Goal: Task Accomplishment & Management: Manage account settings

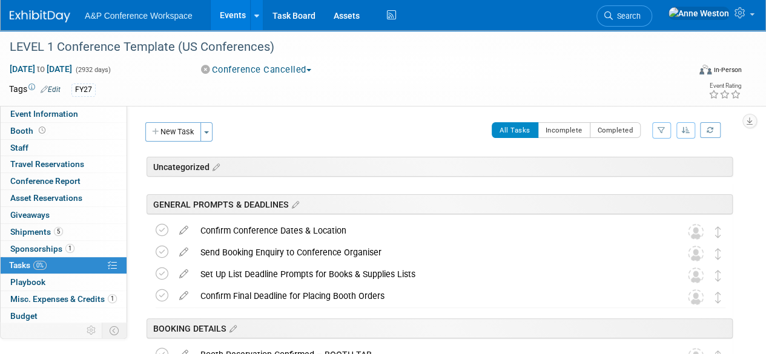
click at [34, 23] on div "A&P Conference Workspace Events Add Event Bulk Upload Events Shareable Event Bo…" at bounding box center [376, 15] width 732 height 30
click at [28, 16] on img at bounding box center [40, 16] width 61 height 12
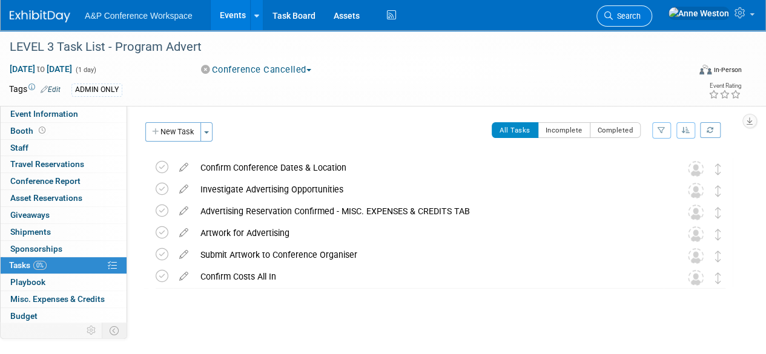
click at [641, 12] on span "Search" at bounding box center [627, 16] width 28 height 9
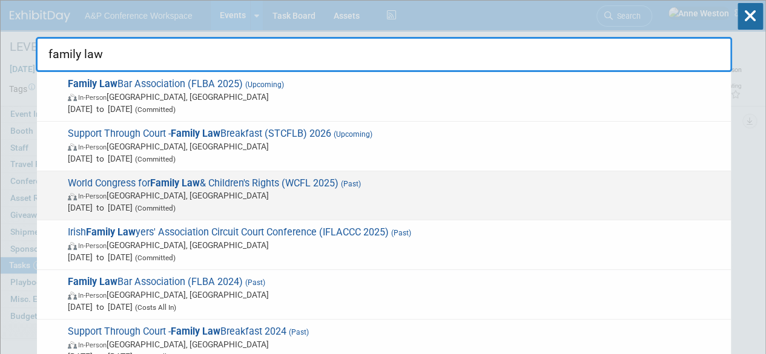
type input "family law"
click at [275, 187] on span "World Congress for Family Law & Children's Rights (WCFL 2025) (Past) In-Person …" at bounding box center [394, 195] width 661 height 37
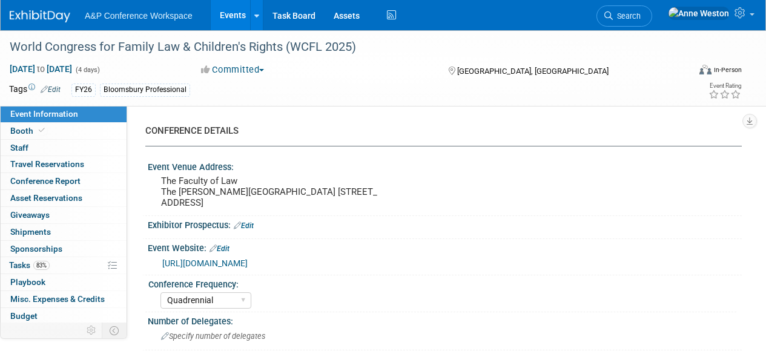
select select "Quadrennial"
select select "Level 3"
select select "Program Advert"
select select "Law"
select select "Bloomsbury Professional"
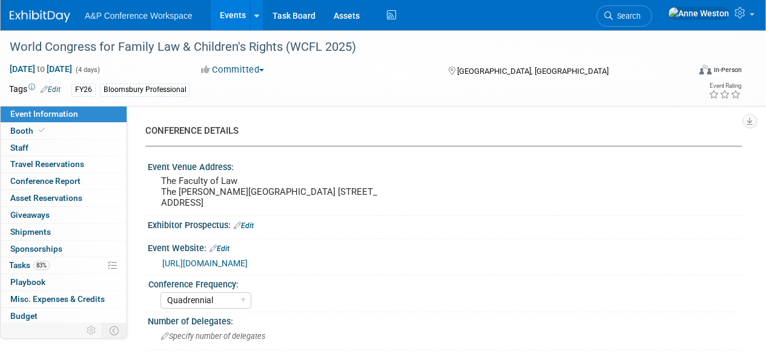
select select "[PERSON_NAME]"
select select "Brand/Subject Presence​"
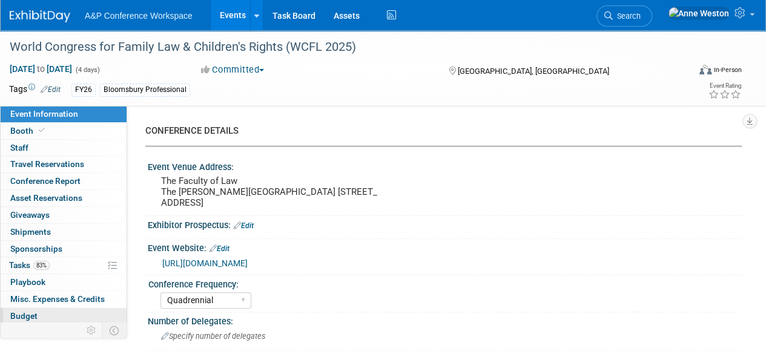
click at [42, 313] on link "Budget" at bounding box center [64, 316] width 126 height 16
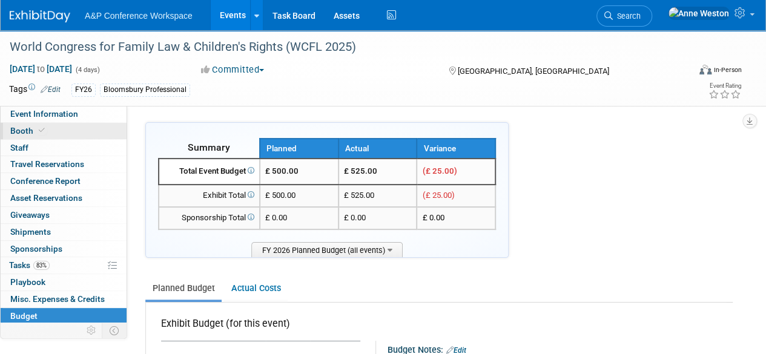
click at [48, 125] on link "Booth" at bounding box center [64, 131] width 126 height 16
select select "BPTL"
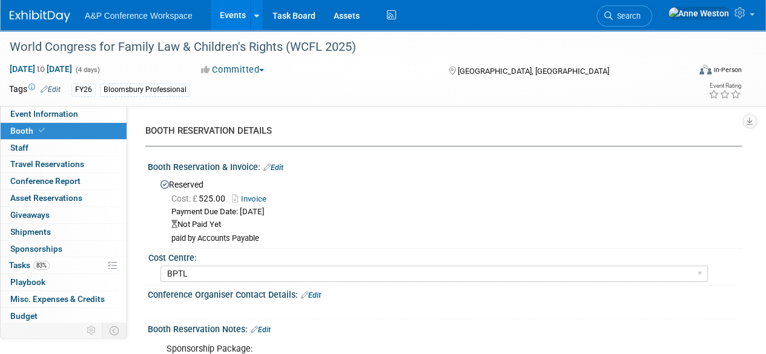
click at [278, 167] on link "Edit" at bounding box center [274, 168] width 20 height 8
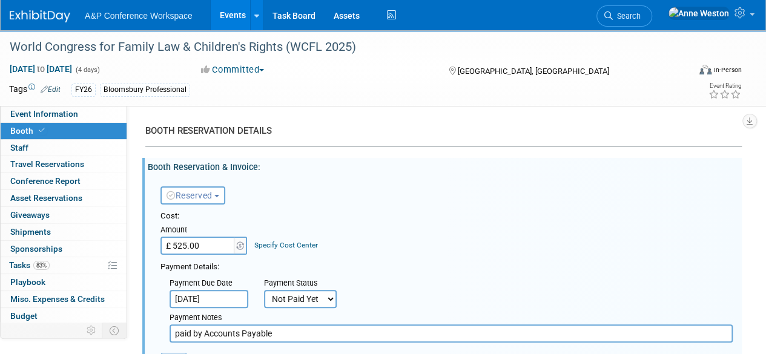
click at [219, 247] on input "£ 525.00" at bounding box center [199, 246] width 76 height 18
type input "£"
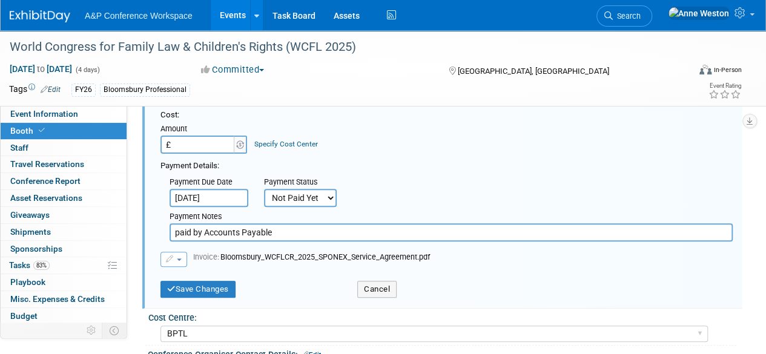
scroll to position [121, 0]
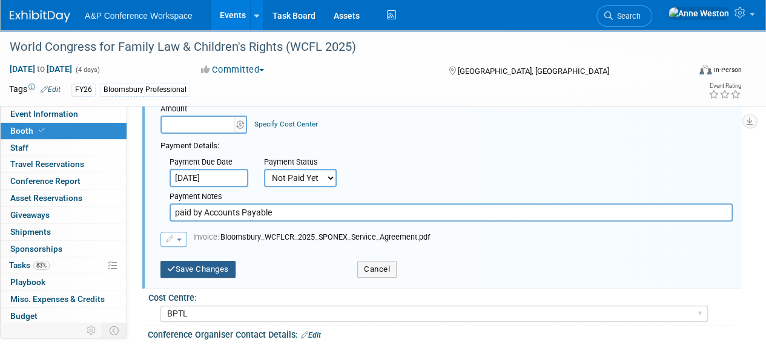
type input "£ 0.00"
click at [210, 265] on button "Save Changes" at bounding box center [198, 269] width 75 height 17
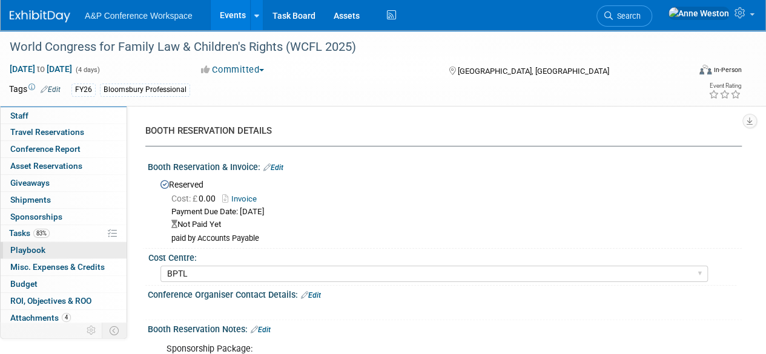
scroll to position [50, 0]
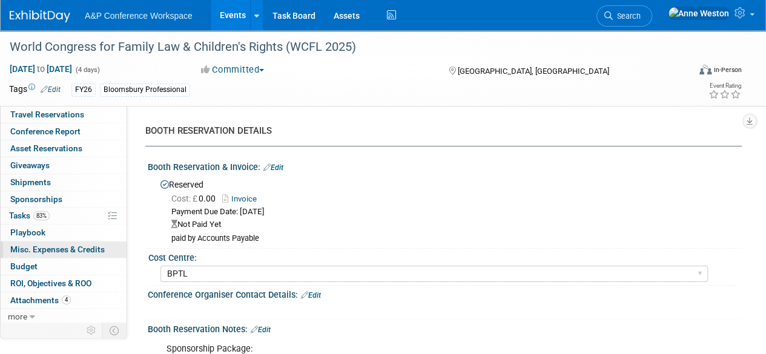
click at [76, 242] on link "0 Misc. Expenses & Credits 0" at bounding box center [64, 250] width 126 height 16
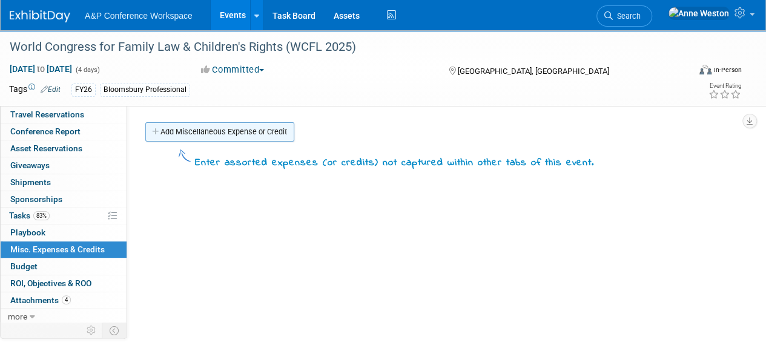
click at [206, 133] on link "Add Miscellaneous Expense or Credit" at bounding box center [219, 131] width 149 height 19
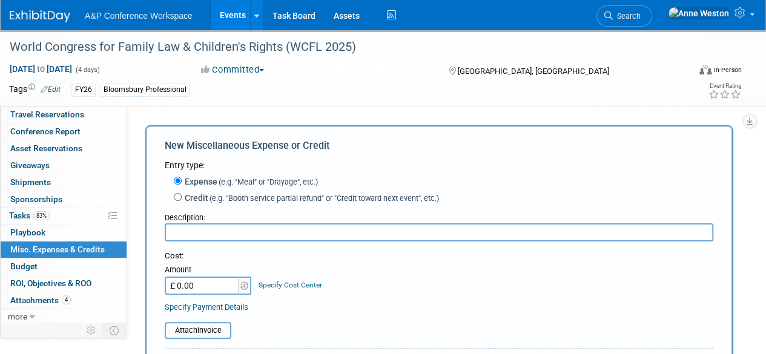
scroll to position [0, 0]
type input "Digital Advert"
click at [214, 287] on input "£ 0.00" at bounding box center [203, 286] width 76 height 18
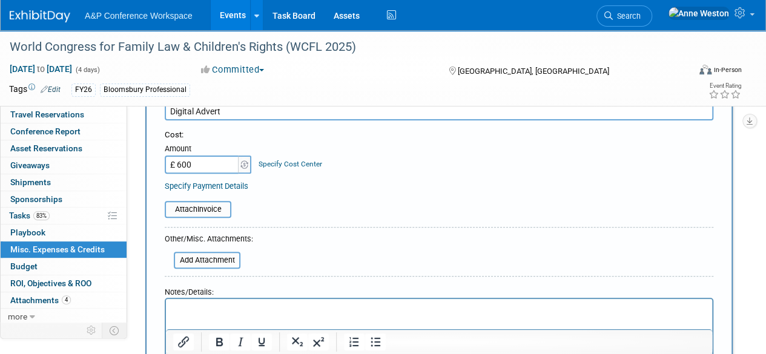
scroll to position [182, 0]
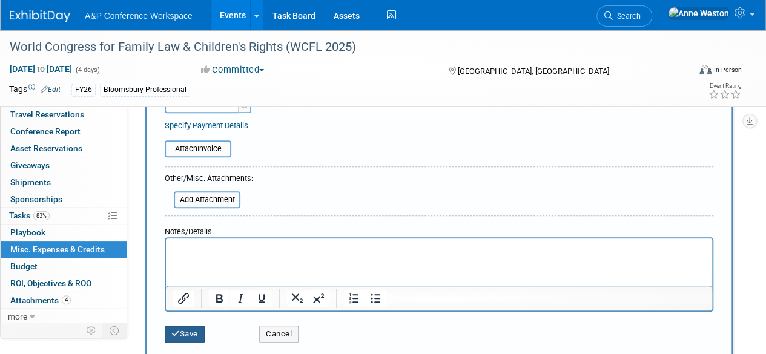
type input "£ 600.00"
click at [186, 333] on button "Save" at bounding box center [185, 334] width 40 height 17
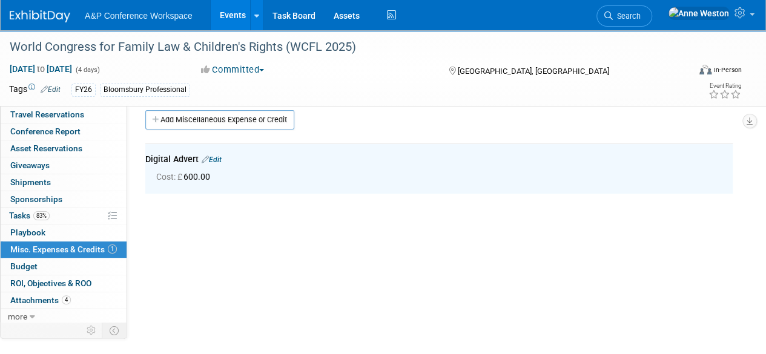
scroll to position [0, 0]
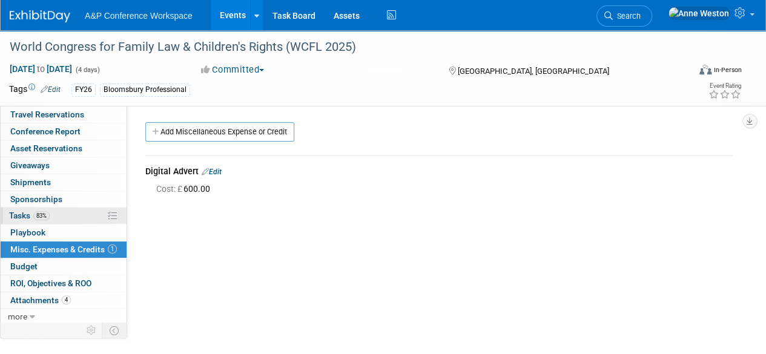
click at [42, 211] on span "83%" at bounding box center [41, 215] width 16 height 9
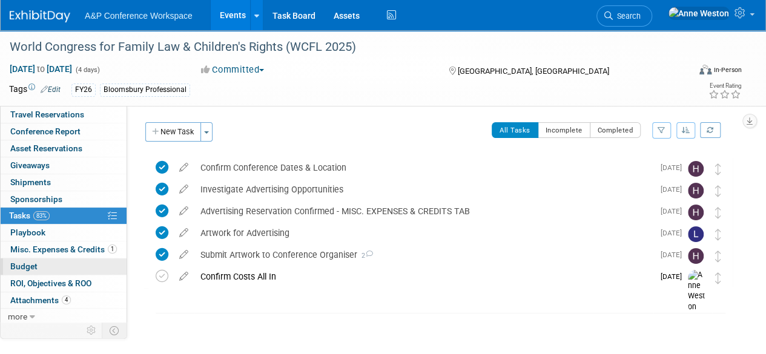
click at [33, 267] on span "Budget" at bounding box center [23, 267] width 27 height 10
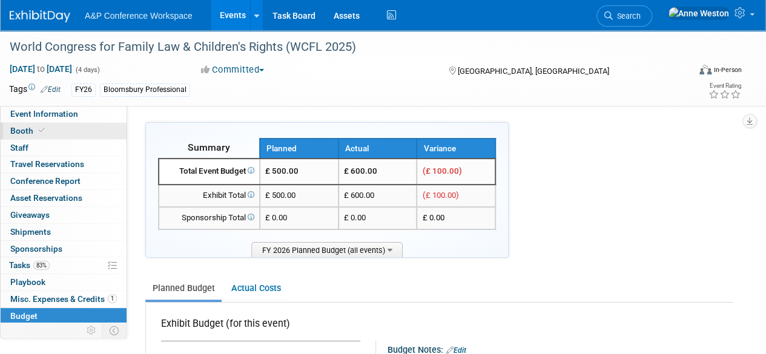
click at [51, 132] on link "Booth" at bounding box center [64, 131] width 126 height 16
select select "BPTL"
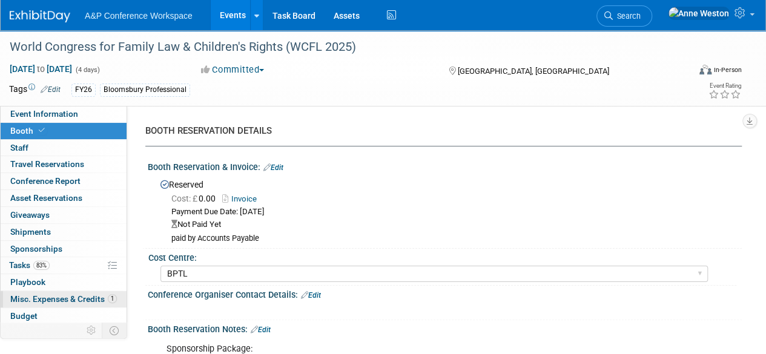
click at [73, 300] on span "Misc. Expenses & Credits 1" at bounding box center [63, 299] width 107 height 10
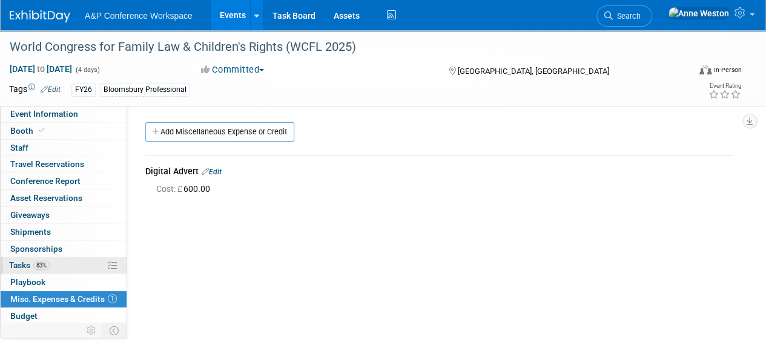
click at [40, 264] on span "83%" at bounding box center [41, 265] width 16 height 9
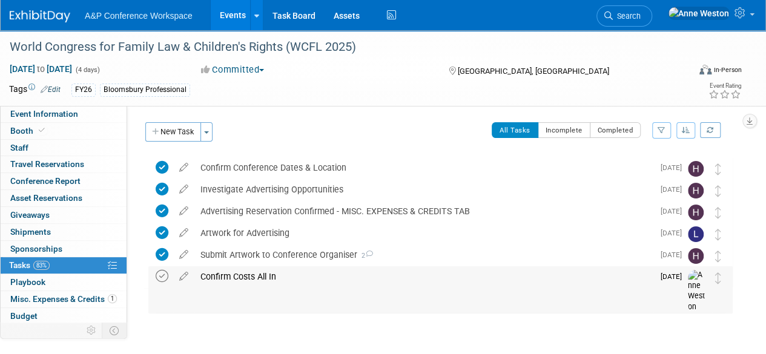
click at [164, 272] on icon at bounding box center [162, 276] width 13 height 13
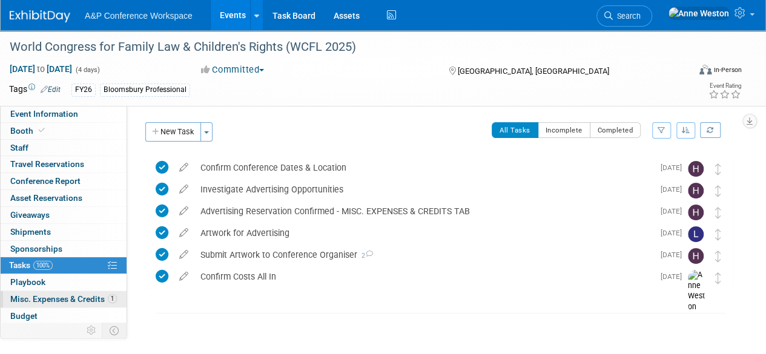
click at [90, 300] on span "Misc. Expenses & Credits 1" at bounding box center [63, 299] width 107 height 10
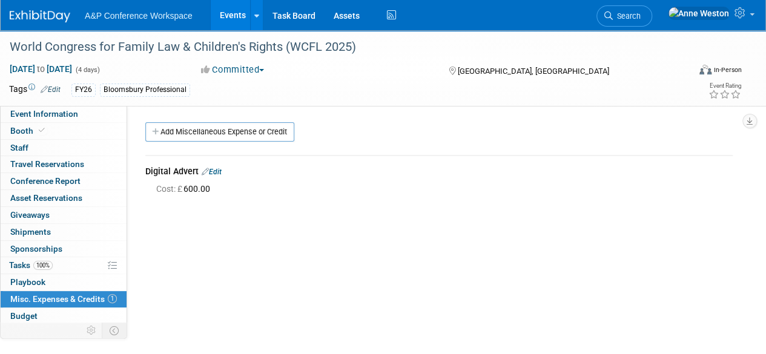
click at [221, 171] on link "Edit" at bounding box center [212, 172] width 20 height 8
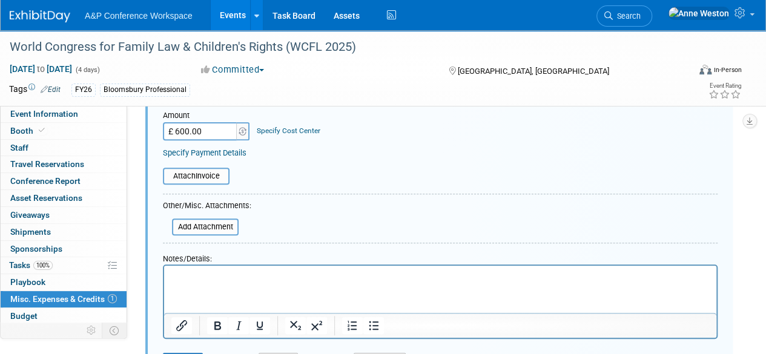
scroll to position [199, 0]
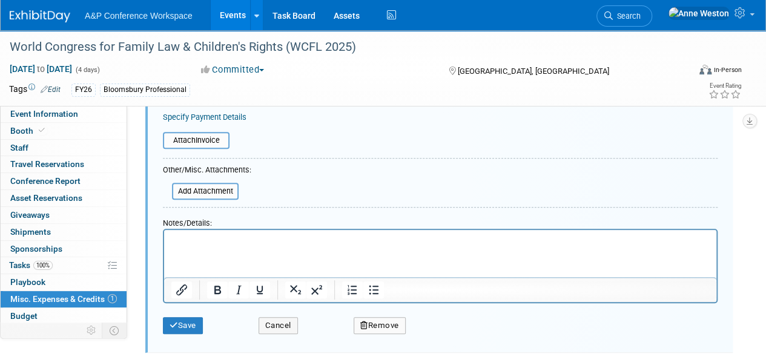
click at [201, 236] on p "Rich Text Area. Press ALT-0 for help." at bounding box center [440, 241] width 539 height 12
click at [181, 321] on button "Save" at bounding box center [183, 325] width 40 height 17
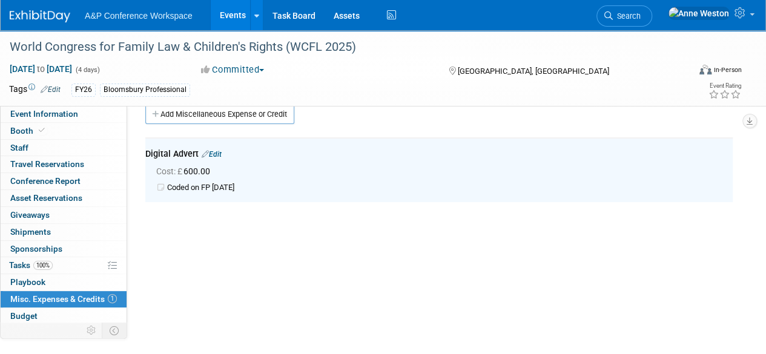
scroll to position [0, 0]
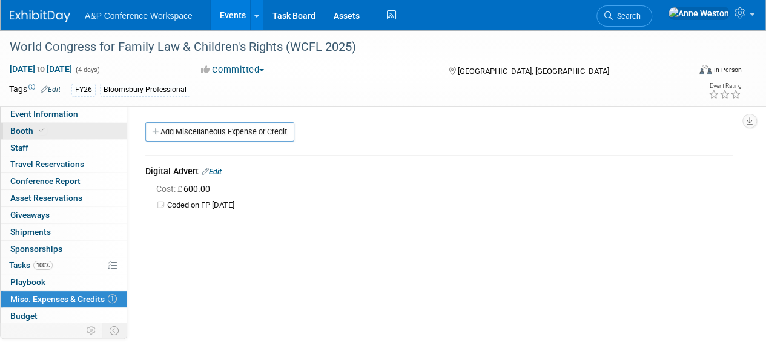
click at [44, 130] on span at bounding box center [41, 130] width 11 height 9
select select "BPTL"
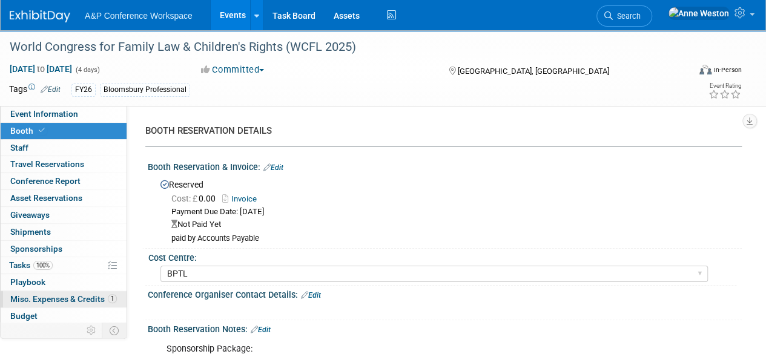
click at [73, 294] on span "Misc. Expenses & Credits 1" at bounding box center [63, 299] width 107 height 10
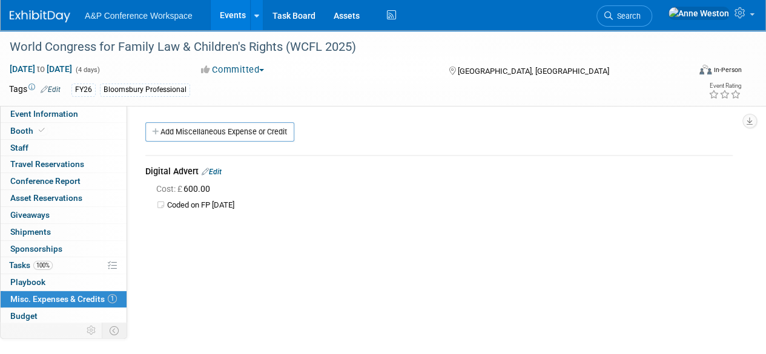
click at [641, 17] on span "Search" at bounding box center [627, 16] width 28 height 9
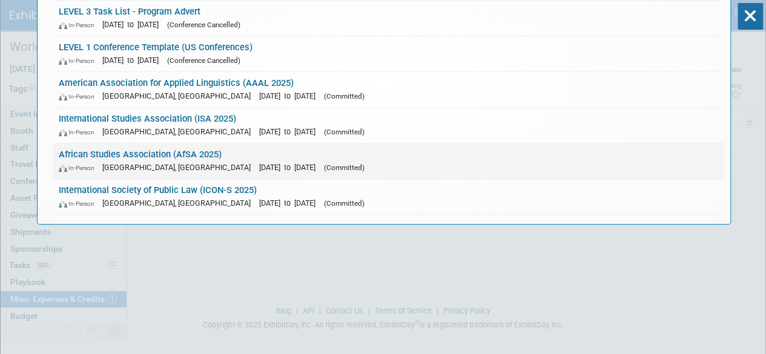
scroll to position [121, 0]
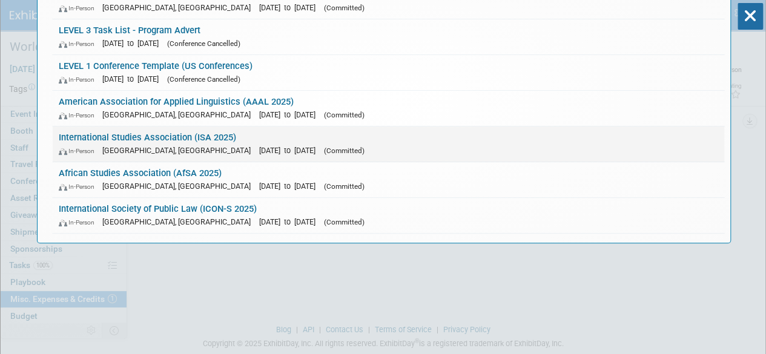
click at [203, 144] on div "In-Person Chicago, IL Mar 2, 2025 to Mar 5, 2025 (Committed)" at bounding box center [389, 150] width 660 height 13
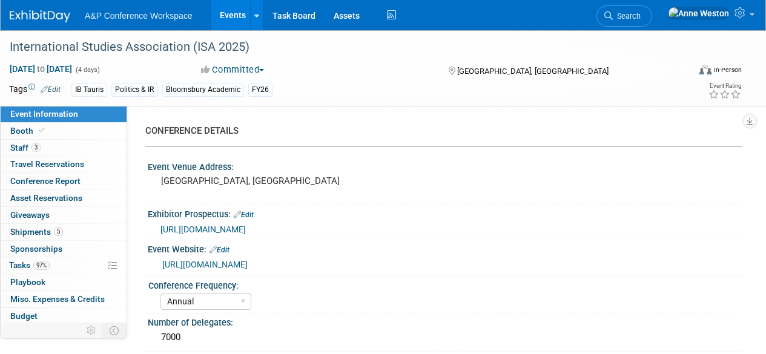
select select "Annual"
select select "Level 1"
select select "In-Person Booth"
select select "Politics & International Relations"
select select "Bloomsbury/Rowman & [PERSON_NAME]"
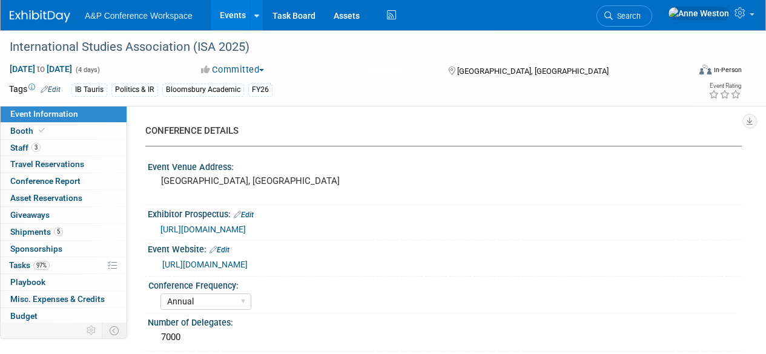
select select "[PERSON_NAME]"
select select "Networking/Commissioning"
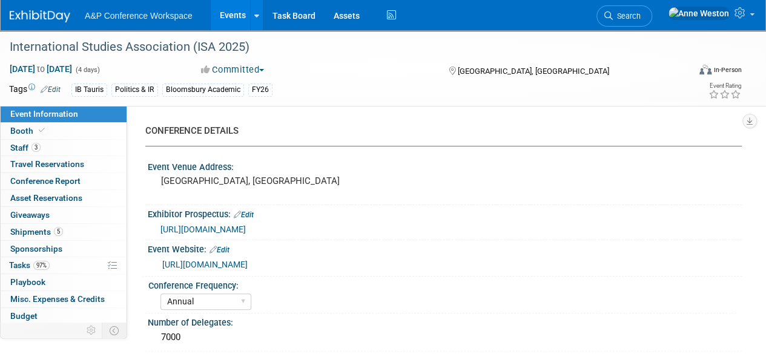
scroll to position [50, 0]
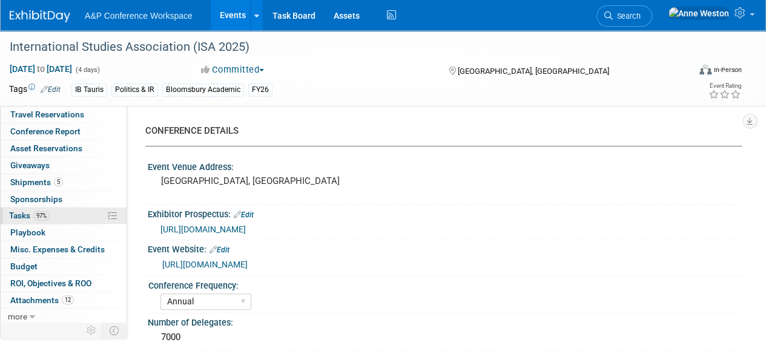
click at [42, 214] on span "97%" at bounding box center [41, 215] width 16 height 9
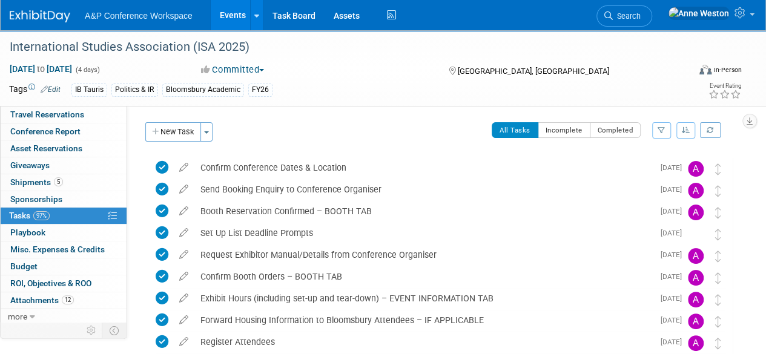
scroll to position [0, 0]
click at [641, 15] on span "Search" at bounding box center [627, 16] width 28 height 9
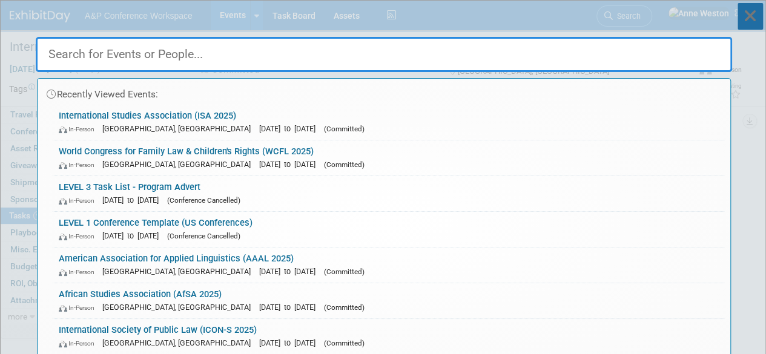
click at [757, 16] on icon at bounding box center [750, 16] width 25 height 27
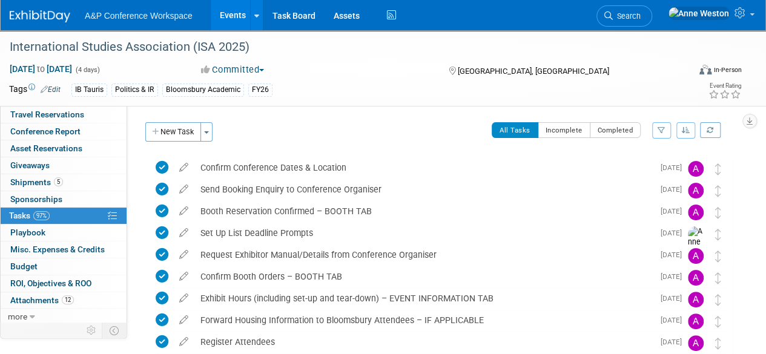
click at [34, 12] on img at bounding box center [40, 16] width 61 height 12
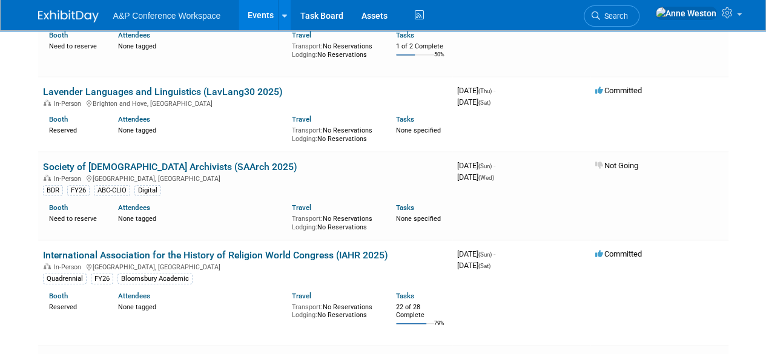
scroll to position [1757, 0]
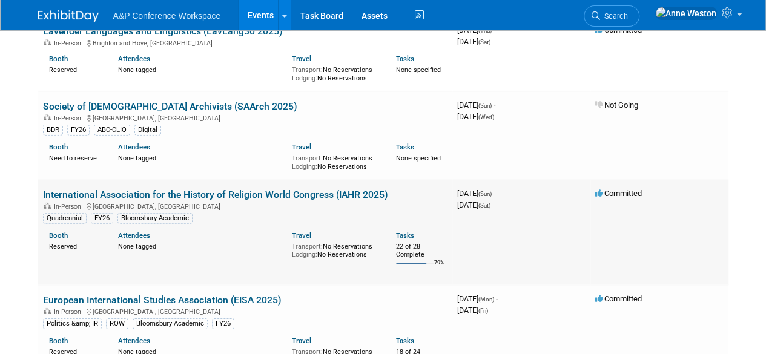
click at [193, 189] on link "International Association for the History of Religion World Congress (IAHR 2025)" at bounding box center [215, 195] width 345 height 12
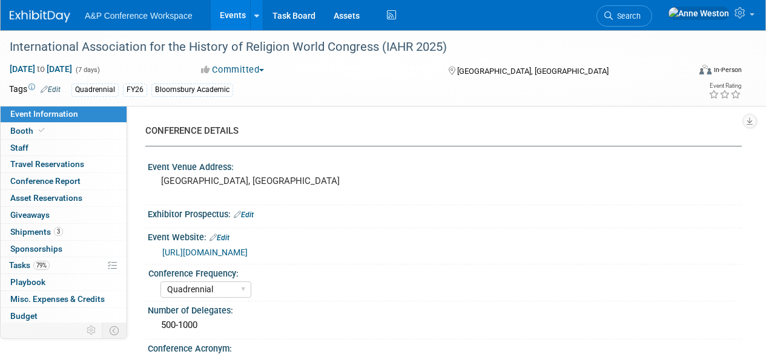
select select "Quadrennial"
select select "Level 2"
select select "In-Person Booth"
select select "Religious Studies"
select select "Bloomsbury Academic"
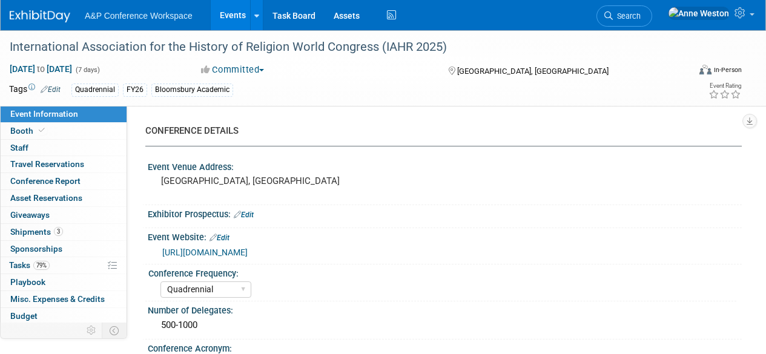
select select "[PERSON_NAME]"
select select "Michelle Kelly"
select select "Networking/Commissioning"
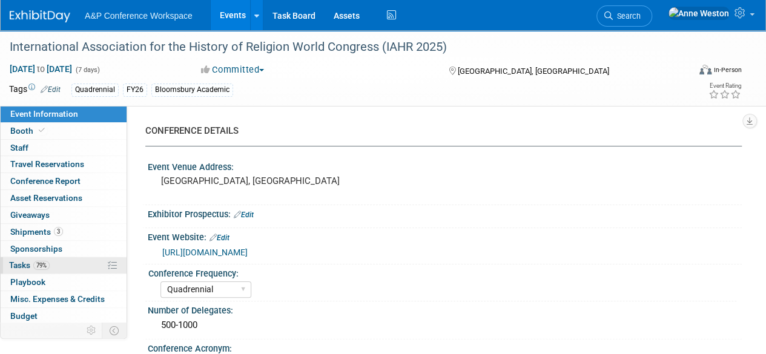
click at [41, 270] on link "79% Tasks 79%" at bounding box center [64, 265] width 126 height 16
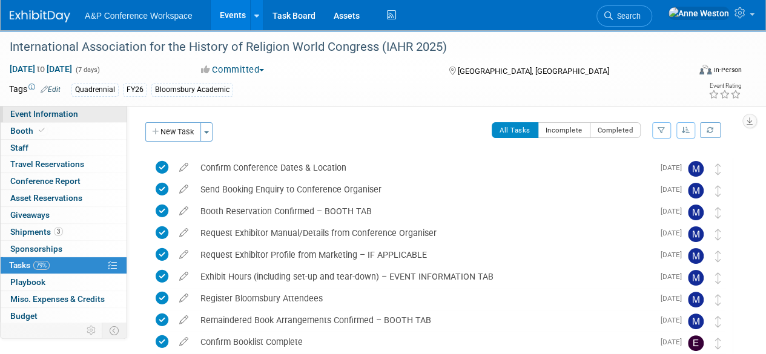
click at [67, 113] on span "Event Information" at bounding box center [44, 114] width 68 height 10
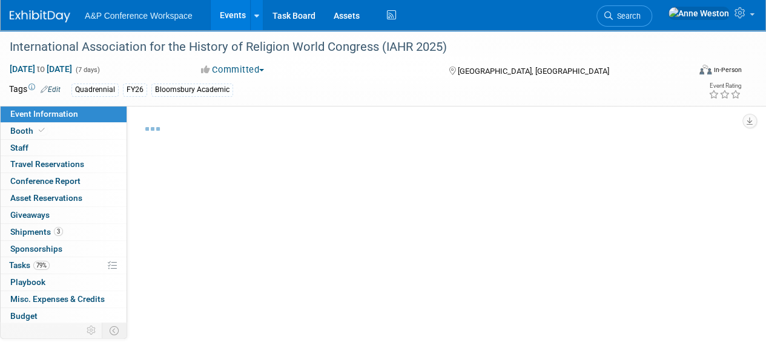
select select "Quadrennial"
select select "Level 2"
select select "In-Person Booth"
select select "Religious Studies"
select select "Bloomsbury Academic"
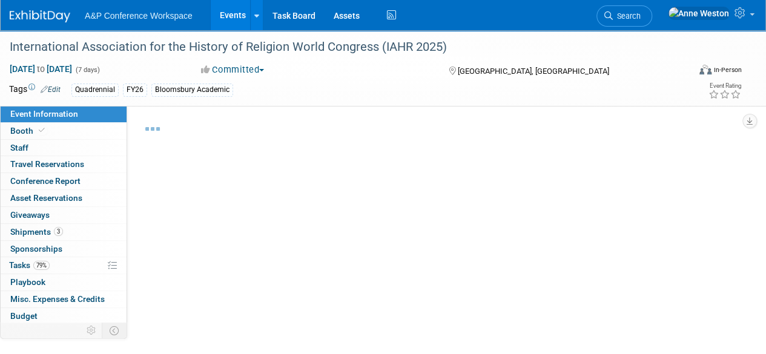
select select "Matt Hambridge"
select select "Emma Chonofsky"
select select "Michelle Kelly"
select select "Networking/Commissioning"
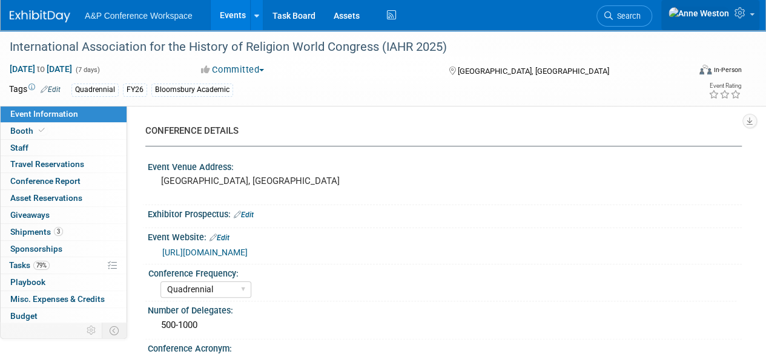
click at [748, 11] on icon at bounding box center [742, 12] width 14 height 11
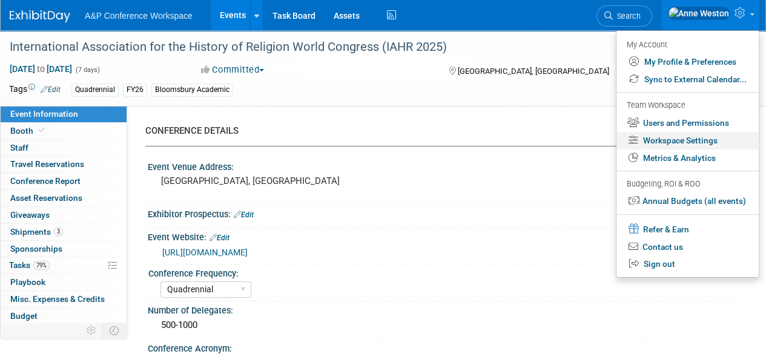
click at [682, 137] on link "Workspace Settings" at bounding box center [688, 141] width 142 height 18
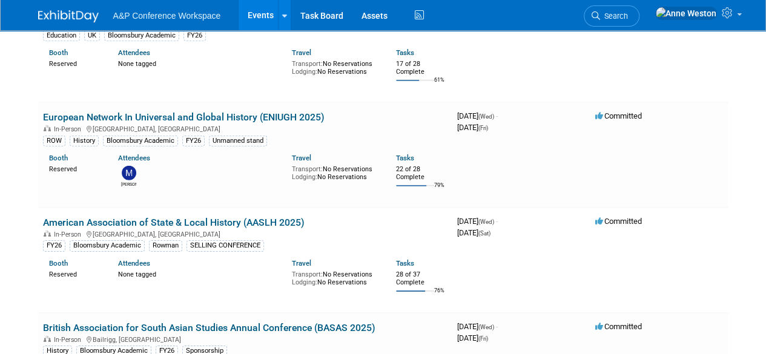
scroll to position [4119, 0]
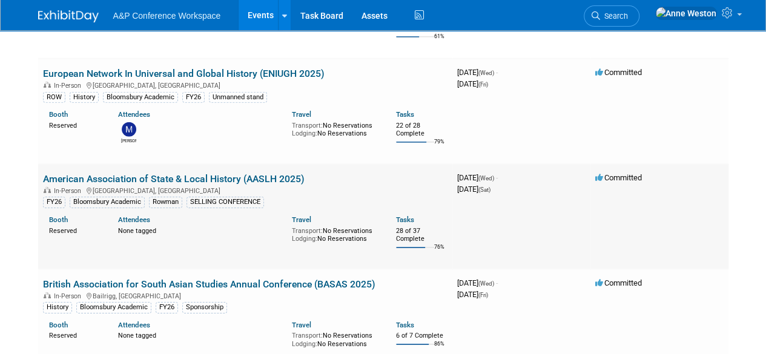
click at [212, 173] on link "American Association of State & Local History (AASLH 2025)" at bounding box center [174, 179] width 262 height 12
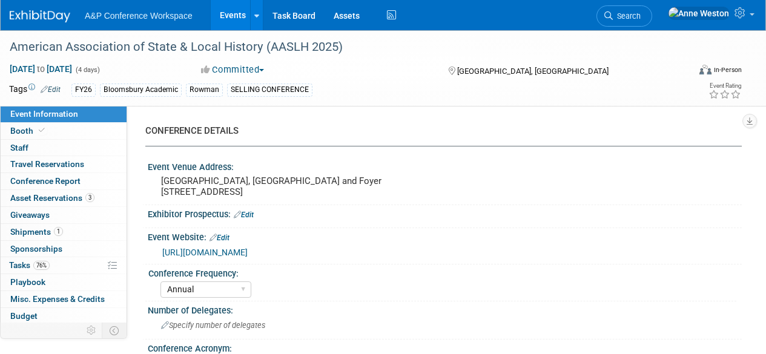
select select "Annual"
select select "Level 2"
select select "In-Person Booth"
select select "Museum Professionals"
select select "Bloomsbury Academic"
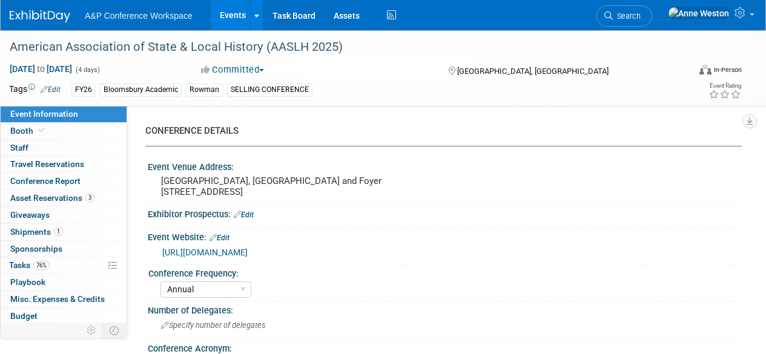
select select "[PERSON_NAME]"
select select "Brand/Subject Presence​"
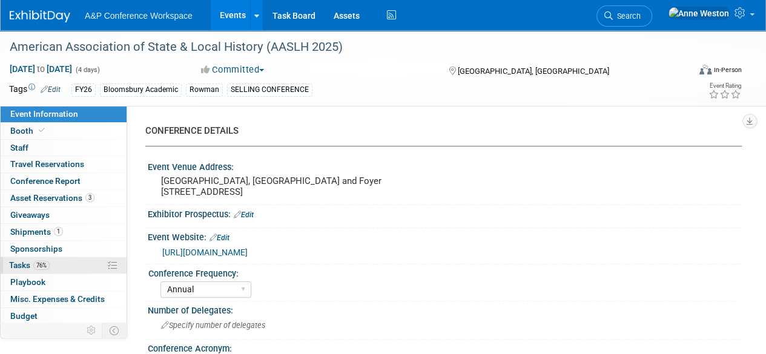
click at [65, 258] on link "76% Tasks 76%" at bounding box center [64, 265] width 126 height 16
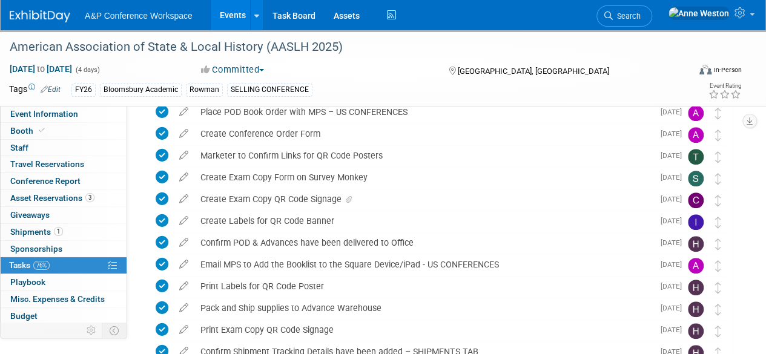
scroll to position [424, 0]
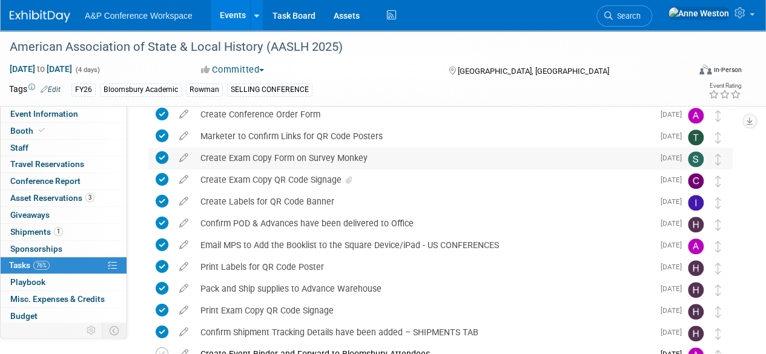
click at [280, 160] on div "Create Exam Copy Form on Survey Monkey" at bounding box center [423, 158] width 459 height 21
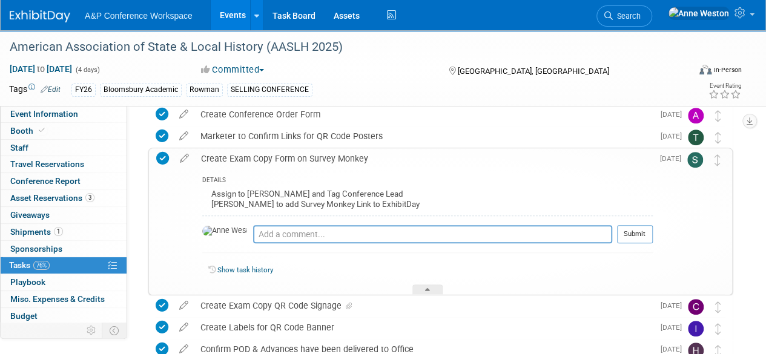
click at [280, 160] on div "Create Exam Copy Form on Survey Monkey" at bounding box center [424, 158] width 458 height 21
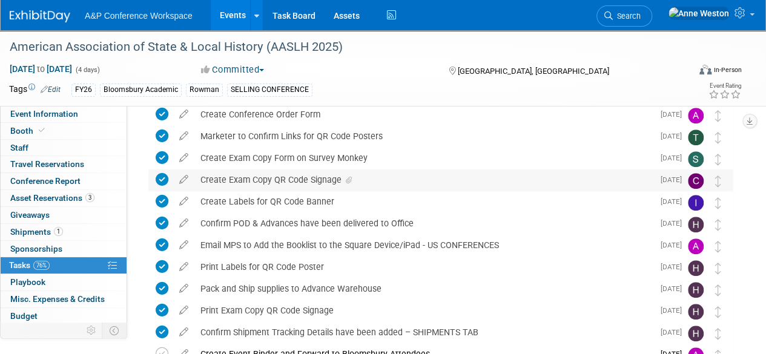
click at [287, 182] on div "Create Exam Copy QR Code Signage" at bounding box center [423, 180] width 459 height 21
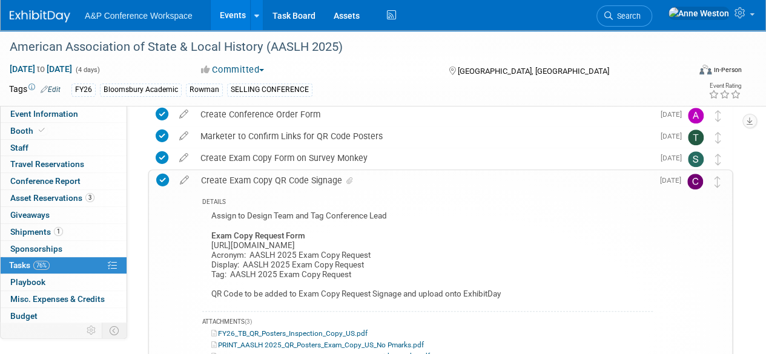
scroll to position [485, 0]
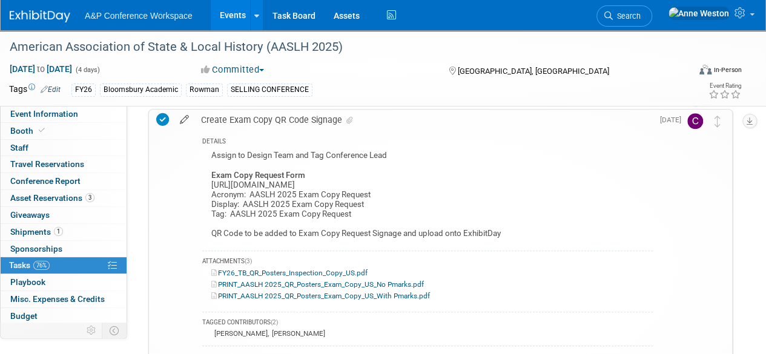
click at [184, 116] on icon at bounding box center [184, 117] width 21 height 15
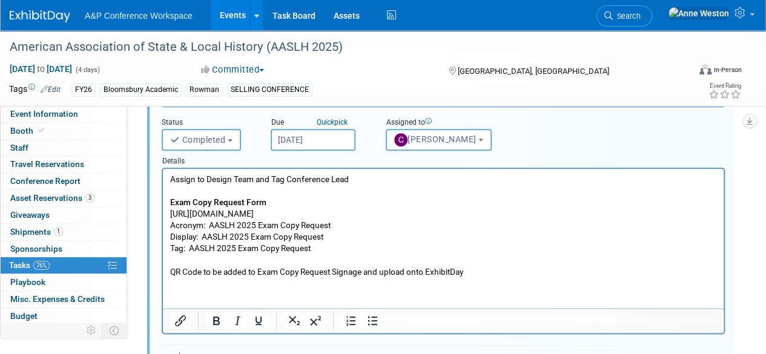
scroll to position [537, 0]
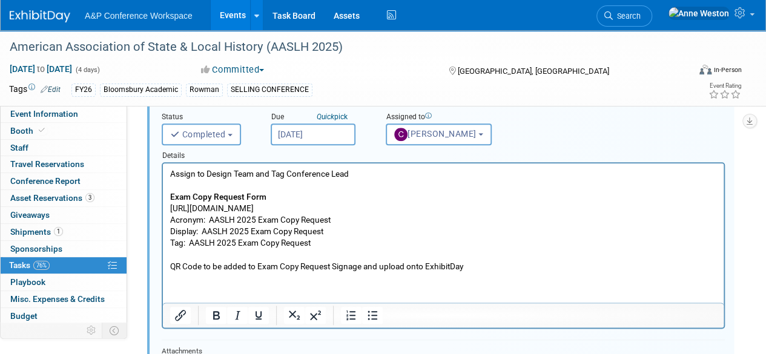
drag, startPoint x: 345, startPoint y: 207, endPoint x: 161, endPoint y: 212, distance: 184.2
click at [163, 212] on html "Assign to Design Team and Tag Conference Lead Exam Copy Request Form https://ww…" at bounding box center [443, 218] width 561 height 109
click at [188, 310] on button "Insert/edit link" at bounding box center [180, 315] width 21 height 17
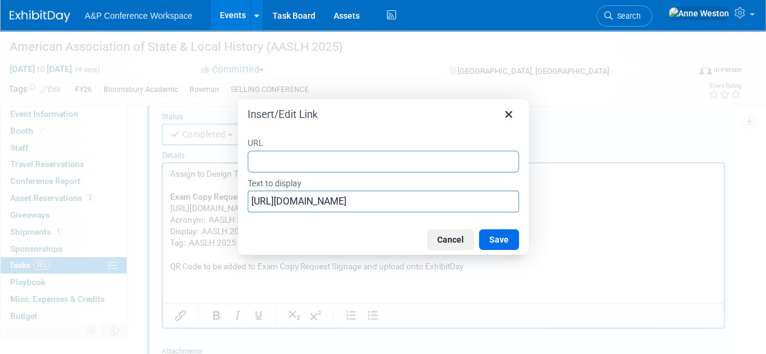
drag, startPoint x: 339, startPoint y: 174, endPoint x: 276, endPoint y: 164, distance: 63.2
click at [276, 164] on input "URL" at bounding box center [383, 162] width 271 height 22
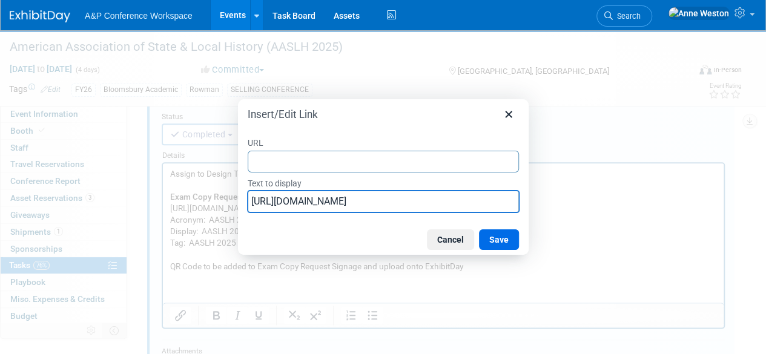
drag, startPoint x: 448, startPoint y: 202, endPoint x: 244, endPoint y: 195, distance: 204.3
click at [244, 195] on div "URL Text to display https://www.surveymonkey.com/r/QDT56LG" at bounding box center [383, 174] width 291 height 99
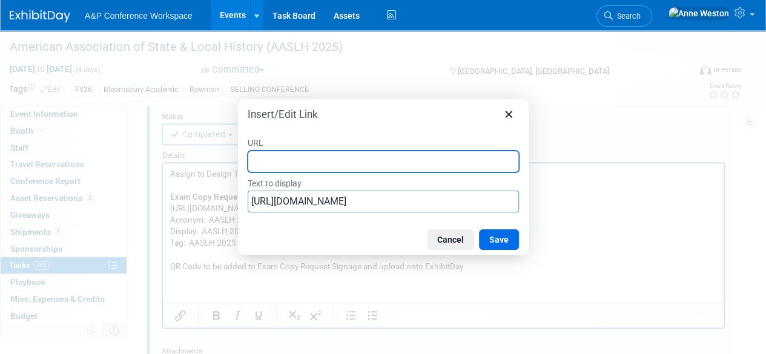
click at [276, 159] on input "URL" at bounding box center [383, 162] width 271 height 22
paste input "https://www.surveymonkey.com/r/QDT56LG"
type input "https://www.surveymonkey.com/r/QDT56LG"
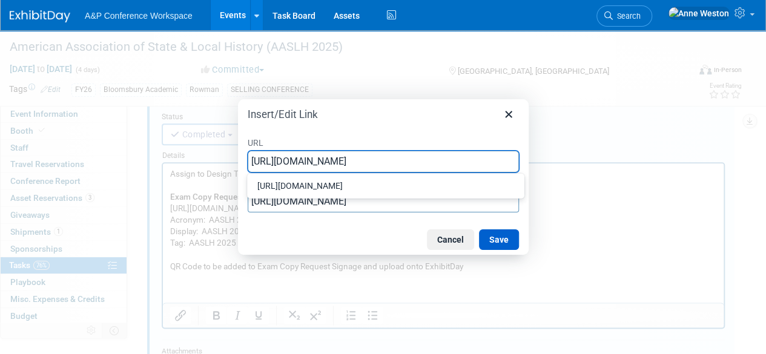
click at [500, 237] on button "Save" at bounding box center [499, 240] width 40 height 21
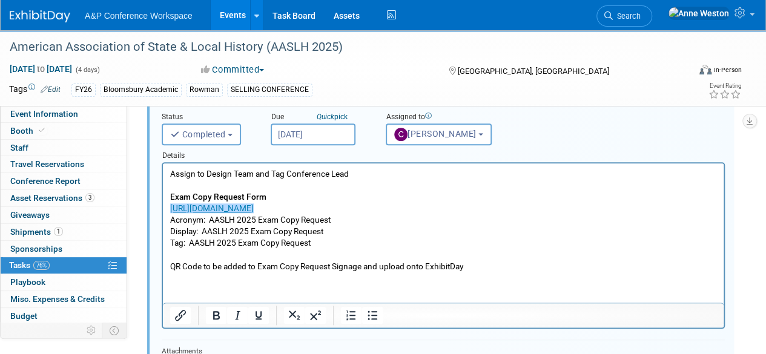
click at [409, 223] on p "Assign to Design Team and Tag Conference Lead Exam Copy Request Form https://ww…" at bounding box center [443, 220] width 547 height 104
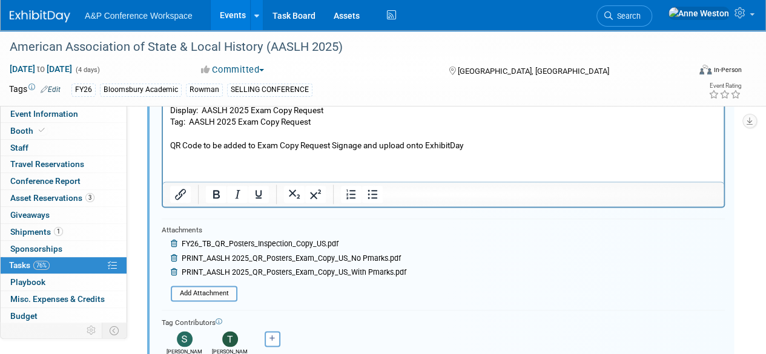
scroll to position [719, 0]
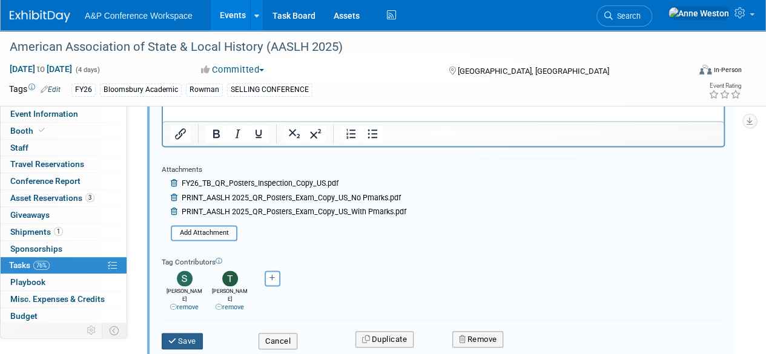
click at [186, 333] on button "Save" at bounding box center [182, 341] width 41 height 17
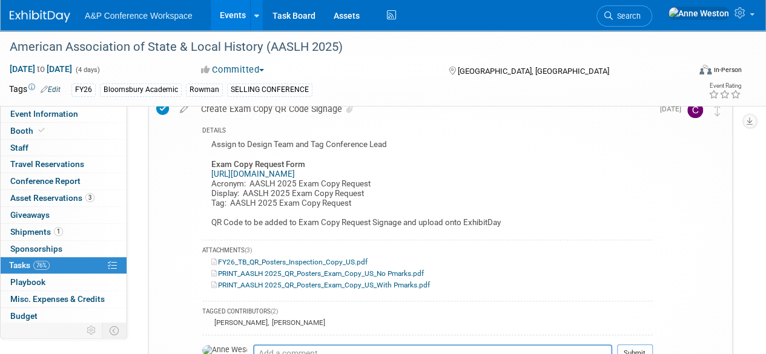
scroll to position [477, 0]
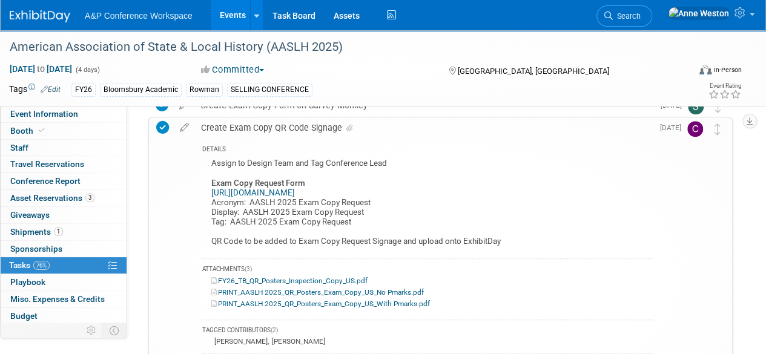
click at [269, 193] on link "https://www.surveymonkey.com/r/QDT56LG" at bounding box center [253, 192] width 84 height 9
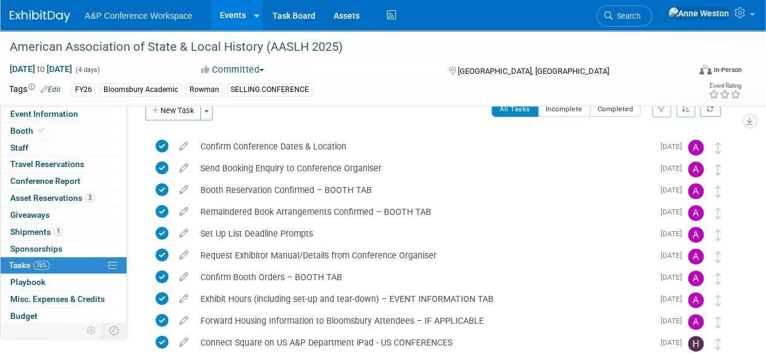
scroll to position [0, 0]
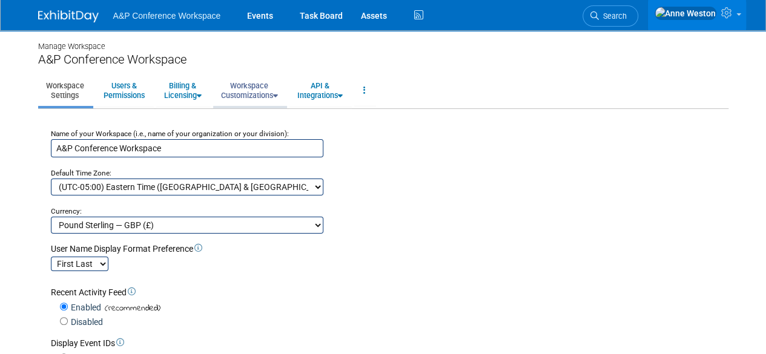
click at [256, 95] on link "Workspace Customizations" at bounding box center [249, 91] width 73 height 30
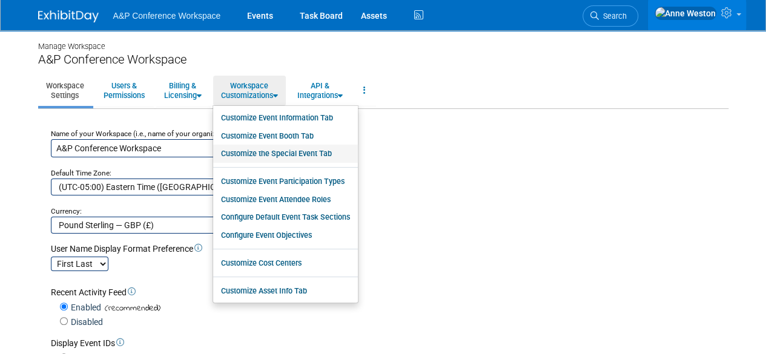
click at [273, 151] on link "Customize the Special Event Tab" at bounding box center [285, 154] width 145 height 18
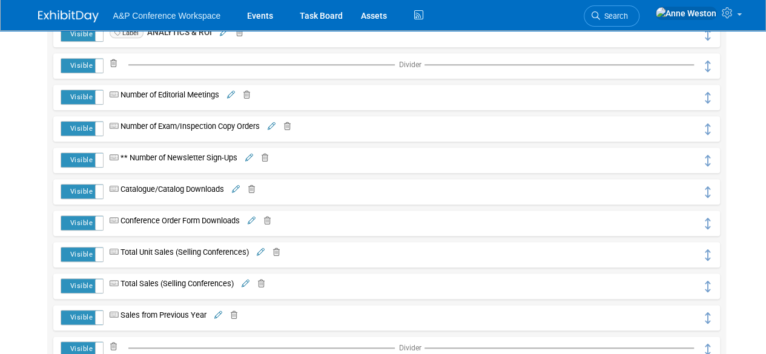
scroll to position [545, 0]
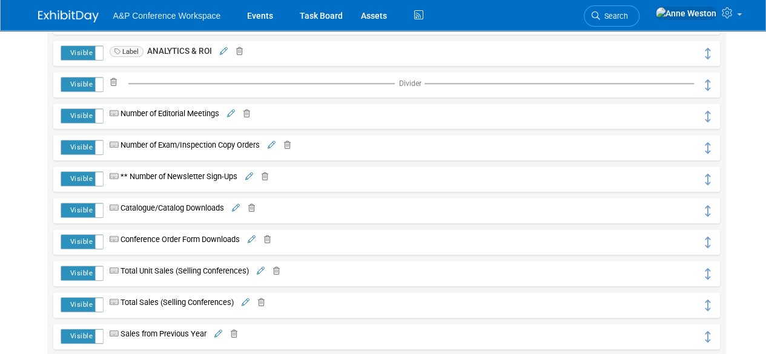
click at [275, 142] on icon at bounding box center [272, 146] width 8 height 8
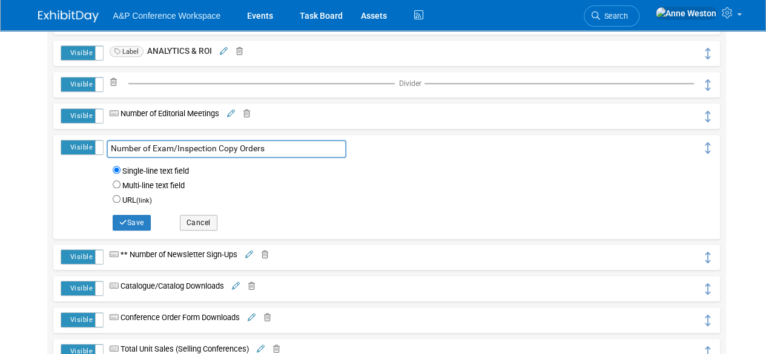
click at [253, 147] on input "Number of Exam/Inspection Copy Orders" at bounding box center [227, 149] width 240 height 18
type input "Number of Exam/Inspection Copy requests"
click at [128, 217] on button "Save" at bounding box center [132, 223] width 38 height 16
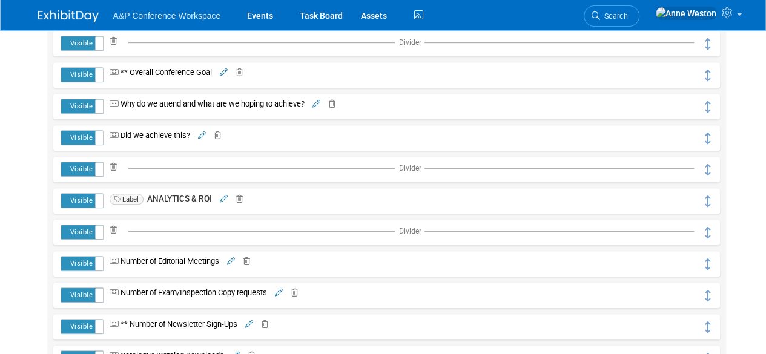
scroll to position [424, 0]
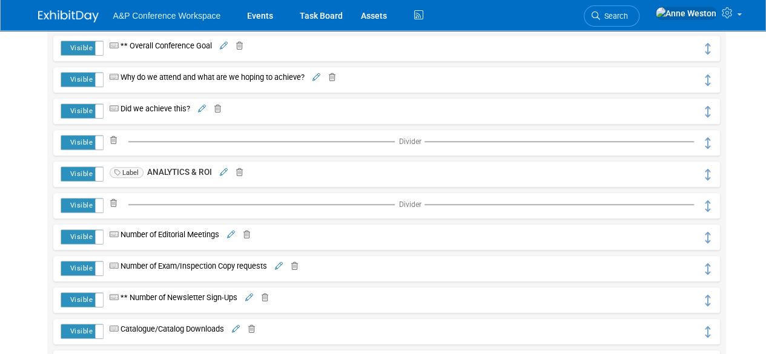
click at [281, 264] on icon at bounding box center [279, 267] width 8 height 8
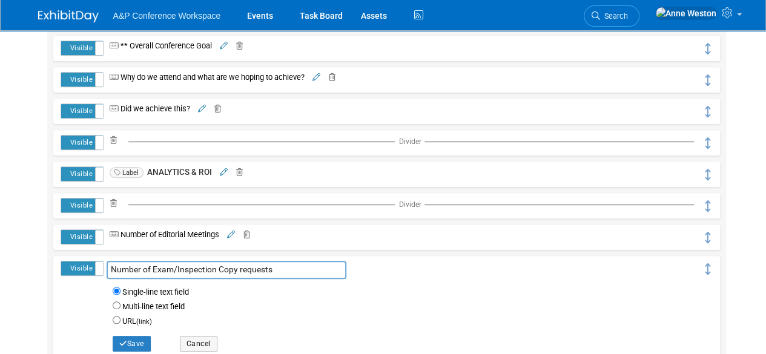
click at [243, 271] on input "Number of Exam/Inspection Copy requests" at bounding box center [227, 270] width 240 height 18
type input "Number of Exam/Inspection Copy Requests"
click at [142, 337] on button "Save" at bounding box center [132, 344] width 38 height 16
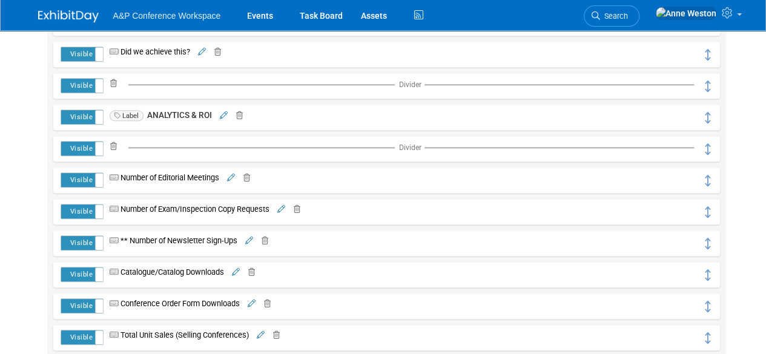
scroll to position [485, 0]
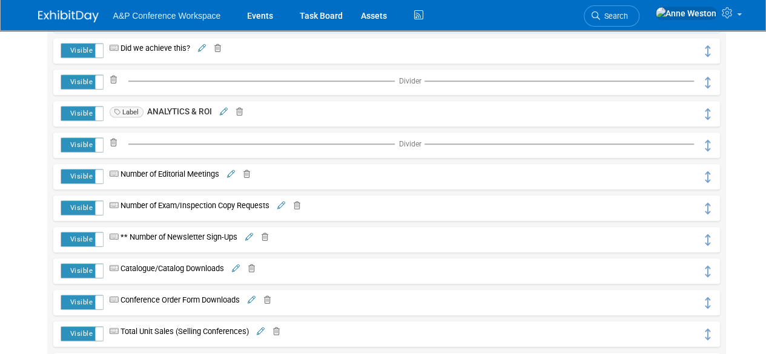
click at [239, 264] on link at bounding box center [235, 268] width 10 height 9
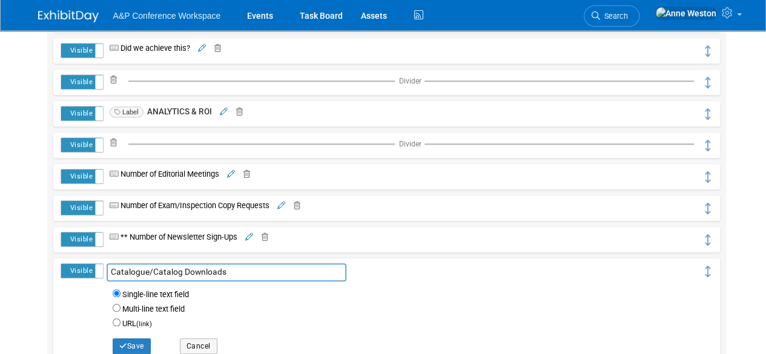
click at [233, 271] on input "Catalogue/Catalog Downloads" at bounding box center [227, 273] width 240 height 18
drag, startPoint x: 239, startPoint y: 272, endPoint x: 81, endPoint y: 276, distance: 158.1
click at [81, 276] on tr "Visible Hidden Catalogue/Catalog Downloads Catalogue/Catalog Downloads" at bounding box center [387, 311] width 652 height 95
type input "n"
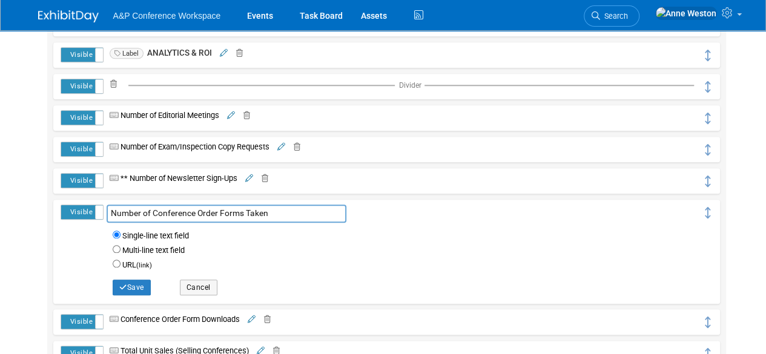
scroll to position [545, 0]
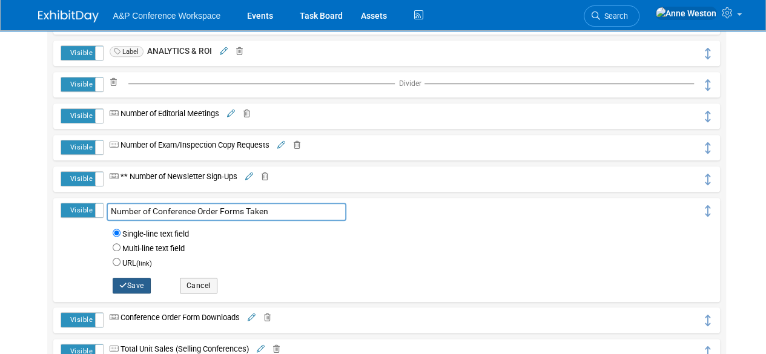
type input "Number of Conference Order Forms Taken"
click at [133, 282] on button "Save" at bounding box center [132, 286] width 38 height 16
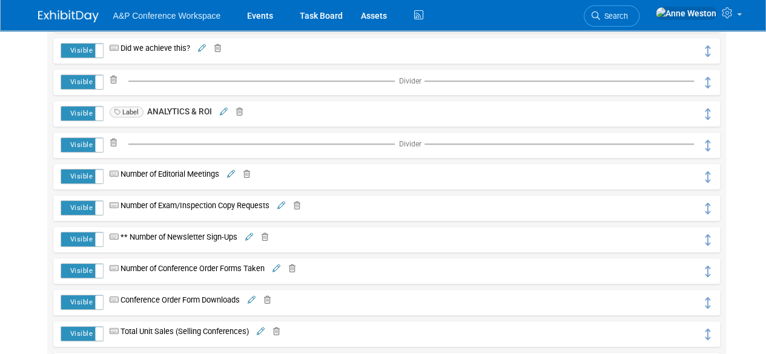
scroll to position [545, 0]
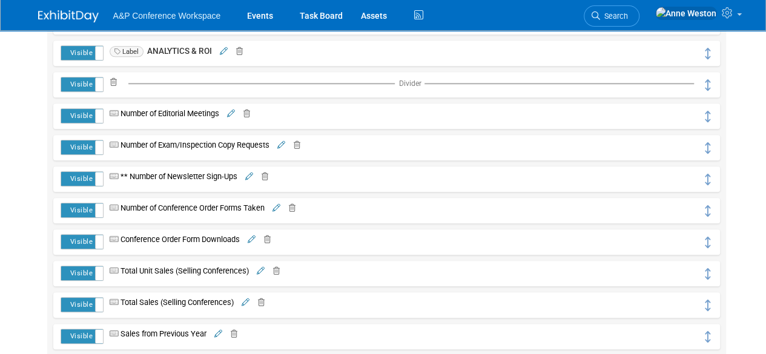
click at [270, 238] on icon at bounding box center [265, 240] width 12 height 8
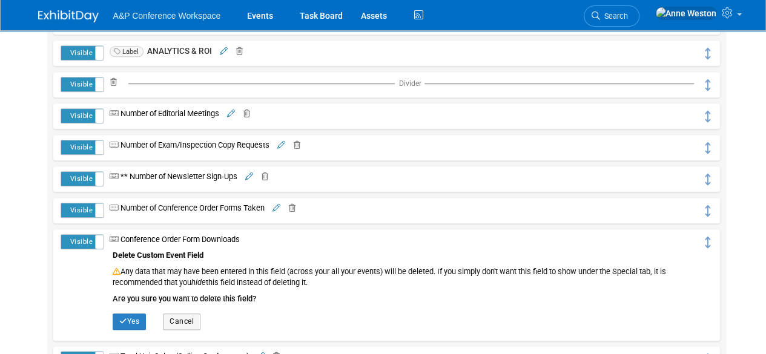
click at [270, 238] on td "Conference Order Form Downloads Conference Order Form Downloads Single-line tex…" at bounding box center [403, 285] width 599 height 102
click at [122, 314] on button "Yes" at bounding box center [129, 322] width 33 height 16
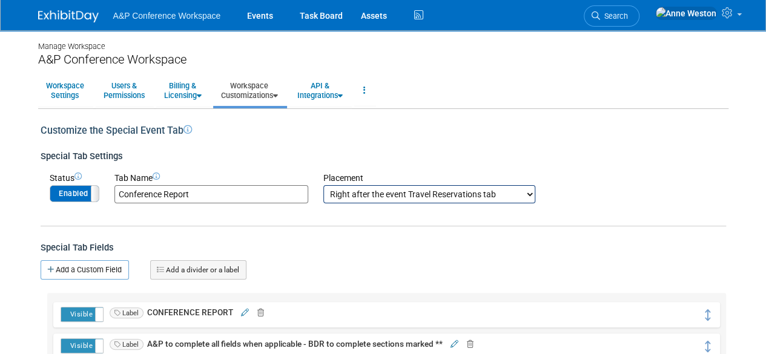
click at [58, 20] on img at bounding box center [68, 16] width 61 height 12
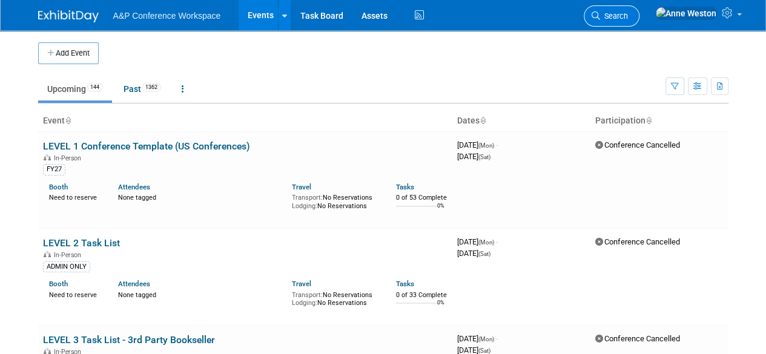
click at [628, 15] on span "Search" at bounding box center [614, 16] width 28 height 9
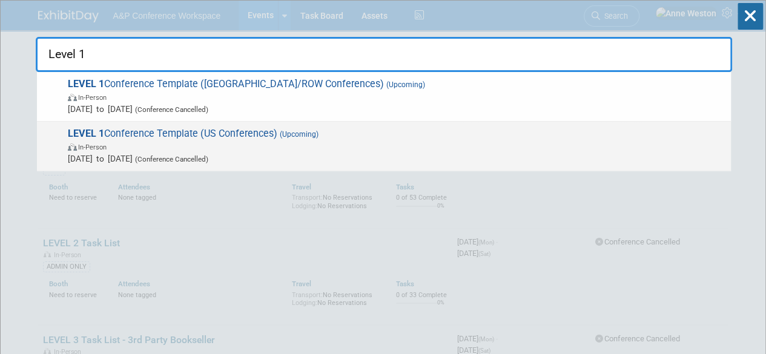
type input "Level 1"
click at [176, 130] on span "LEVEL 1 Conference Template (US Conferences) (Upcoming) In-Person [DATE] to [DA…" at bounding box center [394, 146] width 661 height 37
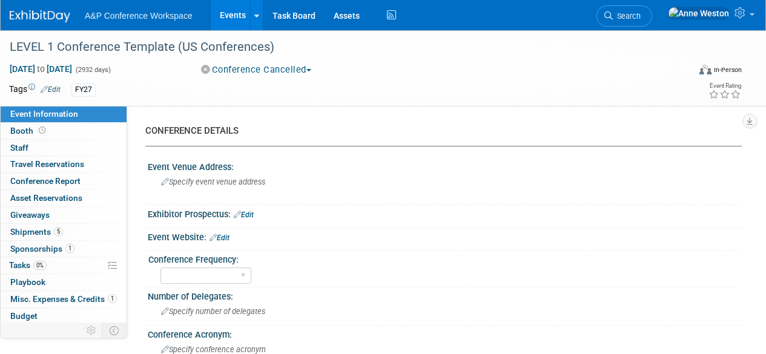
select select "Level 1"
select select "In-Person Booth"
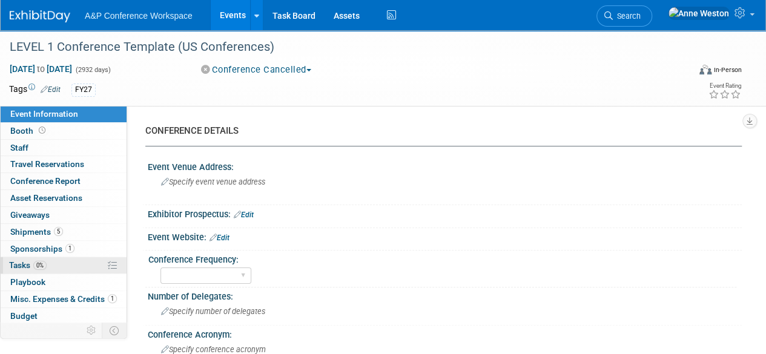
click at [25, 263] on span "Tasks 0%" at bounding box center [28, 265] width 38 height 10
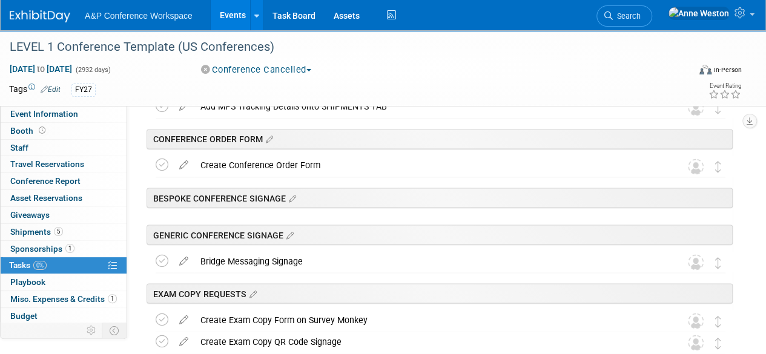
scroll to position [969, 0]
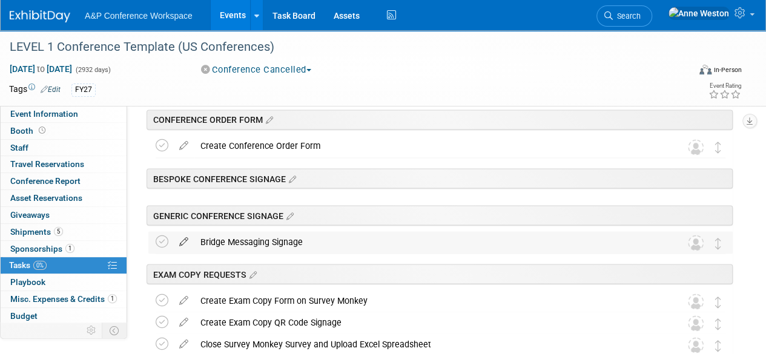
click at [182, 237] on icon at bounding box center [183, 238] width 21 height 15
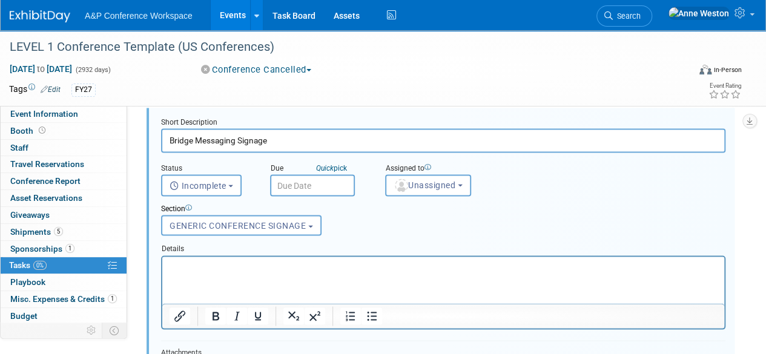
scroll to position [1083, 0]
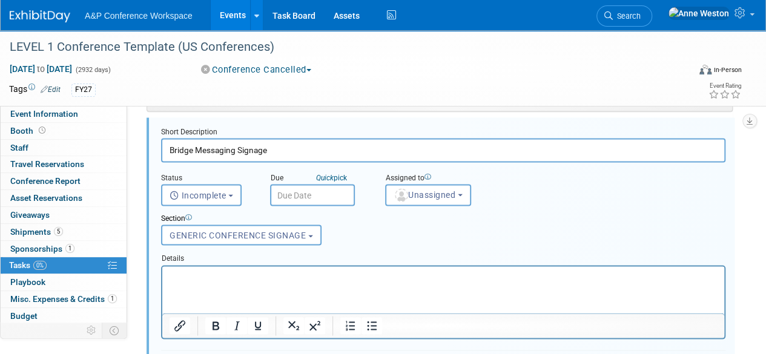
drag, startPoint x: 281, startPoint y: 156, endPoint x: 187, endPoint y: 158, distance: 94.5
click at [171, 152] on input "Bridge Messaging Signage" at bounding box center [443, 150] width 565 height 24
paste input "QR Code Bookmark – Generic Conferences Hub (US/CAN - 2" x 6")"
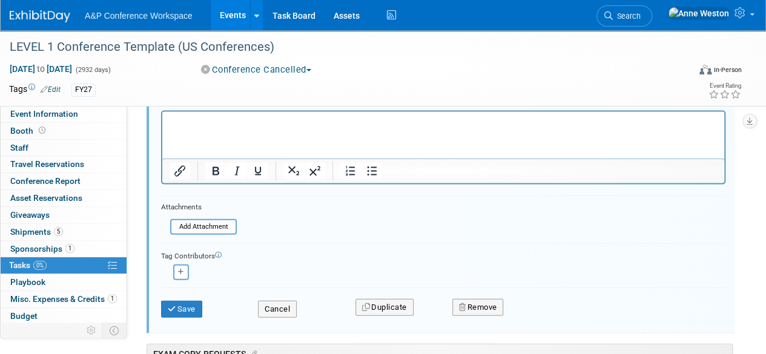
scroll to position [1265, 0]
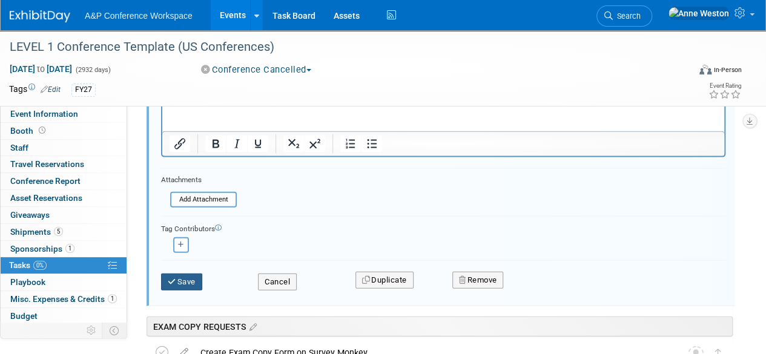
type input "QR Code Bookmark – Generic Conferences Hub (US/CAN - 2" x 6")"
click at [188, 276] on button "Save" at bounding box center [181, 282] width 41 height 17
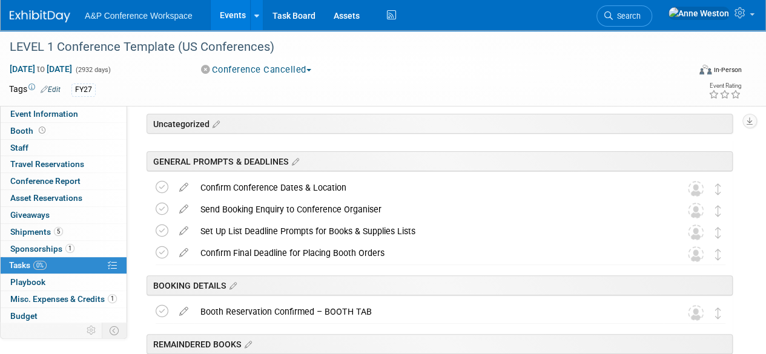
scroll to position [0, 0]
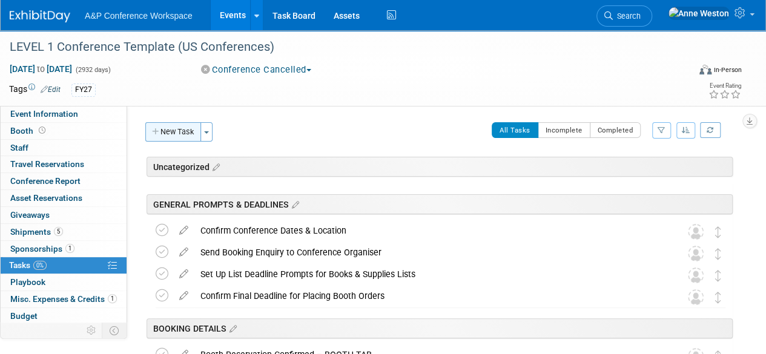
click at [176, 135] on button "New Task" at bounding box center [173, 131] width 56 height 19
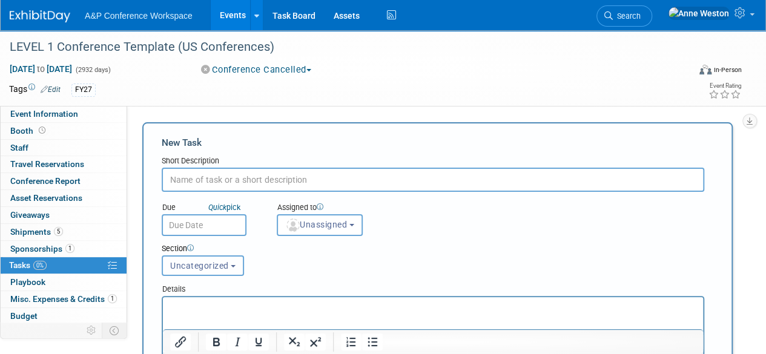
click at [216, 265] on span "Uncategorized" at bounding box center [199, 266] width 59 height 10
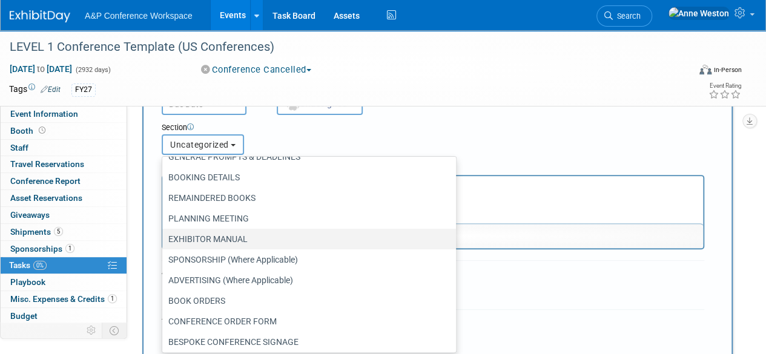
scroll to position [61, 0]
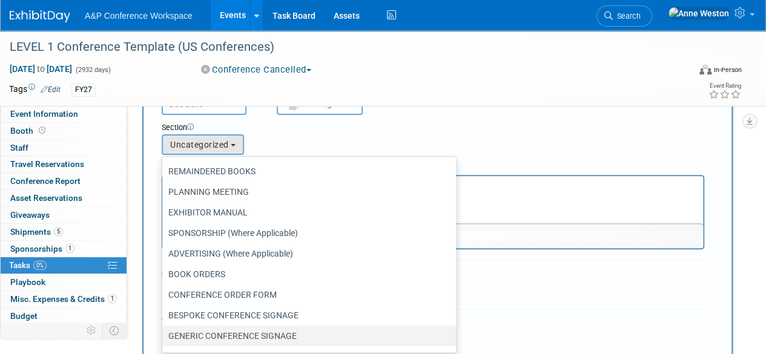
click at [213, 331] on label "GENERIC CONFERENCE SIGNAGE" at bounding box center [306, 336] width 276 height 16
click at [164, 333] on input "GENERIC CONFERENCE SIGNAGE" at bounding box center [160, 337] width 8 height 8
select select "11273988"
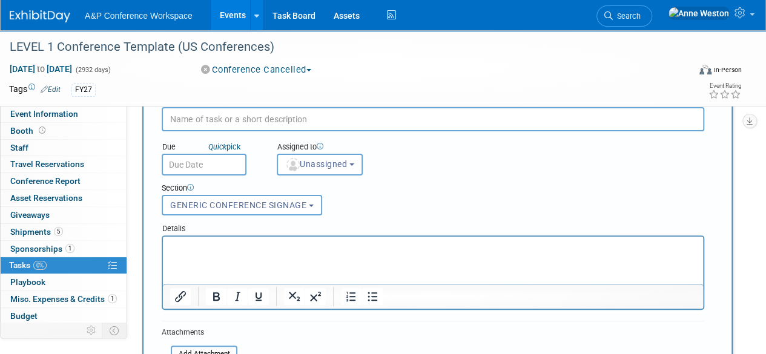
click at [213, 115] on input "text" at bounding box center [433, 119] width 543 height 24
paste input "QR Code Signage – Generic Conferences Hub (US/CAN - 8 1/2" x 11")"
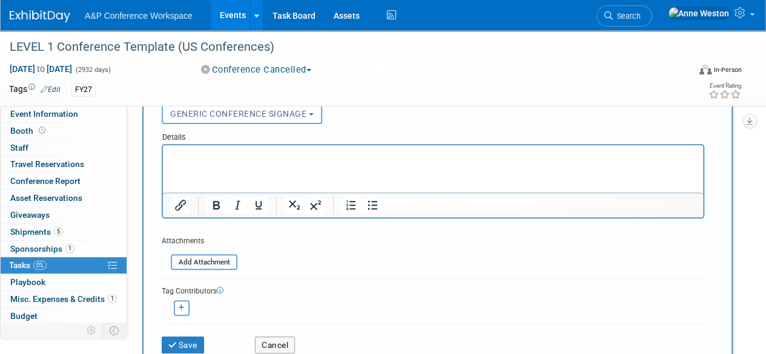
scroll to position [182, 0]
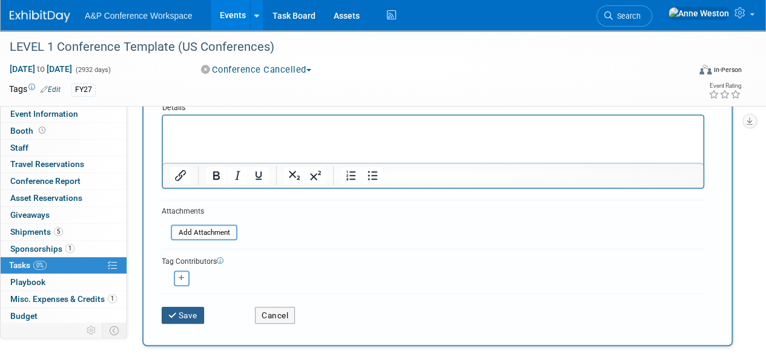
type input "QR Code Signage – Generic Conferences Hub (US/CAN - 8 1/2" x 11")"
click at [185, 315] on button "Save" at bounding box center [183, 315] width 42 height 17
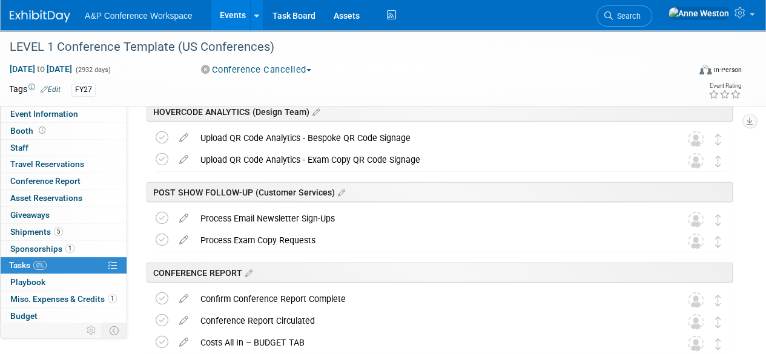
scroll to position [1696, 0]
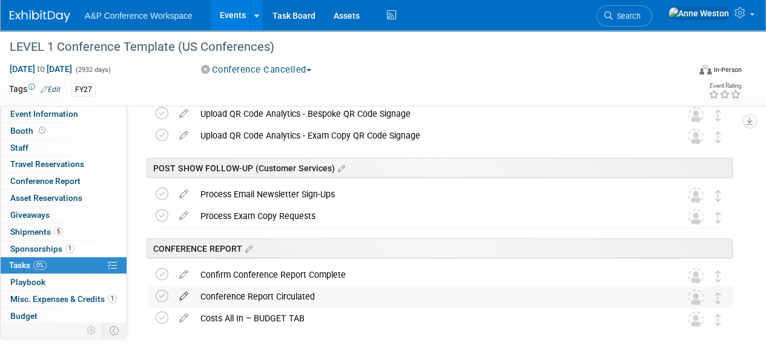
click at [187, 294] on icon at bounding box center [183, 294] width 21 height 15
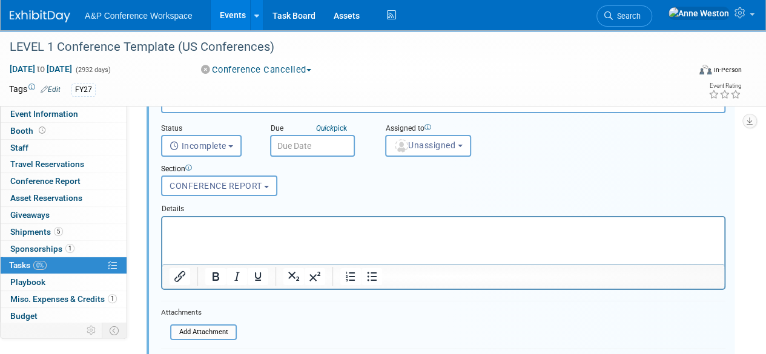
scroll to position [1925, 0]
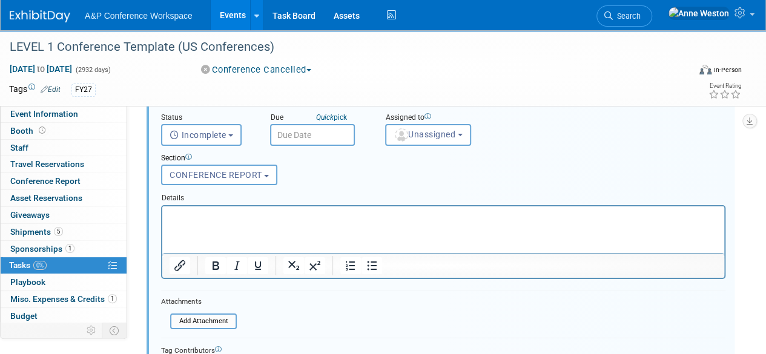
click at [195, 214] on p "Rich Text Area. Press ALT-0 for help." at bounding box center [444, 217] width 548 height 12
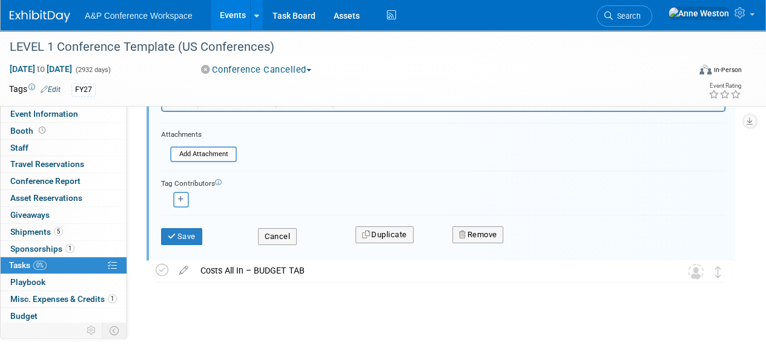
scroll to position [2093, 0]
click at [181, 230] on button "Save" at bounding box center [181, 236] width 41 height 17
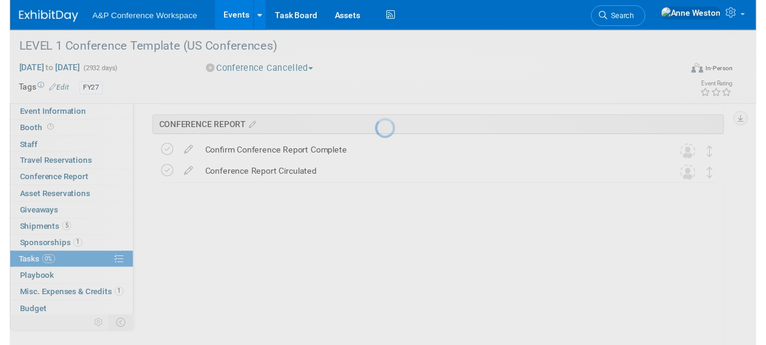
scroll to position [1745, 0]
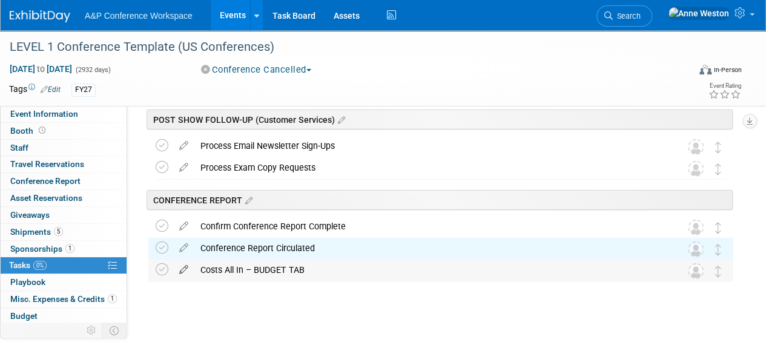
click at [184, 267] on icon at bounding box center [183, 267] width 21 height 15
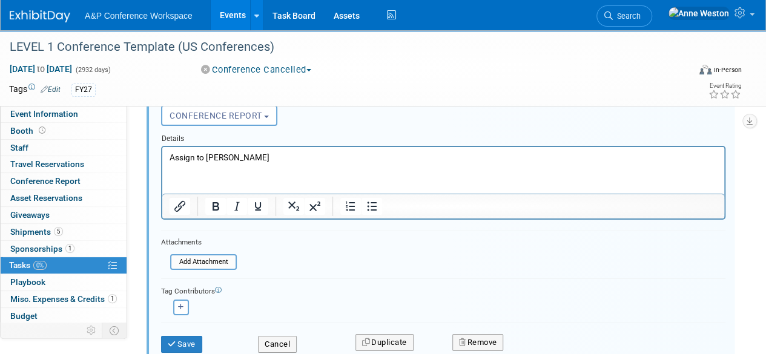
scroll to position [2008, 0]
click at [188, 339] on button "Save" at bounding box center [181, 343] width 41 height 17
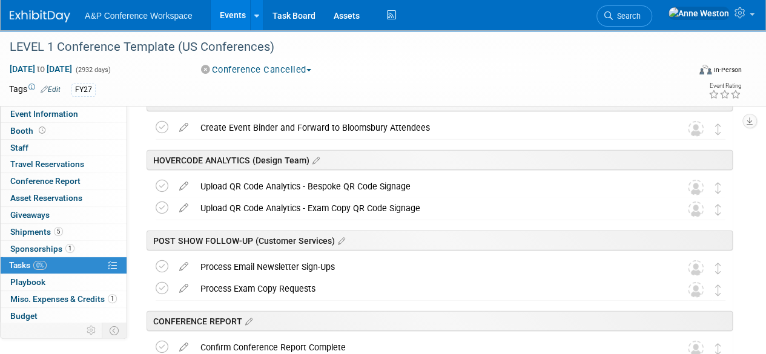
scroll to position [1684, 0]
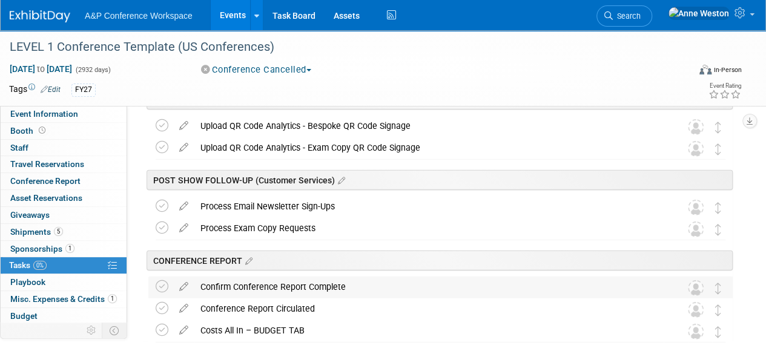
click at [265, 289] on div "Confirm Conference Report Complete" at bounding box center [428, 287] width 469 height 21
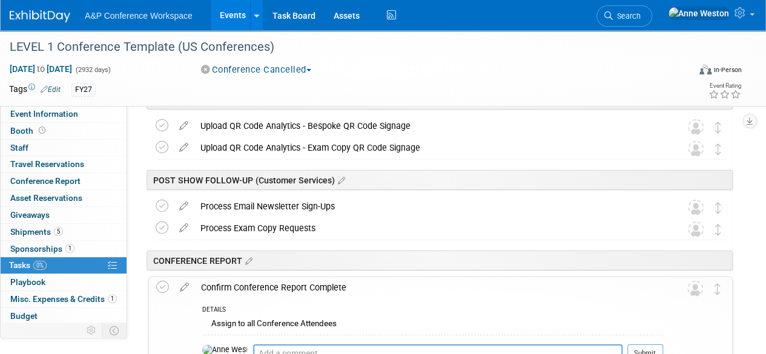
scroll to position [1745, 0]
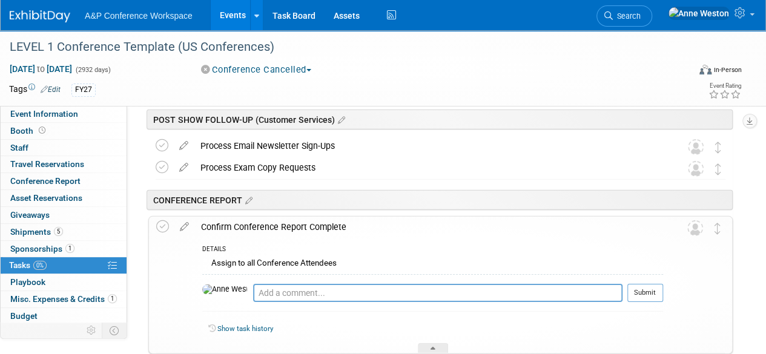
click at [268, 223] on div "Confirm Conference Report Complete" at bounding box center [429, 227] width 468 height 21
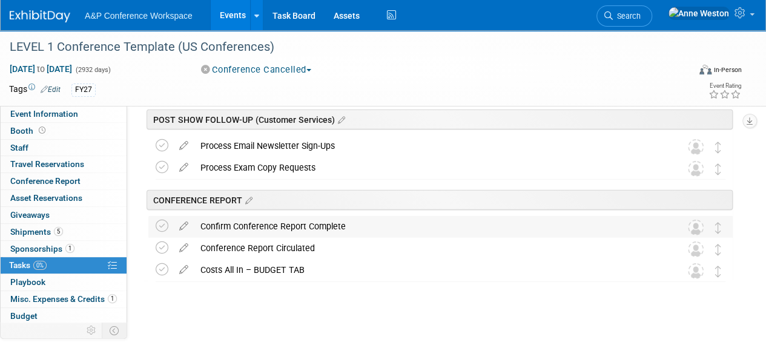
click at [270, 223] on div "Confirm Conference Report Complete" at bounding box center [428, 226] width 469 height 21
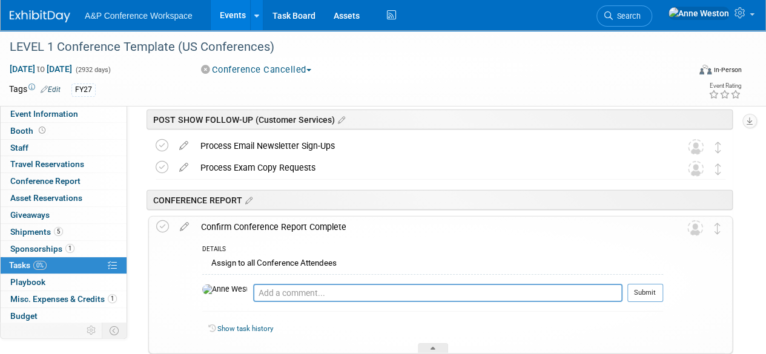
click at [270, 223] on div "Confirm Conference Report Complete" at bounding box center [429, 227] width 468 height 21
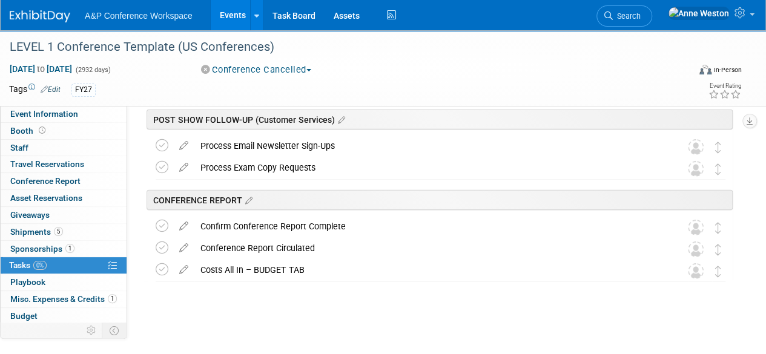
click at [293, 243] on div "Conference Report Circulated" at bounding box center [428, 248] width 469 height 21
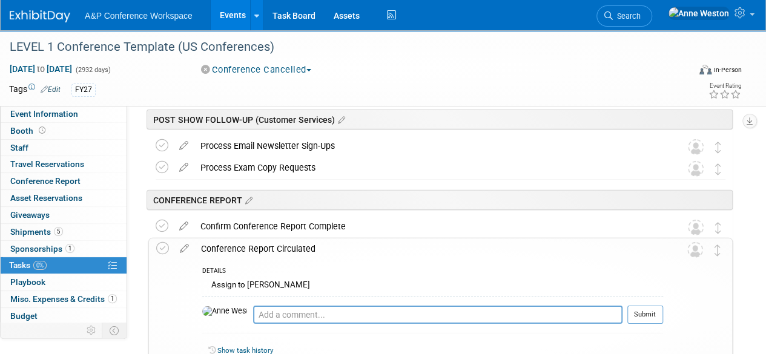
click at [293, 243] on div "Conference Report Circulated" at bounding box center [429, 249] width 468 height 21
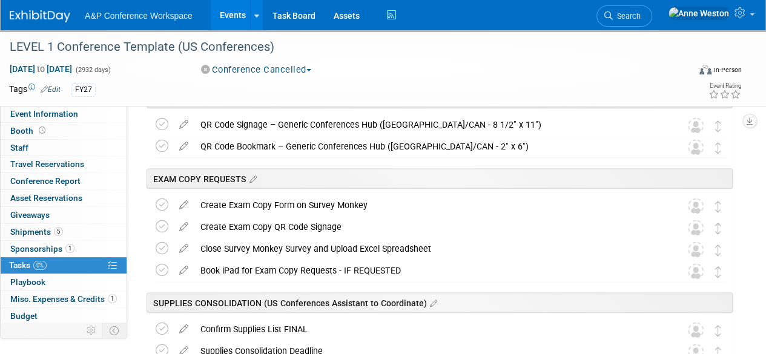
scroll to position [1090, 0]
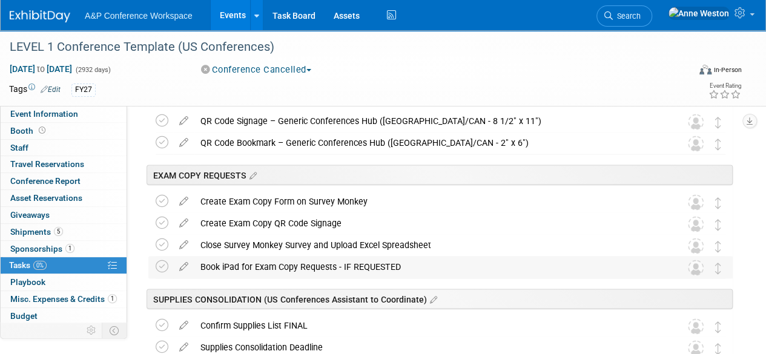
click at [292, 266] on div "Book iPad for Exam Copy Requests - IF REQUESTED" at bounding box center [428, 266] width 469 height 21
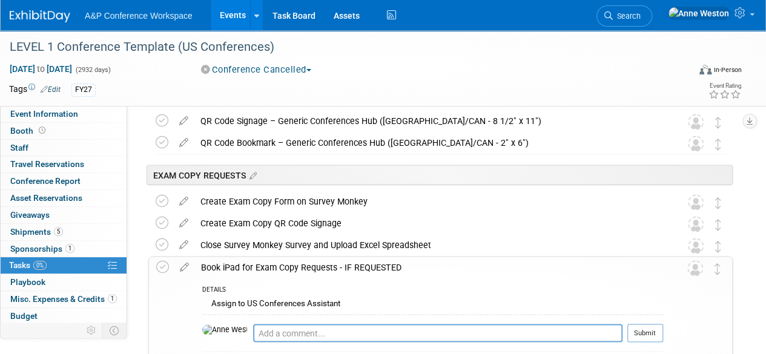
click at [292, 266] on div "Book iPad for Exam Copy Requests - IF REQUESTED" at bounding box center [429, 267] width 468 height 21
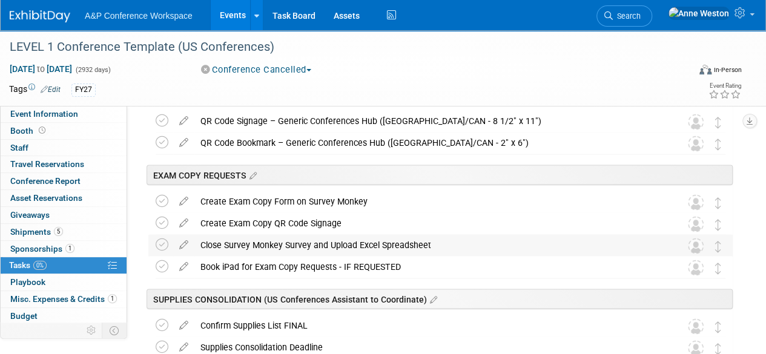
click at [297, 244] on div "Close Survey Monkey Survey and Upload Excel Spreadsheet" at bounding box center [428, 244] width 469 height 21
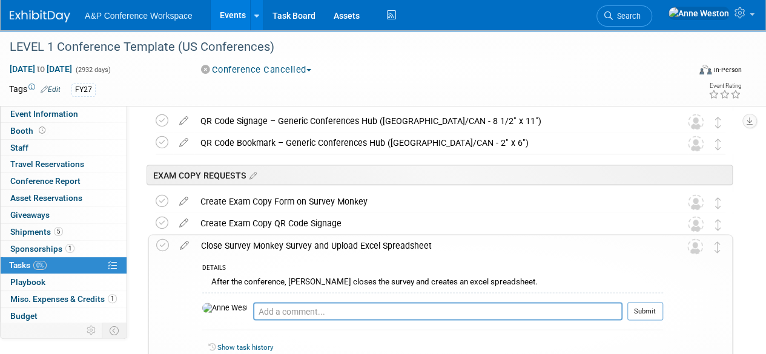
click at [297, 244] on div "Close Survey Monkey Survey and Upload Excel Spreadsheet" at bounding box center [429, 245] width 468 height 21
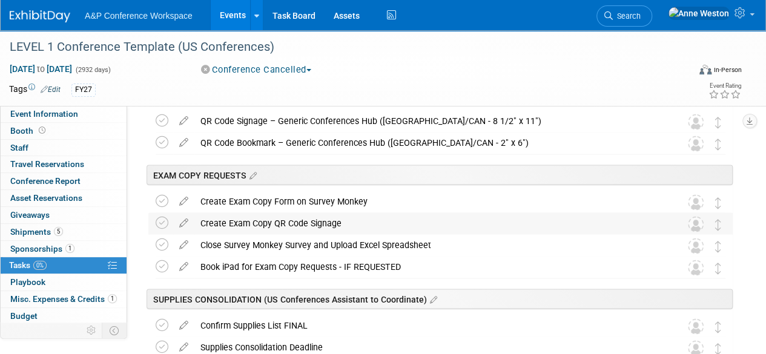
click at [296, 219] on div "Create Exam Copy QR Code Signage" at bounding box center [428, 223] width 469 height 21
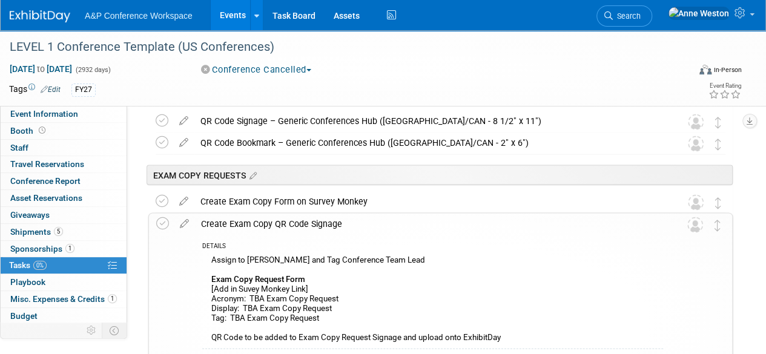
click at [296, 219] on div "Create Exam Copy QR Code Signage" at bounding box center [429, 223] width 468 height 21
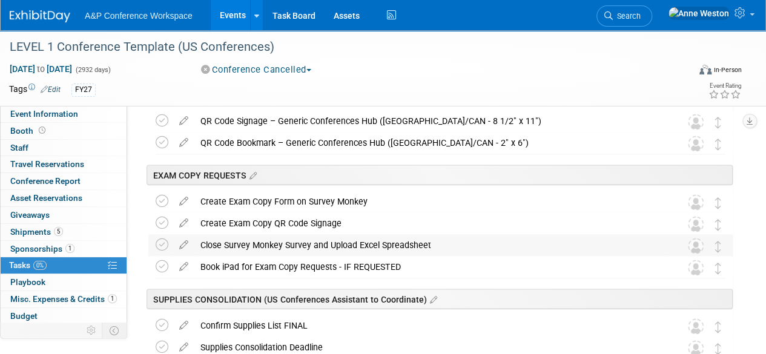
click at [297, 242] on div "Close Survey Monkey Survey and Upload Excel Spreadsheet" at bounding box center [428, 244] width 469 height 21
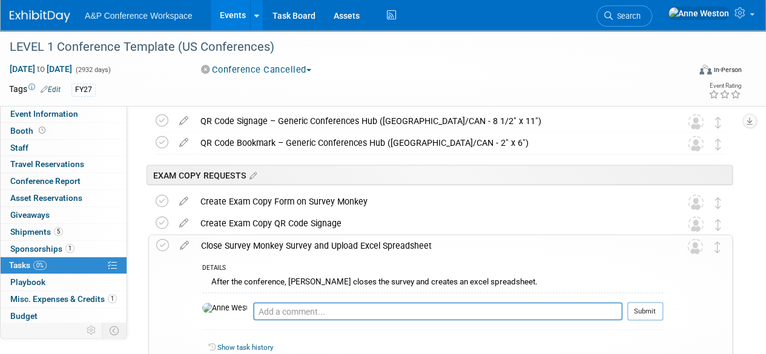
click at [297, 242] on div "Close Survey Monkey Survey and Upload Excel Spreadsheet" at bounding box center [429, 245] width 468 height 21
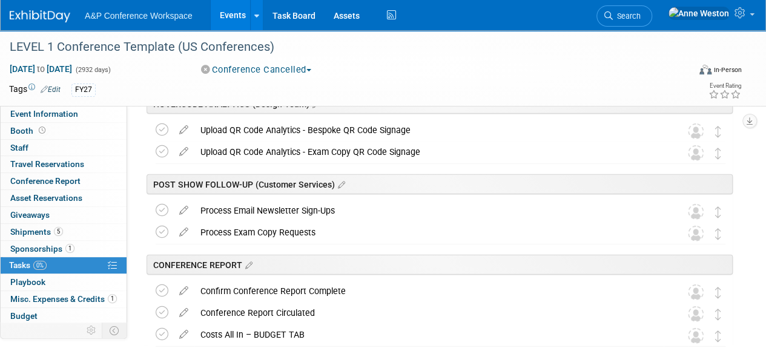
scroll to position [1696, 0]
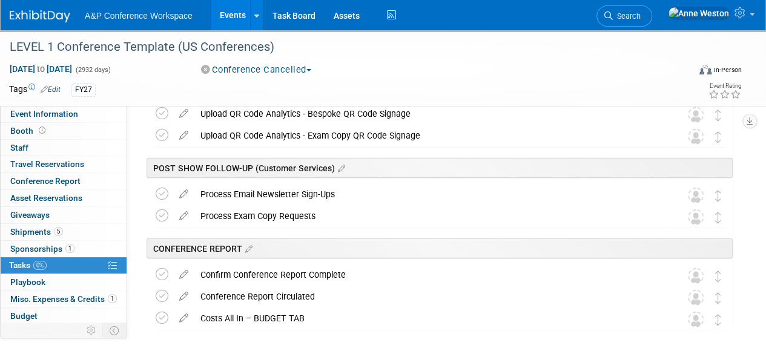
click at [291, 299] on div "Conference Report Circulated" at bounding box center [428, 297] width 469 height 21
click at [291, 293] on div "Conference Report Circulated" at bounding box center [429, 297] width 468 height 21
click at [281, 278] on div "Confirm Conference Report Complete" at bounding box center [428, 275] width 469 height 21
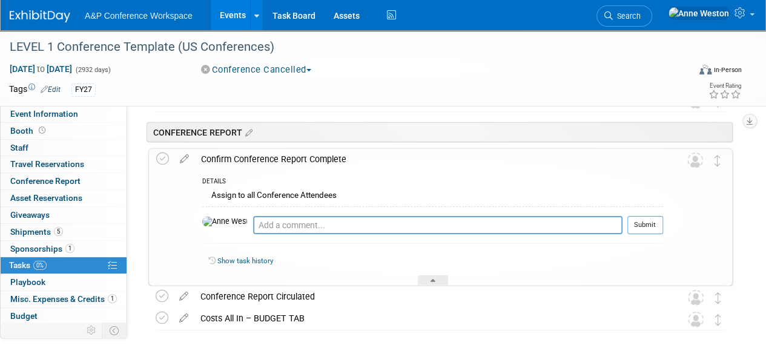
scroll to position [1817, 0]
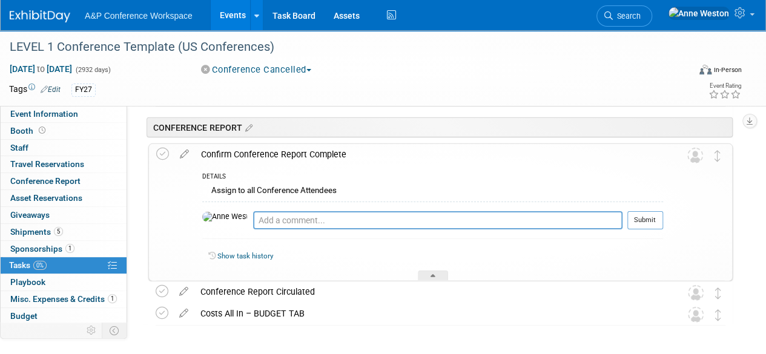
click at [294, 153] on div "Confirm Conference Report Complete" at bounding box center [429, 154] width 468 height 21
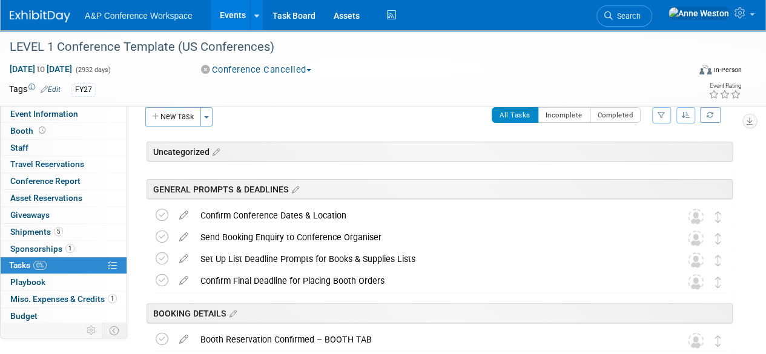
scroll to position [0, 0]
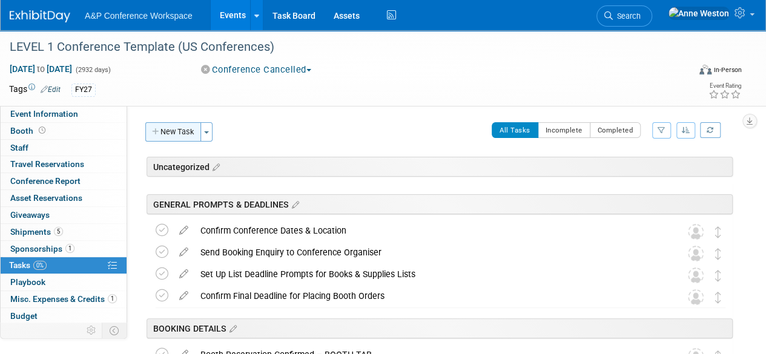
click at [184, 135] on button "New Task" at bounding box center [173, 131] width 56 height 19
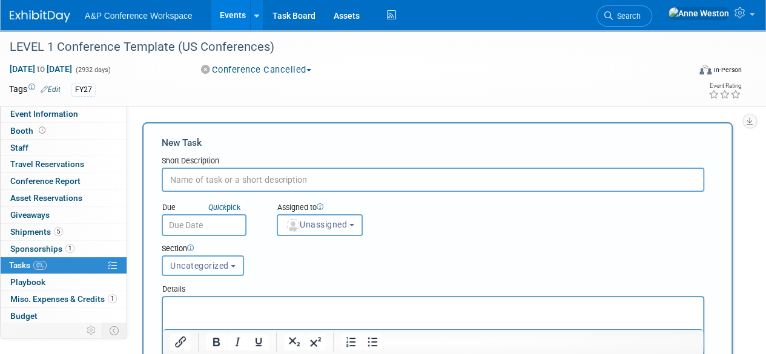
paste input "Bespoke Conference Signage (US/CAN - 8 1/2" x 11")"
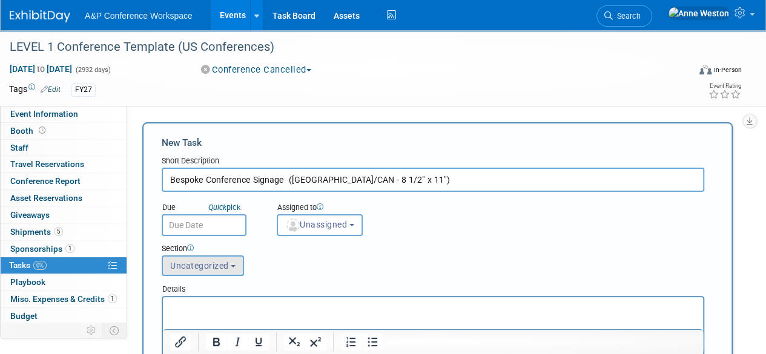
type input "Bespoke Conference Signage (US/CAN - 8 1/2" x 11")"
click at [196, 269] on span "Uncategorized" at bounding box center [199, 266] width 59 height 10
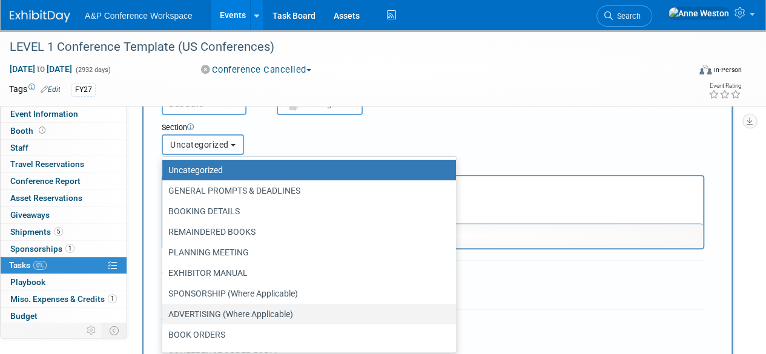
scroll to position [61, 0]
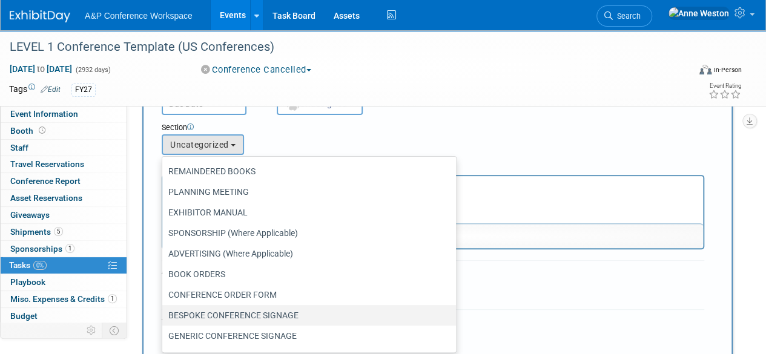
click at [199, 317] on label "BESPOKE CONFERENCE SIGNAGE" at bounding box center [306, 316] width 276 height 16
click at [164, 317] on input "BESPOKE CONFERENCE SIGNAGE" at bounding box center [160, 316] width 8 height 8
select select "11273858"
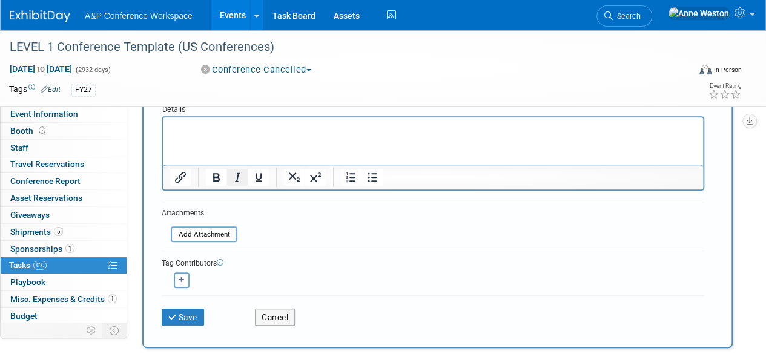
scroll to position [182, 0]
click at [187, 307] on button "Save" at bounding box center [183, 315] width 42 height 17
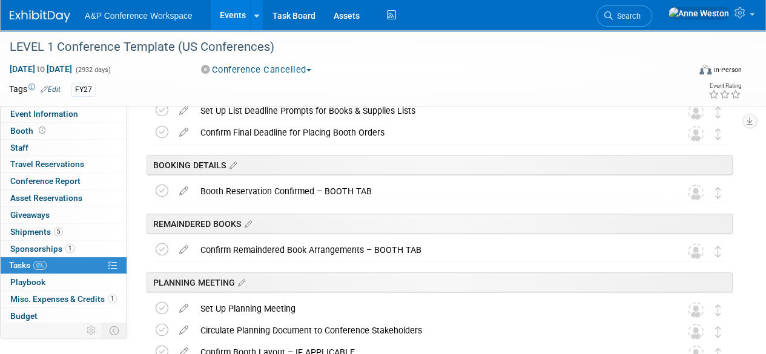
scroll to position [0, 0]
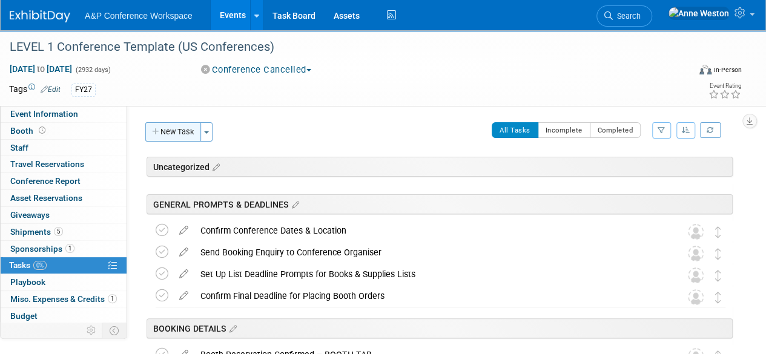
click at [179, 128] on button "New Task" at bounding box center [173, 131] width 56 height 19
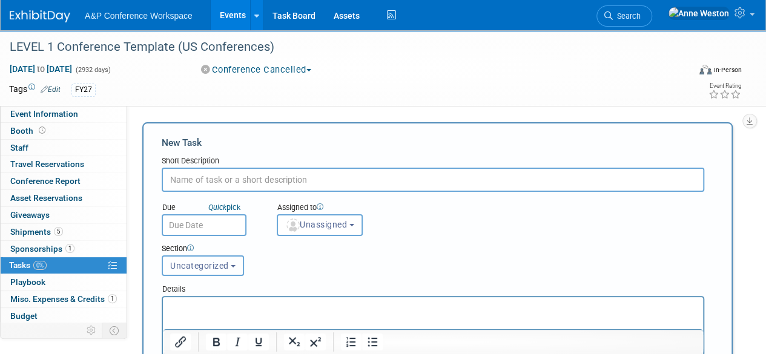
click at [189, 261] on span "Uncategorized" at bounding box center [199, 266] width 59 height 10
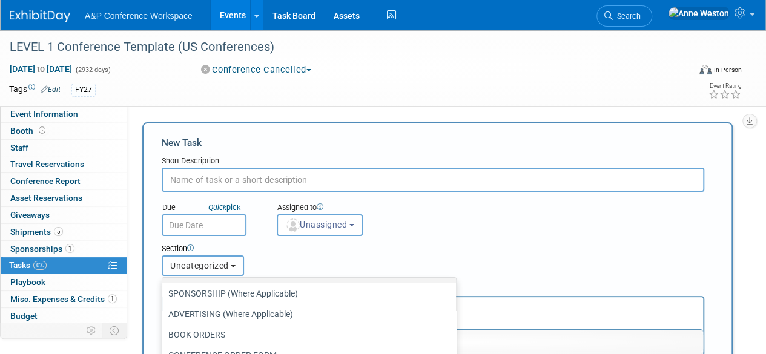
scroll to position [182, 0]
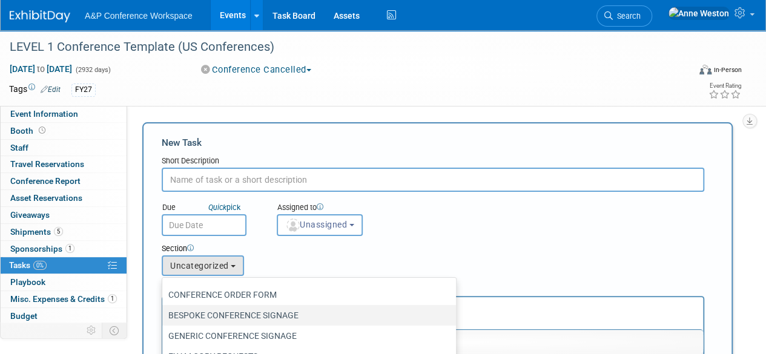
click at [212, 317] on label "BESPOKE CONFERENCE SIGNAGE" at bounding box center [306, 316] width 276 height 16
click at [164, 317] on input "BESPOKE CONFERENCE SIGNAGE" at bounding box center [160, 316] width 8 height 8
select select "11273858"
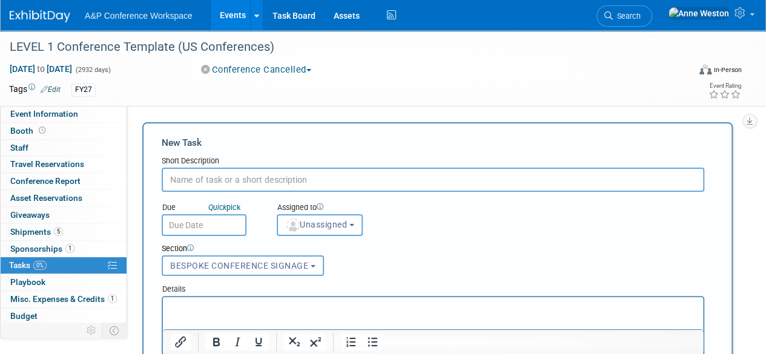
paste input "Bespoke Conference Signage (US/CAN - 8 1/2" x 11")"
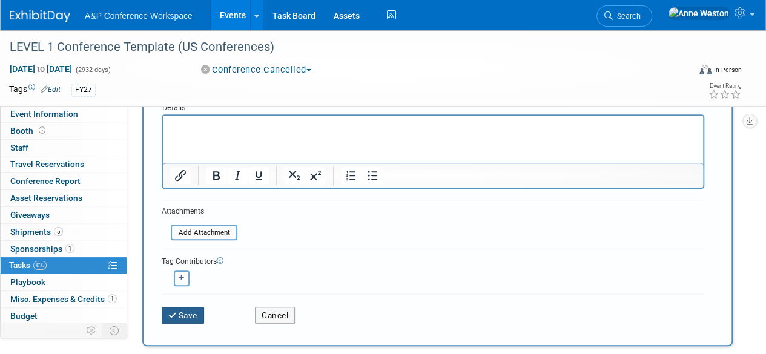
type input "Bespoke Conference Signage (US/CAN - 8 1/2" x 11")"
click at [185, 309] on button "Save" at bounding box center [183, 315] width 42 height 17
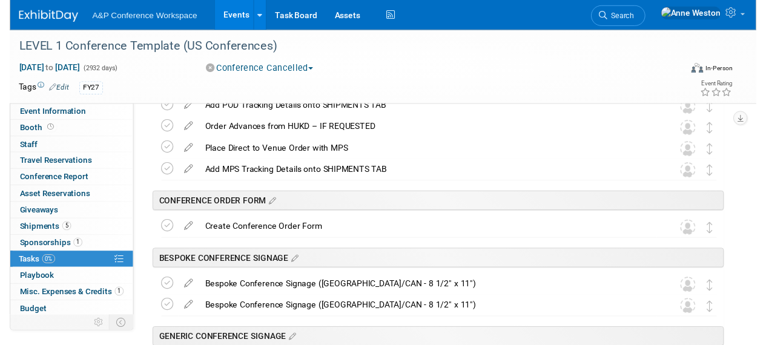
scroll to position [951, 0]
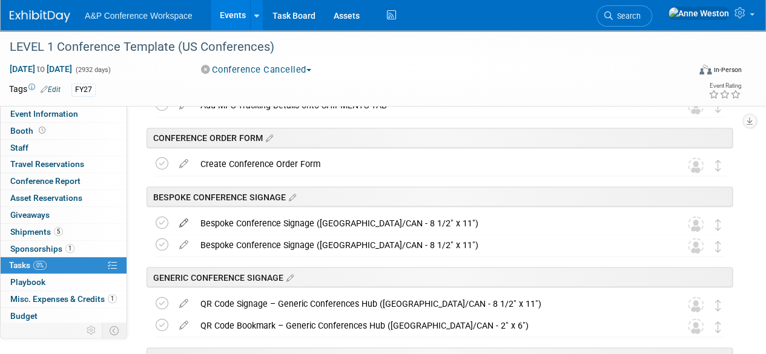
click at [181, 224] on icon at bounding box center [183, 220] width 21 height 15
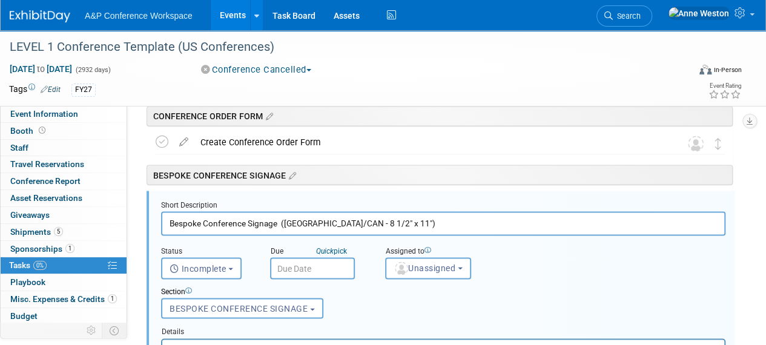
scroll to position [985, 0]
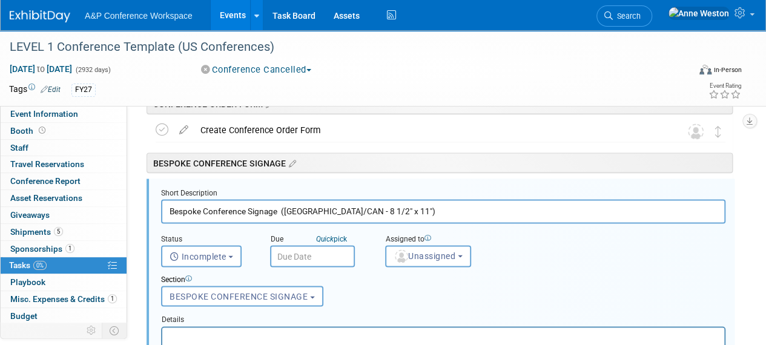
drag, startPoint x: 406, startPoint y: 214, endPoint x: 120, endPoint y: 218, distance: 286.6
click at [120, 218] on div "Event Information Event Info Booth Booth 0 Staff 0 Staff 0 Travel Reservations …" at bounding box center [383, 257] width 766 height 2424
paste input "Bespoke Conference Poster (US/CAN - 24" x 36")"
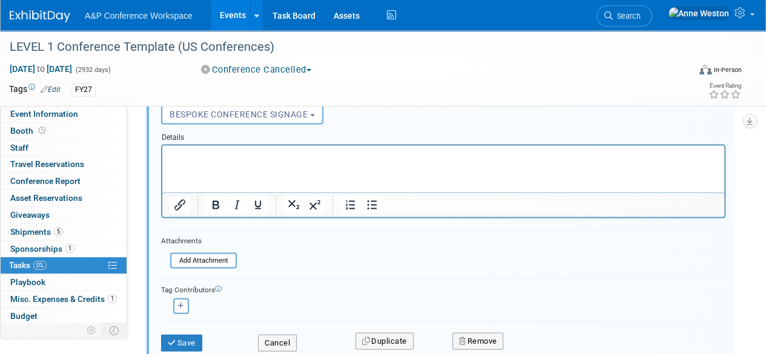
scroll to position [1227, 0]
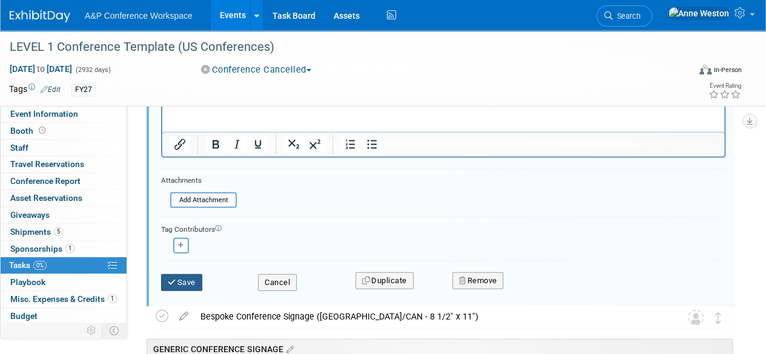
type input "Bespoke Conference Poster (US/CAN - 24" x 36")"
click at [181, 276] on button "Save" at bounding box center [181, 282] width 41 height 17
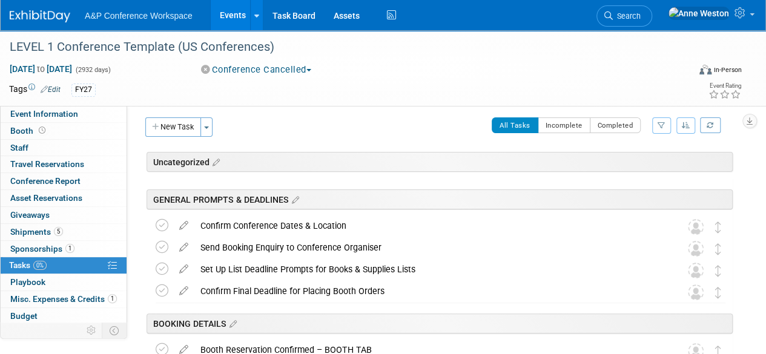
scroll to position [0, 0]
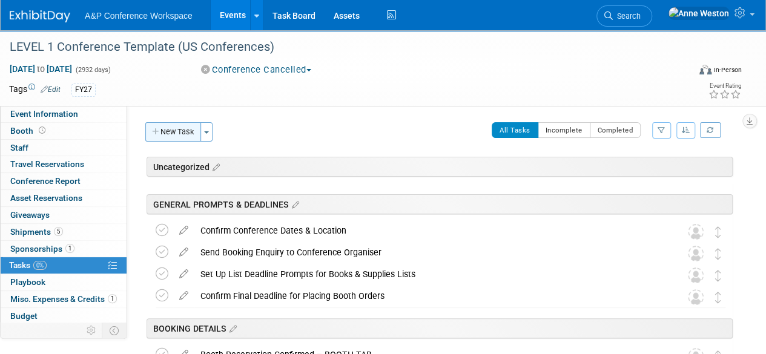
click at [178, 134] on button "New Task" at bounding box center [173, 131] width 56 height 19
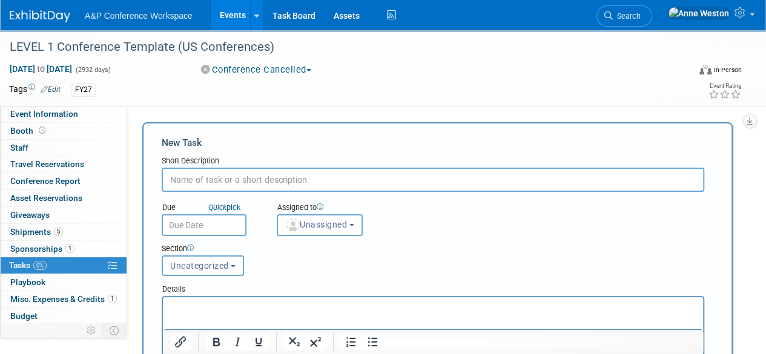
paste input "Bespoke Conference Poster (US/CAN - 18" x 24")"
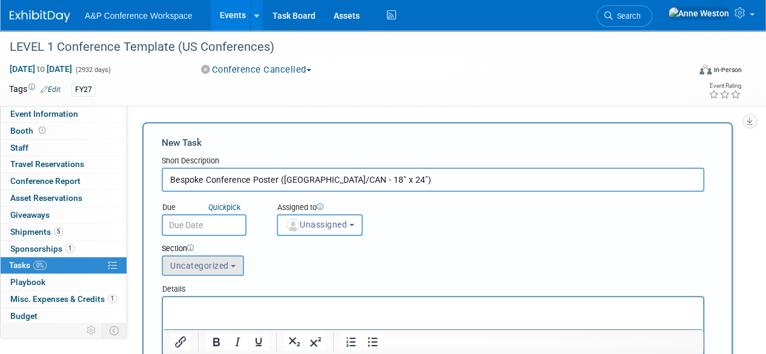
type input "Bespoke Conference Poster (US/CAN - 18" x 24")"
click at [211, 262] on span "Uncategorized" at bounding box center [199, 266] width 59 height 10
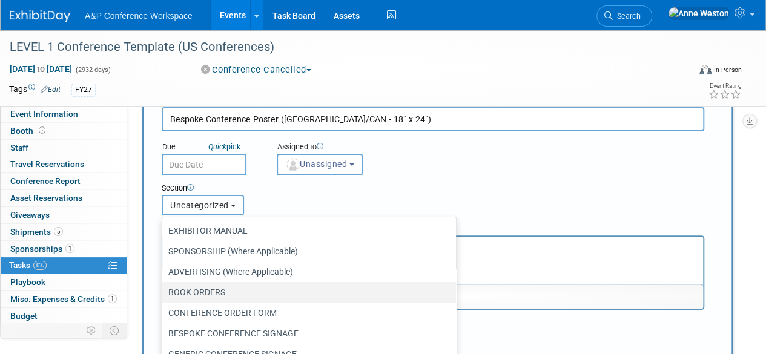
scroll to position [121, 0]
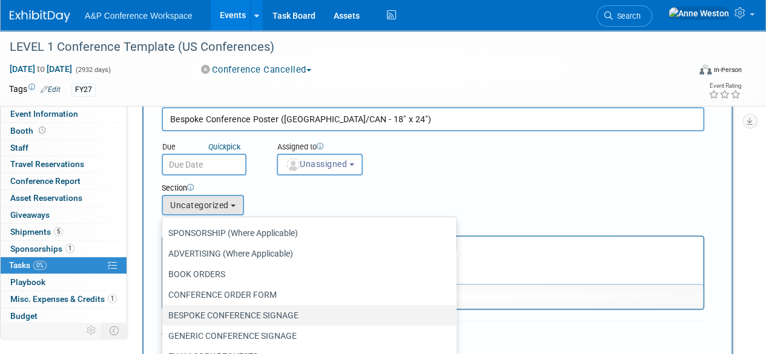
click at [253, 318] on label "BESPOKE CONFERENCE SIGNAGE" at bounding box center [306, 316] width 276 height 16
click at [164, 318] on input "BESPOKE CONFERENCE SIGNAGE" at bounding box center [160, 316] width 8 height 8
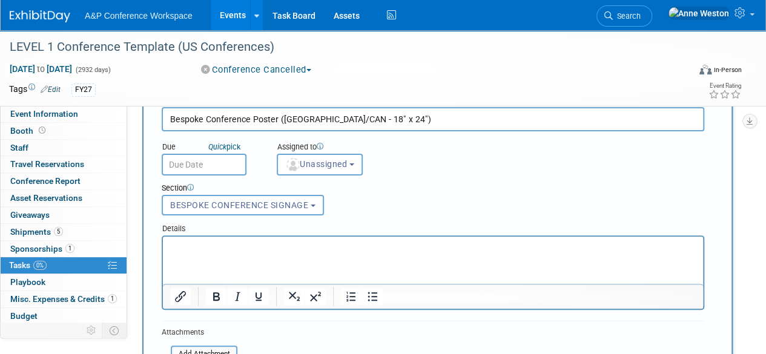
select select "11273858"
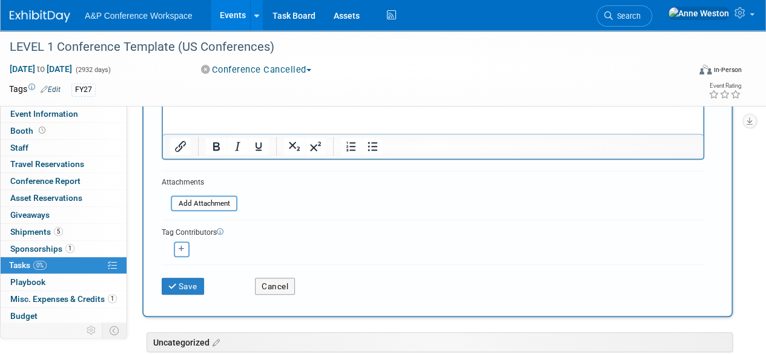
scroll to position [242, 0]
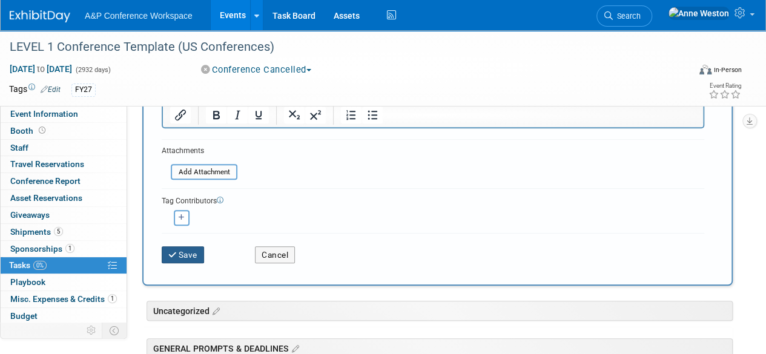
click at [184, 249] on button "Save" at bounding box center [183, 255] width 42 height 17
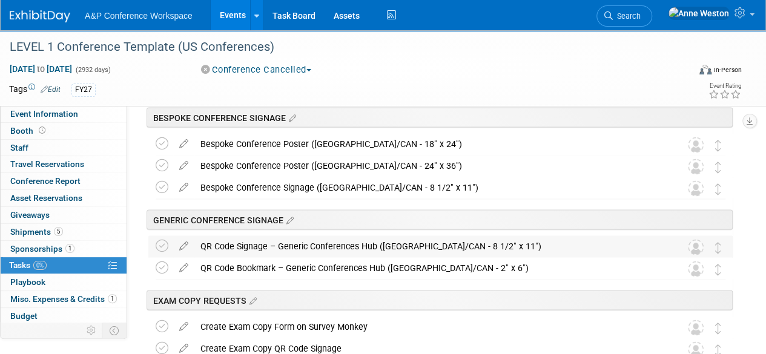
scroll to position [1012, 0]
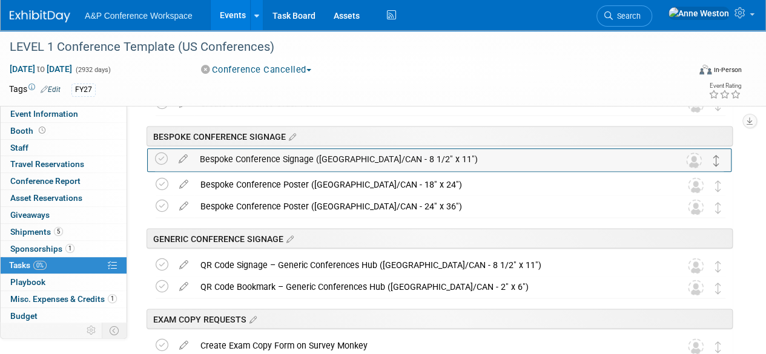
drag, startPoint x: 716, startPoint y: 207, endPoint x: 715, endPoint y: 160, distance: 46.7
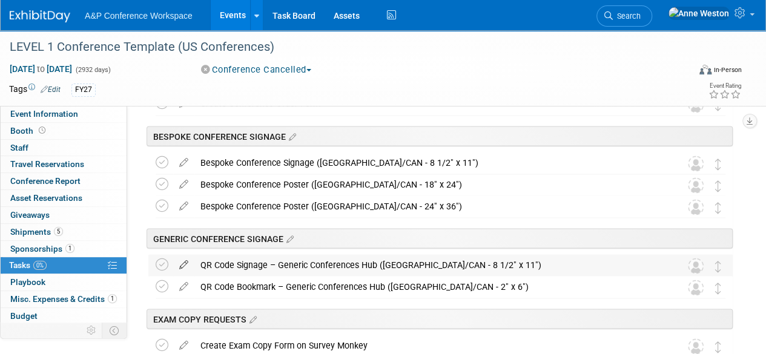
click at [186, 261] on icon at bounding box center [183, 261] width 21 height 15
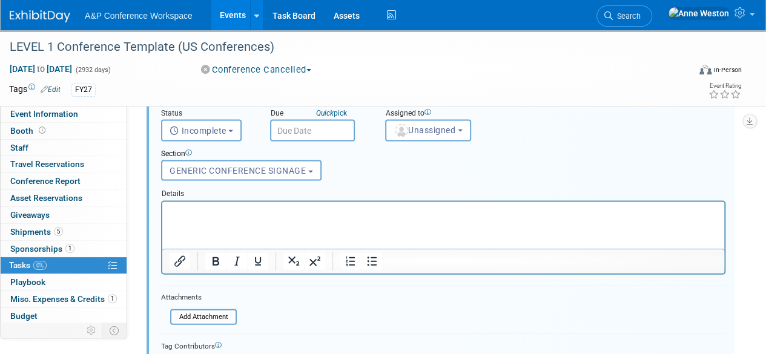
scroll to position [1330, 0]
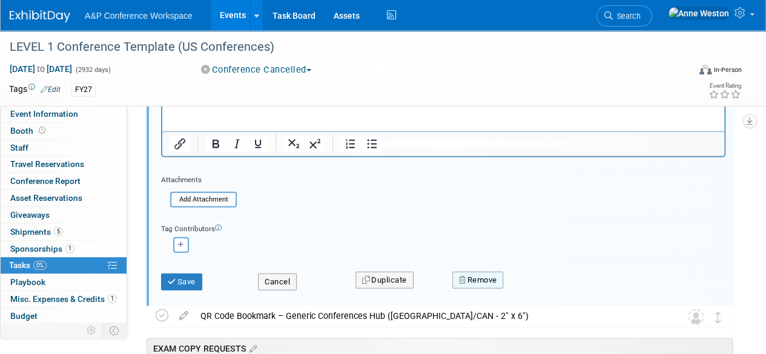
click at [477, 279] on button "Remove" at bounding box center [478, 280] width 51 height 17
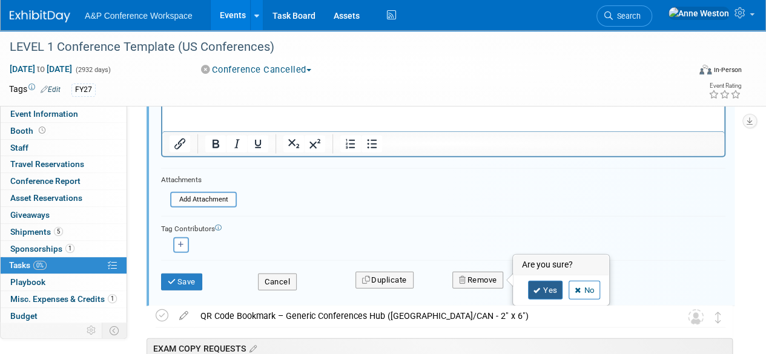
click at [542, 281] on link "Yes" at bounding box center [545, 290] width 35 height 19
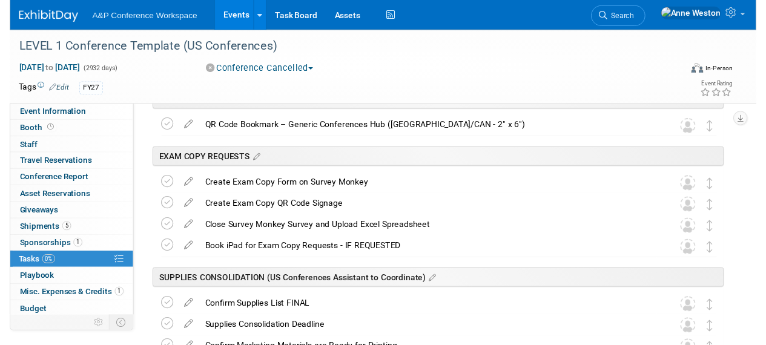
scroll to position [1088, 0]
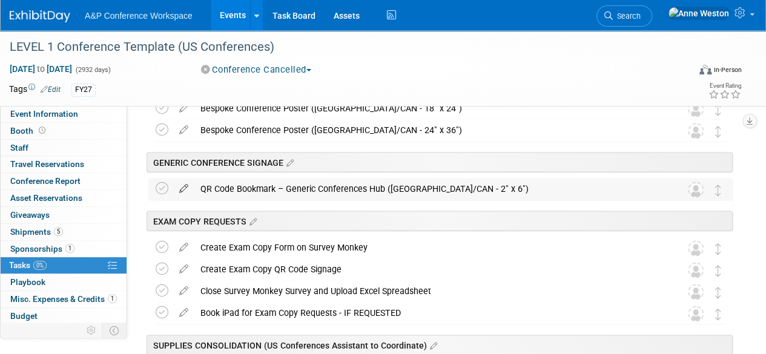
click at [182, 186] on icon at bounding box center [183, 185] width 21 height 15
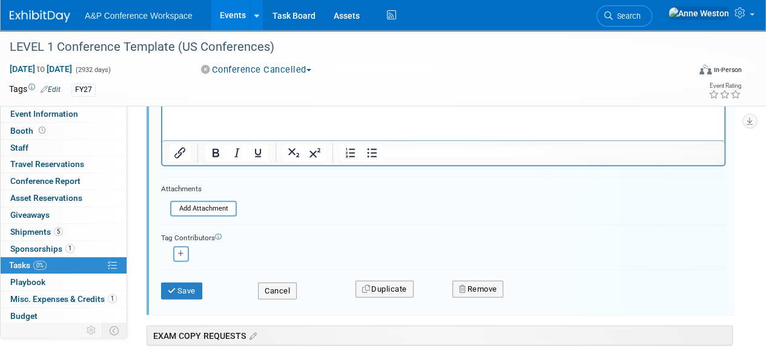
scroll to position [1330, 0]
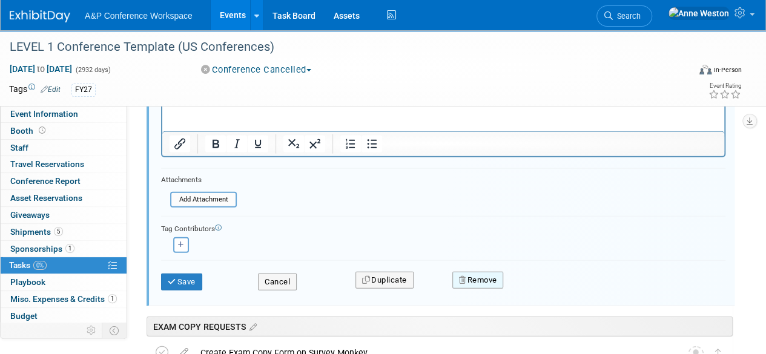
click at [485, 277] on button "Remove" at bounding box center [478, 280] width 51 height 17
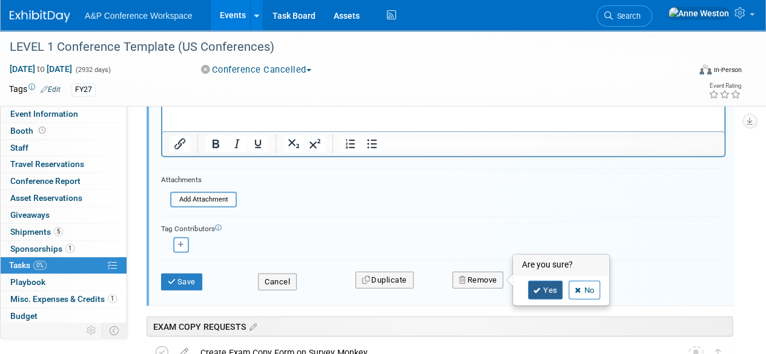
click at [536, 284] on link "Yes" at bounding box center [545, 290] width 35 height 19
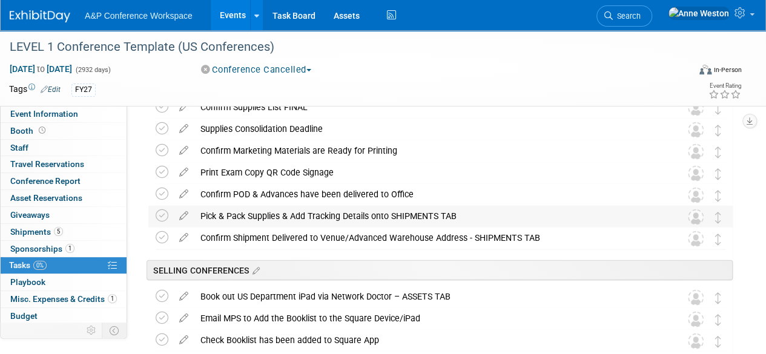
scroll to position [1027, 0]
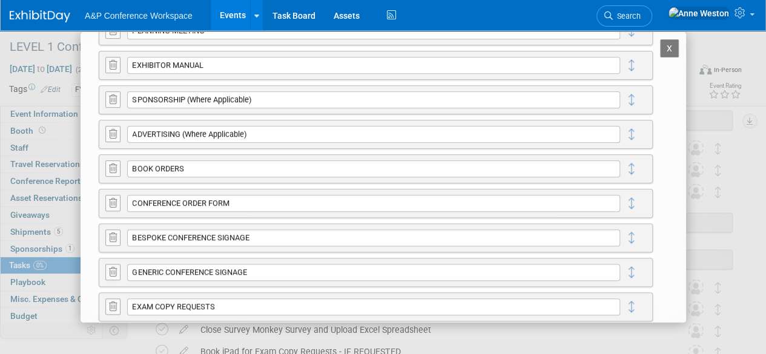
scroll to position [303, 0]
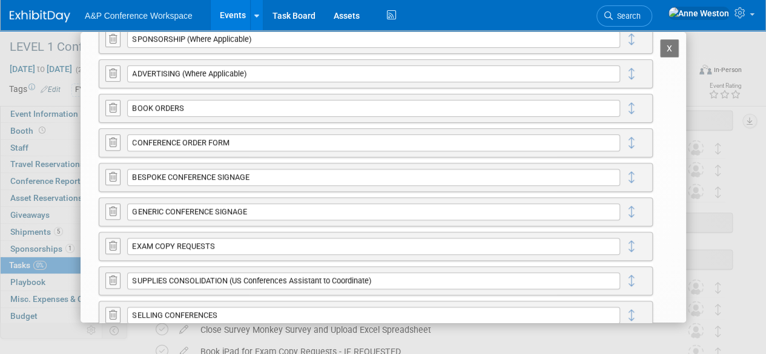
click at [109, 209] on icon at bounding box center [113, 211] width 8 height 9
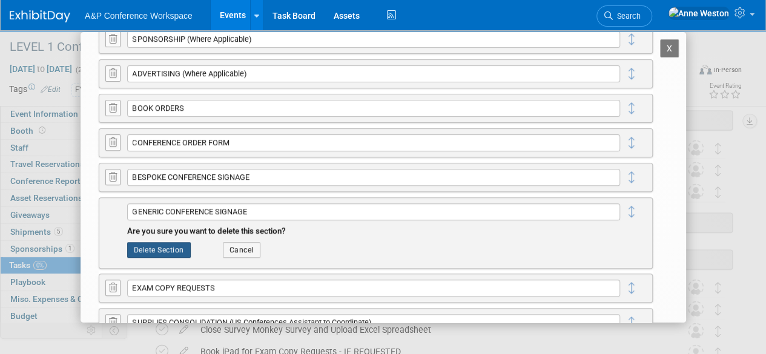
click at [155, 244] on button "Delete Section" at bounding box center [159, 250] width 64 height 16
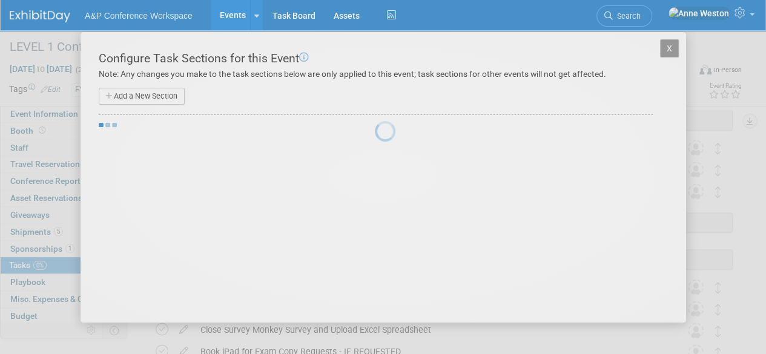
scroll to position [0, 0]
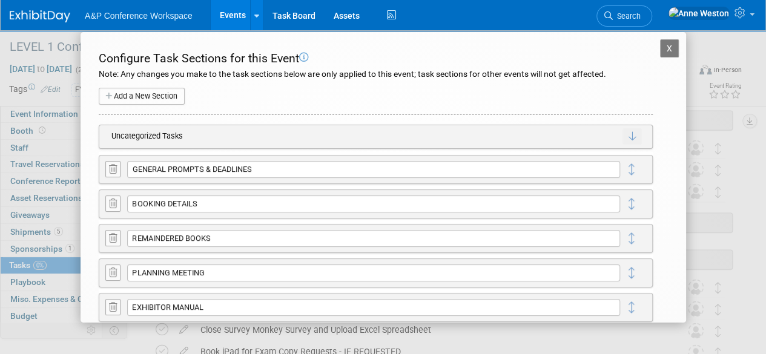
click at [660, 47] on button "X" at bounding box center [669, 48] width 19 height 18
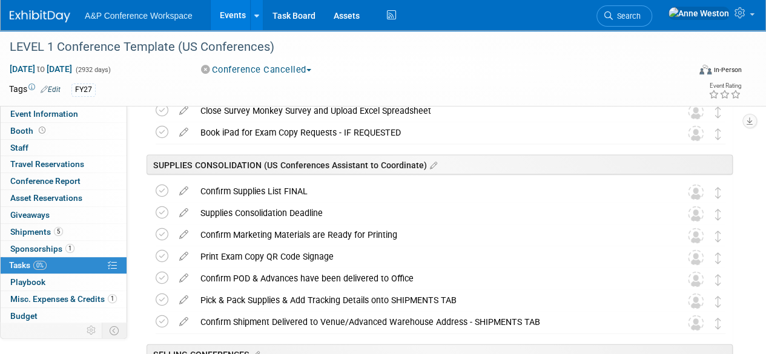
scroll to position [1270, 0]
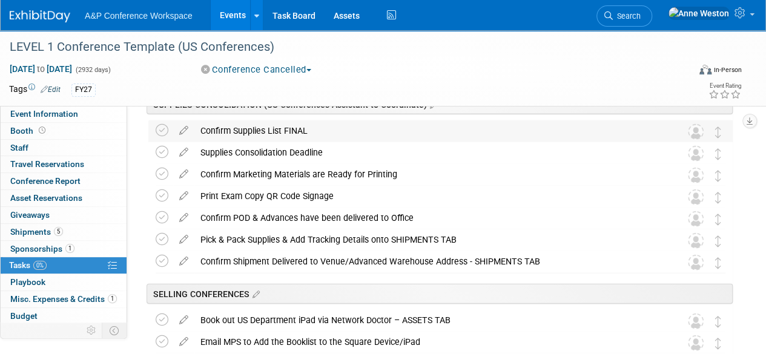
click at [271, 132] on div "Confirm Supplies List FINAL" at bounding box center [428, 131] width 469 height 21
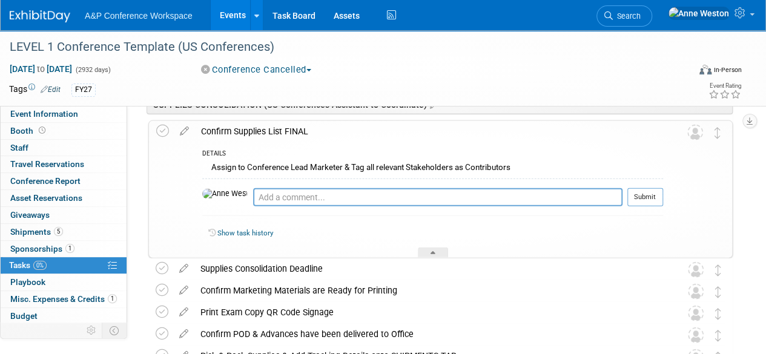
click at [271, 132] on div "Confirm Supplies List FINAL" at bounding box center [429, 131] width 468 height 21
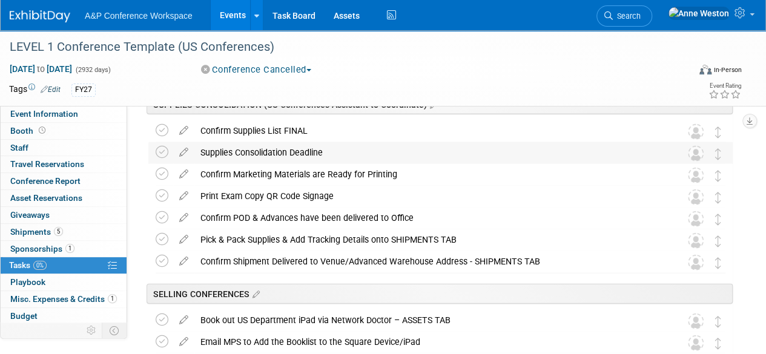
click at [276, 150] on div "Supplies Consolidation Deadline" at bounding box center [428, 152] width 469 height 21
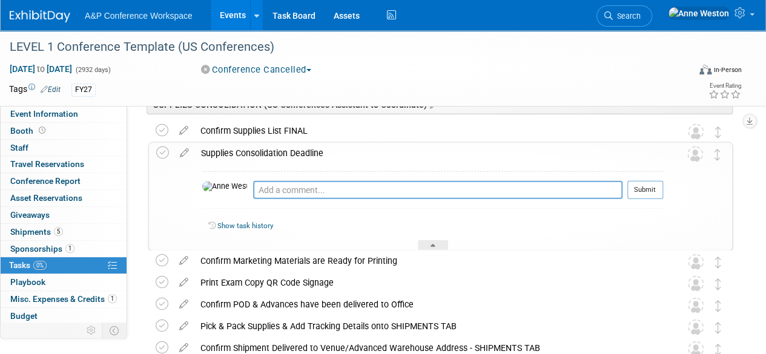
click at [276, 150] on div "Supplies Consolidation Deadline" at bounding box center [429, 153] width 468 height 21
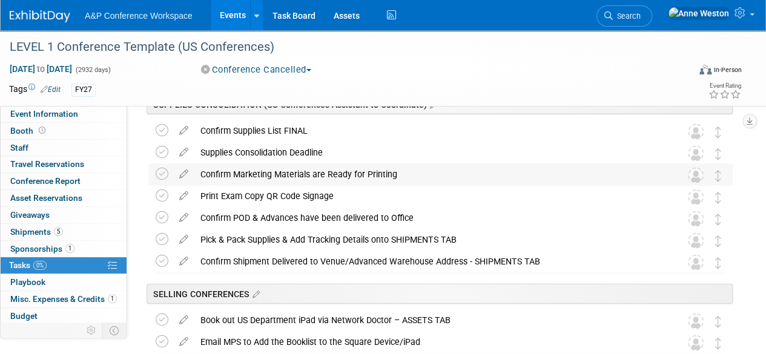
click at [211, 171] on div "Confirm Marketing Materials are Ready for Printing" at bounding box center [428, 174] width 469 height 21
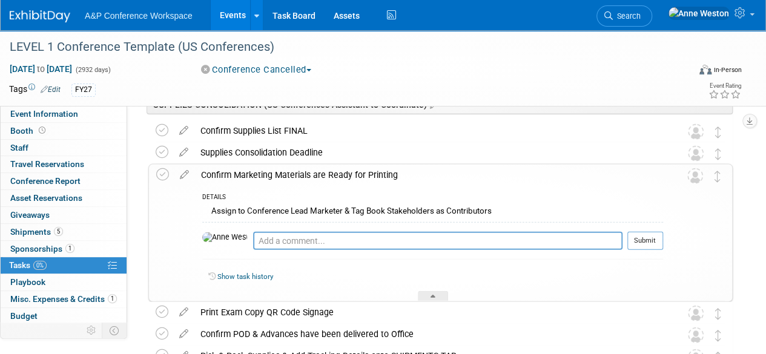
click at [211, 171] on div "Confirm Marketing Materials are Ready for Printing" at bounding box center [429, 175] width 468 height 21
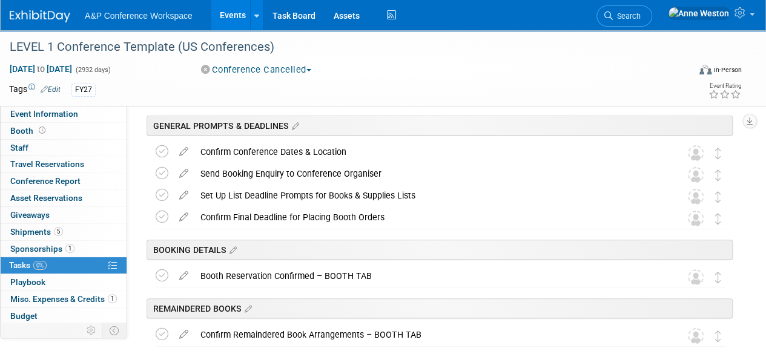
scroll to position [0, 0]
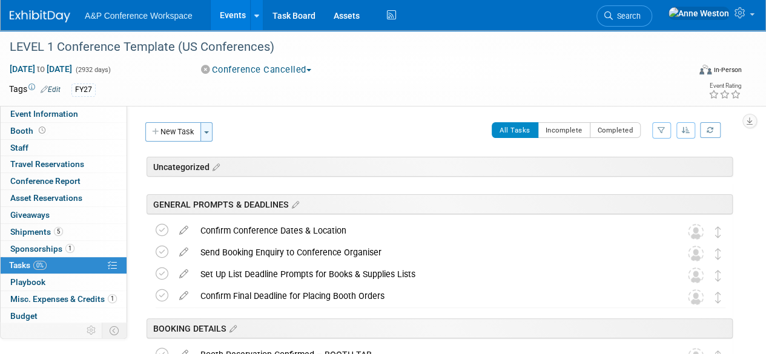
click at [208, 128] on button "Toggle Dropdown" at bounding box center [207, 131] width 12 height 19
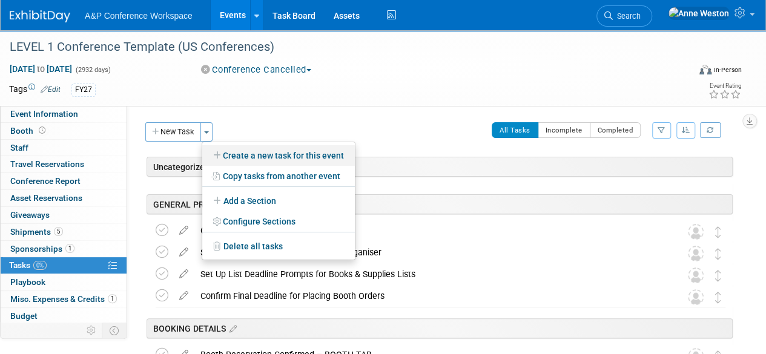
click at [262, 160] on link "Create a new task for this event" at bounding box center [278, 155] width 153 height 21
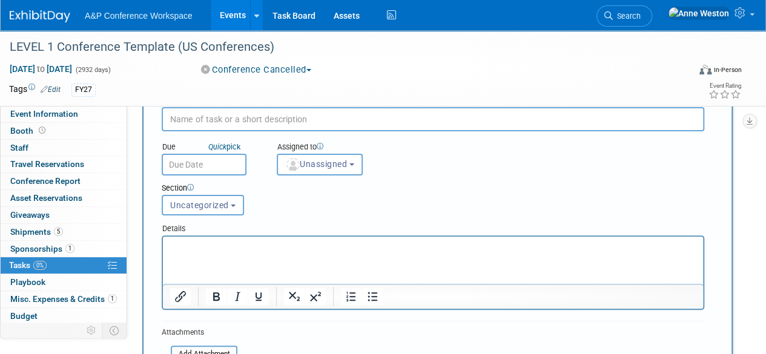
scroll to position [61, 0]
click at [213, 207] on span "Uncategorized" at bounding box center [199, 206] width 59 height 10
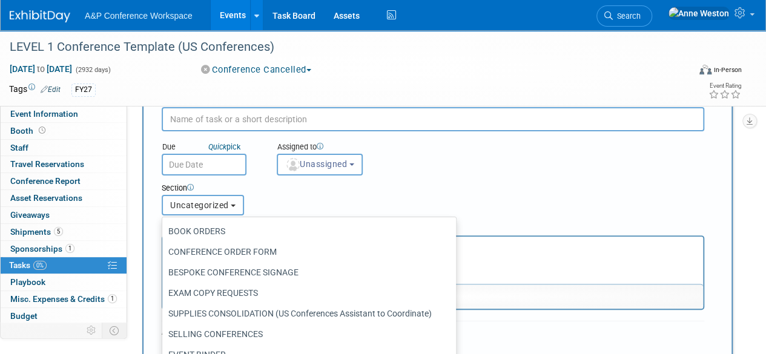
scroll to position [181, 0]
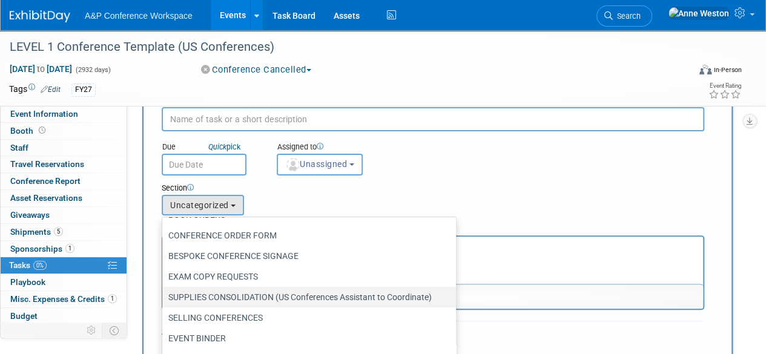
click at [230, 294] on label "SUPPLIES CONSOLIDATION (US Conferences Assistant to Coordinate)" at bounding box center [306, 298] width 276 height 16
click at [164, 294] on input "SUPPLIES CONSOLIDATION (US Conferences Assistant to Coordinate)" at bounding box center [160, 298] width 8 height 8
select select "11273866"
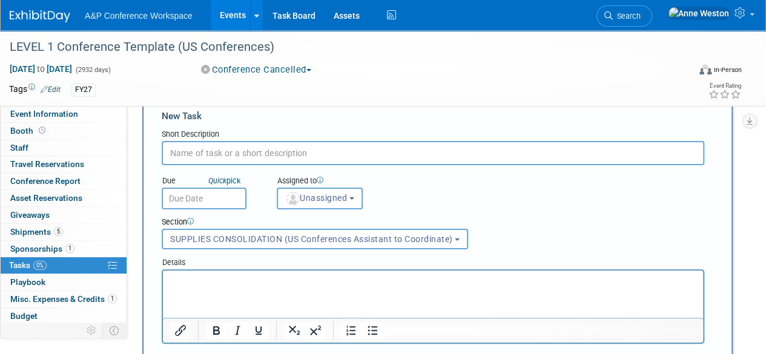
scroll to position [0, 0]
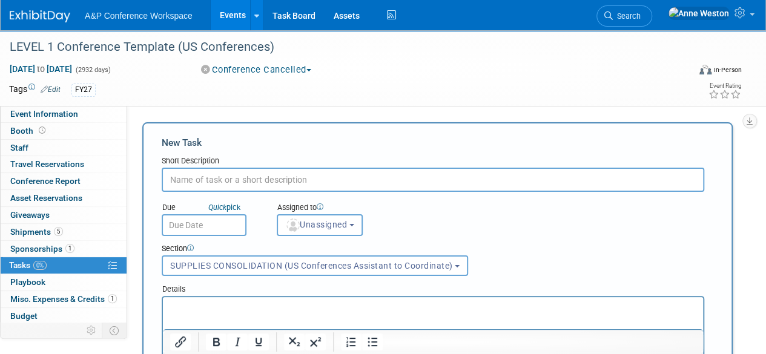
click at [200, 184] on input "text" at bounding box center [433, 180] width 543 height 24
type input "p"
type input "Print Generic QR Code Signage"
click at [196, 309] on p "Rich Text Area. Press ALT-0 for help." at bounding box center [433, 308] width 526 height 12
drag, startPoint x: 297, startPoint y: 180, endPoint x: 305, endPoint y: 180, distance: 7.3
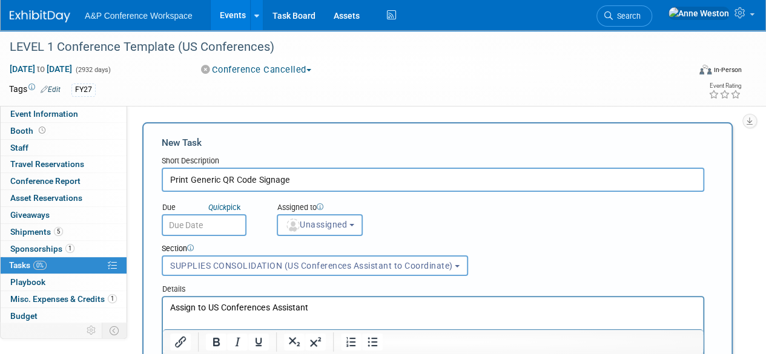
click at [298, 180] on input "Print Generic QR Code Signage" at bounding box center [433, 180] width 543 height 24
click at [300, 181] on input "Print Generic QR Code Signage (where requested)" at bounding box center [433, 180] width 543 height 24
type input "Print Generic QR Code Signage (Where equested)"
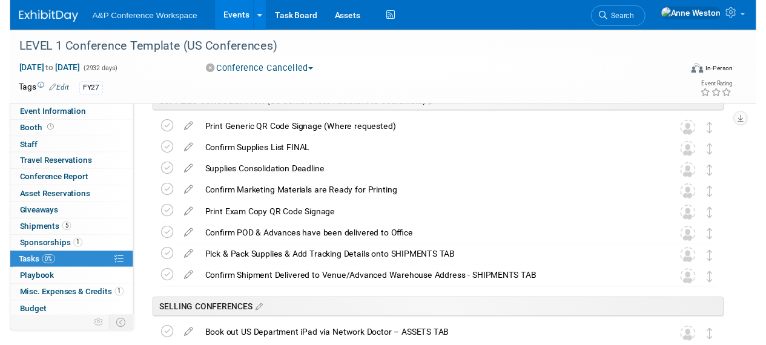
scroll to position [1272, 0]
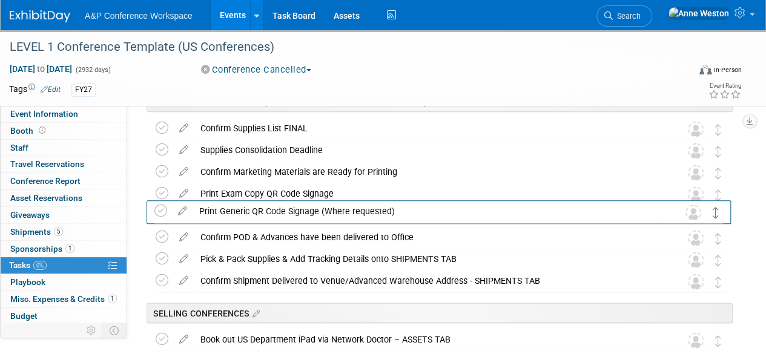
drag, startPoint x: 717, startPoint y: 130, endPoint x: 715, endPoint y: 213, distance: 83.0
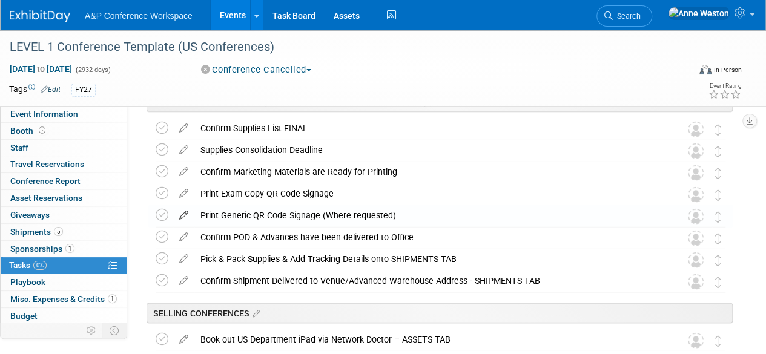
click at [182, 210] on icon at bounding box center [183, 212] width 21 height 15
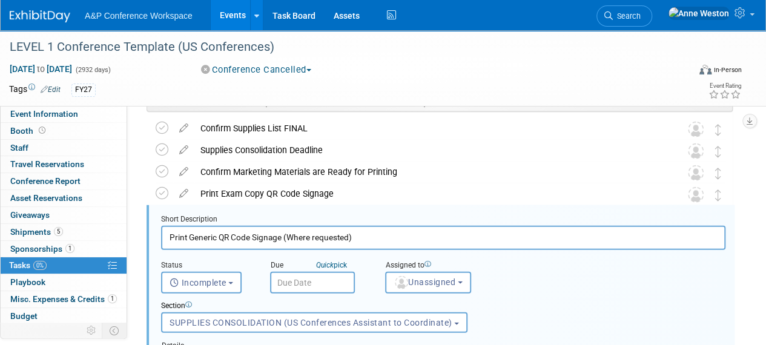
scroll to position [1299, 0]
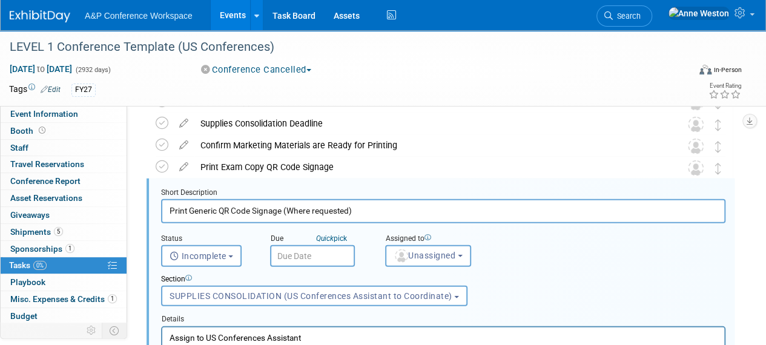
click at [315, 208] on input "Print Generic QR Code Signage (Where requested)" at bounding box center [443, 211] width 565 height 24
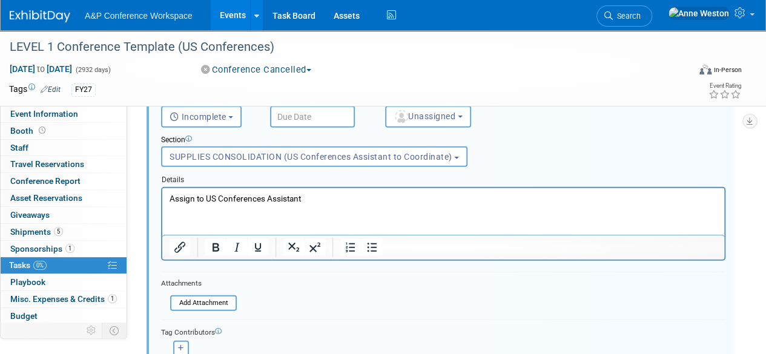
scroll to position [1481, 0]
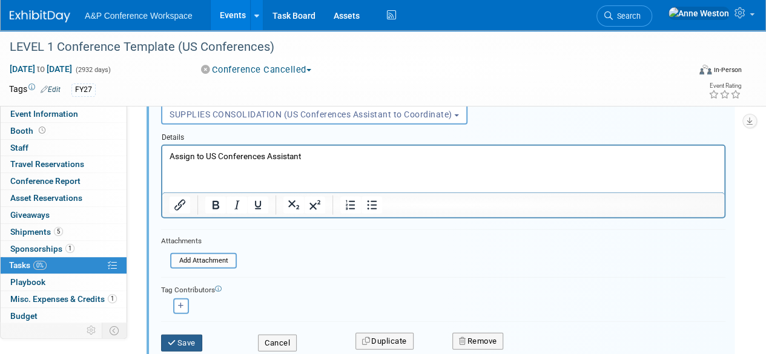
type input "Print Generic QR Code Signage (Where Requested)"
click at [179, 342] on button "Save" at bounding box center [181, 343] width 41 height 17
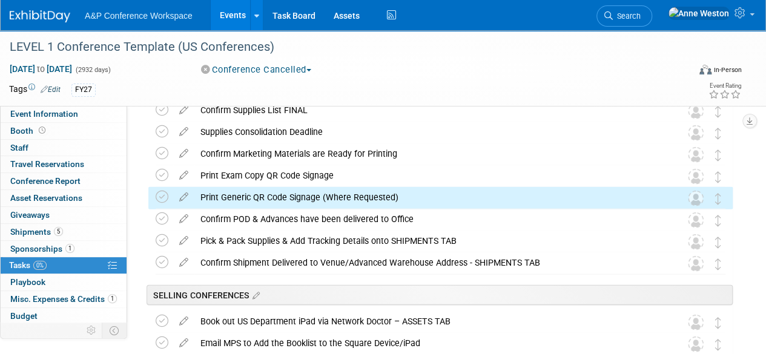
scroll to position [1238, 0]
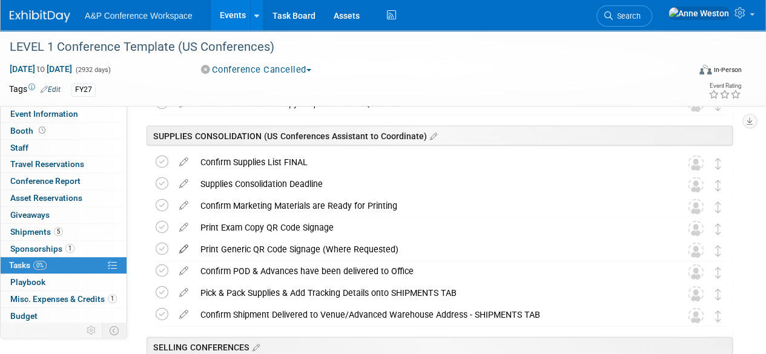
click at [181, 247] on icon at bounding box center [183, 246] width 21 height 15
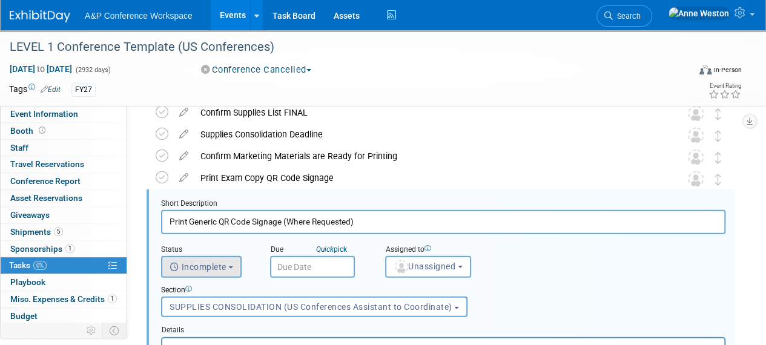
scroll to position [1299, 0]
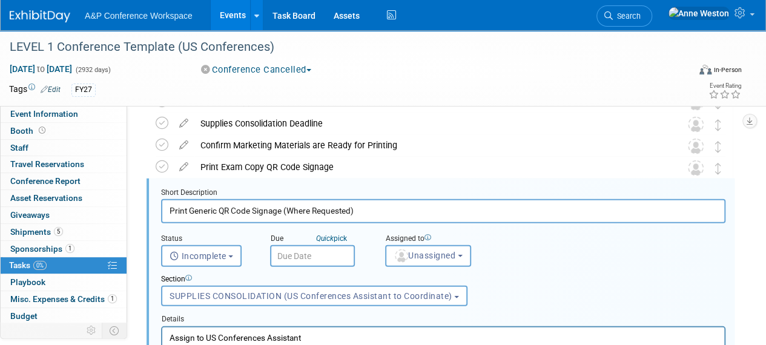
drag, startPoint x: 377, startPoint y: 207, endPoint x: 285, endPoint y: 210, distance: 92.8
click at [285, 210] on input "Print Generic QR Code Signage (Where Requested)" at bounding box center [443, 211] width 565 height 24
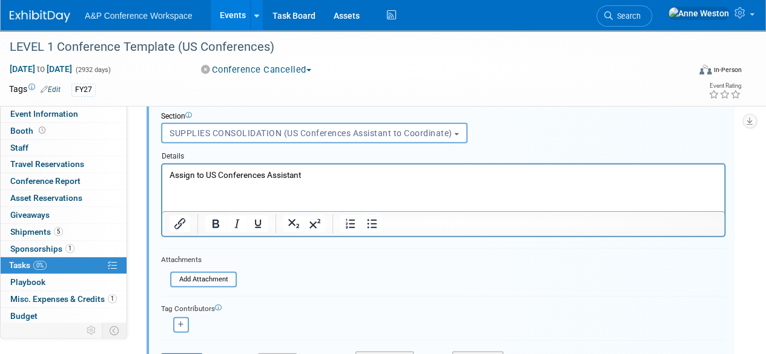
scroll to position [1481, 0]
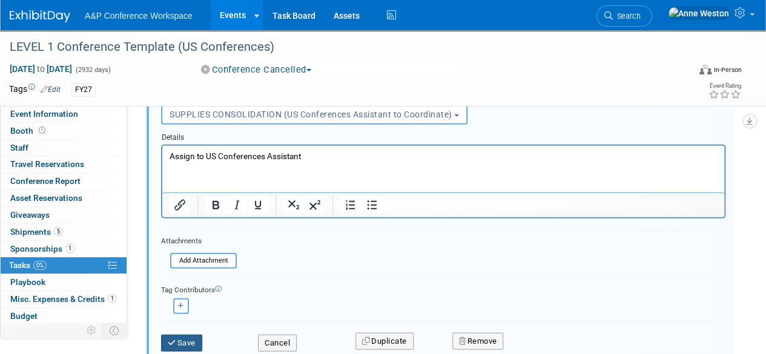
type input "Print Generic QR Code Signage"
click at [191, 337] on button "Save" at bounding box center [181, 343] width 41 height 17
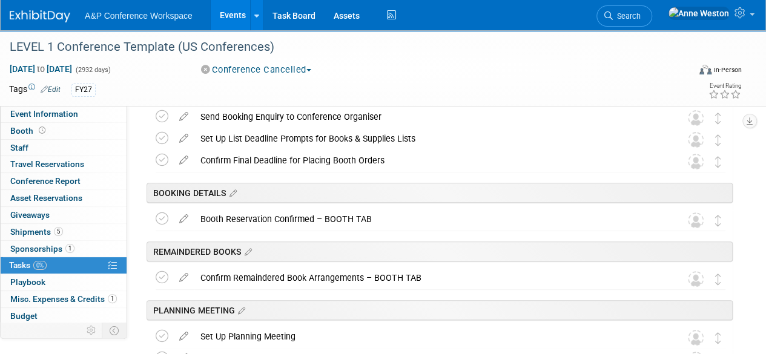
scroll to position [0, 0]
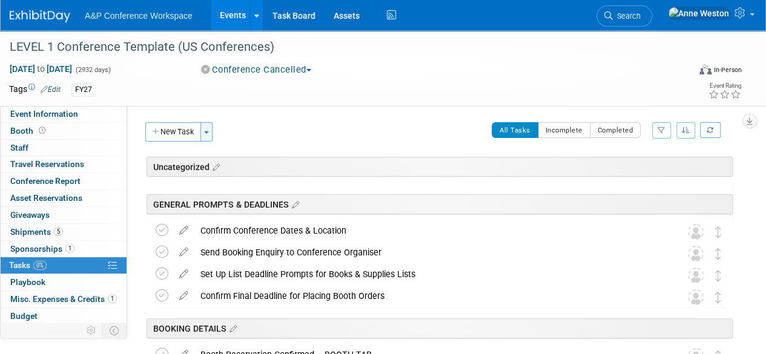
click at [208, 125] on button "Toggle Dropdown" at bounding box center [207, 131] width 12 height 19
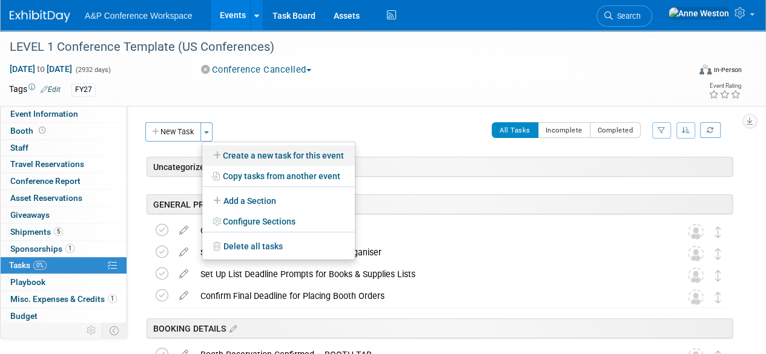
click at [256, 152] on link "Create a new task for this event" at bounding box center [278, 155] width 153 height 21
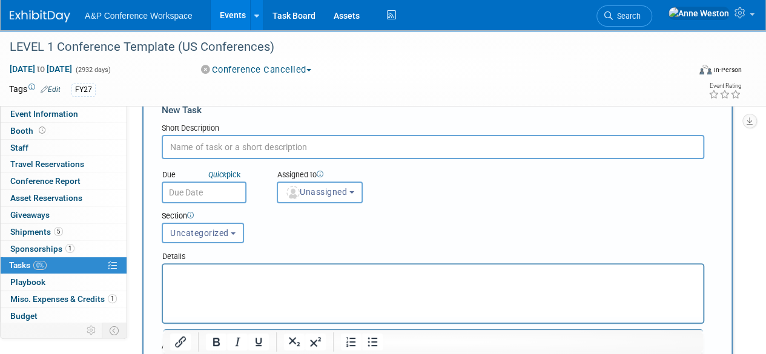
scroll to position [61, 0]
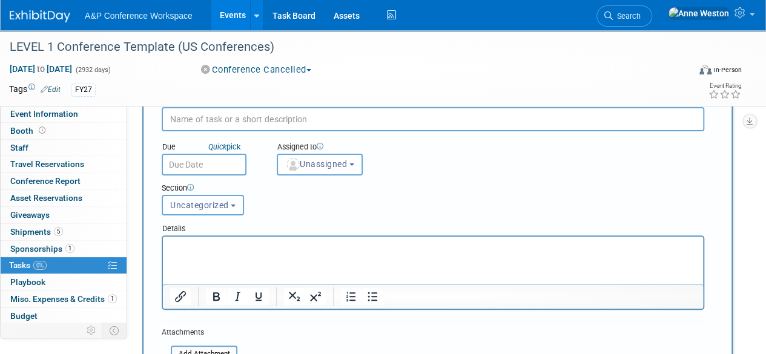
click at [204, 202] on span "Uncategorized" at bounding box center [199, 206] width 59 height 10
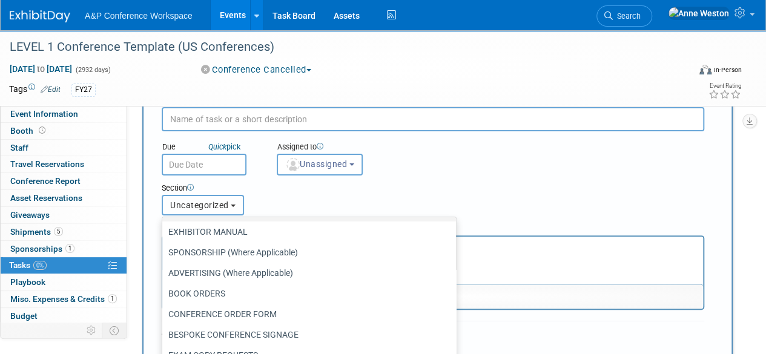
scroll to position [121, 0]
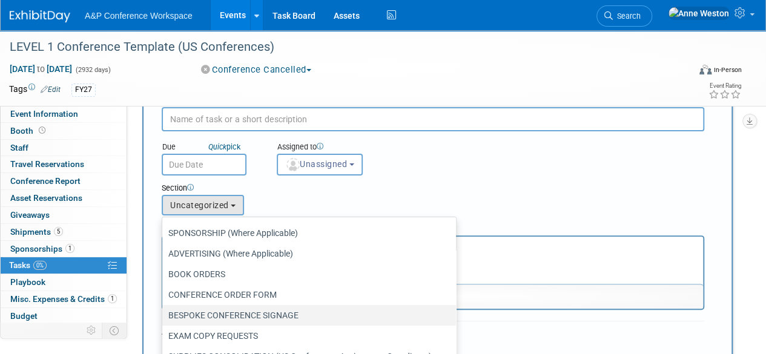
click at [213, 314] on label "BESPOKE CONFERENCE SIGNAGE" at bounding box center [306, 316] width 276 height 16
click at [164, 314] on input "BESPOKE CONFERENCE SIGNAGE" at bounding box center [160, 316] width 8 height 8
select select "11273858"
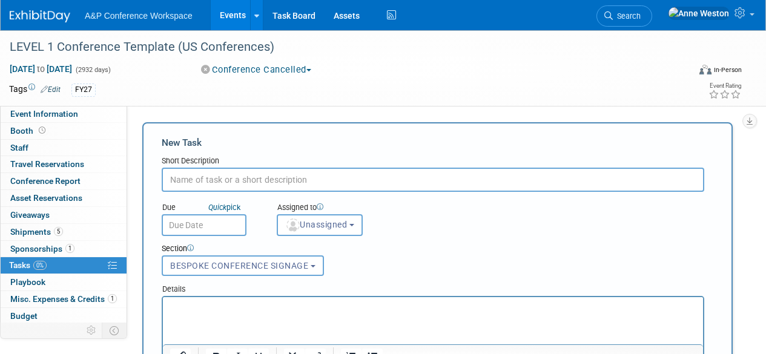
select select "11273858"
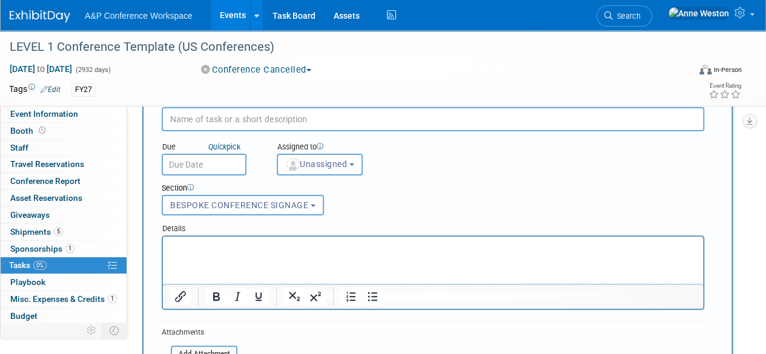
scroll to position [61, 0]
click at [197, 115] on input "text" at bounding box center [433, 119] width 543 height 24
click at [307, 118] on input "Order Bespoke Conference Signage where indicated on Supplies List" at bounding box center [433, 119] width 543 height 24
drag, startPoint x: 383, startPoint y: 119, endPoint x: 321, endPoint y: 120, distance: 62.4
click at [313, 119] on input "Order Bespoke Conference Signage (where indicated on Supplies List" at bounding box center [433, 119] width 543 height 24
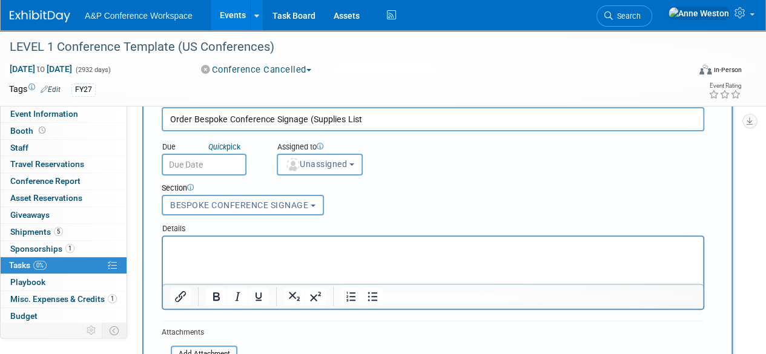
click at [383, 122] on input "Order Bespoke Conference Signage (Supplies List" at bounding box center [433, 119] width 543 height 24
type input "Order Bespoke Conference Signage"
click at [230, 251] on p "Rich Text Area. Press ALT-0 for help." at bounding box center [433, 248] width 526 height 12
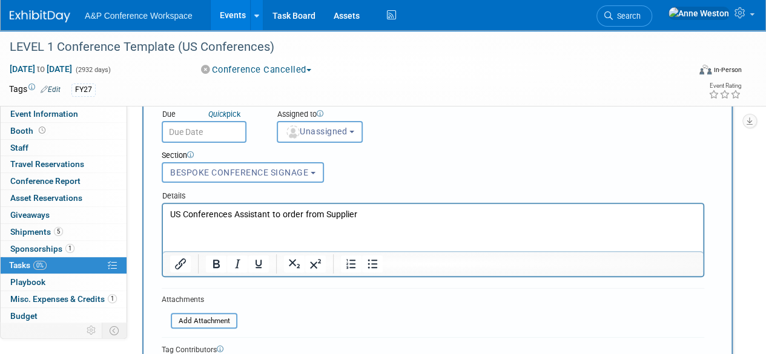
scroll to position [182, 0]
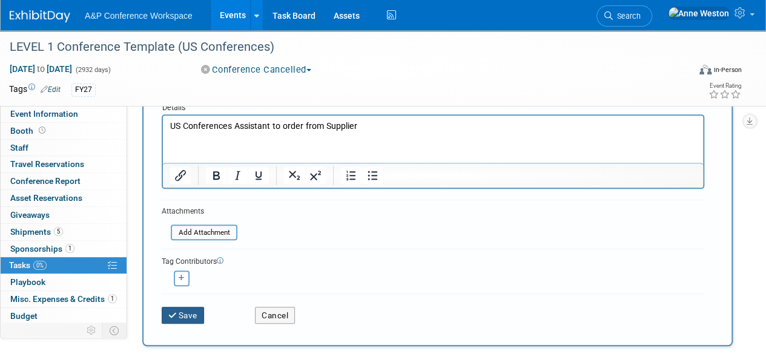
click at [187, 308] on button "Save" at bounding box center [183, 315] width 42 height 17
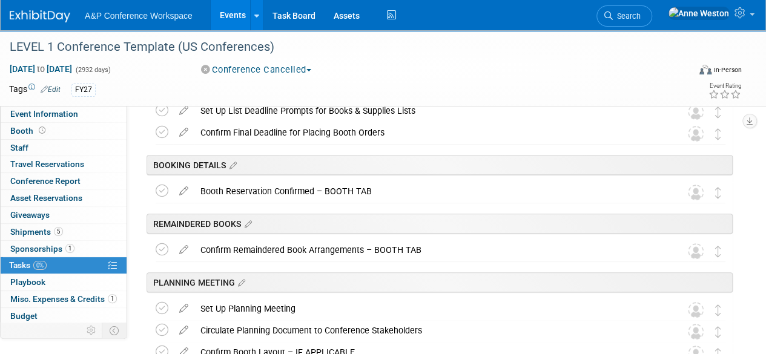
scroll to position [0, 0]
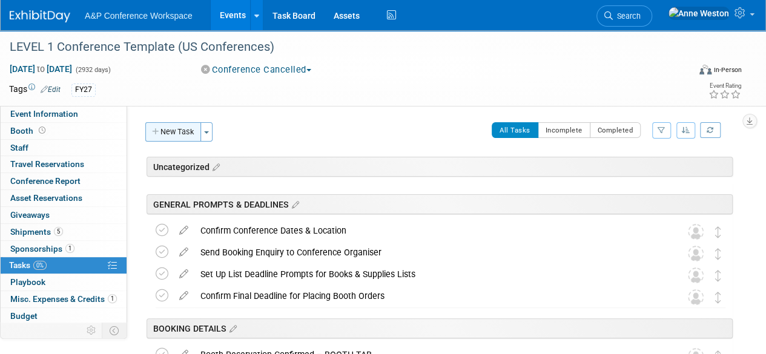
click at [184, 136] on button "New Task" at bounding box center [173, 131] width 56 height 19
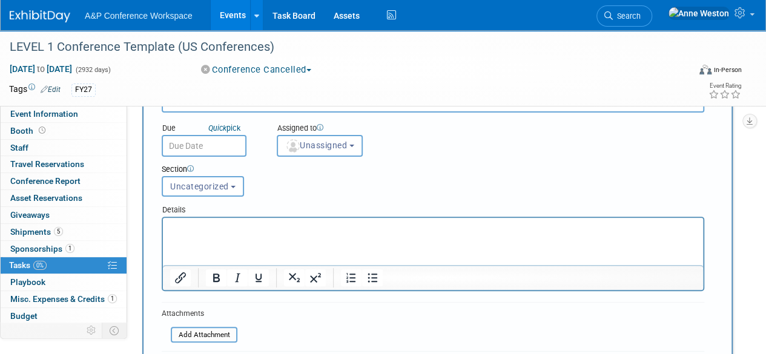
scroll to position [61, 0]
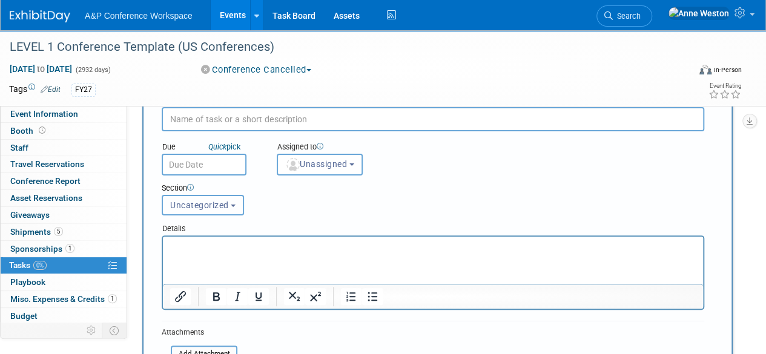
click at [203, 197] on button "Uncategorized" at bounding box center [203, 205] width 82 height 21
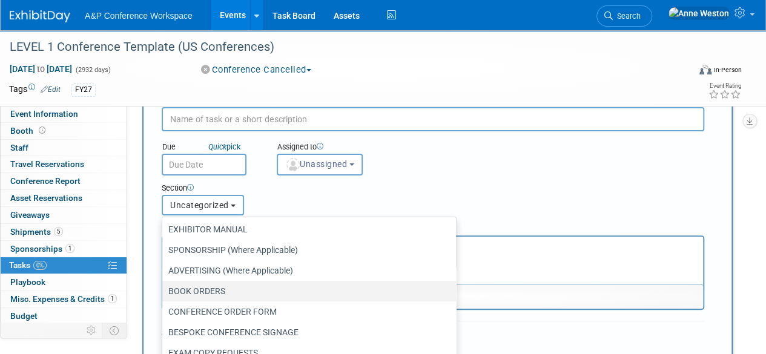
scroll to position [121, 0]
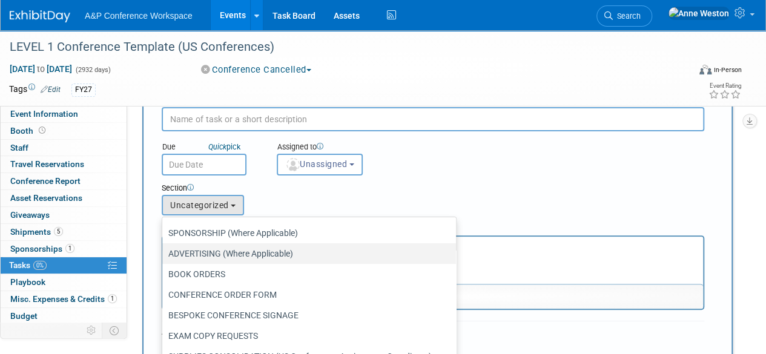
click at [222, 252] on label "ADVERTISING (Where Applicable)" at bounding box center [306, 254] width 276 height 16
click at [164, 252] on input "ADVERTISING (Where Applicable)" at bounding box center [160, 254] width 8 height 8
select select "11273863"
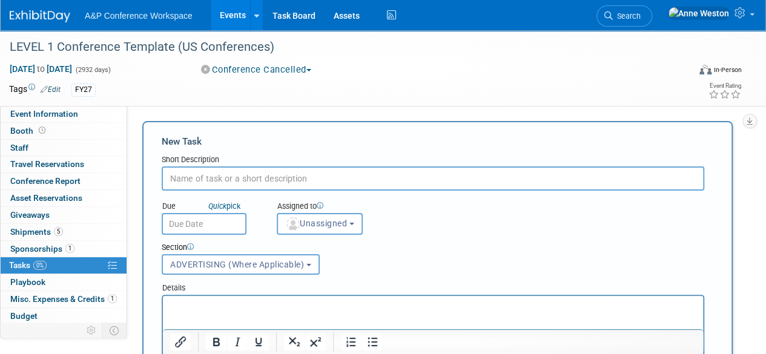
scroll to position [0, 0]
click at [187, 180] on input "text" at bounding box center [433, 180] width 543 height 24
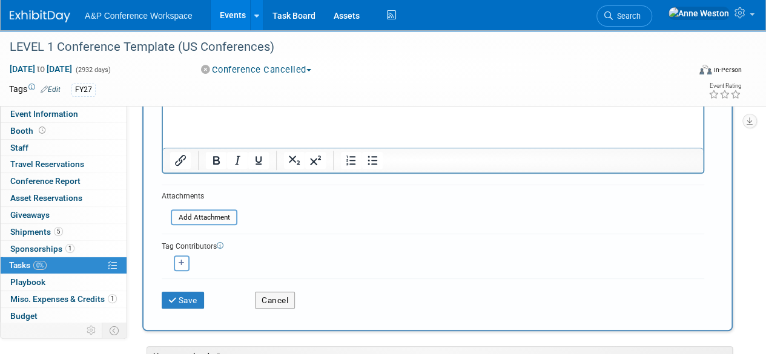
scroll to position [242, 0]
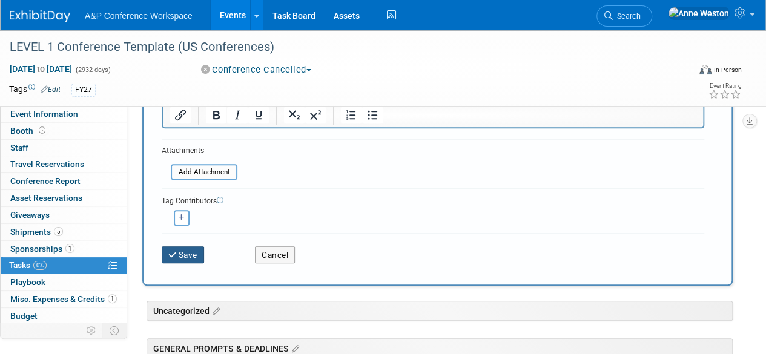
type input "Send Booking Enquiry to Conference Organizer"
click at [178, 255] on button "Save" at bounding box center [183, 255] width 42 height 17
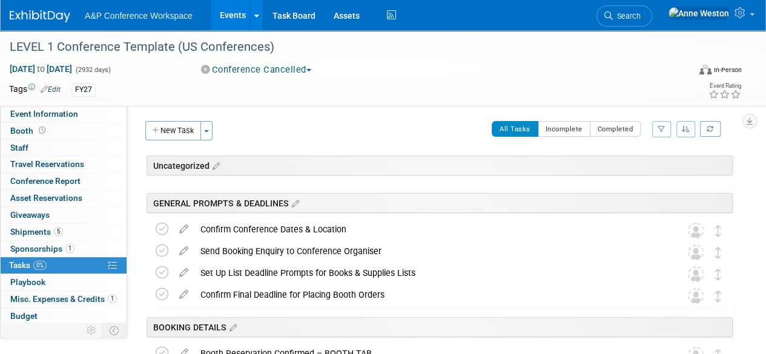
scroll to position [0, 0]
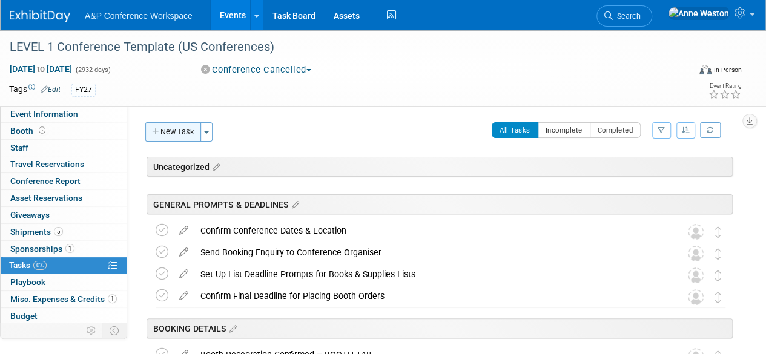
click at [175, 135] on button "New Task" at bounding box center [173, 131] width 56 height 19
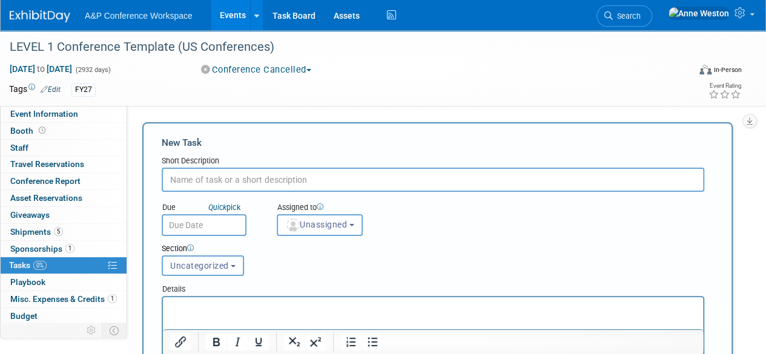
click at [214, 265] on span "Uncategorized" at bounding box center [199, 266] width 59 height 10
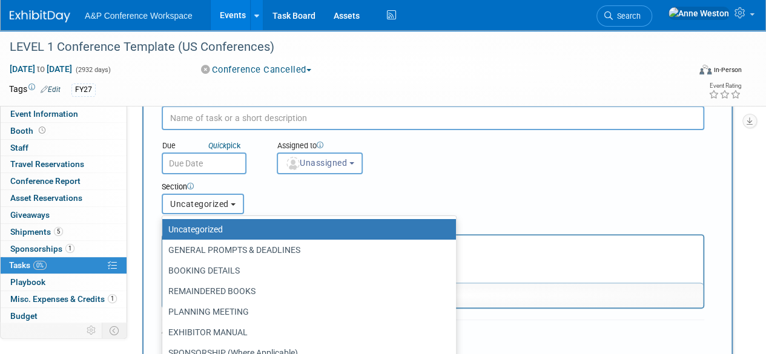
scroll to position [121, 0]
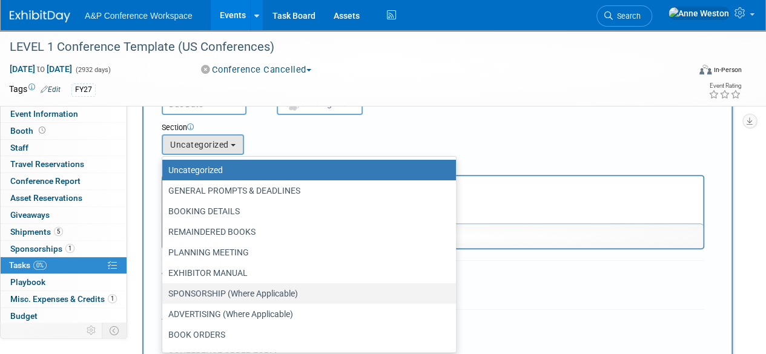
click at [230, 287] on label "SPONSORSHIP (Where Applicable)" at bounding box center [306, 294] width 276 height 16
click at [164, 290] on input "SPONSORSHIP (Where Applicable)" at bounding box center [160, 294] width 8 height 8
select select "11273872"
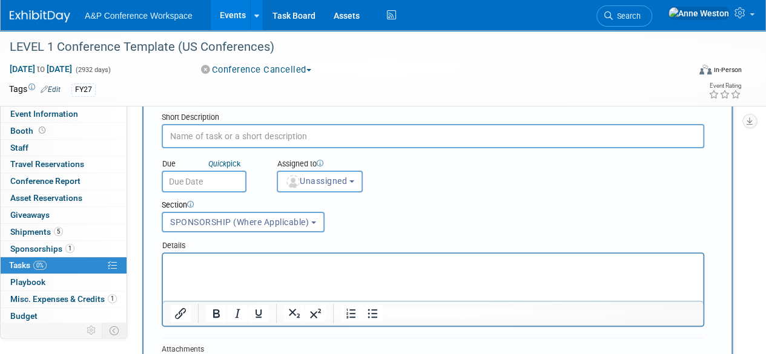
scroll to position [0, 0]
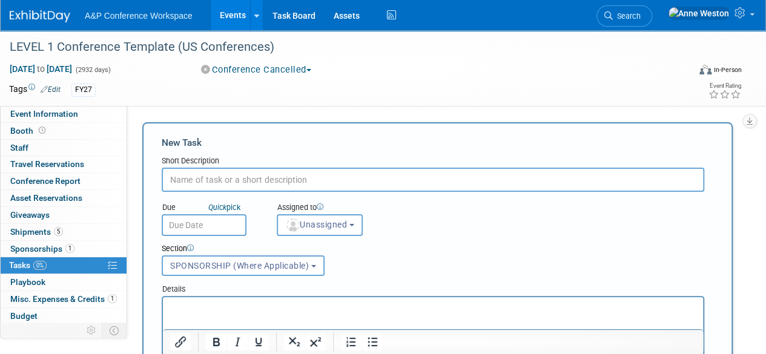
click at [195, 176] on input "text" at bounding box center [433, 180] width 543 height 24
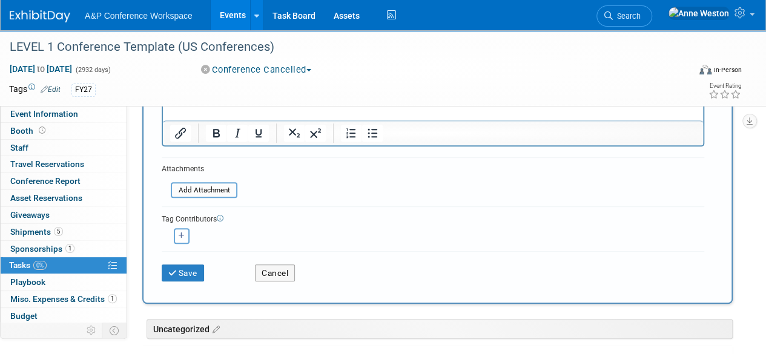
scroll to position [242, 0]
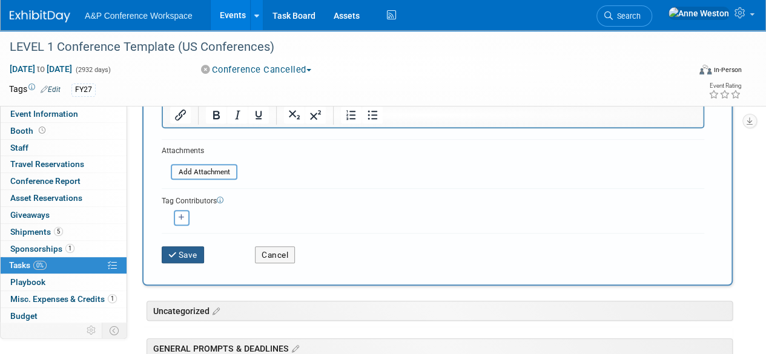
type input "Send Booking Enquiry to Conference Organiser"
click at [188, 249] on button "Save" at bounding box center [183, 255] width 42 height 17
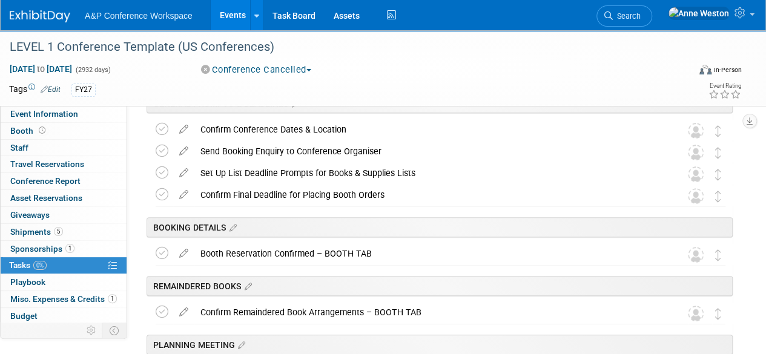
scroll to position [0, 0]
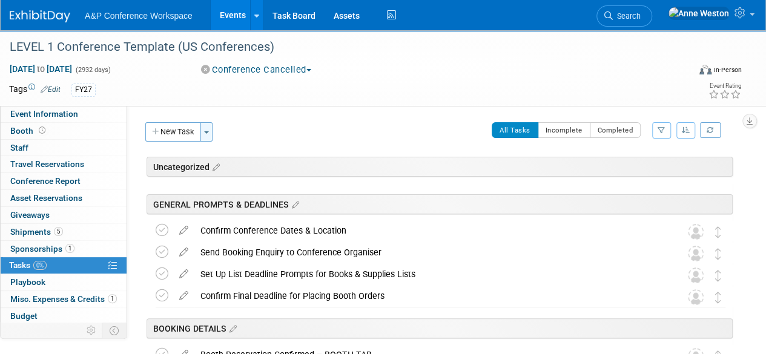
click at [203, 130] on button "Toggle Dropdown" at bounding box center [207, 131] width 12 height 19
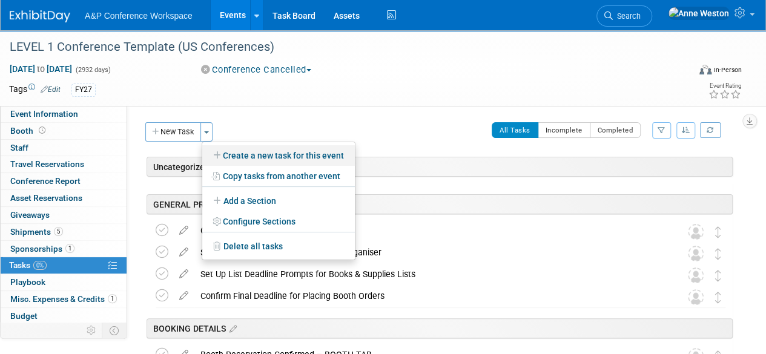
click at [247, 157] on link "Create a new task for this event" at bounding box center [278, 155] width 153 height 21
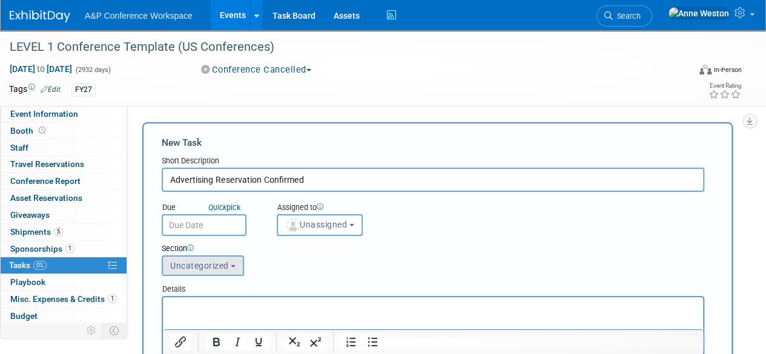
type input "Advertising Reservation Confirmed"
click at [191, 266] on span "Uncategorized" at bounding box center [199, 266] width 59 height 10
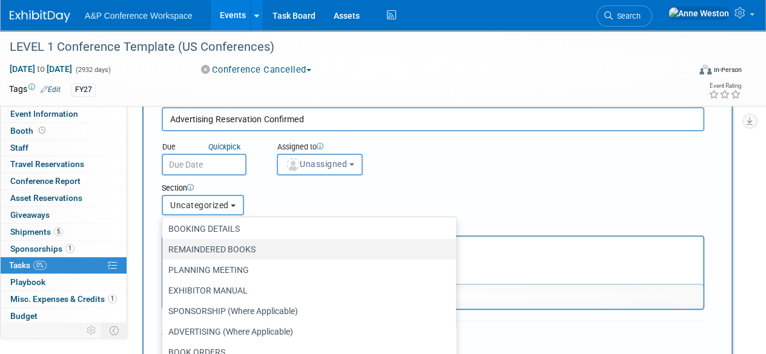
scroll to position [61, 0]
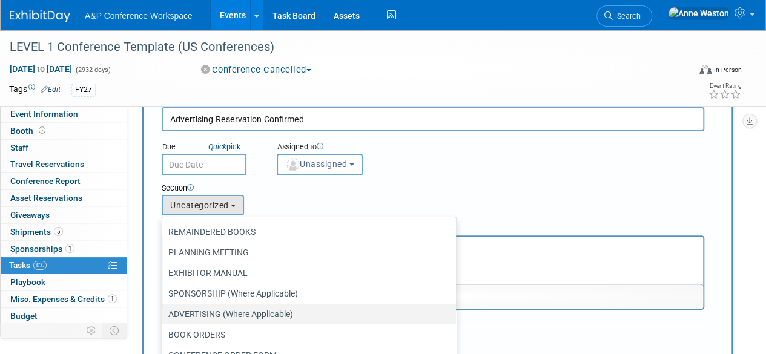
click at [207, 311] on label "ADVERTISING (Where Applicable)" at bounding box center [306, 315] width 276 height 16
click at [164, 311] on input "ADVERTISING (Where Applicable)" at bounding box center [160, 315] width 8 height 8
select select "11273863"
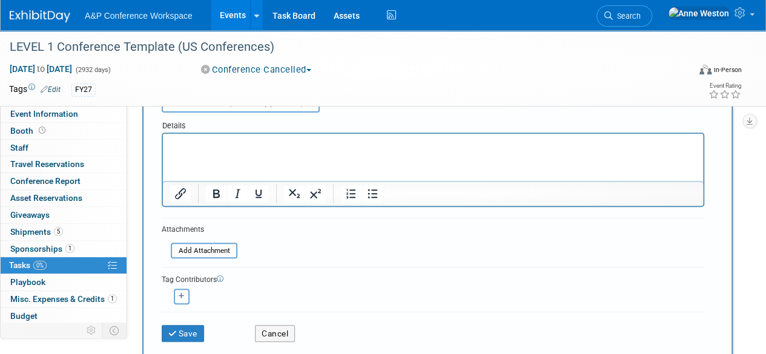
scroll to position [182, 0]
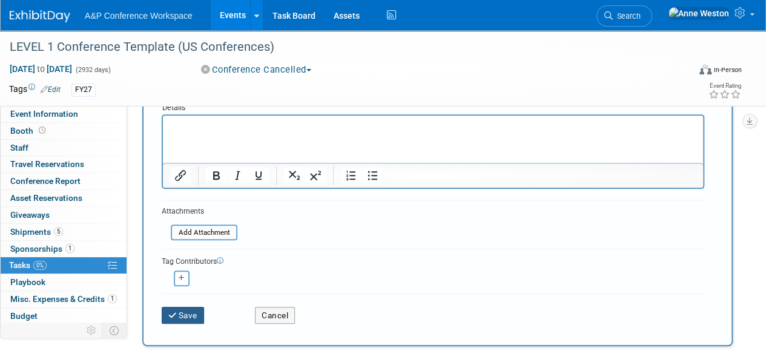
click at [193, 311] on button "Save" at bounding box center [183, 315] width 42 height 17
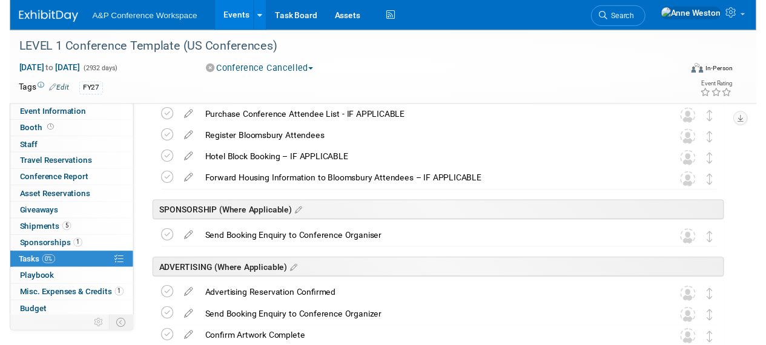
scroll to position [606, 0]
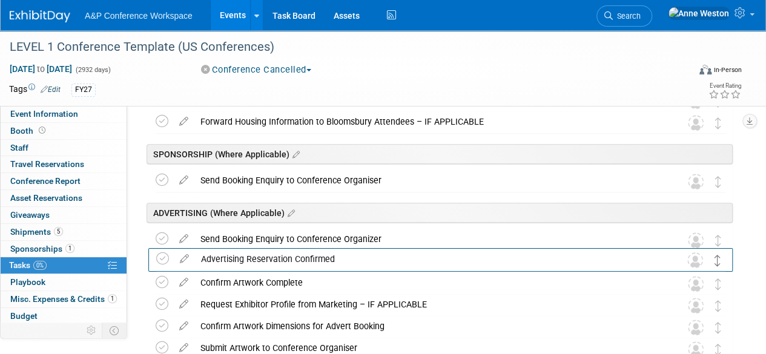
drag, startPoint x: 720, startPoint y: 242, endPoint x: 720, endPoint y: 262, distance: 20.0
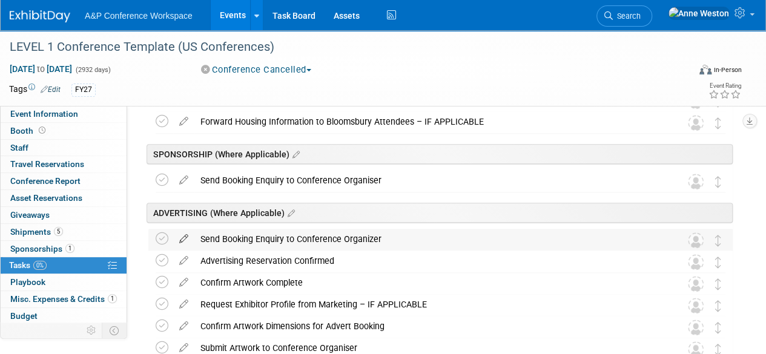
click at [184, 237] on icon at bounding box center [183, 236] width 21 height 15
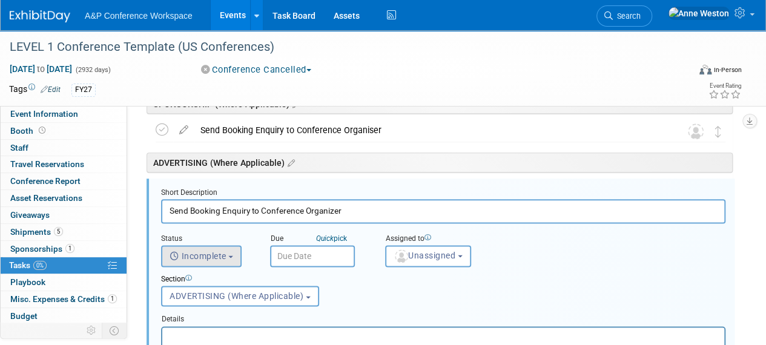
scroll to position [657, 0]
click at [200, 211] on input "Send Booking Enquiry to Conference Organizer" at bounding box center [443, 211] width 565 height 24
click at [344, 211] on input "Send Advertising Enquiry to Conference Organizer" at bounding box center [443, 211] width 565 height 24
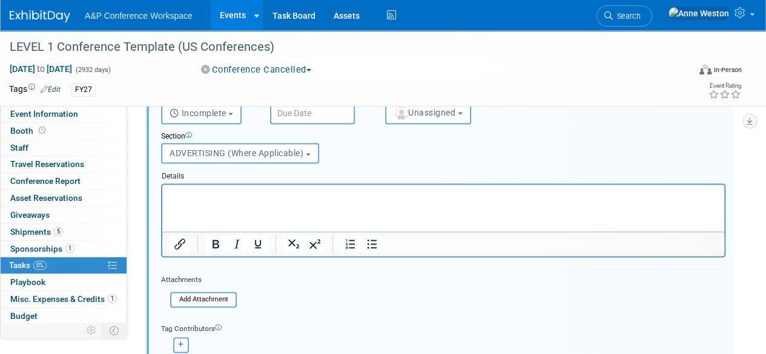
scroll to position [838, 0]
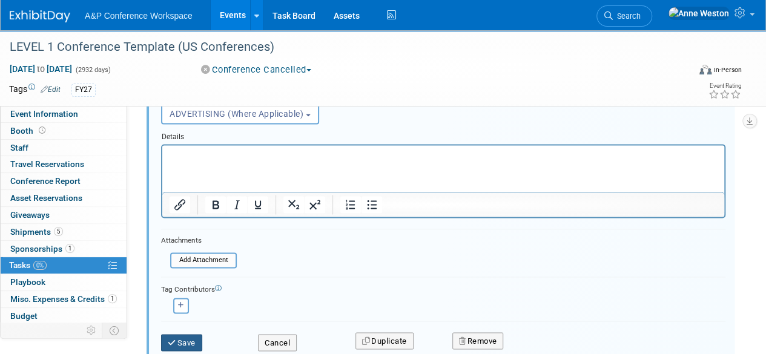
type input "Send Advertising Enquiry to Conference Organiser"
click at [180, 342] on button "Save" at bounding box center [181, 342] width 41 height 17
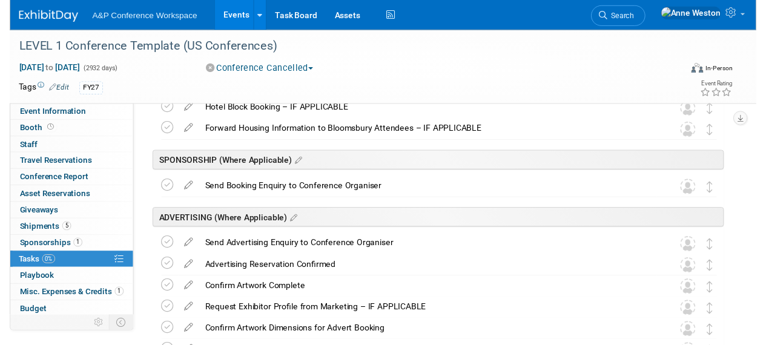
scroll to position [596, 0]
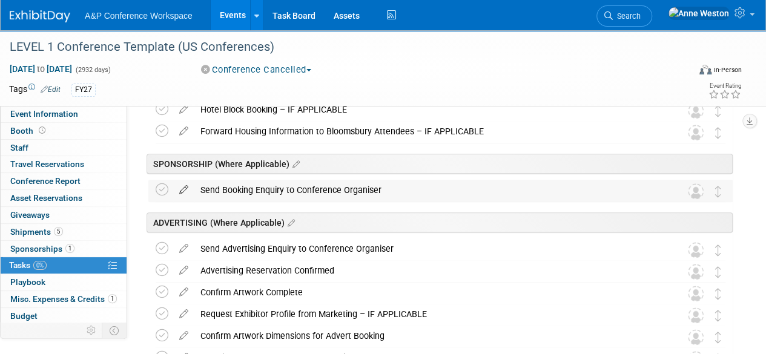
click at [185, 185] on icon at bounding box center [183, 187] width 21 height 15
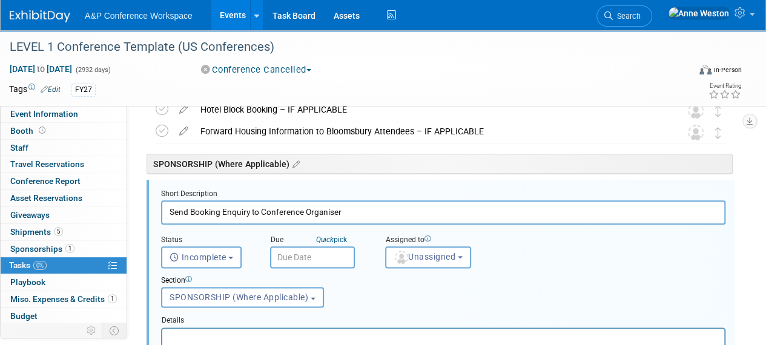
scroll to position [597, 0]
click at [207, 215] on input "Send Booking Enquiry to Conference Organiser" at bounding box center [443, 211] width 565 height 24
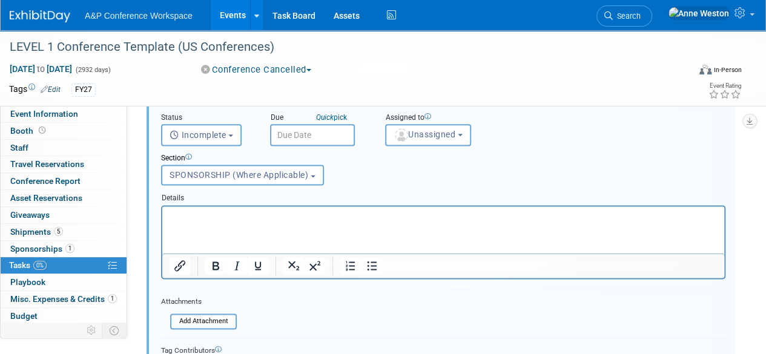
scroll to position [779, 0]
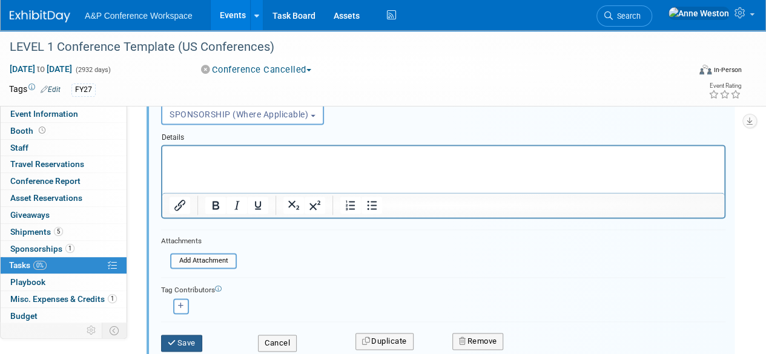
type input "Send Sponsorship Enquiry to Conference Organiser"
click at [176, 339] on icon "submit" at bounding box center [173, 343] width 10 height 8
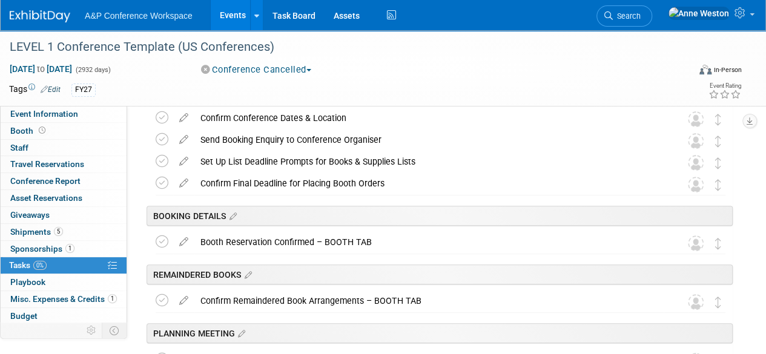
scroll to position [0, 0]
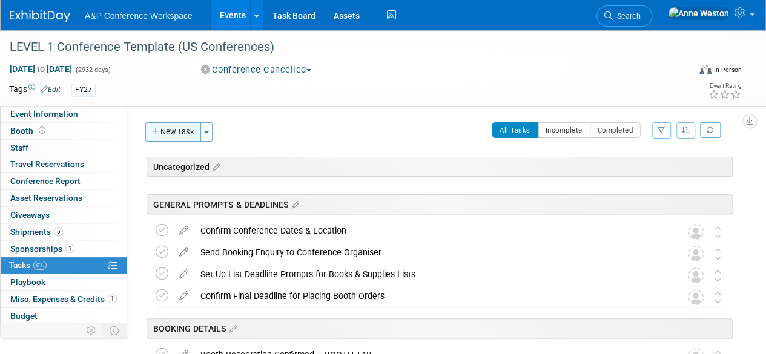
click at [168, 131] on button "New Task" at bounding box center [173, 131] width 56 height 19
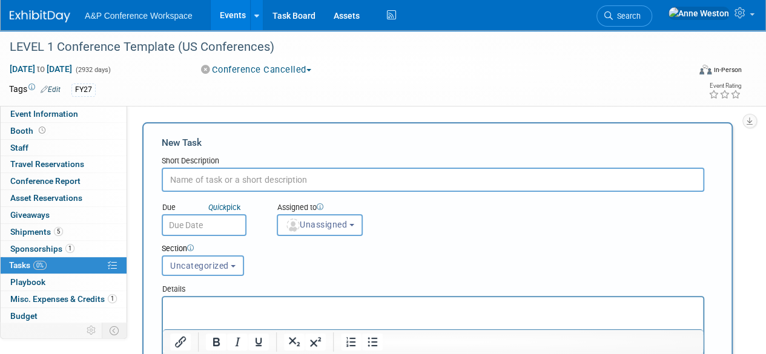
click at [202, 188] on input "text" at bounding box center [433, 180] width 543 height 24
type input "Sponsorship Reservation Confirmed"
click at [181, 261] on span "Uncategorized" at bounding box center [199, 266] width 59 height 10
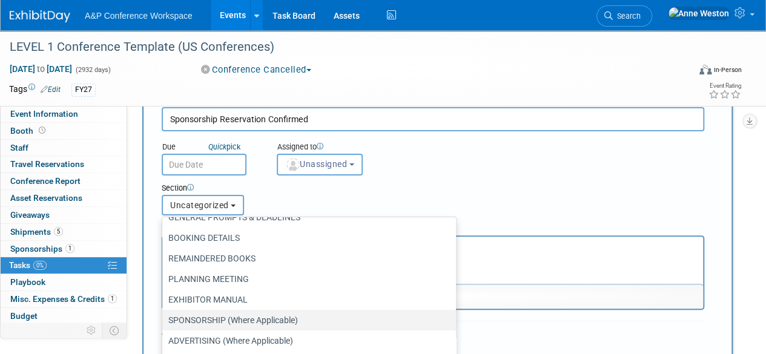
scroll to position [61, 0]
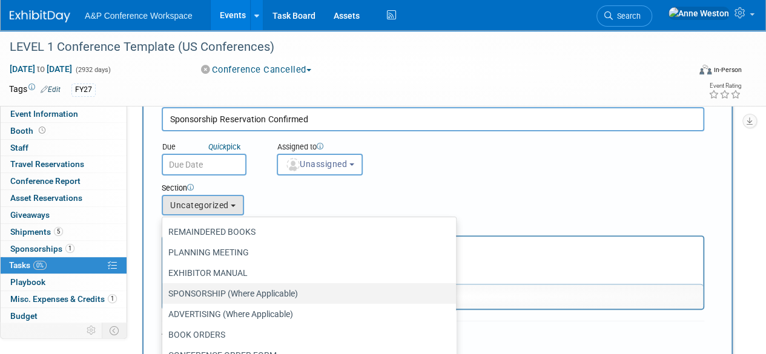
click at [205, 299] on label "SPONSORSHIP (Where Applicable)" at bounding box center [306, 294] width 276 height 16
click at [164, 298] on input "SPONSORSHIP (Where Applicable)" at bounding box center [160, 294] width 8 height 8
select select "11273872"
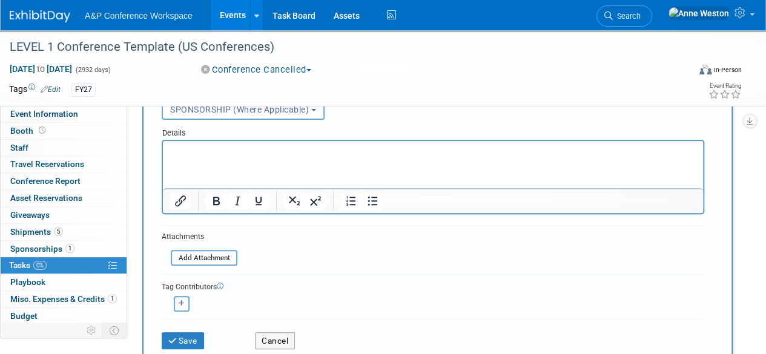
scroll to position [182, 0]
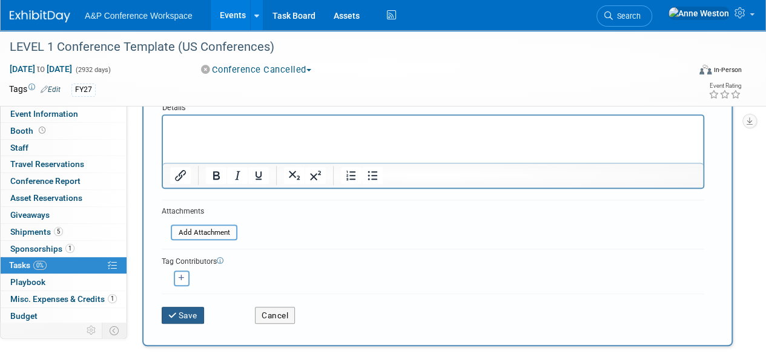
click at [187, 314] on button "Save" at bounding box center [183, 315] width 42 height 17
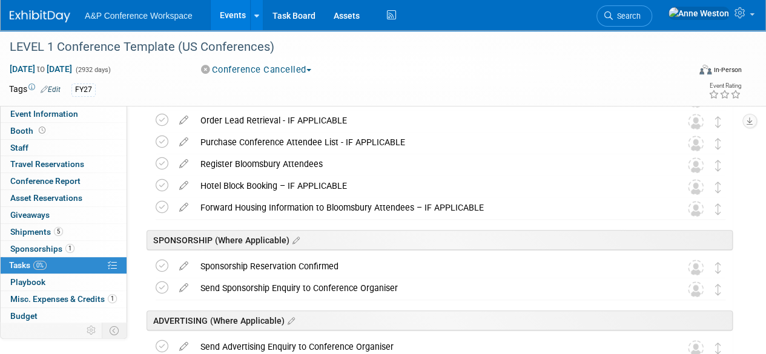
scroll to position [527, 0]
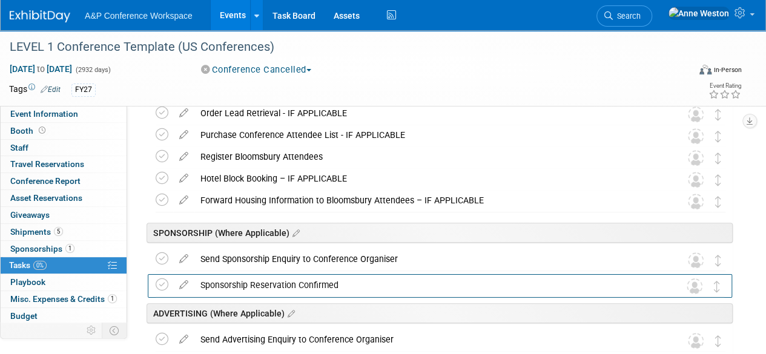
drag, startPoint x: 715, startPoint y: 264, endPoint x: 714, endPoint y: 290, distance: 26.1
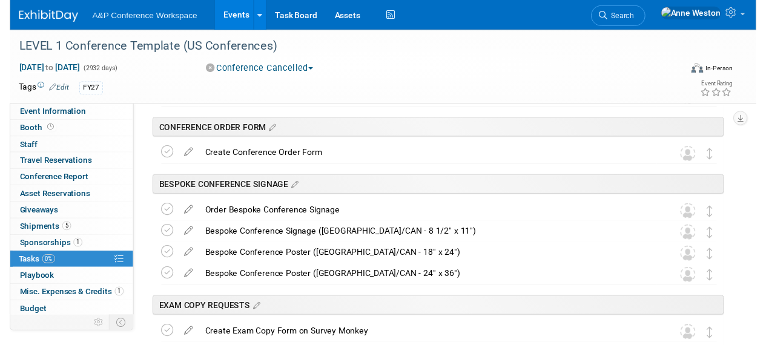
scroll to position [1072, 0]
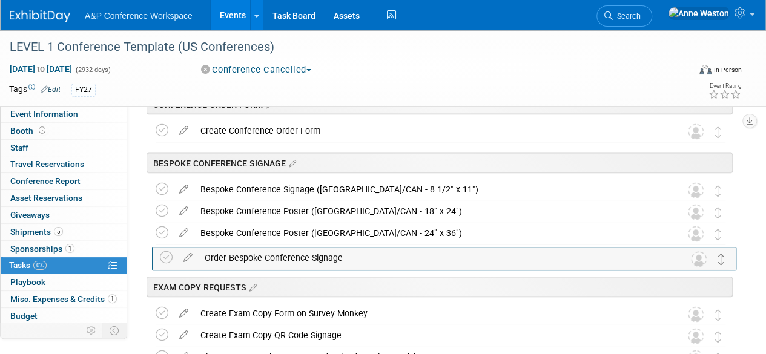
drag, startPoint x: 718, startPoint y: 190, endPoint x: 723, endPoint y: 259, distance: 69.2
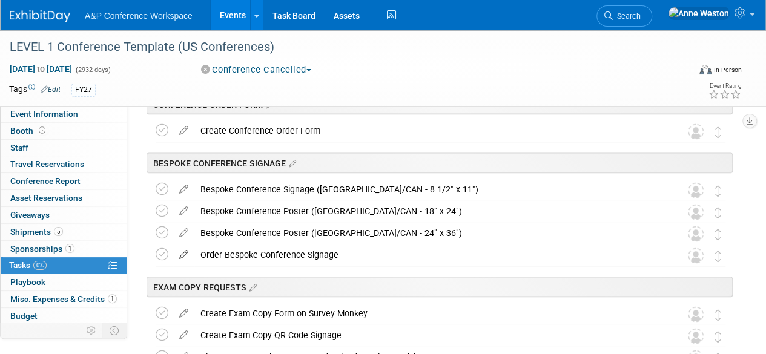
click at [184, 250] on icon at bounding box center [183, 251] width 21 height 15
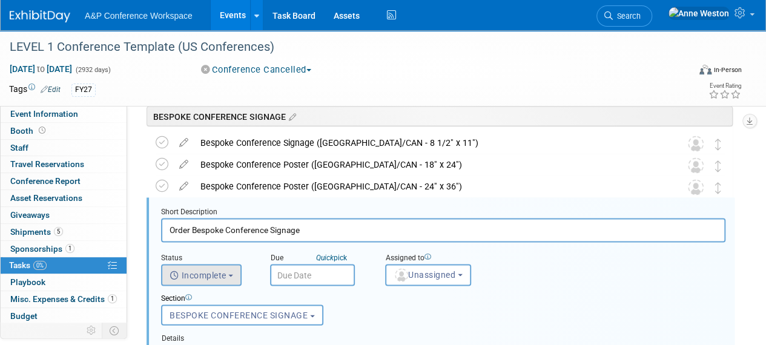
scroll to position [1138, 0]
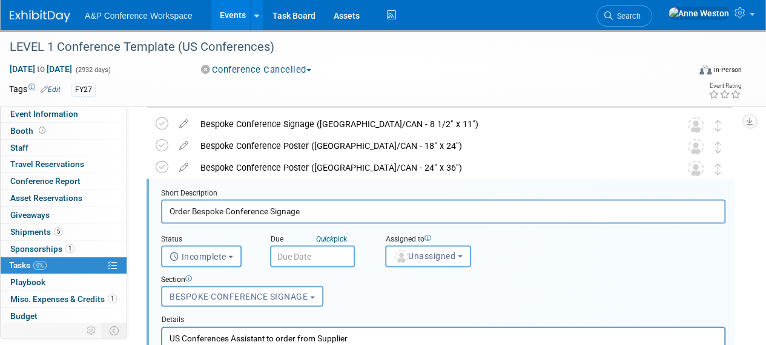
click at [174, 209] on input "Order Bespoke Conference Signage" at bounding box center [443, 211] width 565 height 24
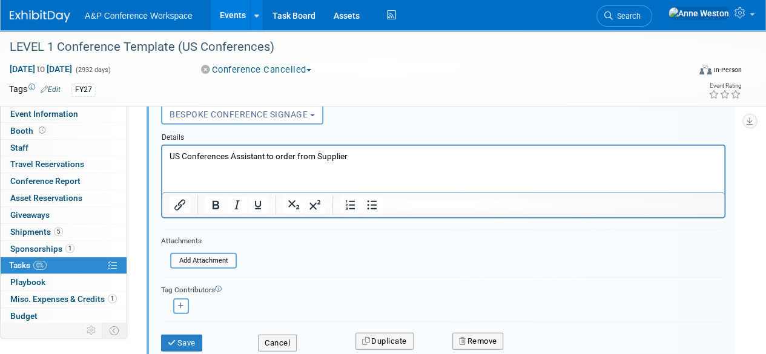
scroll to position [1380, 0]
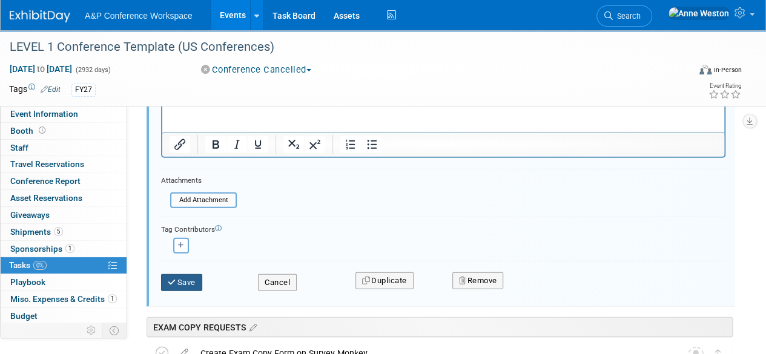
type input "Place Order(s) for Bespoke Conference Signage"
click at [173, 279] on icon "submit" at bounding box center [173, 283] width 10 height 8
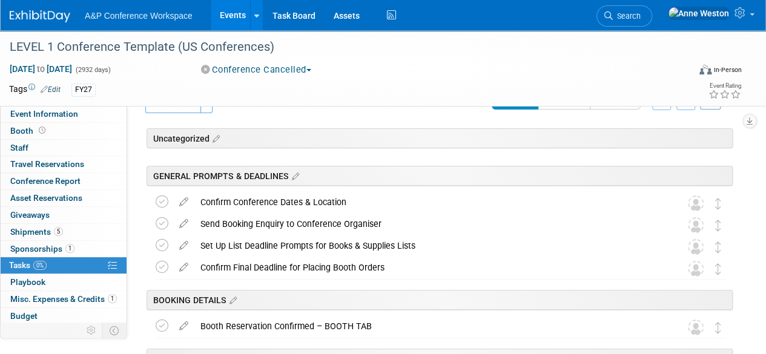
scroll to position [0, 0]
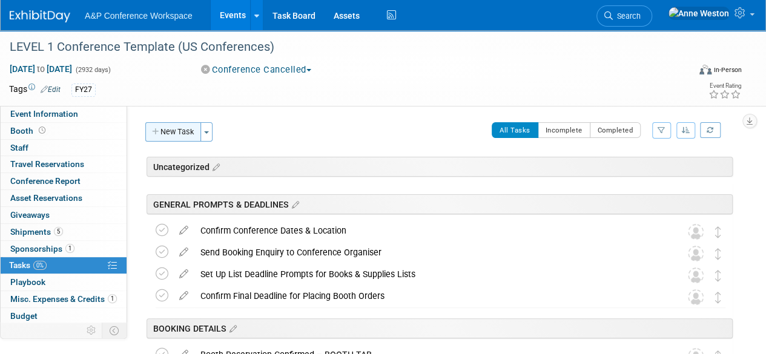
click at [182, 132] on button "New Task" at bounding box center [173, 131] width 56 height 19
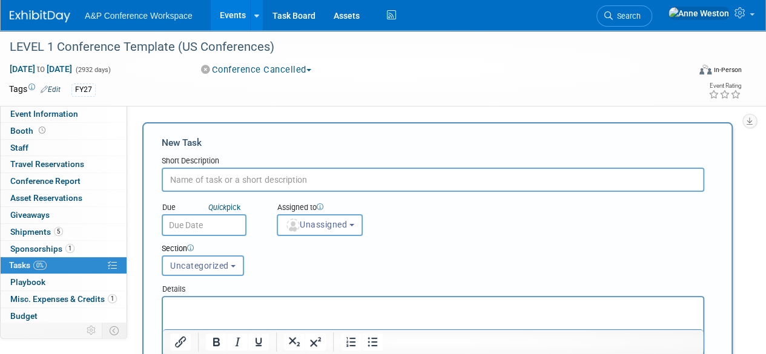
click at [197, 177] on input "text" at bounding box center [433, 180] width 543 height 24
click at [218, 257] on button "Uncategorized" at bounding box center [203, 266] width 82 height 21
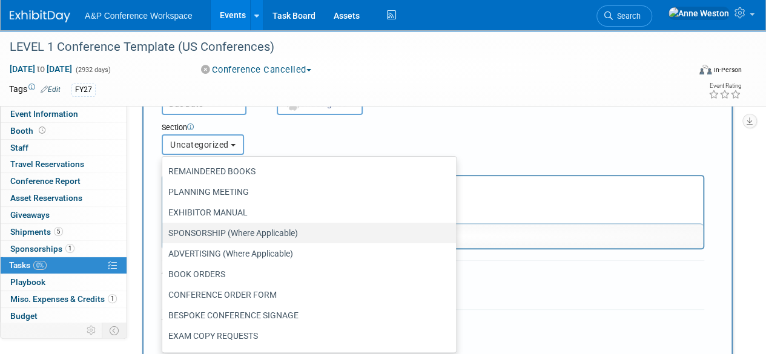
scroll to position [121, 0]
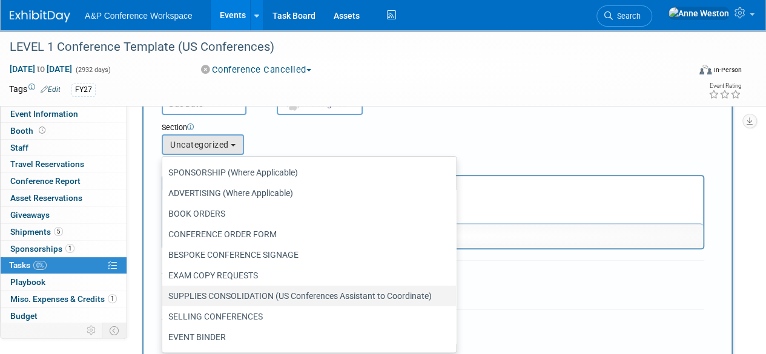
click at [244, 290] on label "SUPPLIES CONSOLIDATION (US Conferences Assistant to Coordinate)" at bounding box center [306, 296] width 276 height 16
click at [164, 293] on input "SUPPLIES CONSOLIDATION (US Conferences Assistant to Coordinate)" at bounding box center [160, 297] width 8 height 8
select select "11273866"
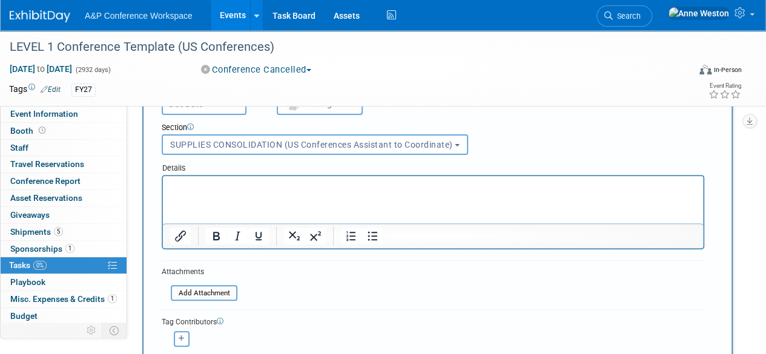
scroll to position [0, 0]
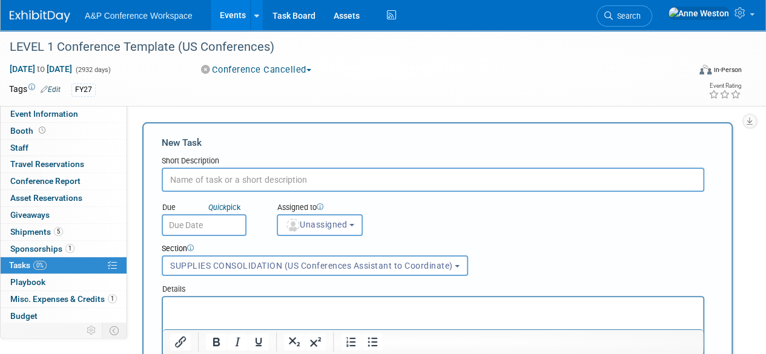
click at [193, 184] on input "text" at bounding box center [433, 180] width 543 height 24
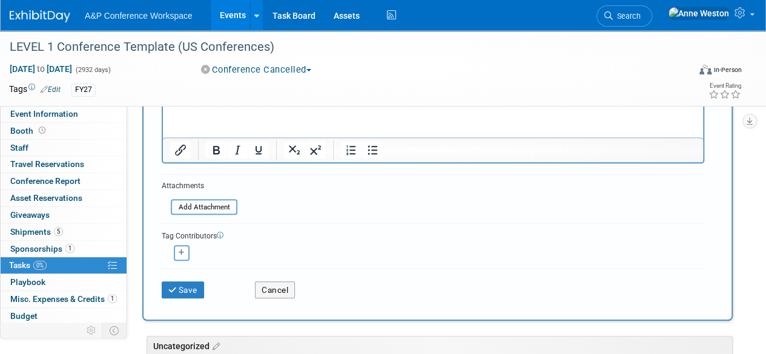
scroll to position [242, 0]
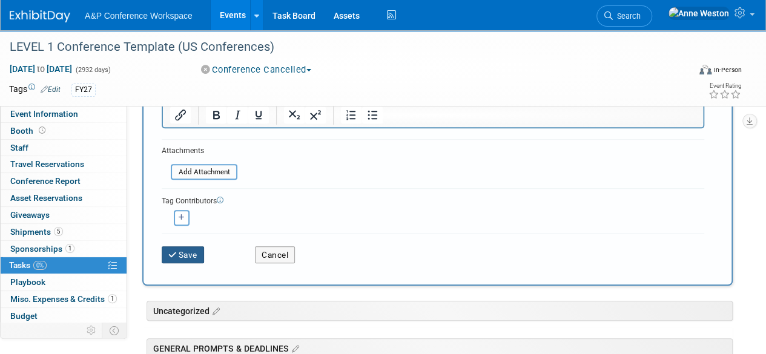
type input "Confirm Bespoke Signage Order"
click at [187, 251] on button "Save" at bounding box center [183, 255] width 42 height 17
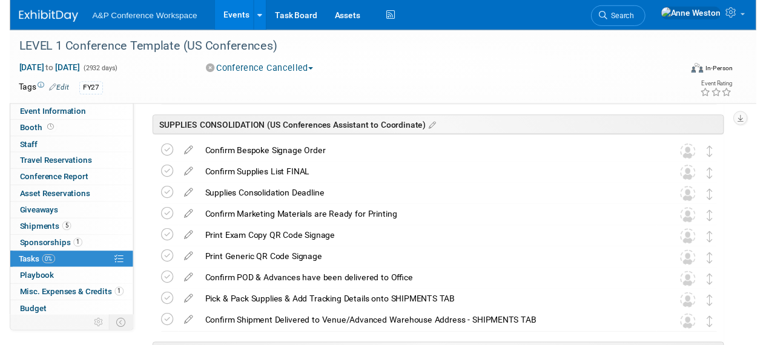
scroll to position [1375, 0]
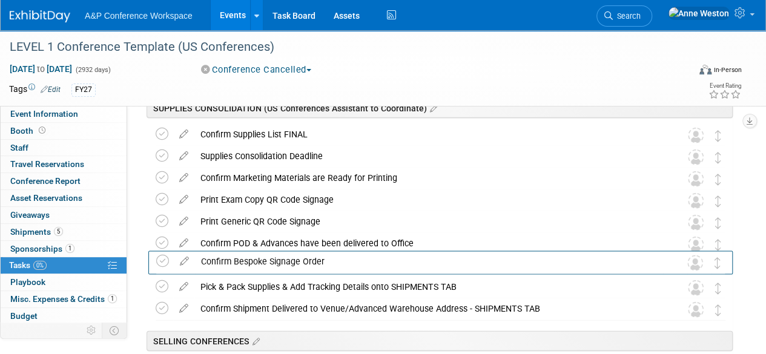
drag, startPoint x: 721, startPoint y: 136, endPoint x: 721, endPoint y: 264, distance: 127.8
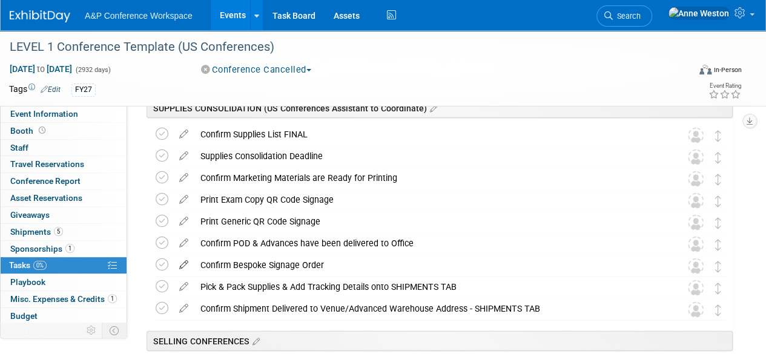
click at [181, 262] on icon at bounding box center [183, 262] width 21 height 15
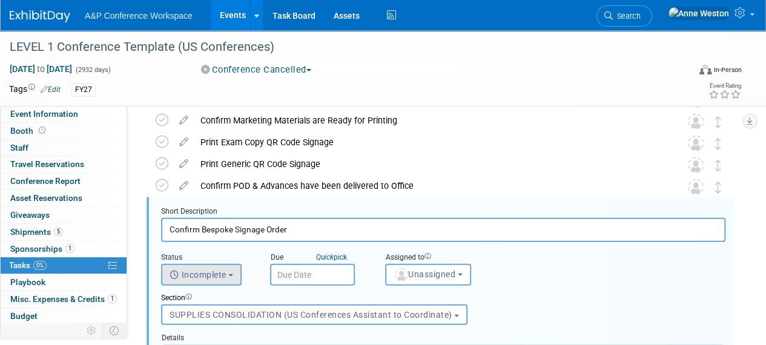
scroll to position [1451, 0]
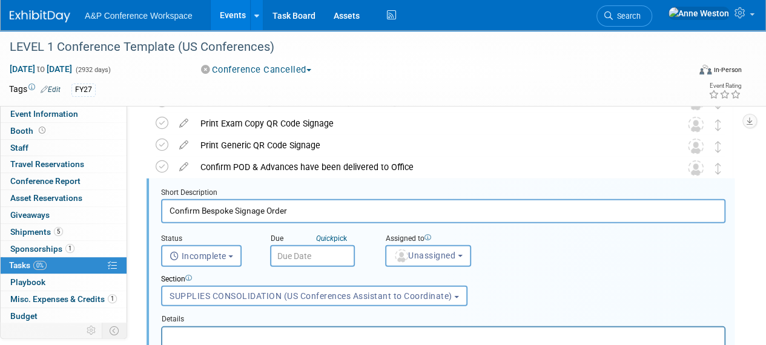
click at [222, 208] on input "Confirm Bespoke Signage Order" at bounding box center [443, 211] width 565 height 24
click at [276, 210] on input "Confirm Signage Order" at bounding box center [443, 211] width 565 height 24
click at [253, 210] on input "Confirm Signage Orders have been delivered to Office" at bounding box center [443, 211] width 565 height 24
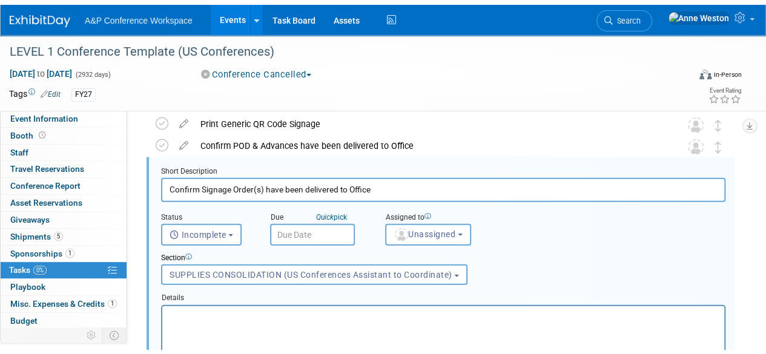
scroll to position [1512, 0]
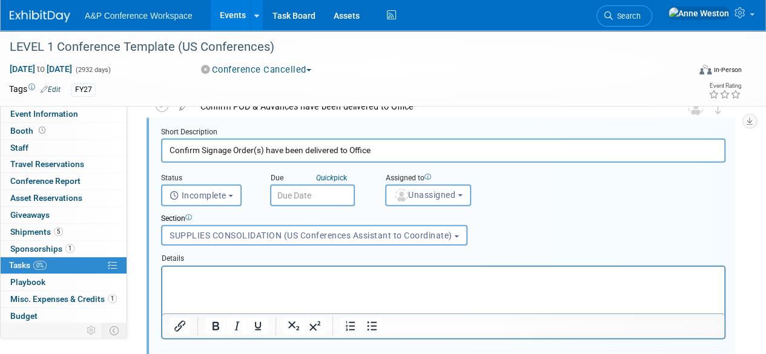
type input "Confirm Signage Order(s) have been delivered to Office"
click at [196, 277] on p "Rich Text Area. Press ALT-0 for help." at bounding box center [444, 277] width 548 height 12
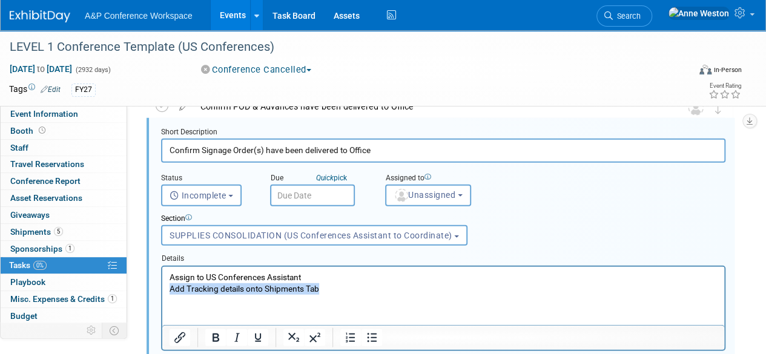
drag, startPoint x: 340, startPoint y: 285, endPoint x: 158, endPoint y: 289, distance: 183.0
click at [162, 289] on html "Assign to US Conferences Assistant Add Tracking details onto Shipments Tab" at bounding box center [443, 281] width 562 height 28
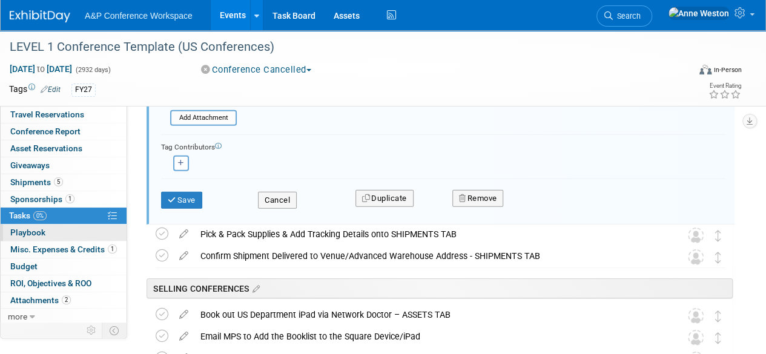
scroll to position [1815, 0]
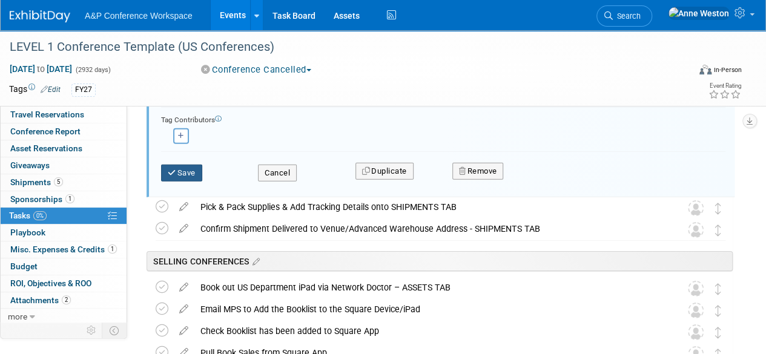
click at [190, 170] on button "Save" at bounding box center [181, 173] width 41 height 17
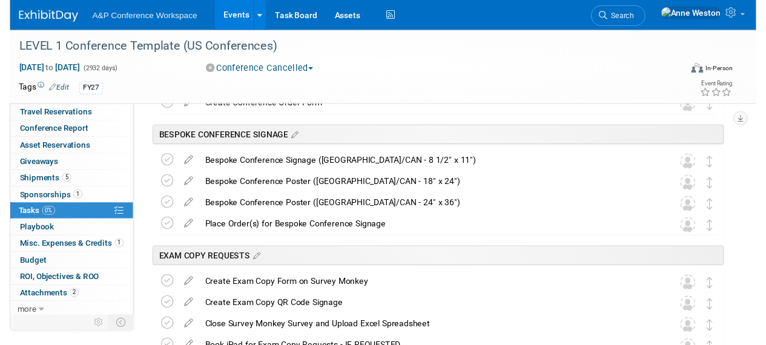
scroll to position [1088, 0]
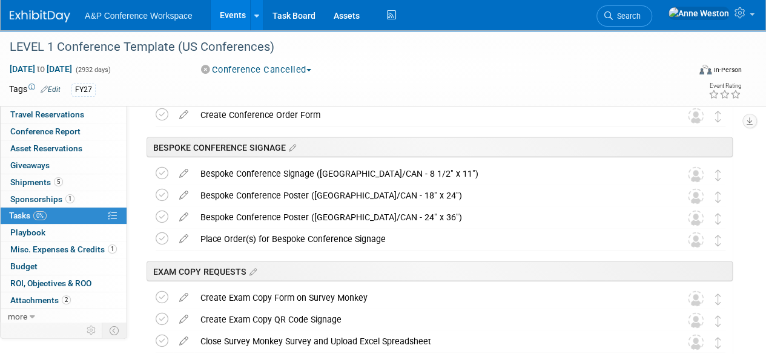
click at [179, 235] on icon at bounding box center [183, 235] width 21 height 15
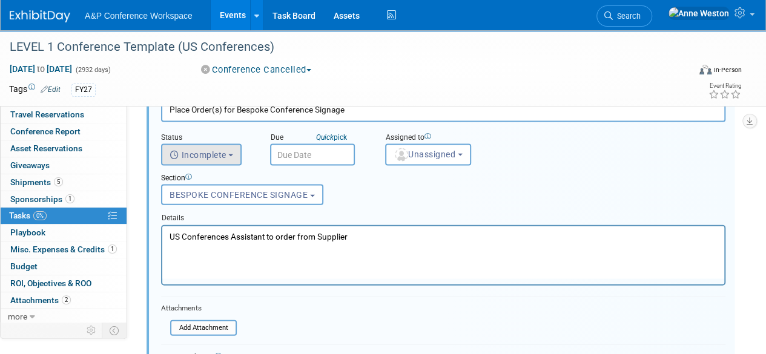
scroll to position [1259, 0]
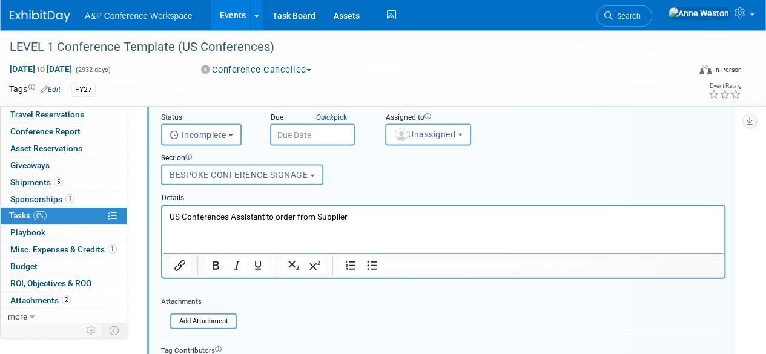
click at [403, 213] on p "US Conferences Assistant to order from Supplier" at bounding box center [444, 217] width 548 height 12
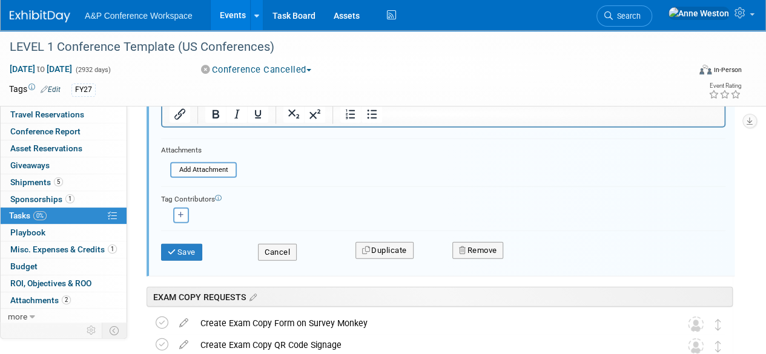
scroll to position [1441, 0]
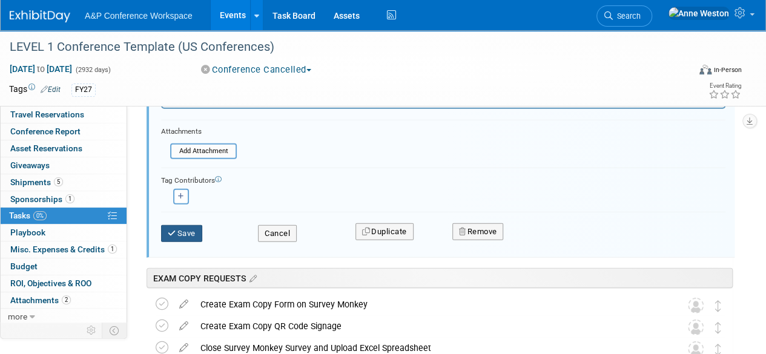
click at [184, 231] on button "Save" at bounding box center [181, 233] width 41 height 17
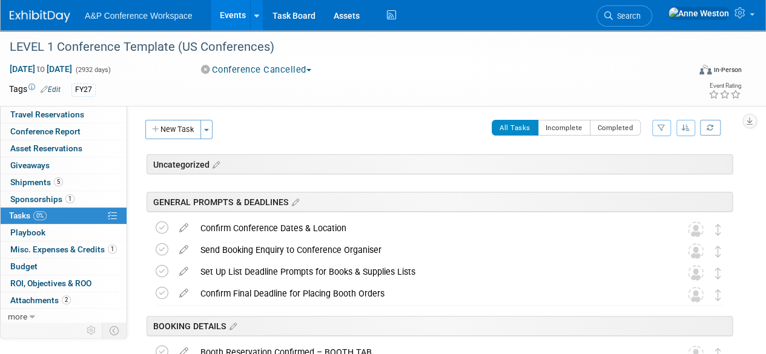
scroll to position [0, 0]
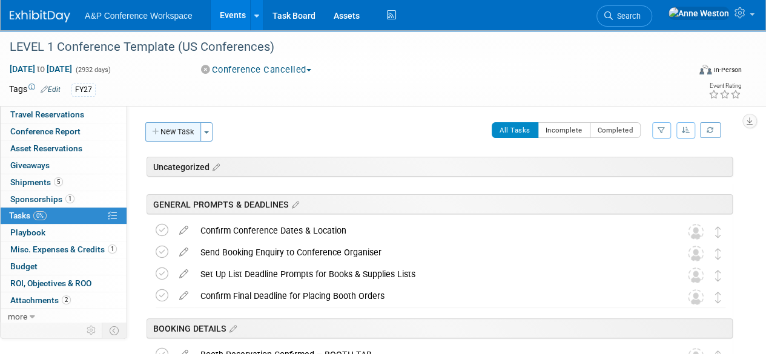
click at [174, 136] on button "New Task" at bounding box center [173, 131] width 56 height 19
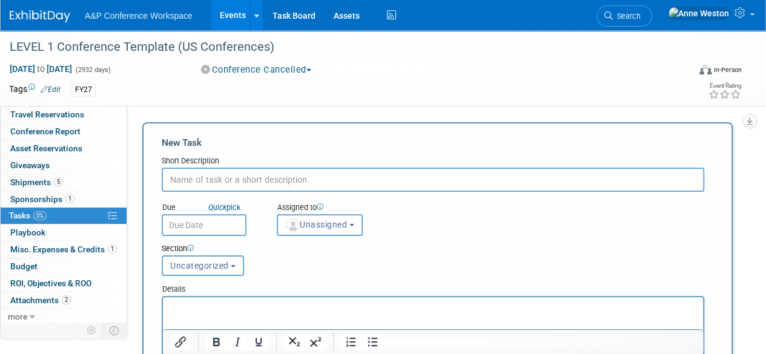
paste input "Bespoke Conference Single Booth Hanging Banner (US/CAN 96" x 24")"
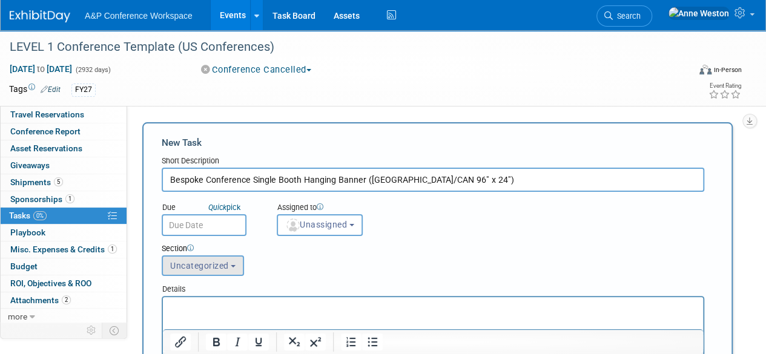
type input "Bespoke Conference Single Booth Hanging Banner (US/CAN 96" x 24")"
click at [202, 264] on span "Uncategorized" at bounding box center [199, 266] width 59 height 10
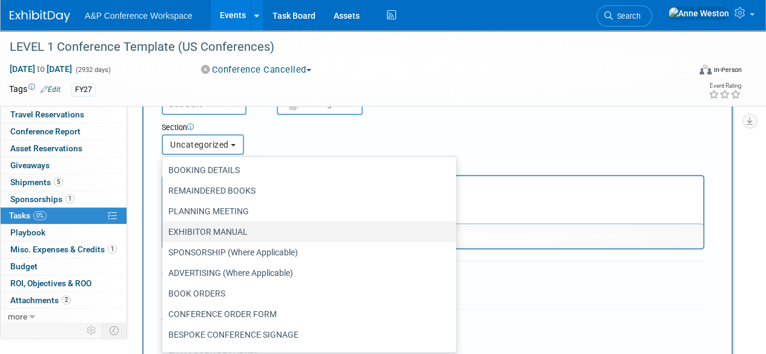
scroll to position [61, 0]
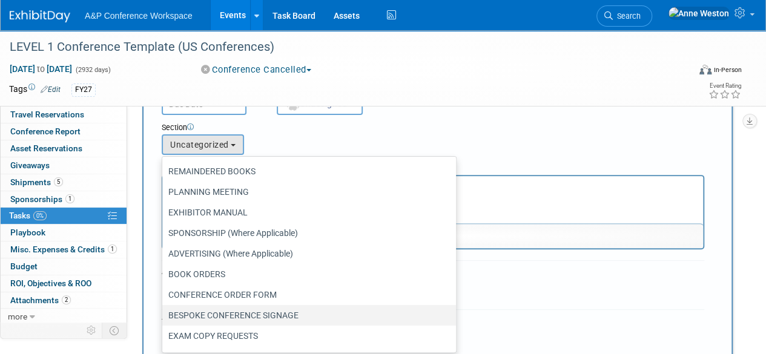
click at [210, 317] on label "BESPOKE CONFERENCE SIGNAGE" at bounding box center [306, 316] width 276 height 16
click at [164, 317] on input "BESPOKE CONFERENCE SIGNAGE" at bounding box center [160, 316] width 8 height 8
select select "11273858"
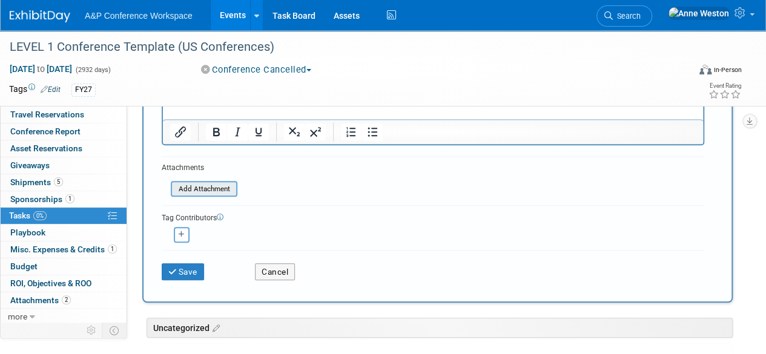
scroll to position [242, 0]
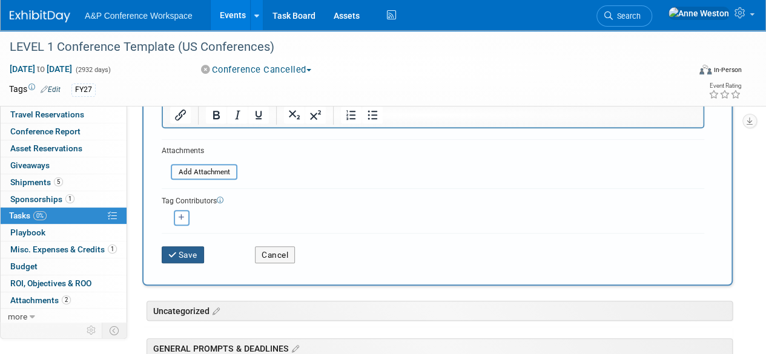
click at [187, 248] on button "Save" at bounding box center [183, 255] width 42 height 17
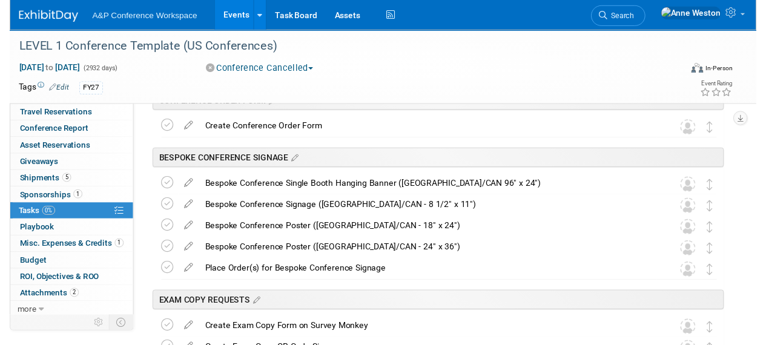
scroll to position [1090, 0]
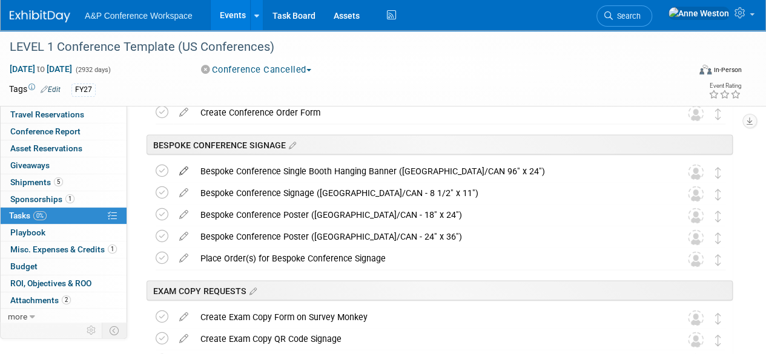
click at [183, 169] on icon at bounding box center [183, 168] width 21 height 15
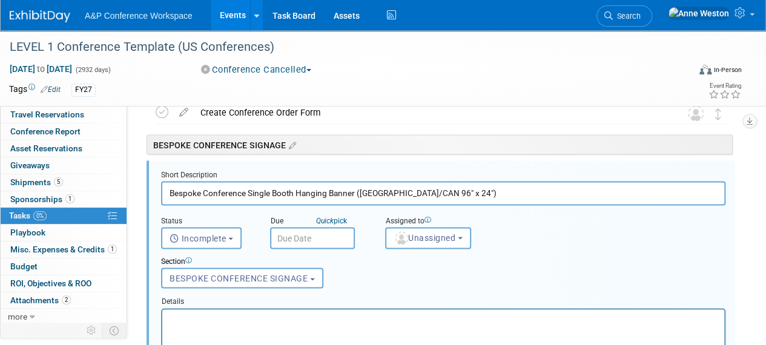
scroll to position [1072, 0]
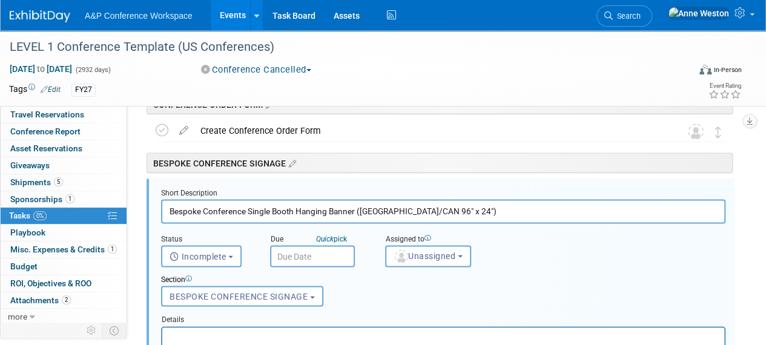
drag, startPoint x: 247, startPoint y: 211, endPoint x: 138, endPoint y: 199, distance: 109.8
click at [138, 199] on div "Uncategorized LEVEL 1 Conference Template (US Conferences) Oct 21, 2024 to Oct …" at bounding box center [434, 290] width 597 height 2416
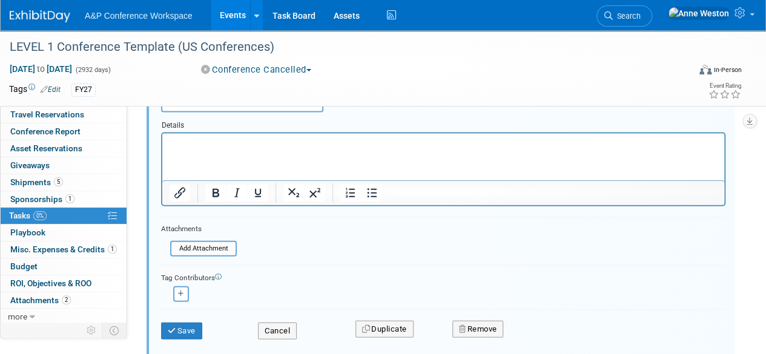
scroll to position [1315, 0]
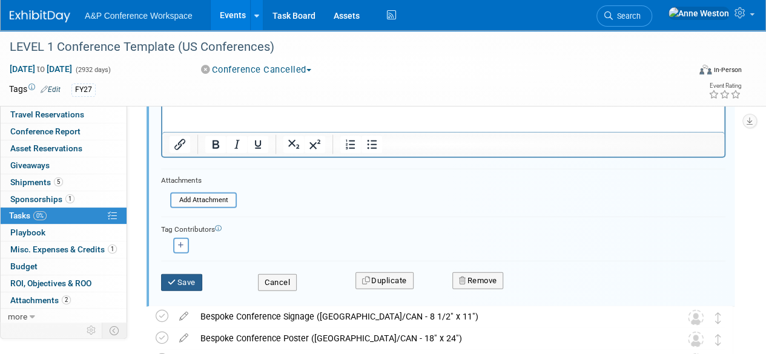
type input "Single Booth Hanging Banner (US/CAN 96" x 24")"
click at [181, 277] on button "Save" at bounding box center [181, 282] width 41 height 17
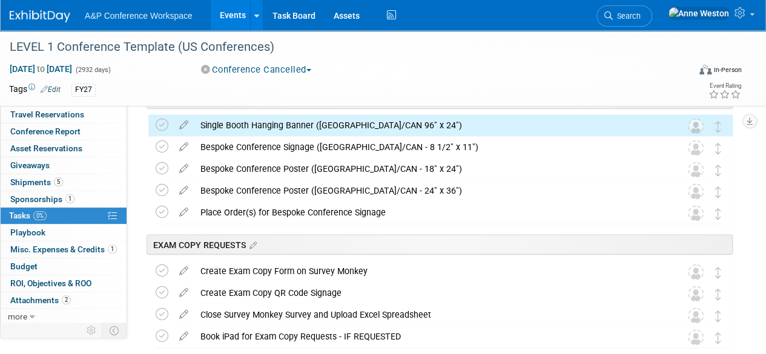
scroll to position [1133, 0]
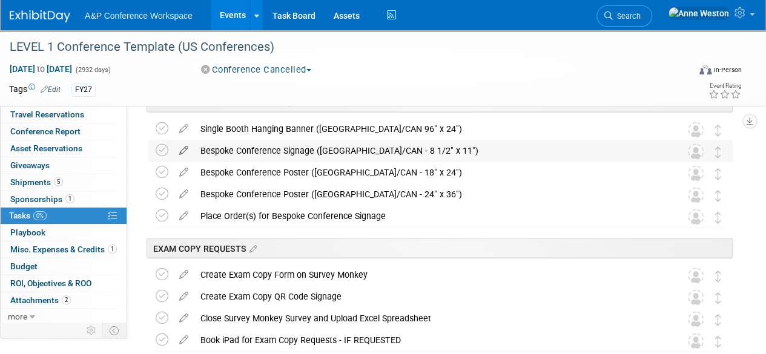
click at [183, 147] on icon at bounding box center [183, 147] width 21 height 15
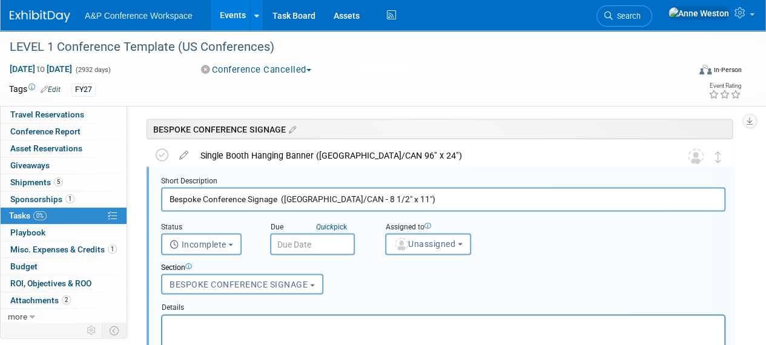
scroll to position [1094, 0]
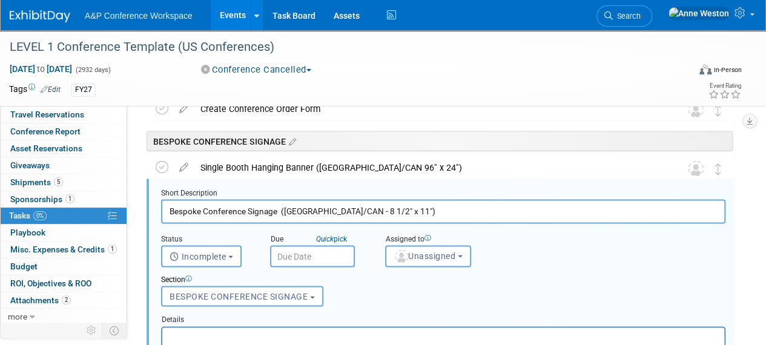
drag, startPoint x: 276, startPoint y: 211, endPoint x: 159, endPoint y: 204, distance: 117.7
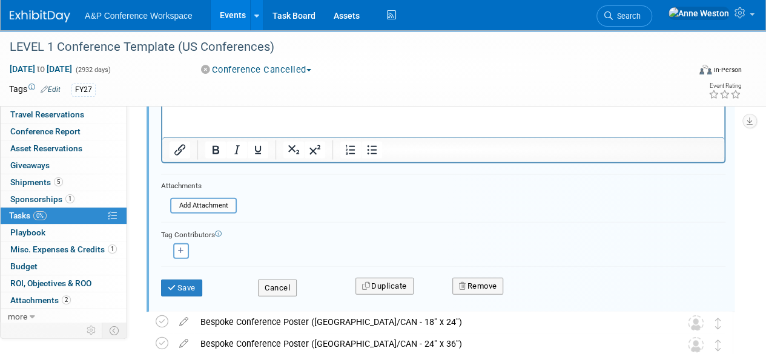
scroll to position [1336, 0]
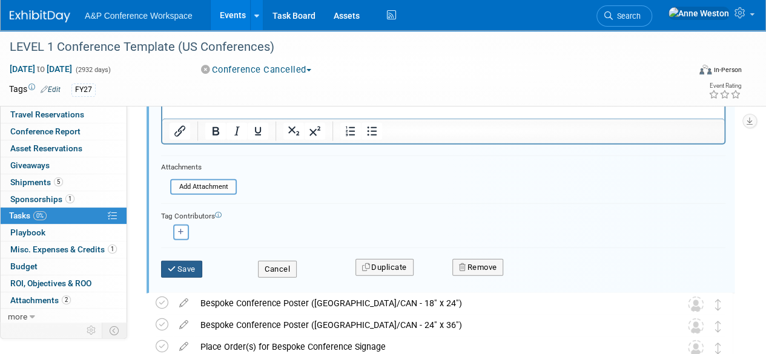
type input "Tabletop Poster (US/CAN - 8 1/2" x 11")"
click at [181, 269] on button "Save" at bounding box center [181, 269] width 41 height 17
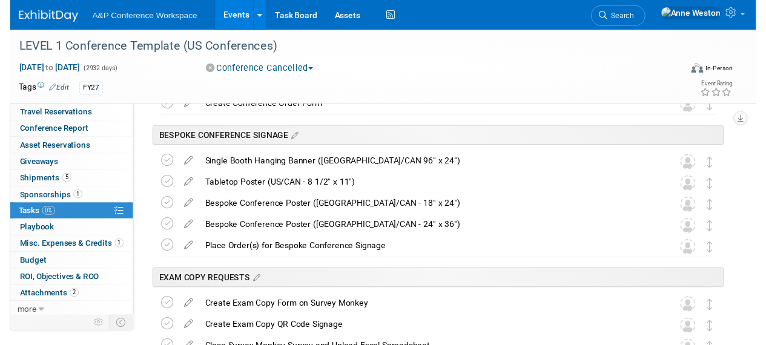
scroll to position [1094, 0]
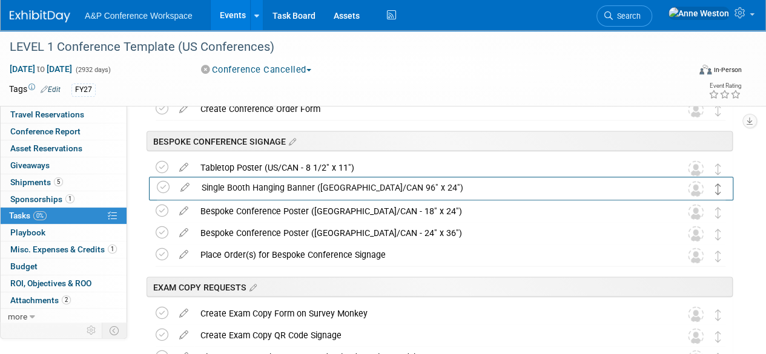
drag, startPoint x: 717, startPoint y: 167, endPoint x: 718, endPoint y: 188, distance: 20.6
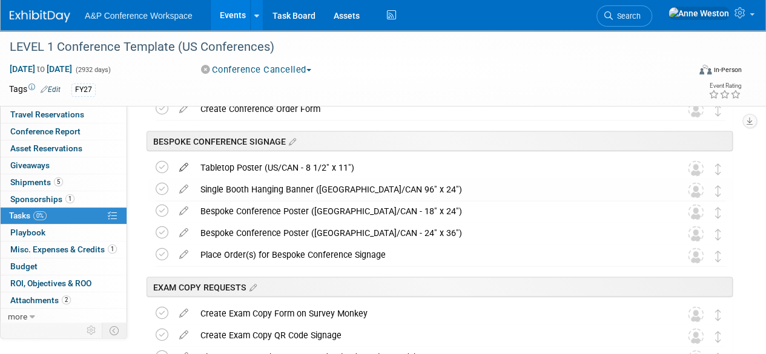
click at [185, 163] on icon at bounding box center [183, 164] width 21 height 15
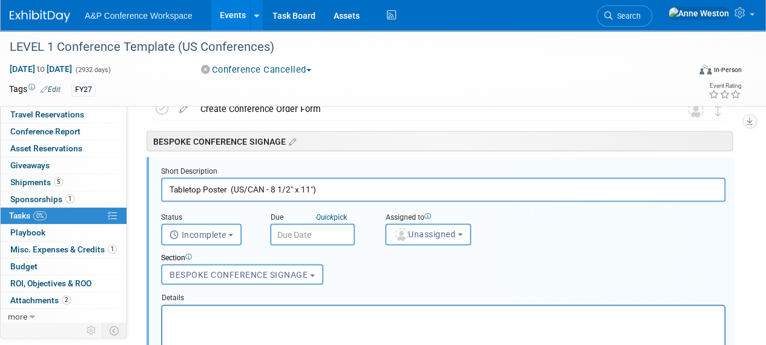
scroll to position [1072, 0]
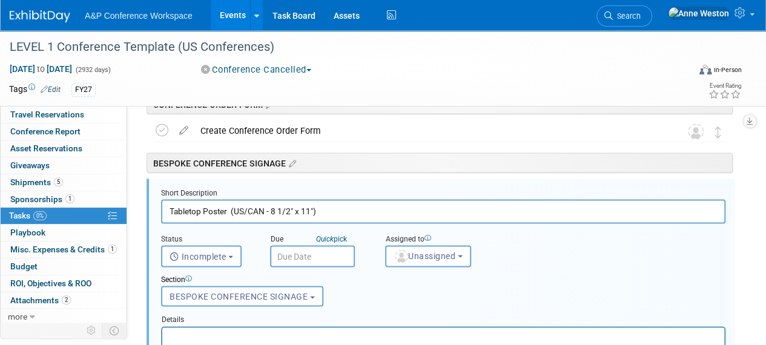
click at [218, 212] on input "Tabletop Poster (US/CAN - 8 1/2" x 11")" at bounding box center [443, 211] width 565 height 24
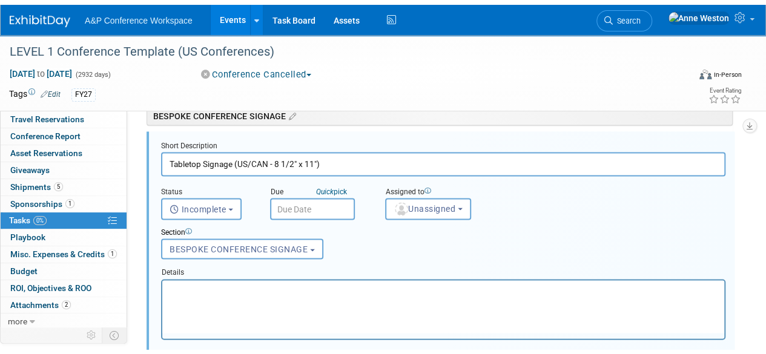
scroll to position [1254, 0]
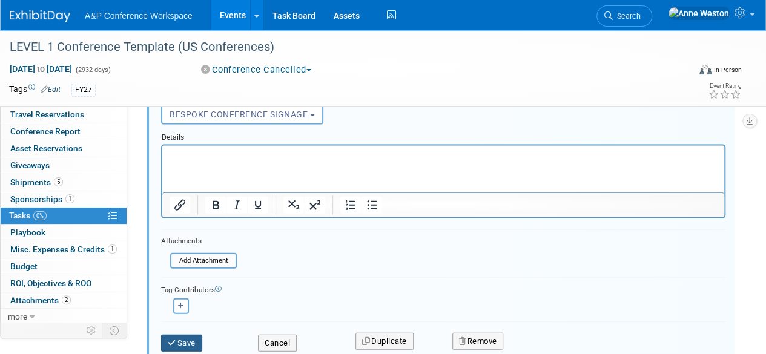
type input "Tabletop Signage (US/CAN - 8 1/2" x 11")"
click at [187, 339] on button "Save" at bounding box center [181, 343] width 41 height 17
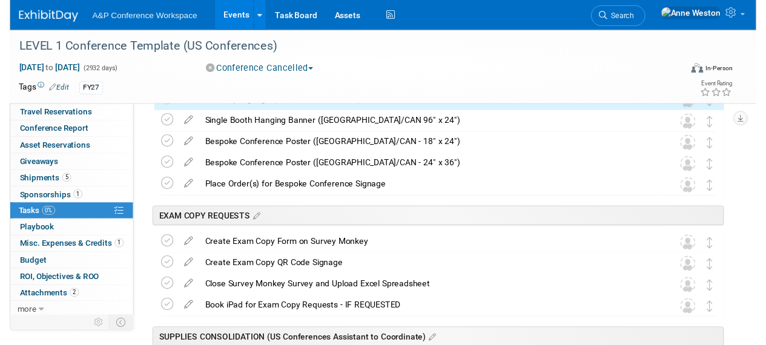
scroll to position [1072, 0]
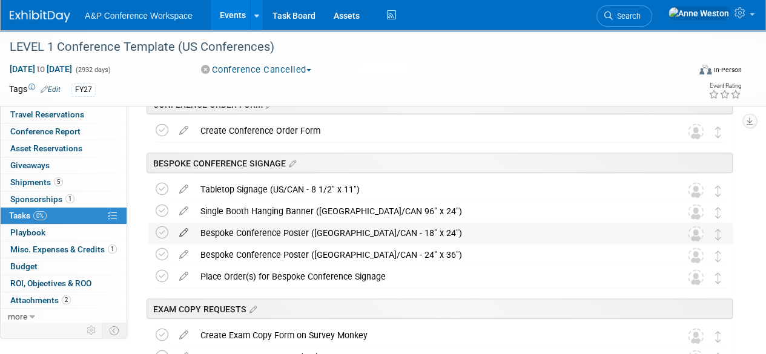
click at [182, 230] on icon at bounding box center [183, 229] width 21 height 15
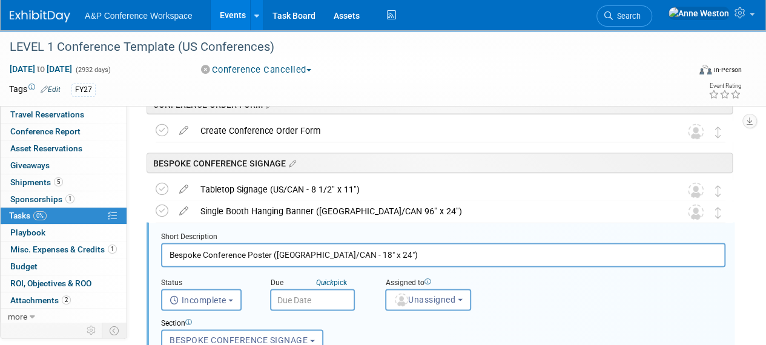
scroll to position [0, 0]
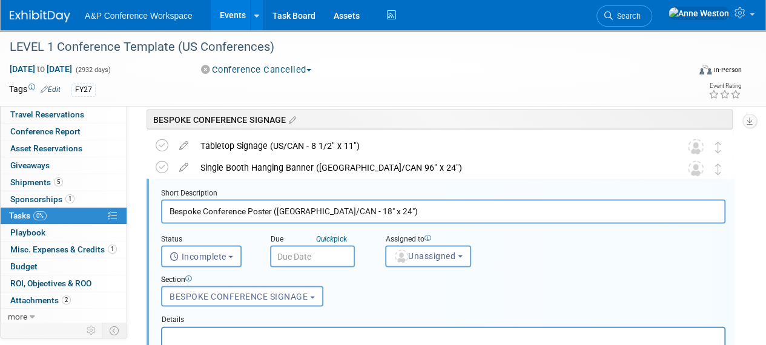
click at [183, 211] on input "Bespoke Conference Poster (US/CAN - 18" x 24")" at bounding box center [443, 211] width 565 height 24
click at [218, 209] on input "18" x 24" Conference Poster (US/CAN - 18" x 24")" at bounding box center [443, 211] width 565 height 24
click at [317, 204] on input "18" x 24" Poster (US/CAN - 18" x 24")" at bounding box center [443, 211] width 565 height 24
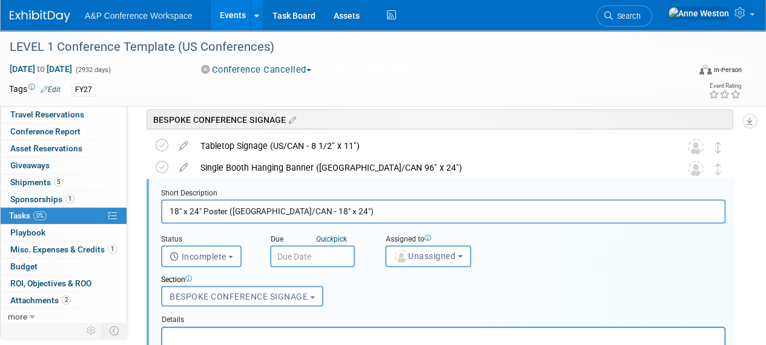
drag, startPoint x: 318, startPoint y: 213, endPoint x: 228, endPoint y: 208, distance: 90.4
click at [228, 208] on input "18" x 24" Poster (US/CAN - 18" x 24")" at bounding box center [443, 211] width 565 height 24
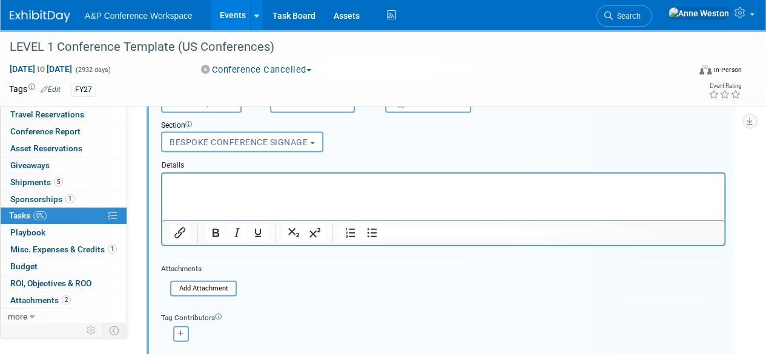
scroll to position [1298, 0]
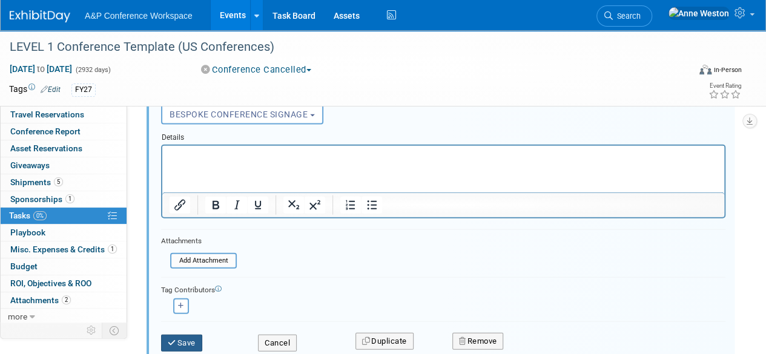
type input "18" x 24" Poster"
click at [188, 343] on button "Save" at bounding box center [181, 343] width 41 height 17
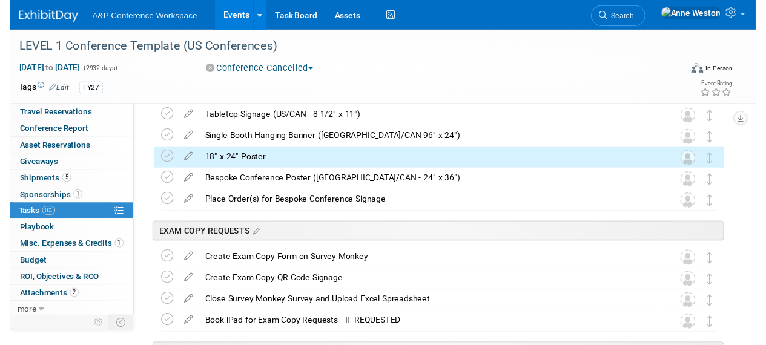
scroll to position [1116, 0]
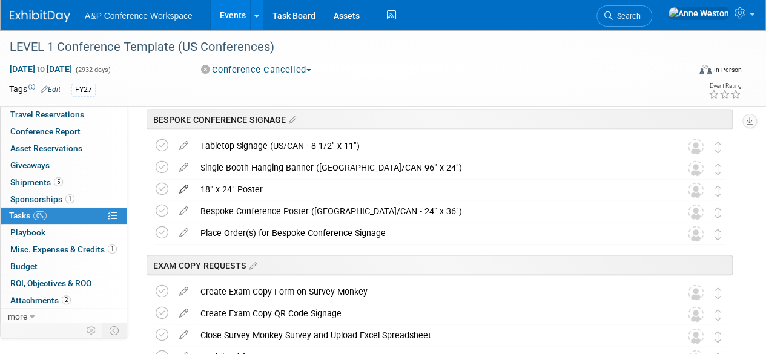
click at [184, 183] on icon at bounding box center [183, 186] width 21 height 15
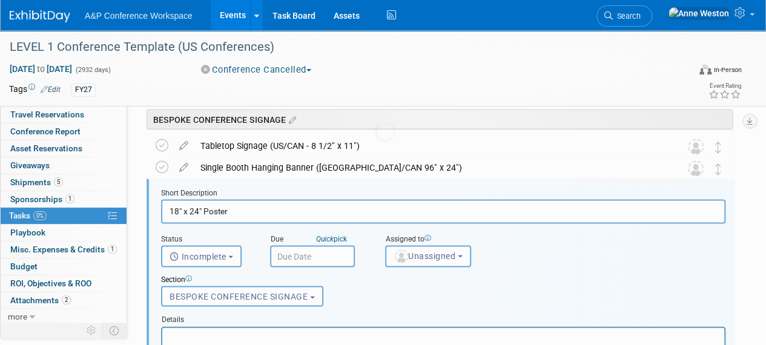
scroll to position [0, 0]
drag, startPoint x: 202, startPoint y: 210, endPoint x: 168, endPoint y: 214, distance: 34.7
click at [168, 214] on input "18" x 24" Poster" at bounding box center [443, 211] width 565 height 24
click at [225, 210] on input "Poster" at bounding box center [443, 211] width 565 height 24
paste input "18" x 24""
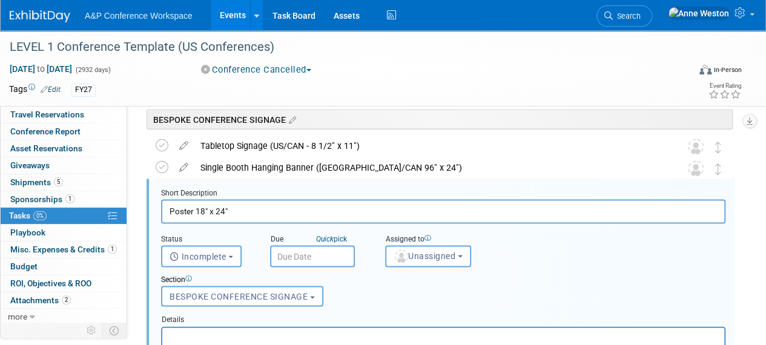
click at [197, 209] on input "Poster 18" x 24"" at bounding box center [443, 211] width 565 height 24
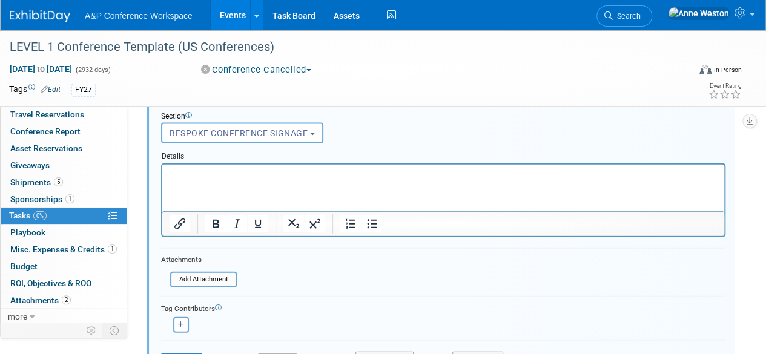
scroll to position [1298, 0]
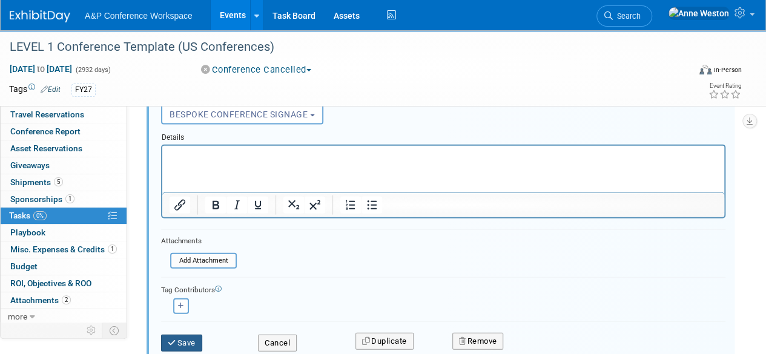
type input "Poster (18" x 24")"
click at [181, 342] on button "Save" at bounding box center [181, 343] width 41 height 17
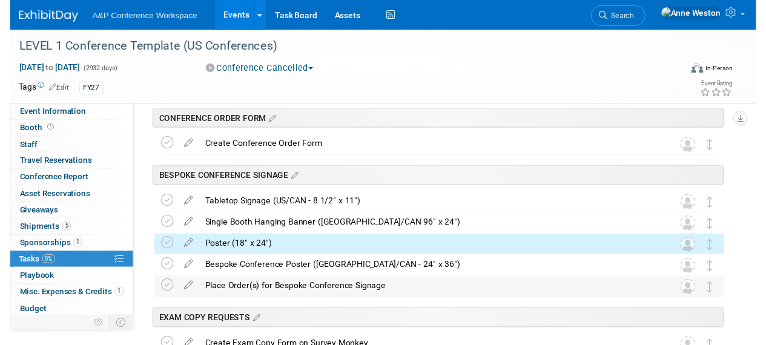
scroll to position [50, 0]
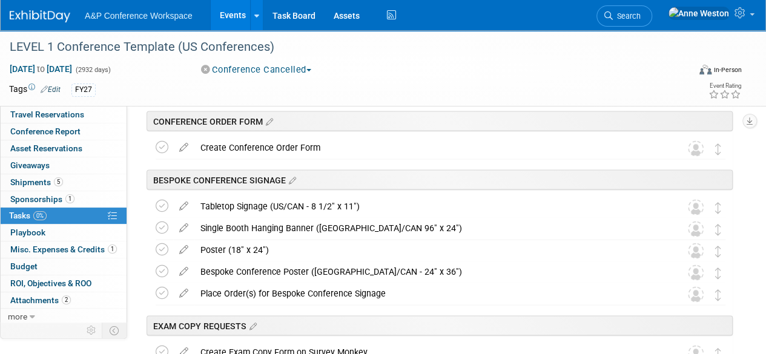
click at [182, 202] on icon at bounding box center [183, 203] width 21 height 15
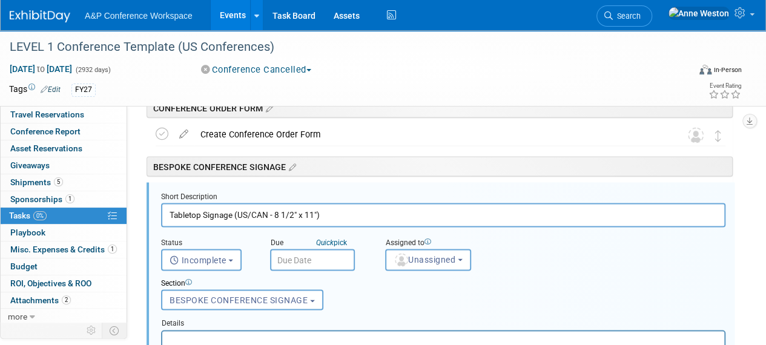
scroll to position [1072, 0]
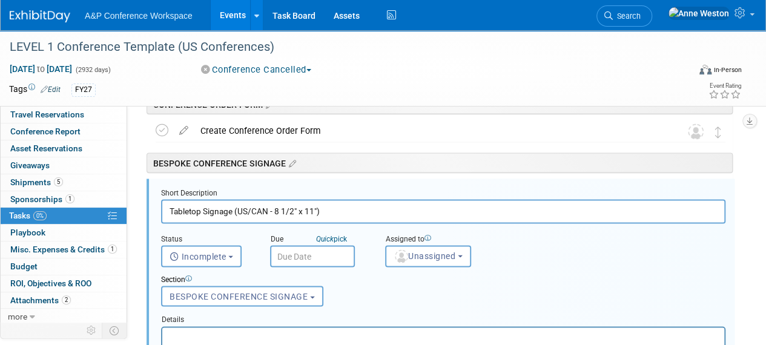
drag, startPoint x: 273, startPoint y: 212, endPoint x: 239, endPoint y: 218, distance: 34.5
click at [239, 218] on input "Tabletop Signage (US/CAN - 8 1/2" x 11")" at bounding box center [443, 211] width 565 height 24
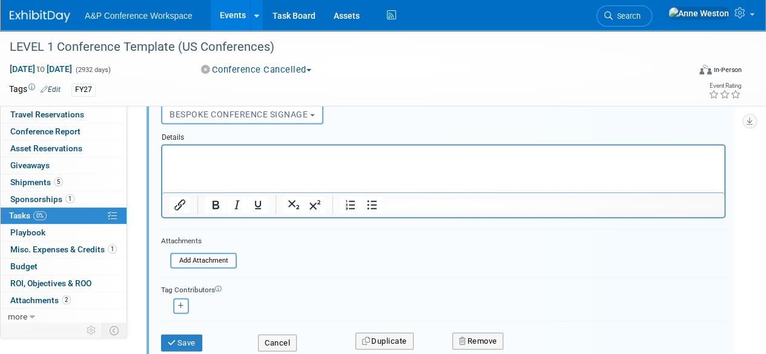
scroll to position [1315, 0]
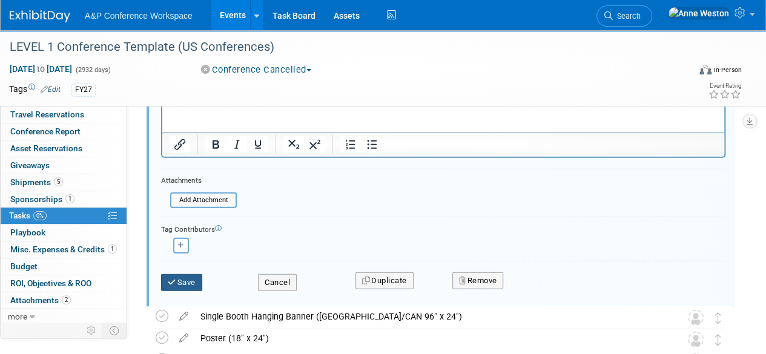
type input "Tabletop Signage (8 1/2" x 11")"
click at [183, 279] on button "Save" at bounding box center [181, 282] width 41 height 17
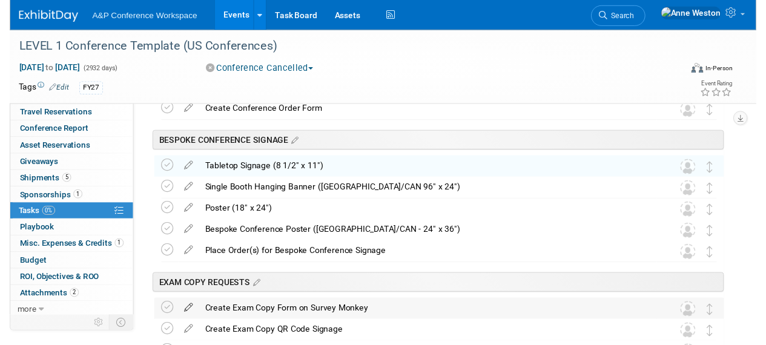
scroll to position [1072, 0]
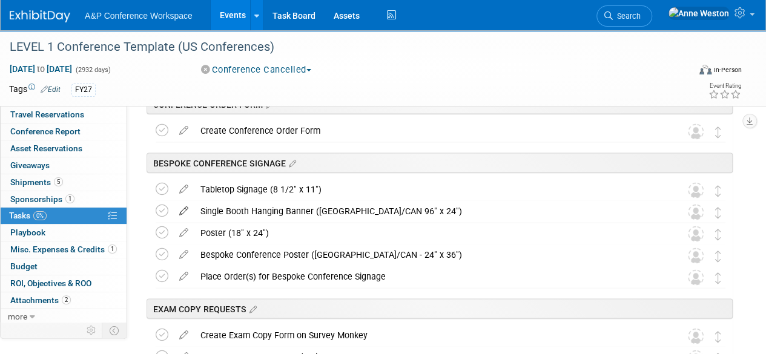
click at [182, 208] on icon at bounding box center [183, 208] width 21 height 15
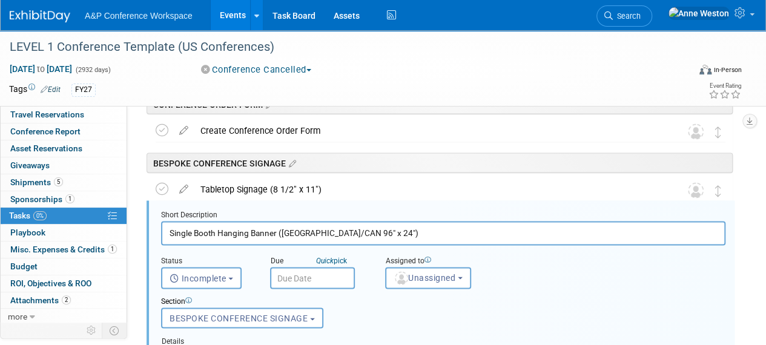
scroll to position [1094, 0]
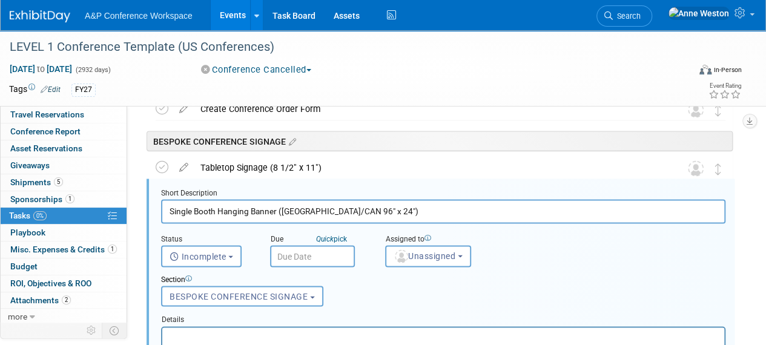
drag, startPoint x: 314, startPoint y: 208, endPoint x: 284, endPoint y: 210, distance: 30.9
click at [284, 210] on input "Single Booth Hanging Banner ([GEOGRAPHIC_DATA]/CAN 96" x 24")" at bounding box center [443, 211] width 565 height 24
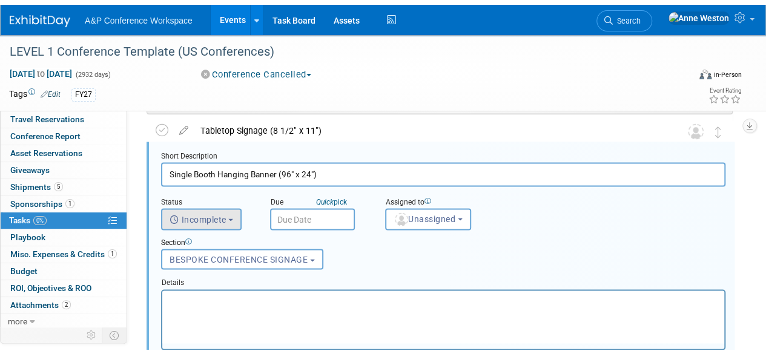
scroll to position [1155, 0]
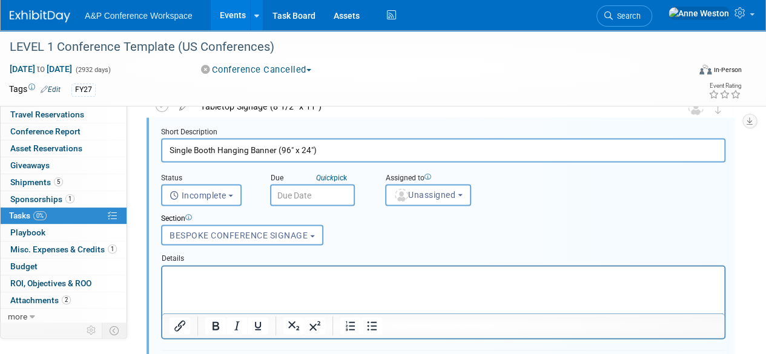
click at [183, 145] on input "Single Booth Hanging Banner (96" x 24")" at bounding box center [443, 151] width 565 height 24
drag, startPoint x: 194, startPoint y: 150, endPoint x: 157, endPoint y: 153, distance: 37.1
click at [157, 153] on form "Short Description Single Booth Hanging Banner (96" x 24") Status <i class="far …" at bounding box center [443, 306] width 583 height 358
click at [255, 149] on input "Booth Hanging Banner (96" x 24")" at bounding box center [443, 151] width 565 height 24
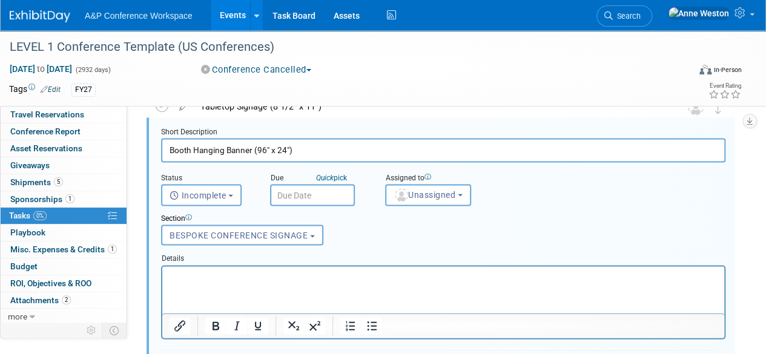
click at [251, 152] on input "Booth Hanging Banner (96" x 24")" at bounding box center [443, 151] width 565 height 24
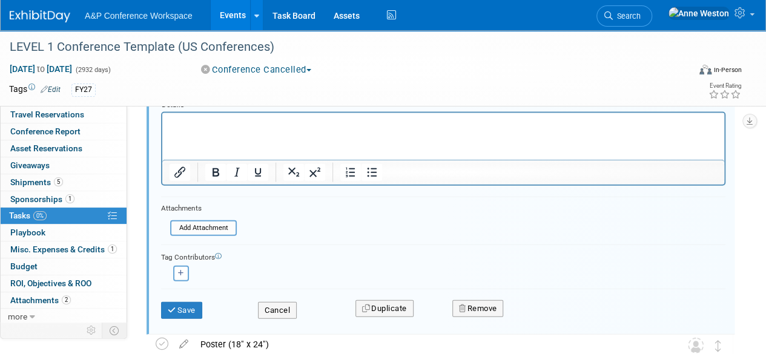
scroll to position [1336, 0]
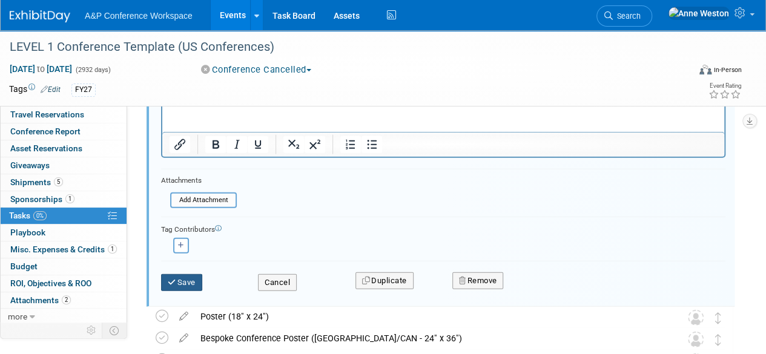
type input "Booth Hanging Banner - Single (96" x 24")"
click at [179, 280] on button "Save" at bounding box center [181, 282] width 41 height 17
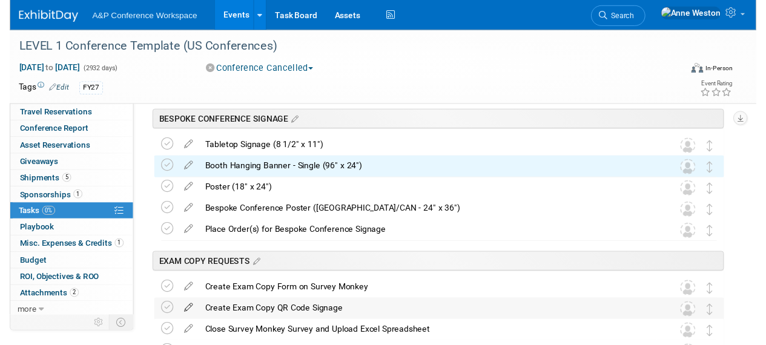
scroll to position [1094, 0]
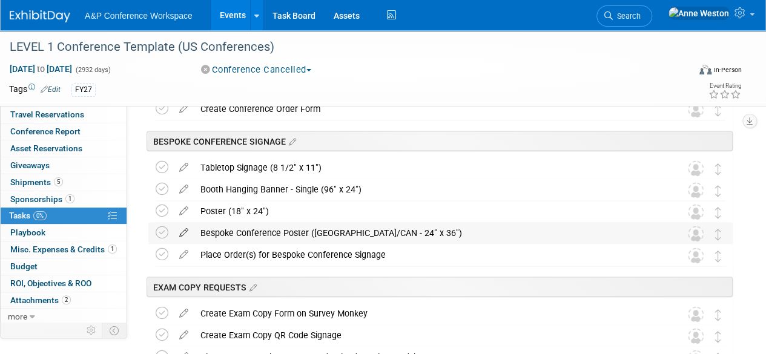
click at [181, 230] on icon at bounding box center [183, 229] width 21 height 15
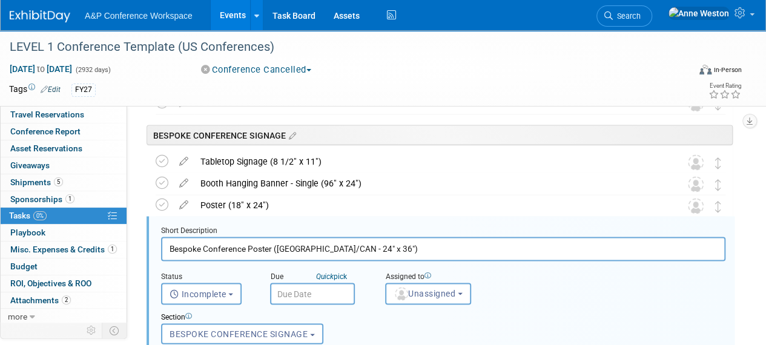
scroll to position [0, 0]
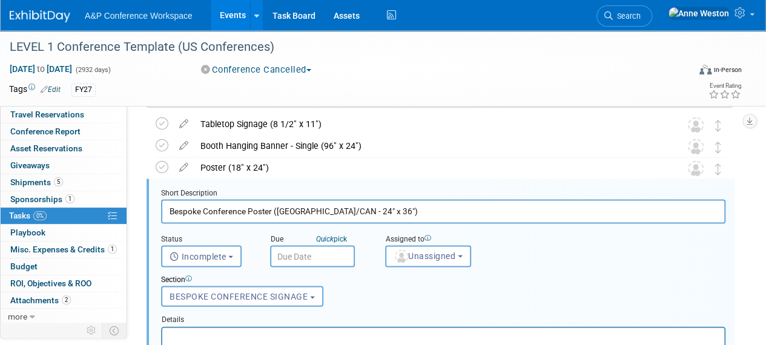
drag, startPoint x: 246, startPoint y: 211, endPoint x: 139, endPoint y: 204, distance: 106.9
click at [139, 204] on div "Uncategorized LEVEL 1 Conference Template (US Conferences) Oct 21, 2024 to Oct …" at bounding box center [434, 224] width 597 height 2416
drag, startPoint x: 236, startPoint y: 213, endPoint x: 201, endPoint y: 210, distance: 35.3
click at [201, 210] on input "Poster (US/CAN - 24" x 36")" at bounding box center [443, 211] width 565 height 24
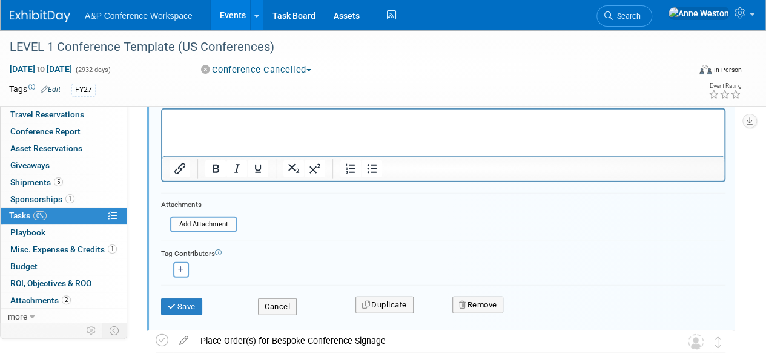
scroll to position [1380, 0]
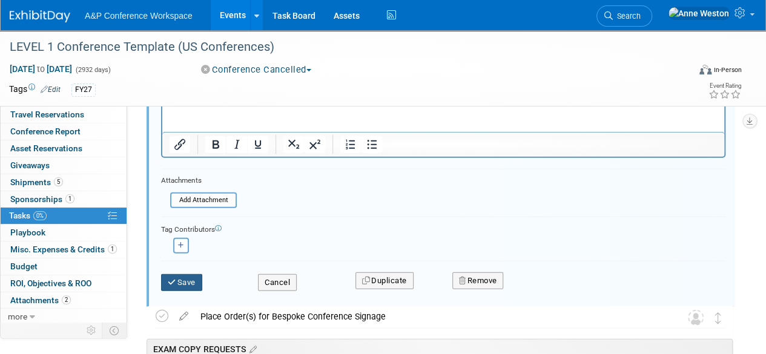
type input "Poster (24" x 36")"
click at [181, 282] on button "Save" at bounding box center [181, 282] width 41 height 17
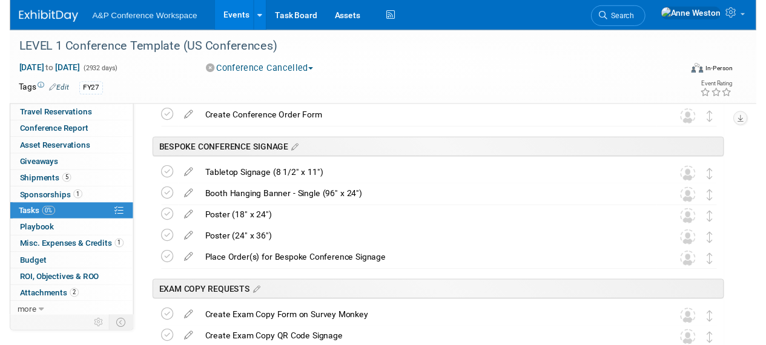
scroll to position [1077, 0]
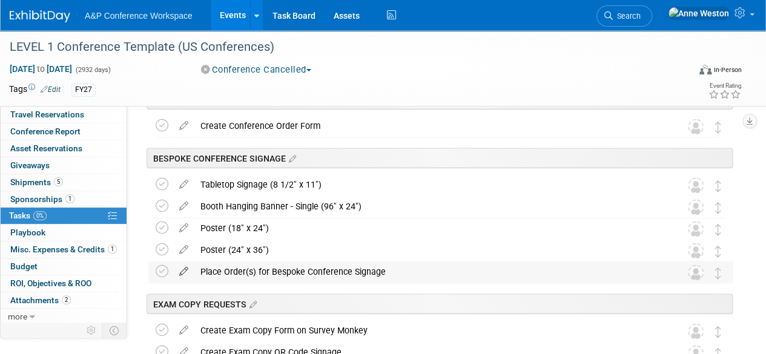
click at [185, 267] on icon at bounding box center [183, 268] width 21 height 15
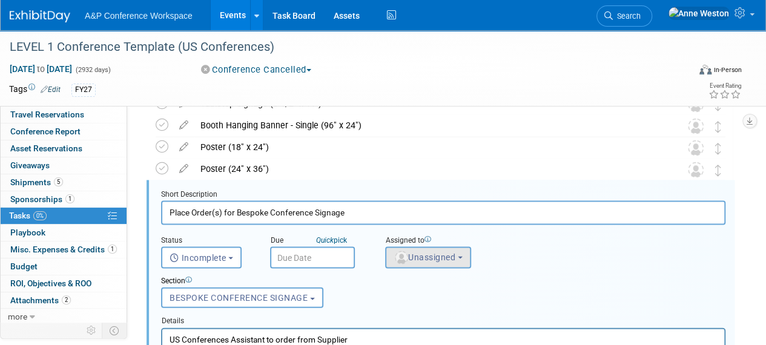
scroll to position [1159, 0]
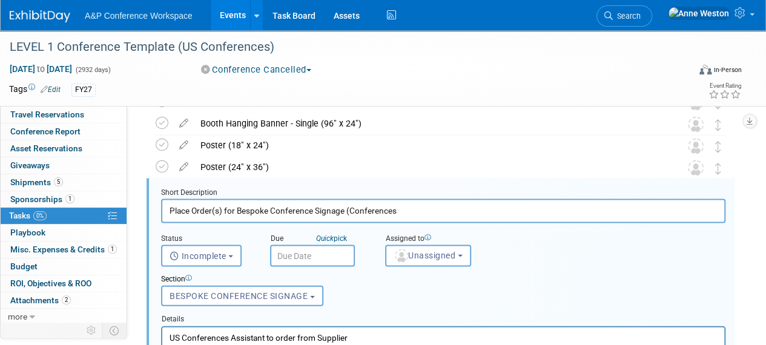
type input "Place Order(s) for Bespoke Conference Signage (Conferences"
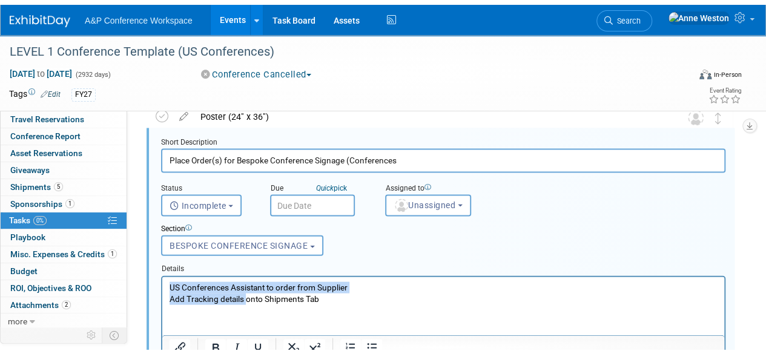
scroll to position [1234, 0]
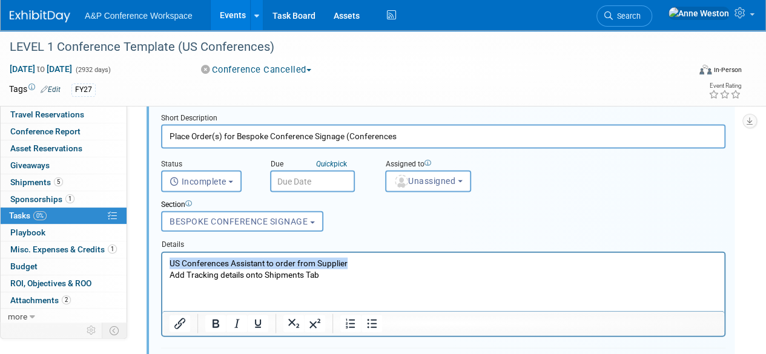
drag, startPoint x: 366, startPoint y: 264, endPoint x: 166, endPoint y: 260, distance: 199.9
click at [166, 260] on html "US Conferences Assistant to order from Supplier Add Tracking details onto Shipm…" at bounding box center [443, 267] width 562 height 28
click at [406, 134] on input "Place Order(s) for Bespoke Conference Signage (Conferences" at bounding box center [443, 137] width 565 height 24
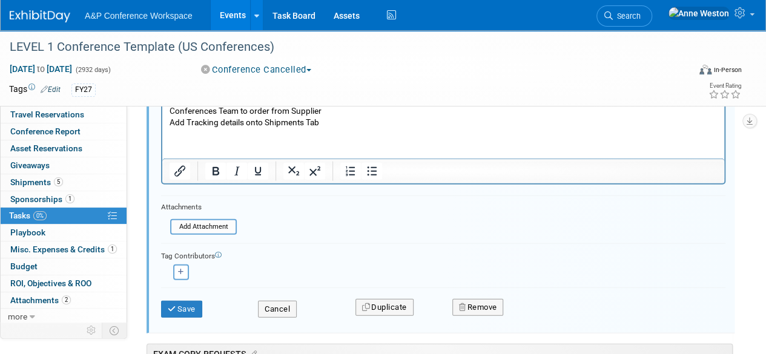
scroll to position [1416, 0]
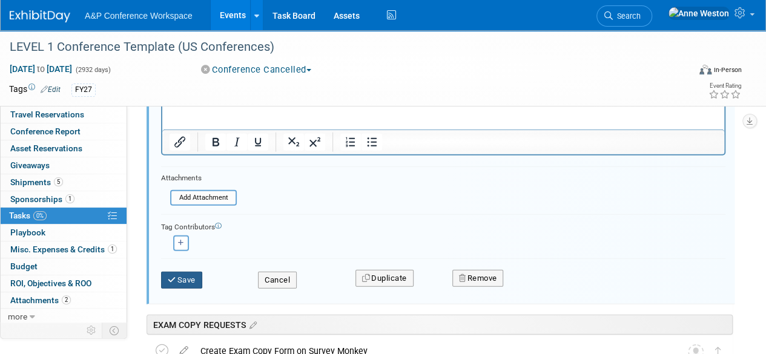
type input "Place Order(s) for Bespoke Conference Signage (Conferences Team)"
click at [174, 279] on icon "submit" at bounding box center [173, 280] width 10 height 8
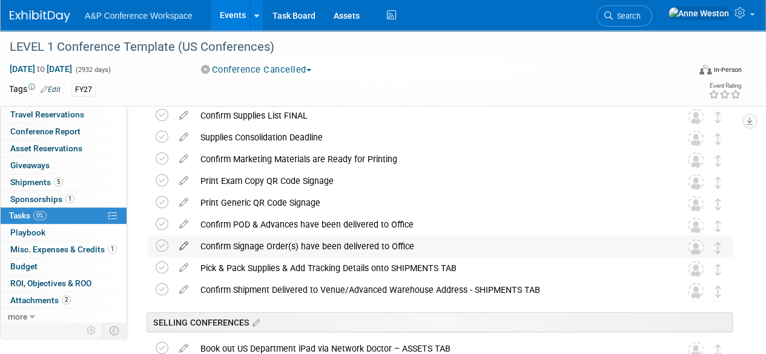
click at [181, 242] on icon at bounding box center [183, 243] width 21 height 15
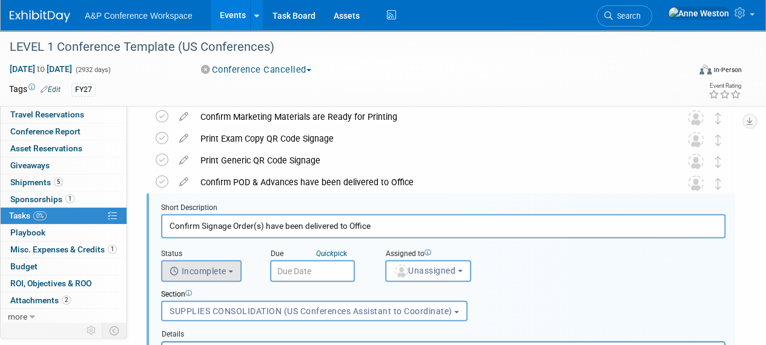
scroll to position [0, 0]
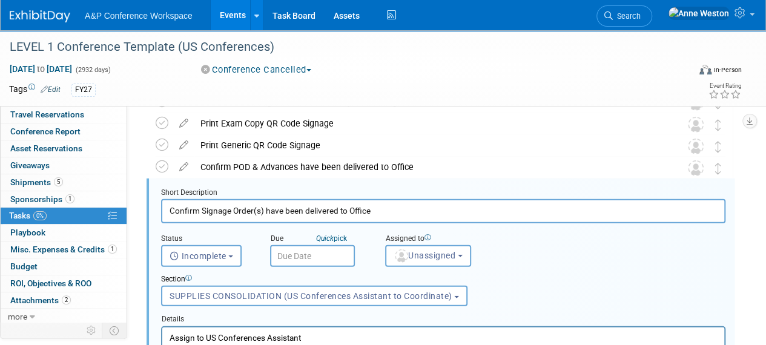
click at [202, 213] on input "Confirm Signage Order(s) have been delivered to Office" at bounding box center [443, 211] width 565 height 24
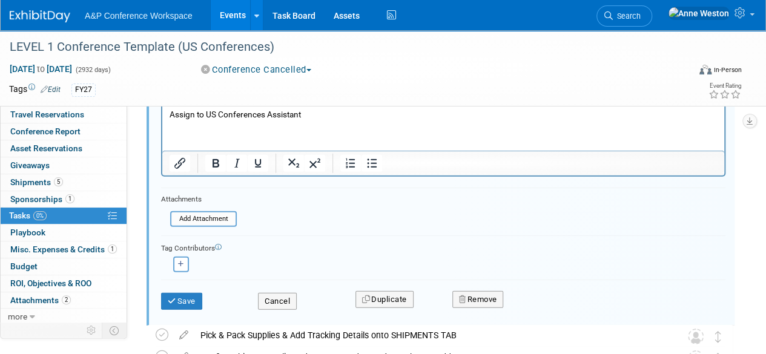
scroll to position [1716, 0]
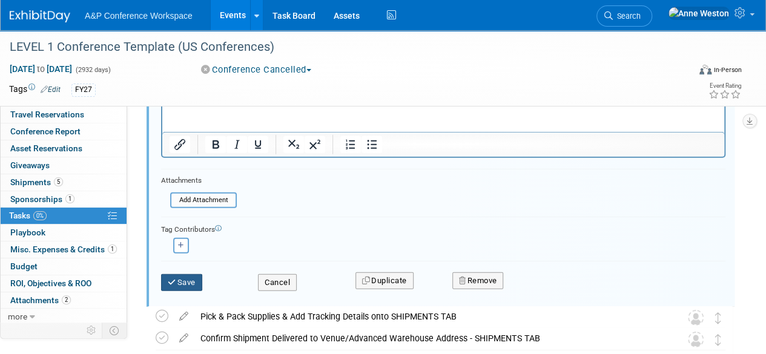
type input "Confirm Bespoke Signage Order(s) have been delivered to Office"
click at [188, 282] on button "Save" at bounding box center [181, 282] width 41 height 17
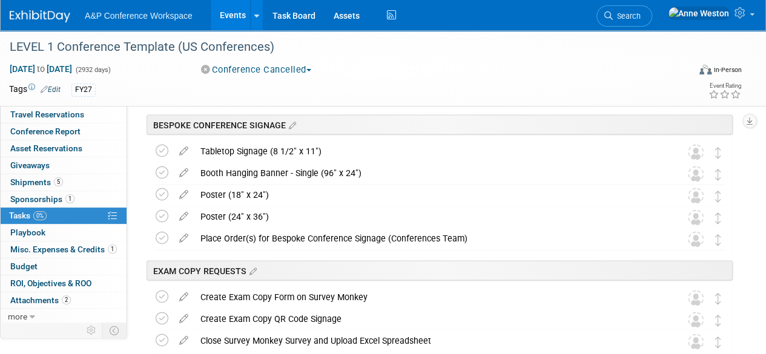
scroll to position [1110, 0]
click at [185, 144] on icon at bounding box center [183, 148] width 21 height 15
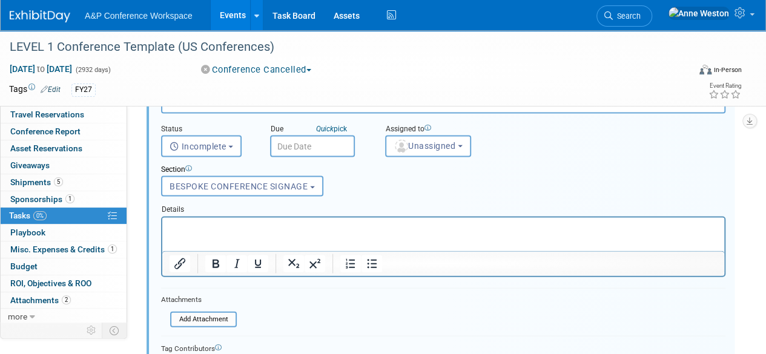
scroll to position [1193, 0]
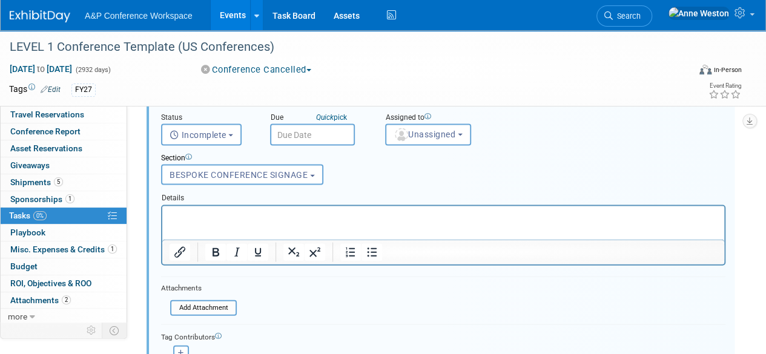
click at [228, 215] on p "Rich Text Area. Press ALT-0 for help." at bounding box center [444, 217] width 548 height 12
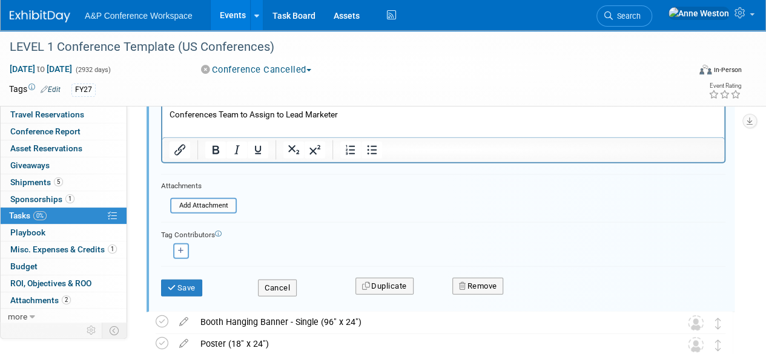
scroll to position [1315, 0]
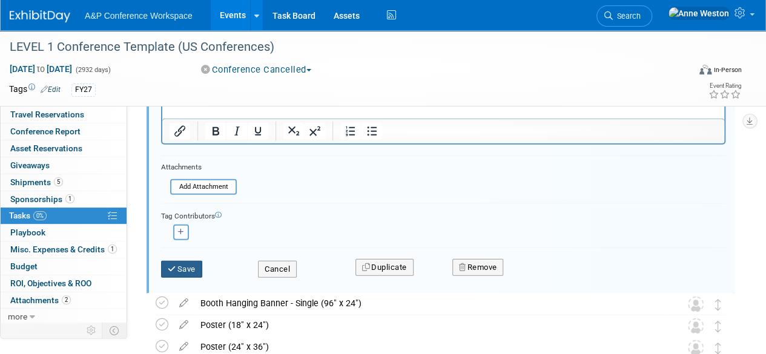
click at [181, 267] on button "Save" at bounding box center [181, 269] width 41 height 17
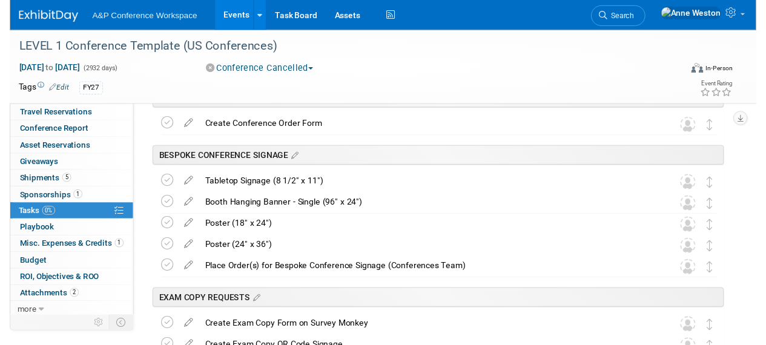
scroll to position [1072, 0]
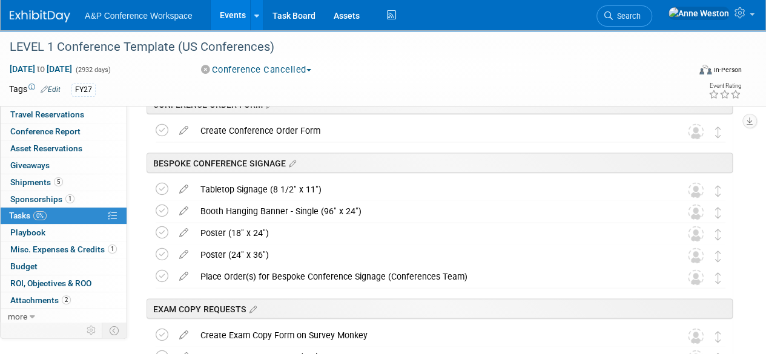
click at [182, 187] on icon at bounding box center [183, 186] width 21 height 15
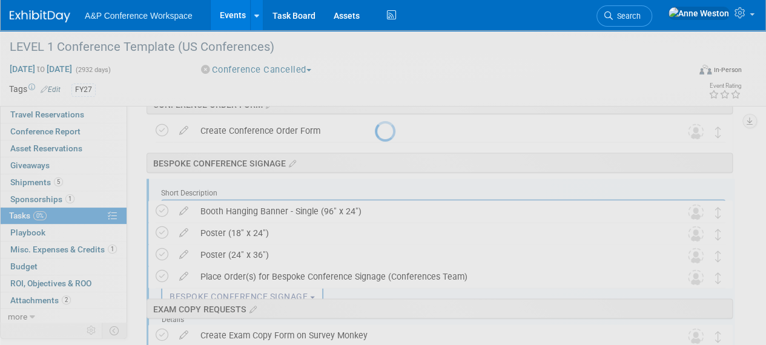
scroll to position [0, 0]
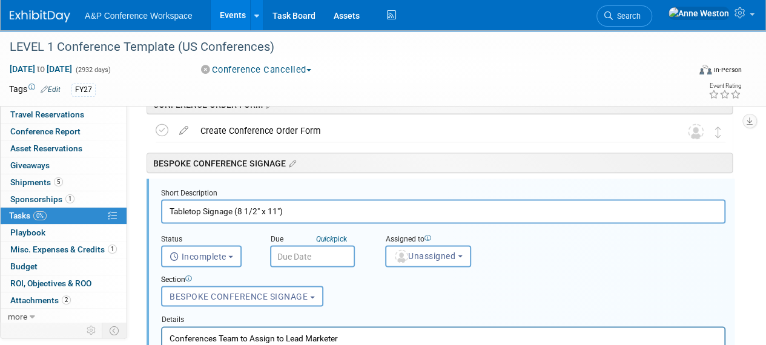
click at [170, 213] on input "Tabletop Signage (8 1/2" x 11")" at bounding box center [443, 211] width 565 height 24
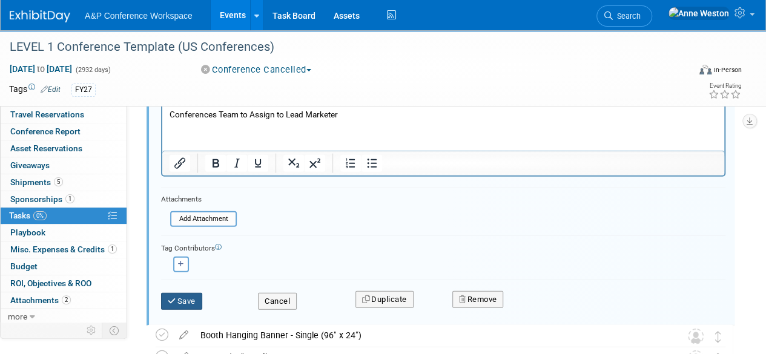
scroll to position [1315, 0]
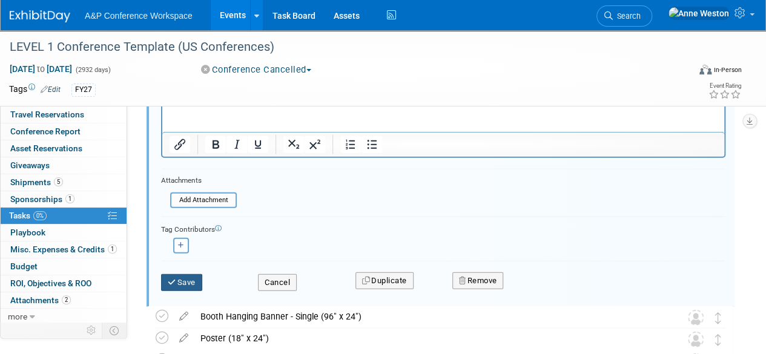
type input "Bespoke Tabletop Signage (8 1/2" x 11")"
click at [188, 279] on button "Save" at bounding box center [181, 282] width 41 height 17
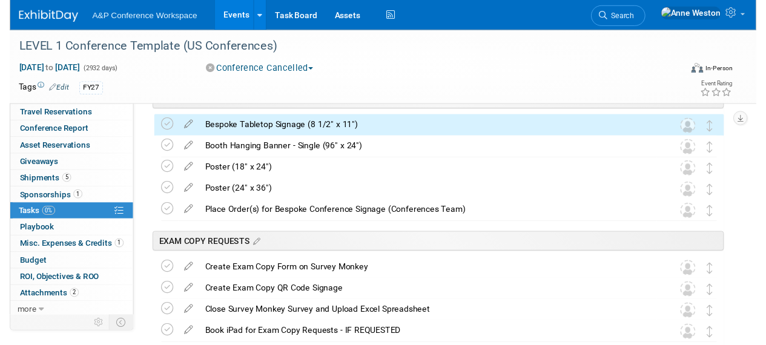
scroll to position [1072, 0]
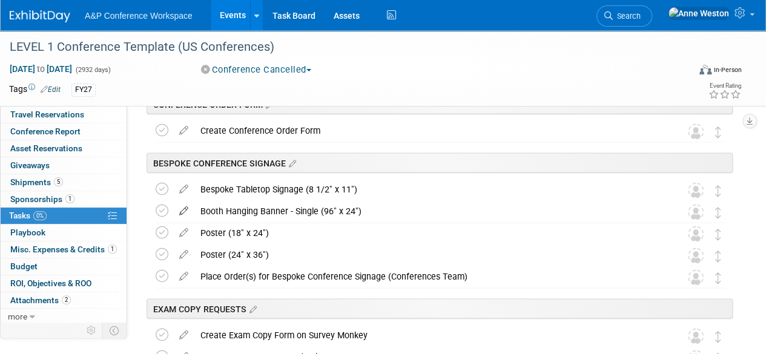
click at [182, 207] on icon at bounding box center [183, 208] width 21 height 15
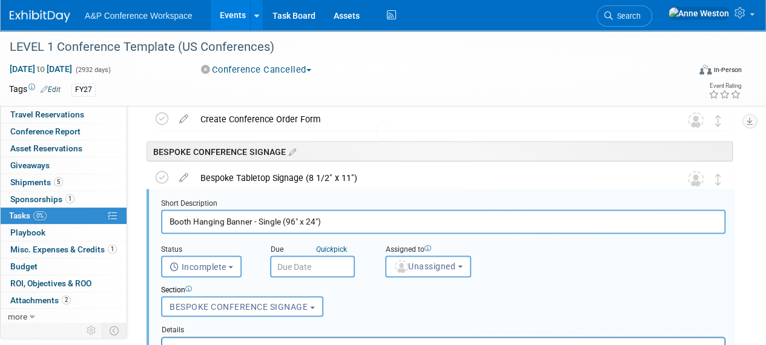
scroll to position [1094, 0]
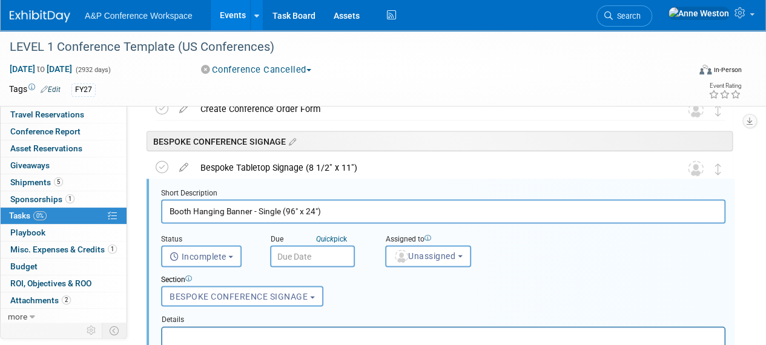
click at [170, 211] on input "Booth Hanging Banner - Single (96" x 24")" at bounding box center [443, 211] width 565 height 24
click at [217, 210] on input "Bespoke Booth Hanging Banner - Single (96" x 24")" at bounding box center [443, 211] width 565 height 24
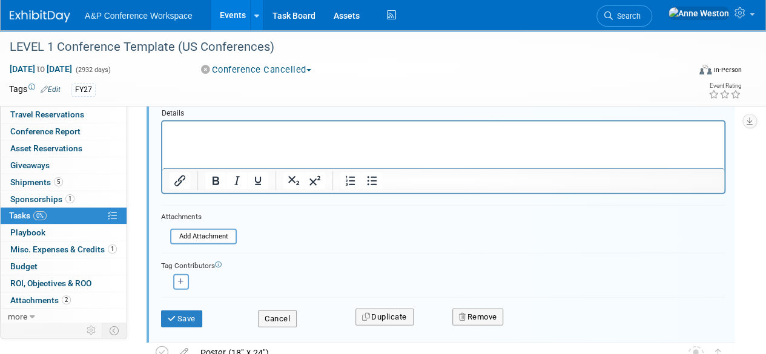
scroll to position [1336, 0]
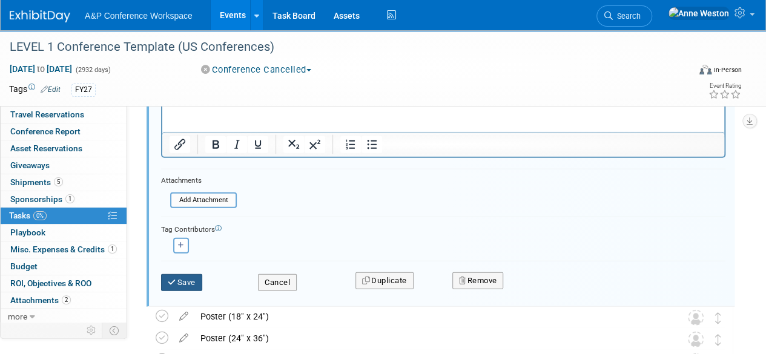
type input "Bespoke Hanging Banner - Single (96" x 24")"
click at [177, 278] on button "Save" at bounding box center [181, 282] width 41 height 17
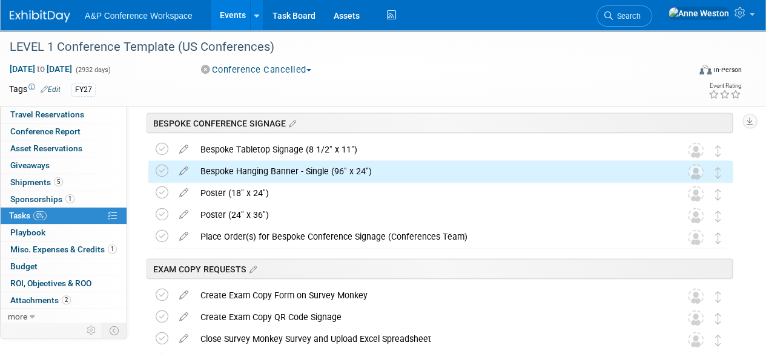
scroll to position [1094, 0]
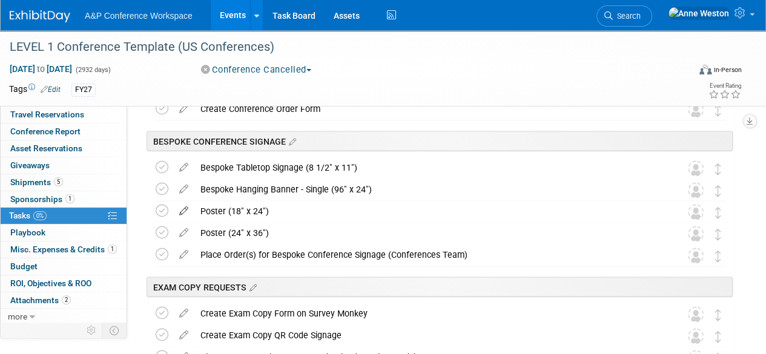
click at [181, 209] on icon at bounding box center [183, 208] width 21 height 15
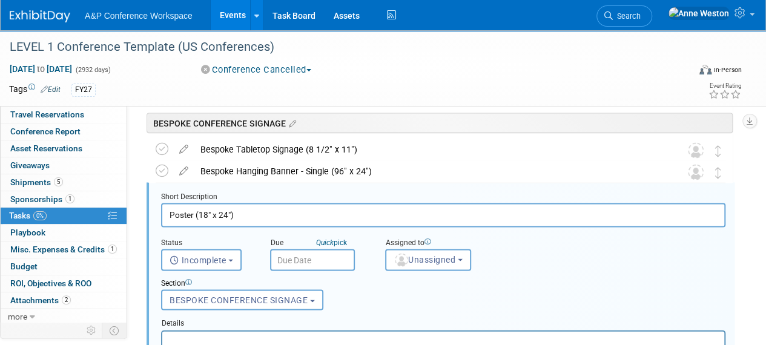
scroll to position [1116, 0]
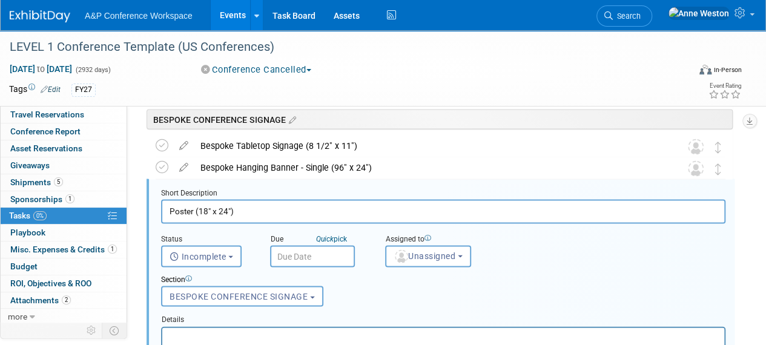
click at [168, 210] on input "Poster (18" x 24")" at bounding box center [443, 211] width 565 height 24
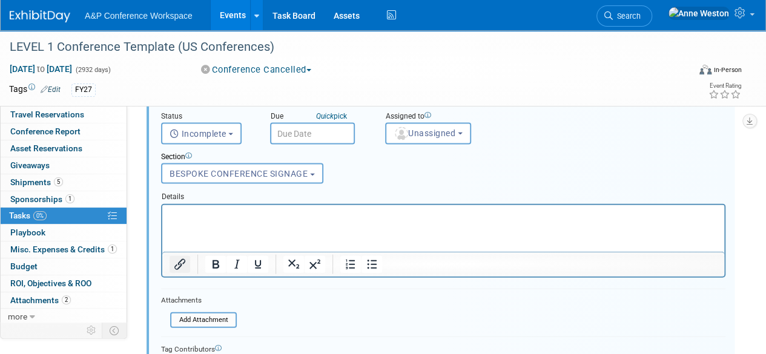
scroll to position [1298, 0]
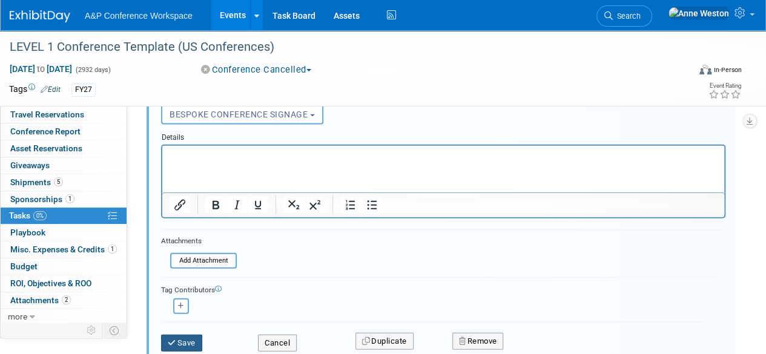
type input "Bespoke Poster (18" x 24")"
click at [174, 336] on button "Save" at bounding box center [181, 343] width 41 height 17
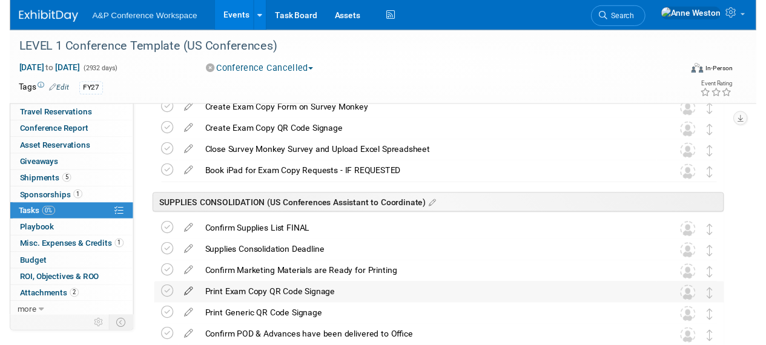
scroll to position [1116, 0]
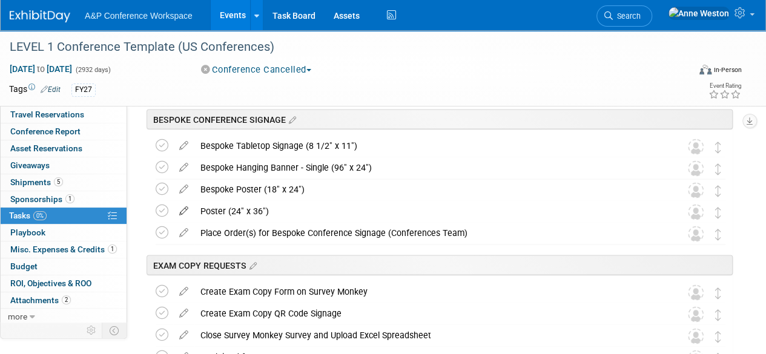
click at [181, 205] on icon at bounding box center [183, 208] width 21 height 15
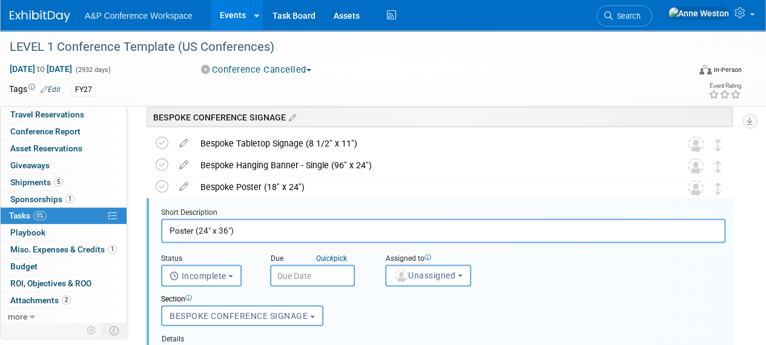
scroll to position [1138, 0]
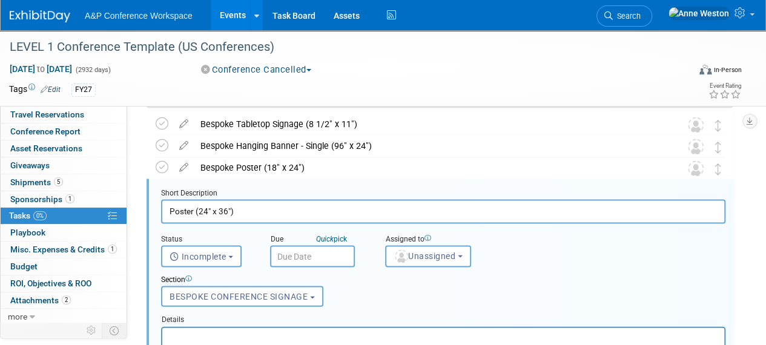
click at [172, 210] on input "Poster (24" x 36")" at bounding box center [443, 211] width 565 height 24
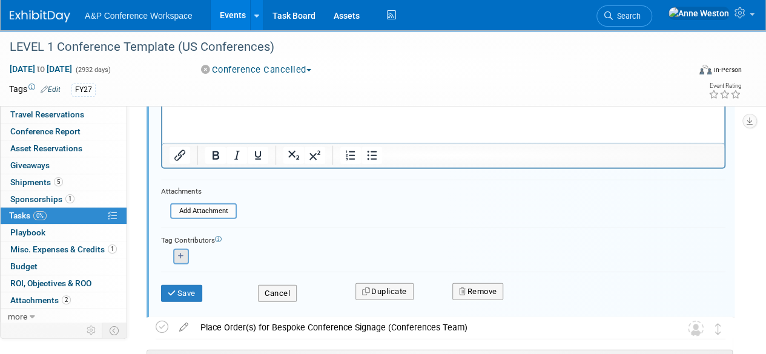
scroll to position [1380, 0]
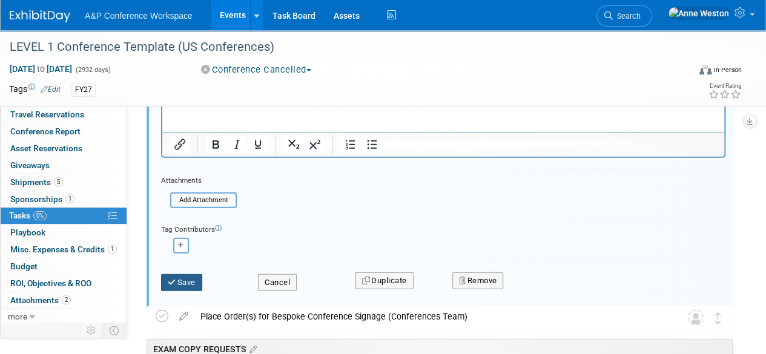
type input "Bespoke Poster (24" x 36")"
click at [177, 277] on button "Save" at bounding box center [181, 282] width 41 height 17
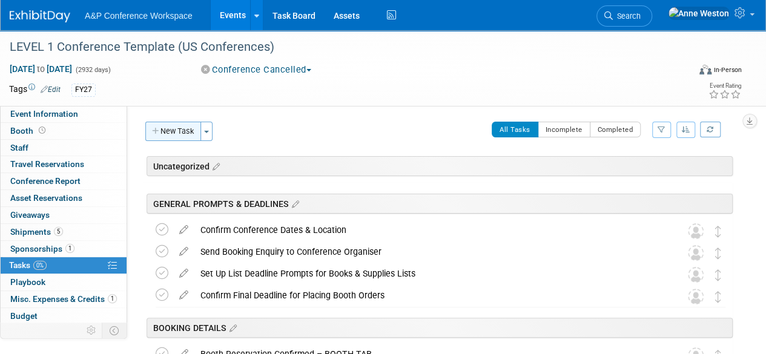
scroll to position [0, 0]
click at [172, 135] on button "New Task" at bounding box center [173, 131] width 56 height 19
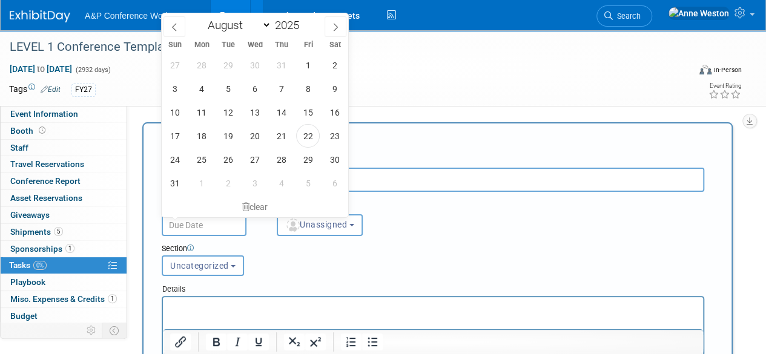
click at [200, 222] on input "text" at bounding box center [204, 225] width 85 height 22
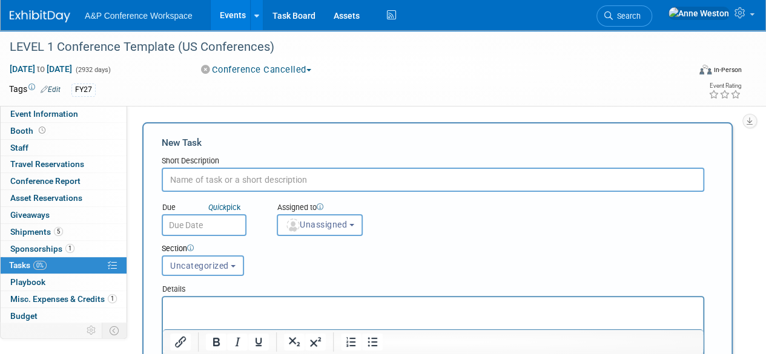
click at [267, 262] on div "Section Uncategorized GENERAL PROMPTS & DEADLINES BOOKING DETAILS REMAINDERED B…" at bounding box center [410, 257] width 514 height 42
click at [224, 258] on button "Uncategorized" at bounding box center [203, 266] width 82 height 21
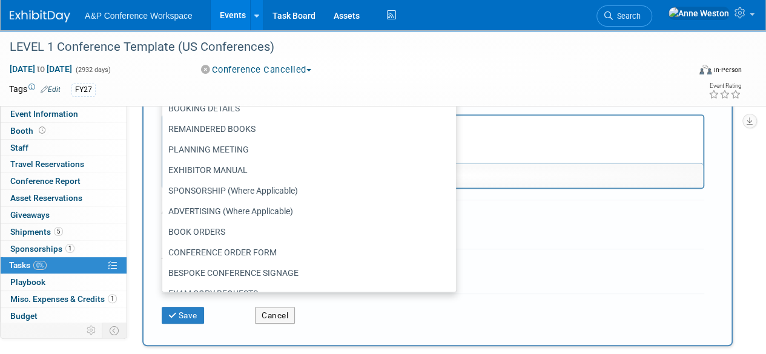
scroll to position [61, 0]
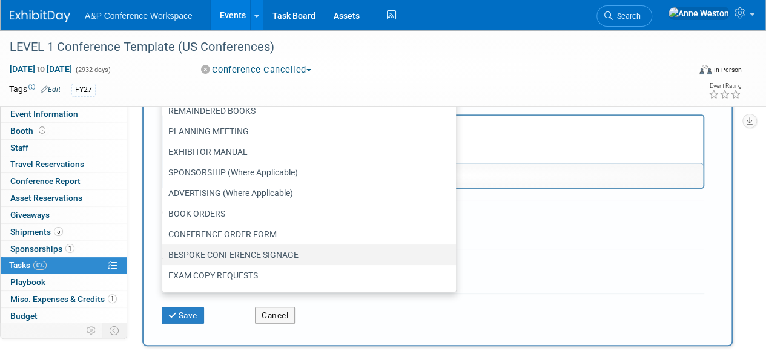
click at [225, 257] on label "BESPOKE CONFERENCE SIGNAGE" at bounding box center [306, 255] width 276 height 16
click at [164, 257] on input "BESPOKE CONFERENCE SIGNAGE" at bounding box center [160, 255] width 8 height 8
select select "11273858"
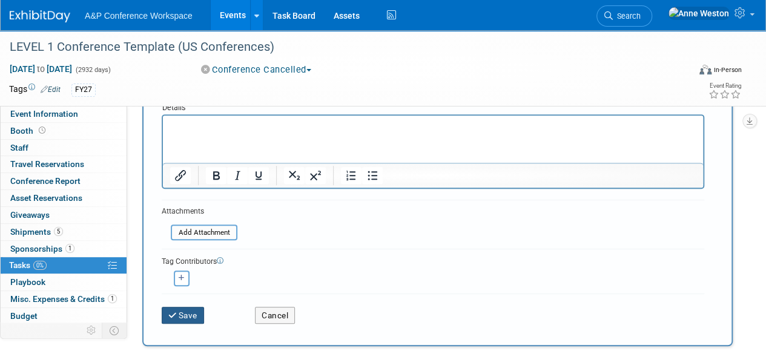
click at [179, 311] on button "Save" at bounding box center [183, 315] width 42 height 17
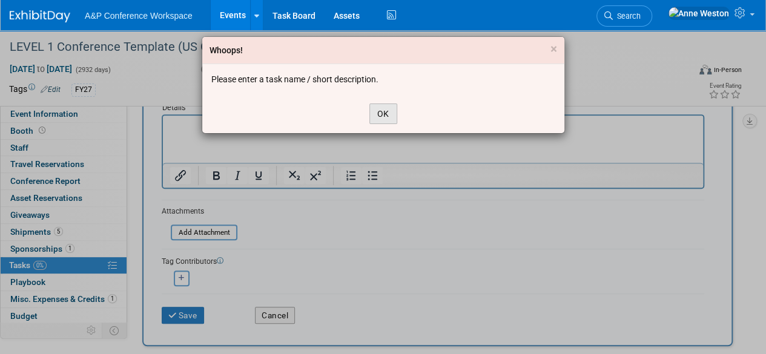
click at [382, 115] on button "OK" at bounding box center [384, 114] width 28 height 21
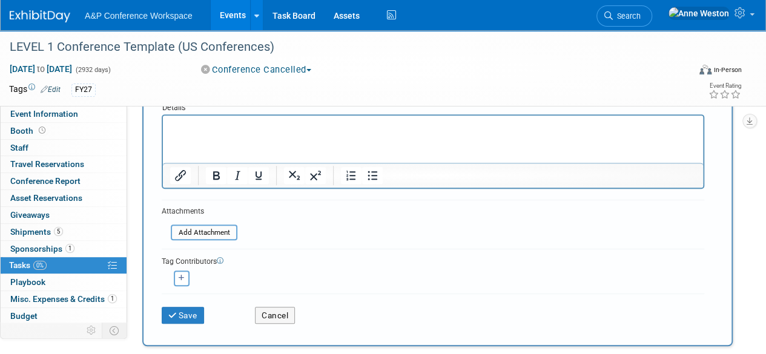
scroll to position [0, 0]
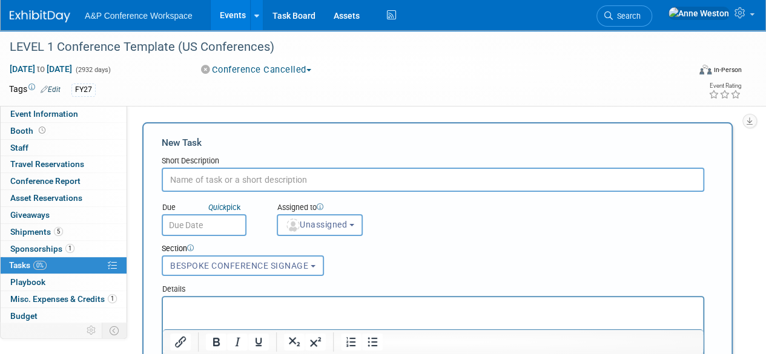
paste input "Bespoke Conferences Bookmark (US/CAN - 2" x 6")"
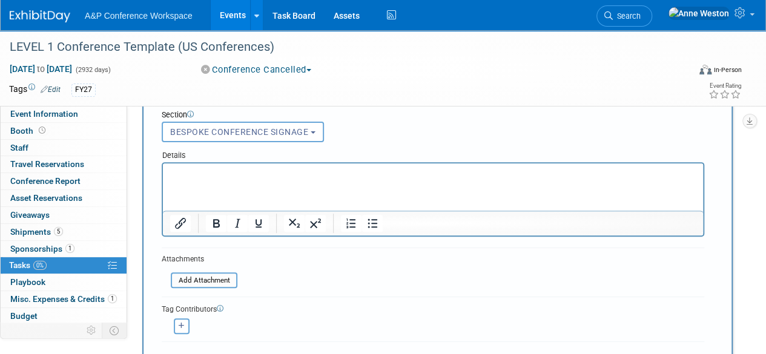
scroll to position [182, 0]
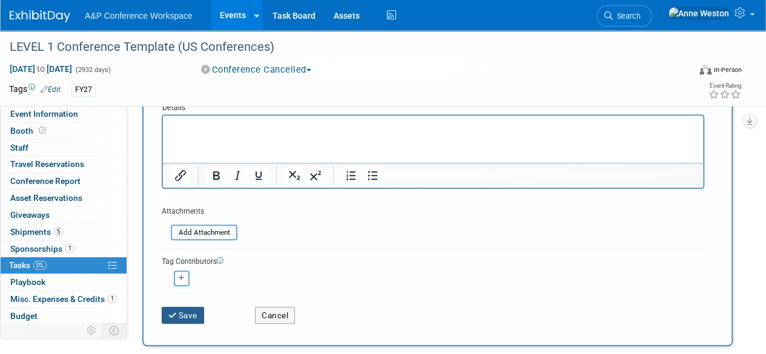
type input "Bespoke Conferences Bookmark (US/CAN - 2" x 6")"
click at [180, 307] on button "Save" at bounding box center [183, 315] width 42 height 17
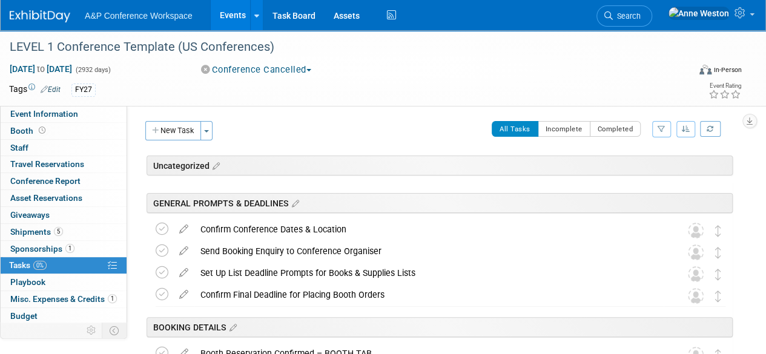
scroll to position [0, 0]
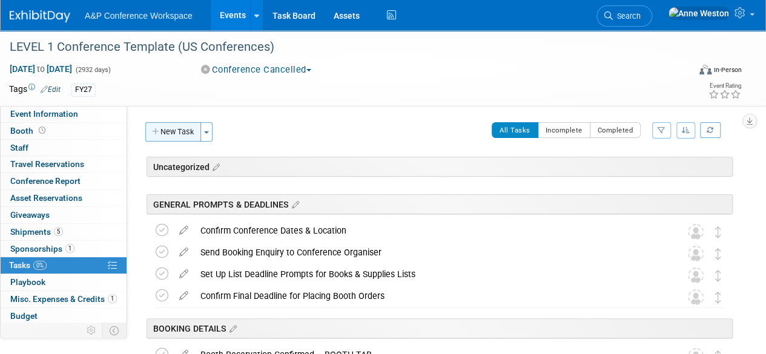
click at [171, 134] on button "New Task" at bounding box center [173, 131] width 56 height 19
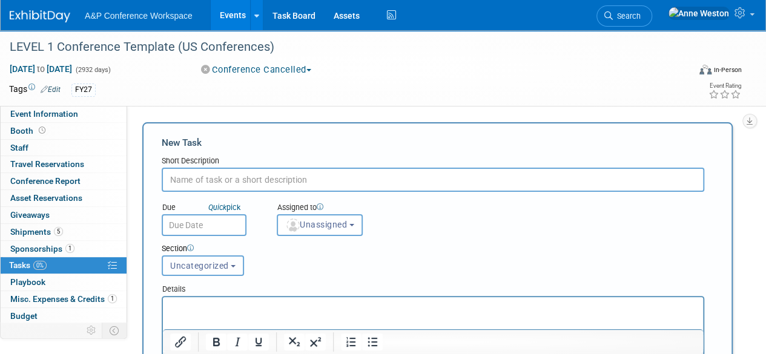
click at [204, 261] on span "Uncategorized" at bounding box center [199, 266] width 59 height 10
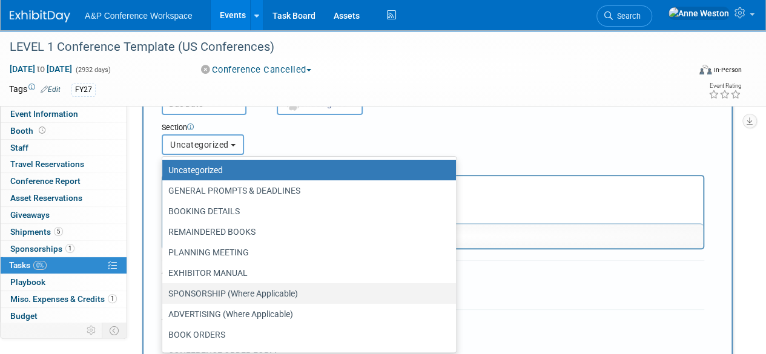
scroll to position [61, 0]
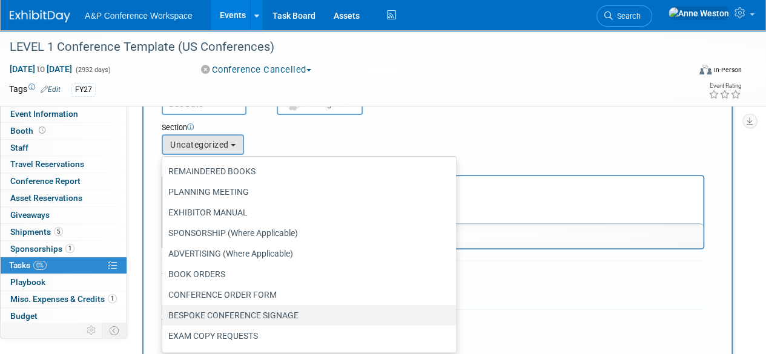
click at [211, 309] on label "BESPOKE CONFERENCE SIGNAGE" at bounding box center [306, 316] width 276 height 16
click at [164, 312] on input "BESPOKE CONFERENCE SIGNAGE" at bounding box center [160, 316] width 8 height 8
select select "11273858"
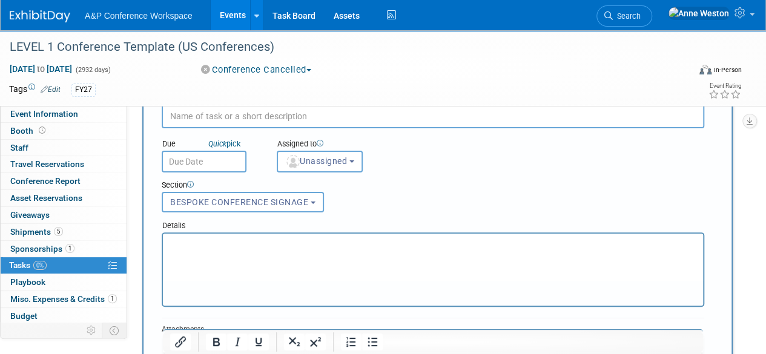
scroll to position [0, 0]
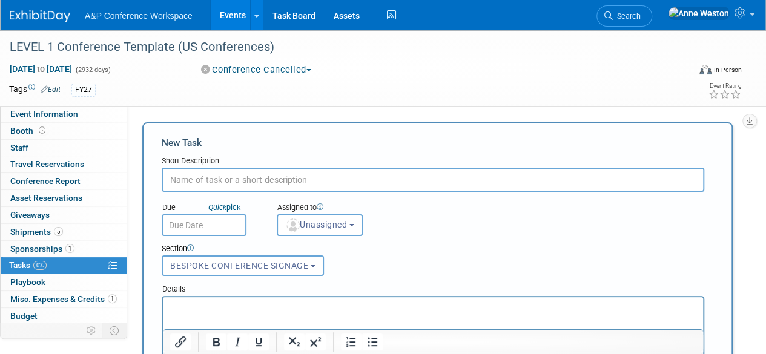
paste input "Bespoke Conferences Hub Page (US/CAN Verson)"
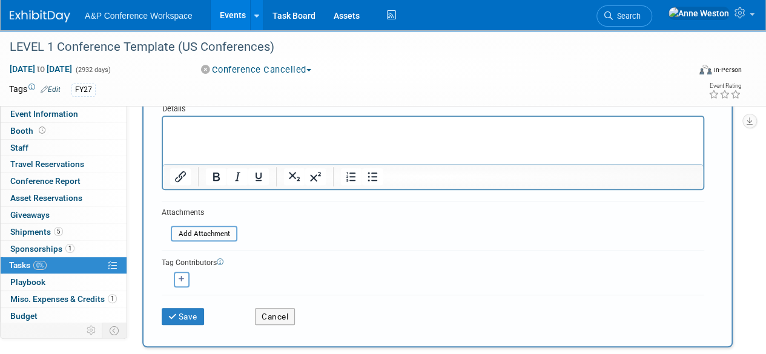
scroll to position [182, 0]
type input "Bespoke Conferences Hub Page (US/CAN Verson)"
click at [184, 313] on button "Save" at bounding box center [183, 315] width 42 height 17
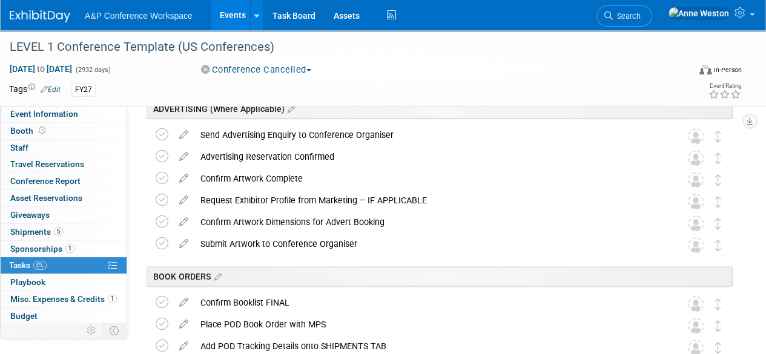
scroll to position [727, 0]
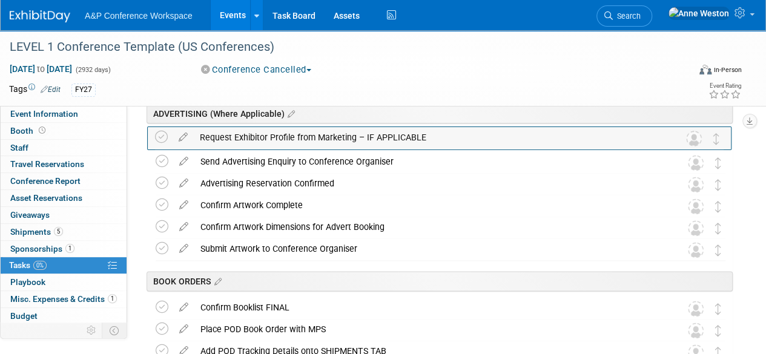
drag, startPoint x: 718, startPoint y: 210, endPoint x: 721, endPoint y: 145, distance: 65.5
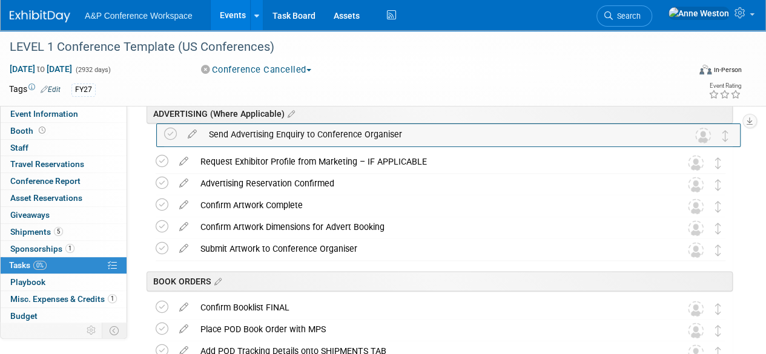
drag, startPoint x: 715, startPoint y: 170, endPoint x: 721, endPoint y: 142, distance: 27.9
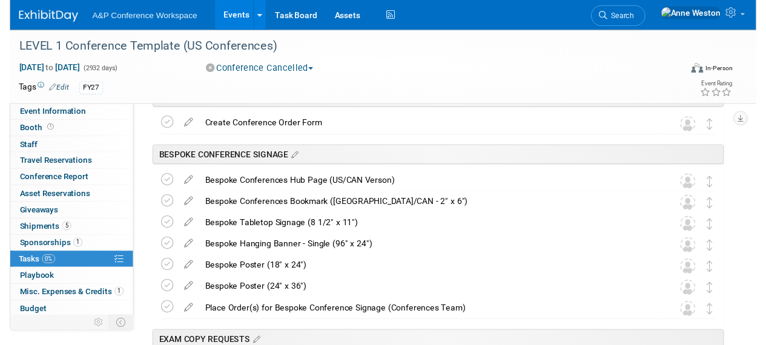
scroll to position [1090, 0]
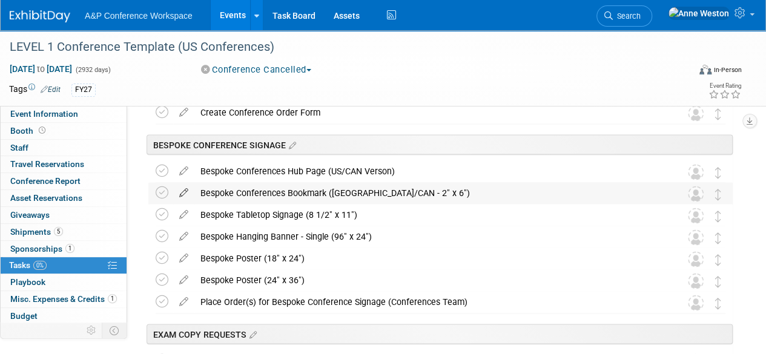
click at [181, 186] on icon at bounding box center [183, 189] width 21 height 15
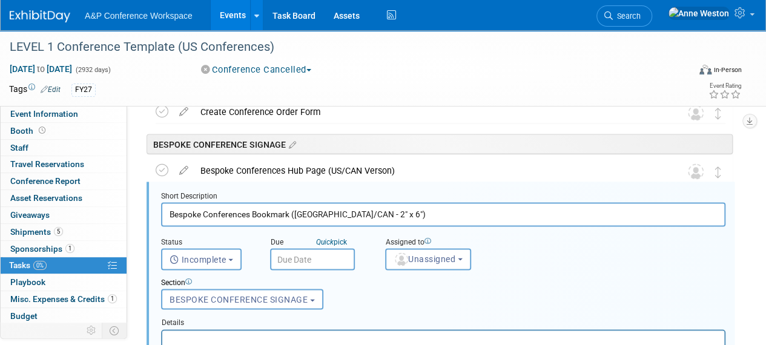
scroll to position [1094, 0]
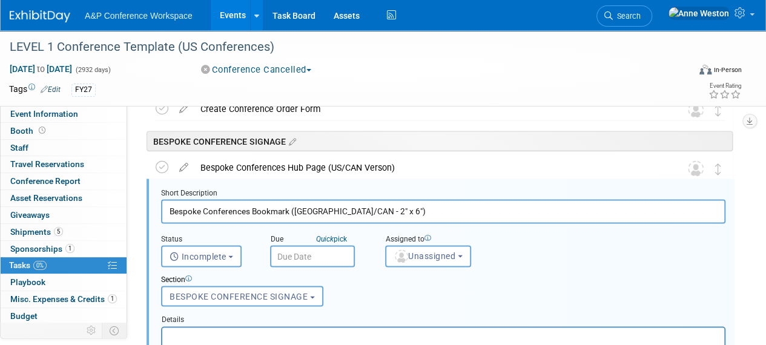
drag, startPoint x: 327, startPoint y: 209, endPoint x: 291, endPoint y: 211, distance: 36.4
click at [291, 211] on input "Bespoke Conferences Bookmark (US/CAN - 2" x 6")" at bounding box center [443, 211] width 565 height 24
type input "Bespoke Conferences Bookmark (2" x 6")"
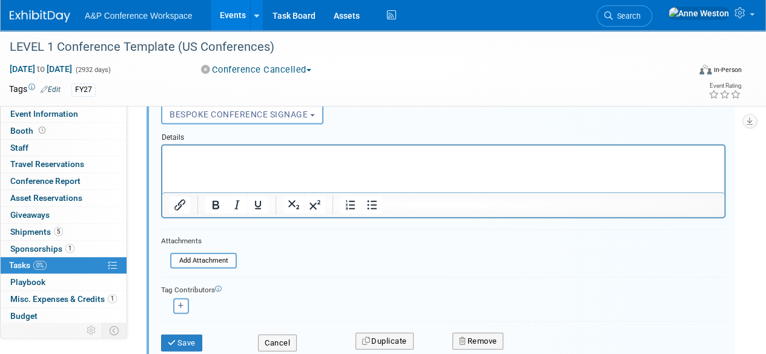
scroll to position [1336, 0]
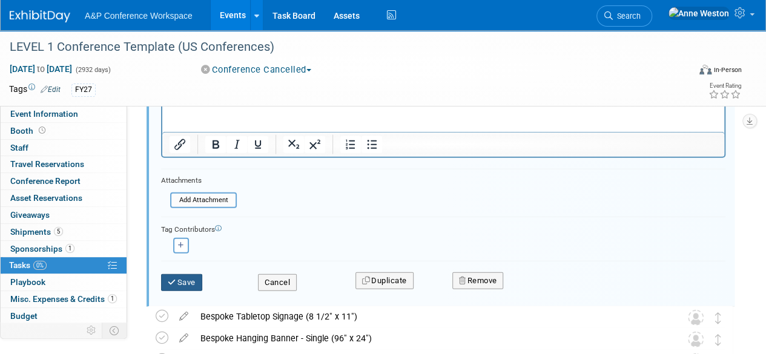
click at [191, 276] on button "Save" at bounding box center [181, 282] width 41 height 17
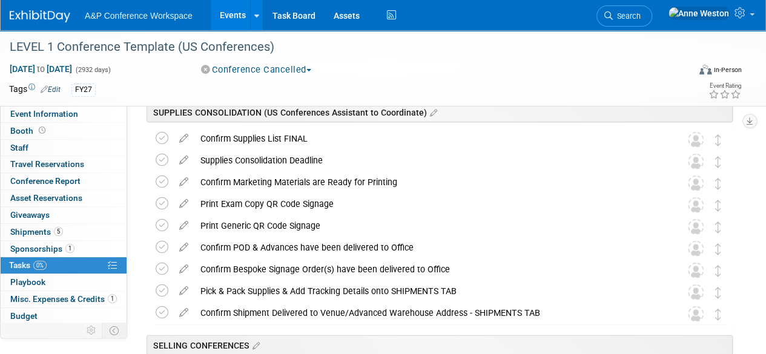
scroll to position [1457, 0]
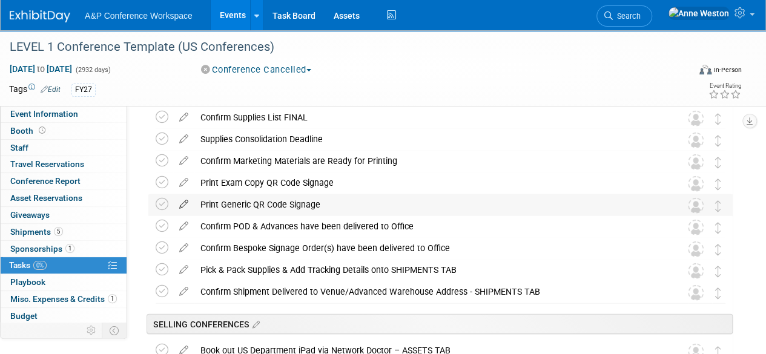
click at [187, 200] on icon at bounding box center [183, 201] width 21 height 15
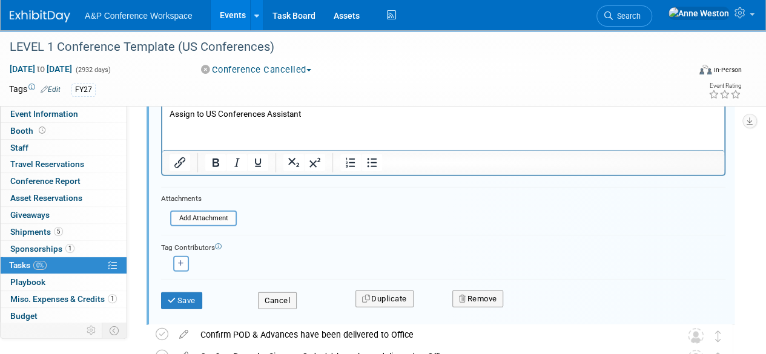
scroll to position [1716, 0]
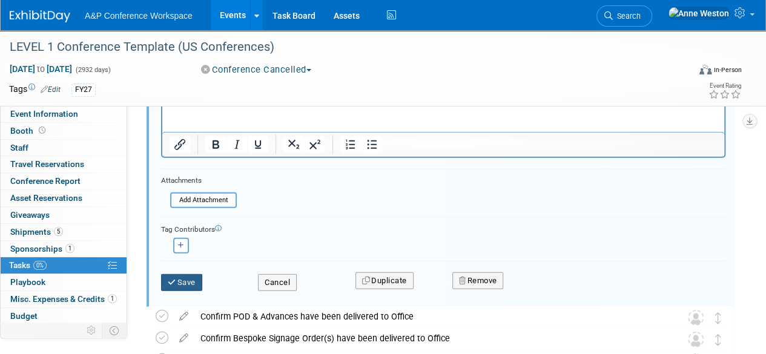
type input "Print Generic QR Code Signage - IF REQUESTED"
click at [174, 279] on icon "submit" at bounding box center [173, 283] width 10 height 8
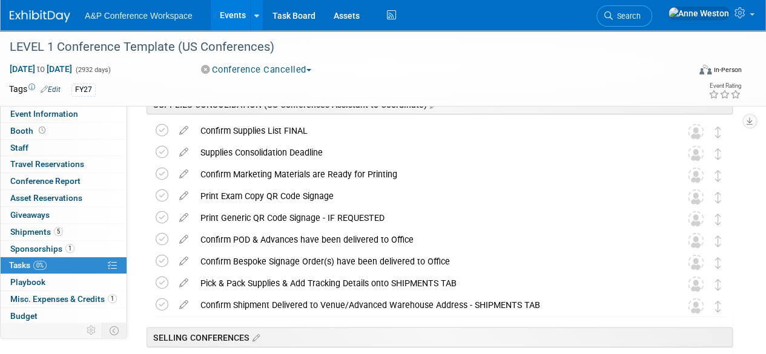
scroll to position [1463, 0]
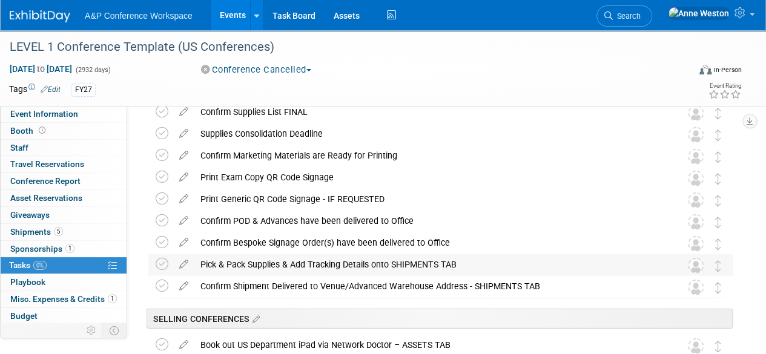
click at [308, 264] on div "Pick & Pack Supplies & Add Tracking Details onto SHIPMENTS TAB" at bounding box center [428, 264] width 469 height 21
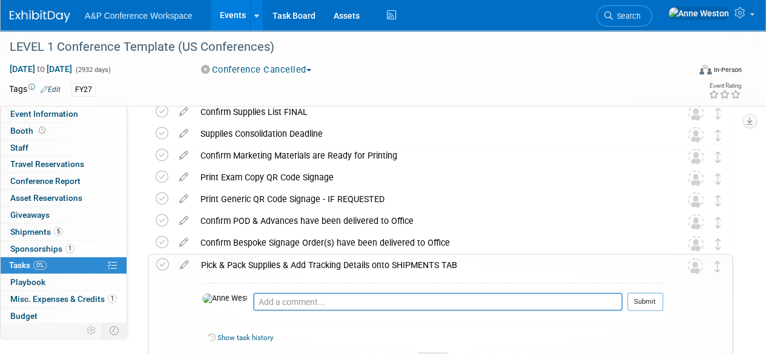
click at [308, 264] on div "Pick & Pack Supplies & Add Tracking Details onto SHIPMENTS TAB" at bounding box center [429, 265] width 468 height 21
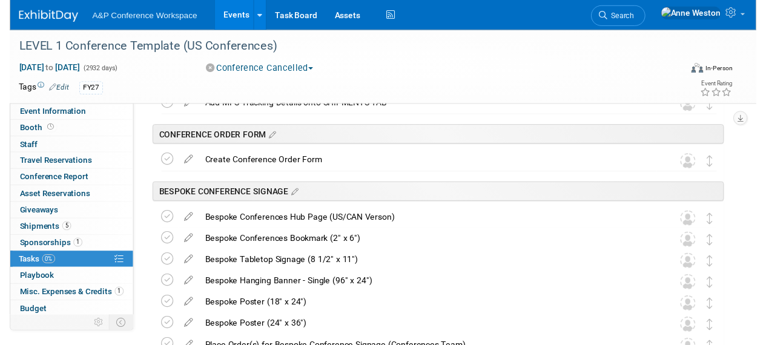
scroll to position [1099, 0]
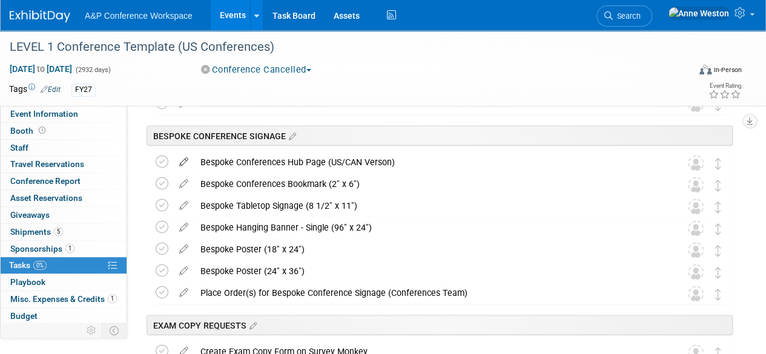
click at [185, 159] on icon at bounding box center [183, 158] width 21 height 15
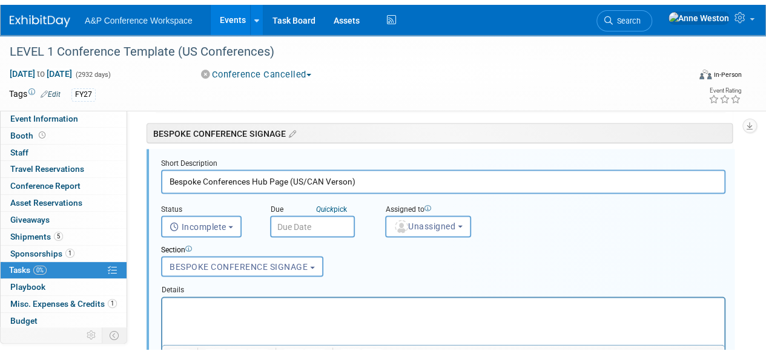
scroll to position [1133, 0]
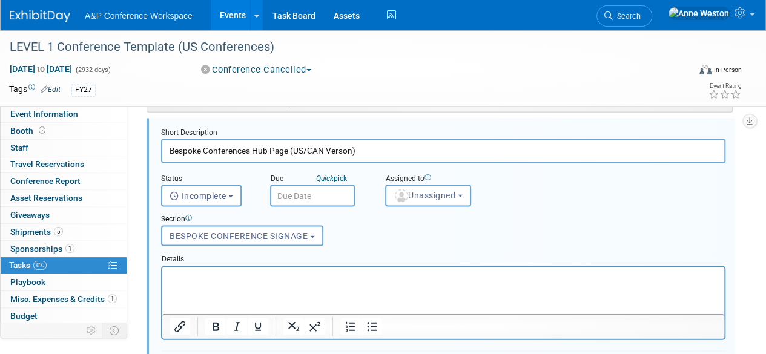
click at [343, 149] on input "Bespoke Conferences Hub Page (US/CAN Verson)" at bounding box center [443, 151] width 565 height 24
type input "Bespoke Conferences Hub Page (US/CAN Version)"
click at [331, 280] on p "Rich Text Area. Press ALT-0 for help." at bounding box center [444, 277] width 548 height 12
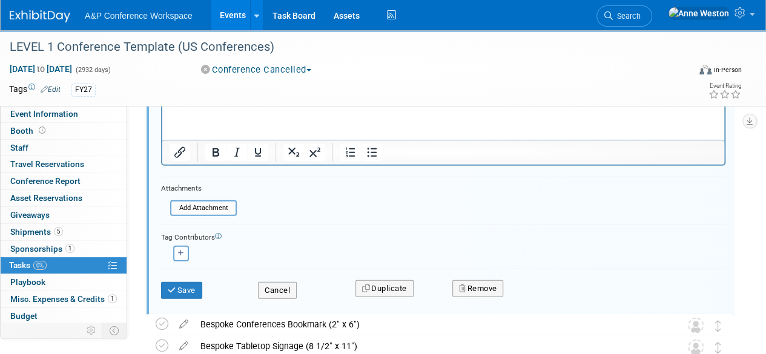
scroll to position [1315, 0]
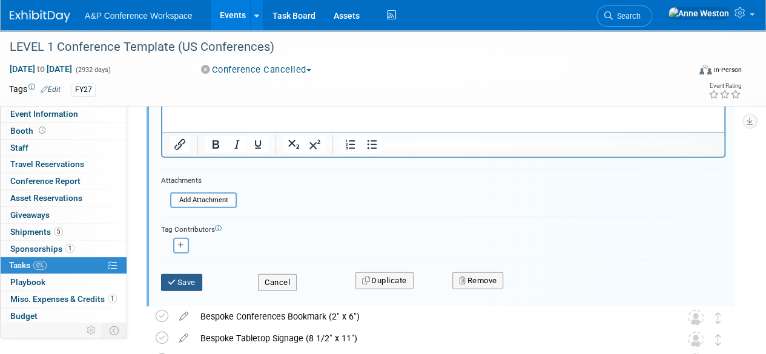
click at [183, 274] on button "Save" at bounding box center [181, 282] width 41 height 17
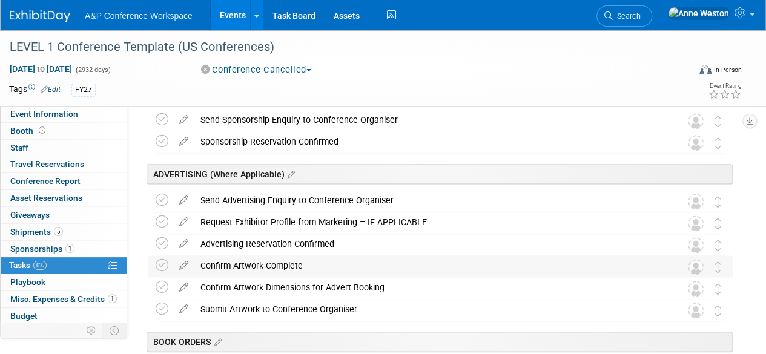
scroll to position [727, 0]
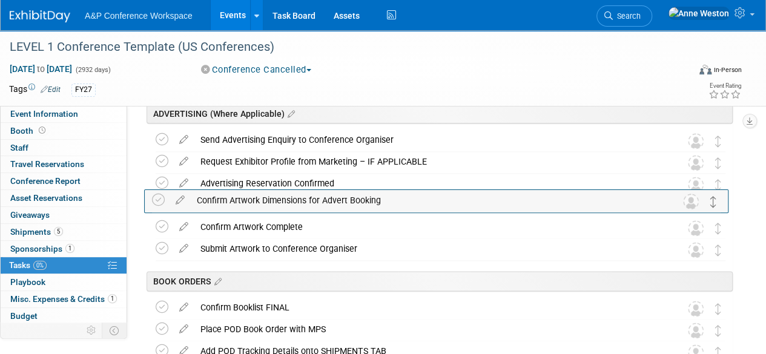
drag, startPoint x: 719, startPoint y: 230, endPoint x: 715, endPoint y: 204, distance: 27.0
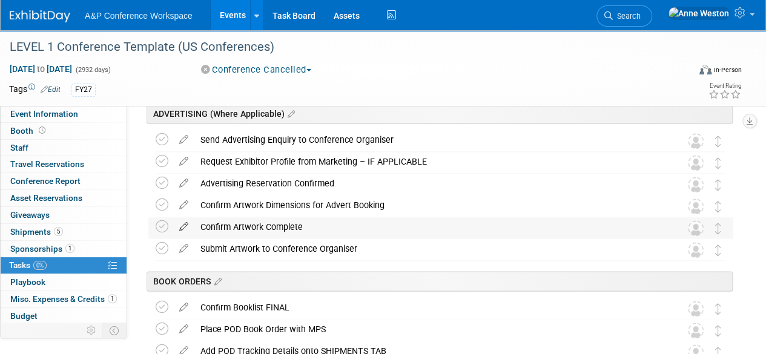
click at [184, 225] on icon at bounding box center [183, 224] width 21 height 15
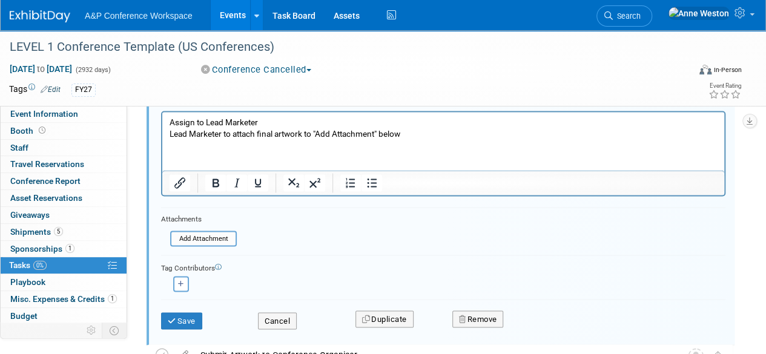
scroll to position [1008, 0]
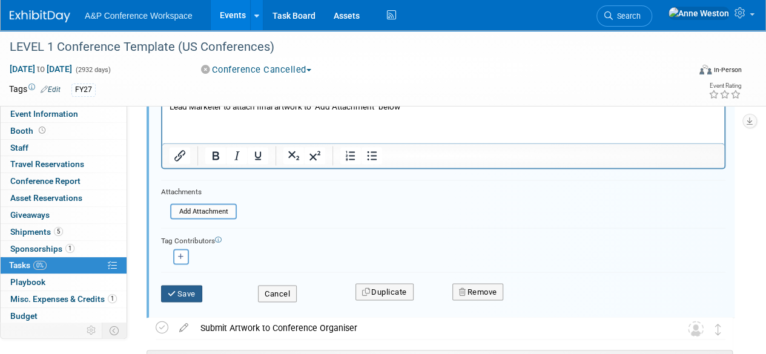
click at [188, 294] on button "Save" at bounding box center [181, 293] width 41 height 17
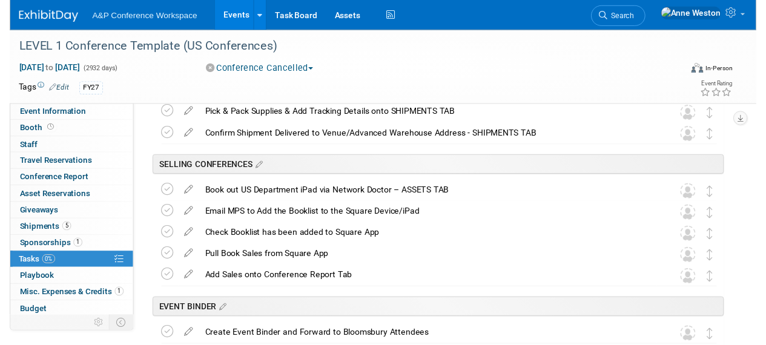
scroll to position [1674, 0]
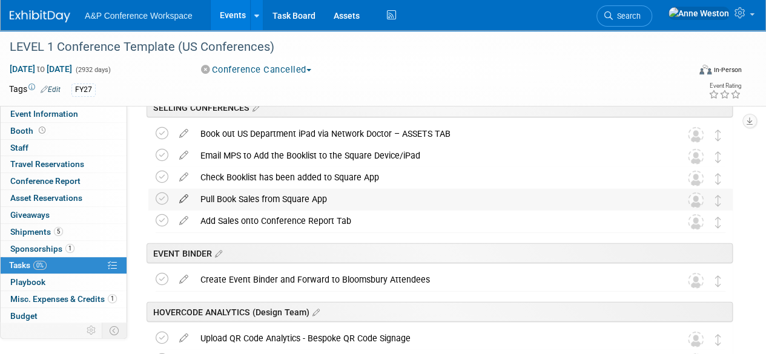
click at [186, 192] on icon at bounding box center [183, 196] width 21 height 15
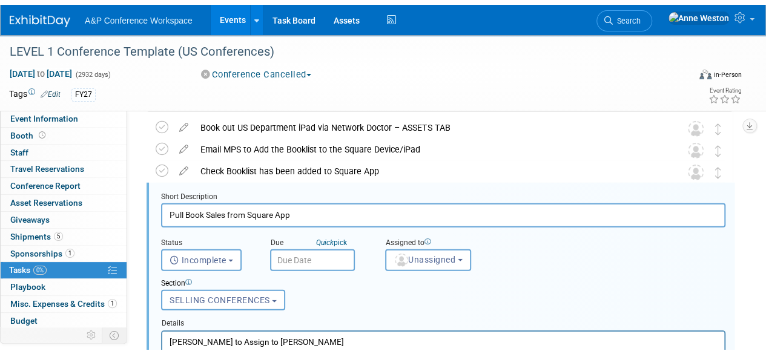
scroll to position [1746, 0]
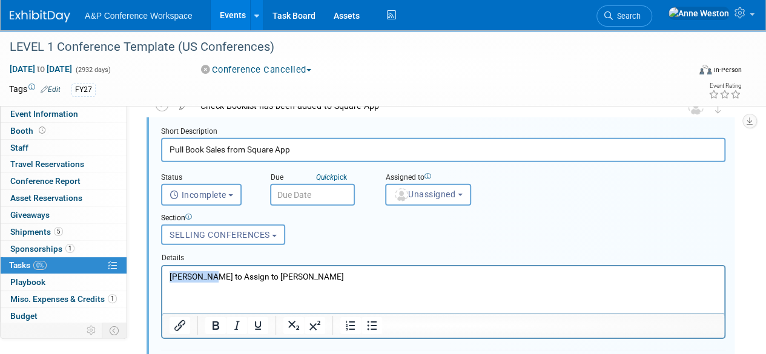
drag, startPoint x: 210, startPoint y: 275, endPoint x: 167, endPoint y: 274, distance: 43.0
click at [167, 274] on html "Hannah to Assign to Kristen Beach" at bounding box center [443, 274] width 562 height 16
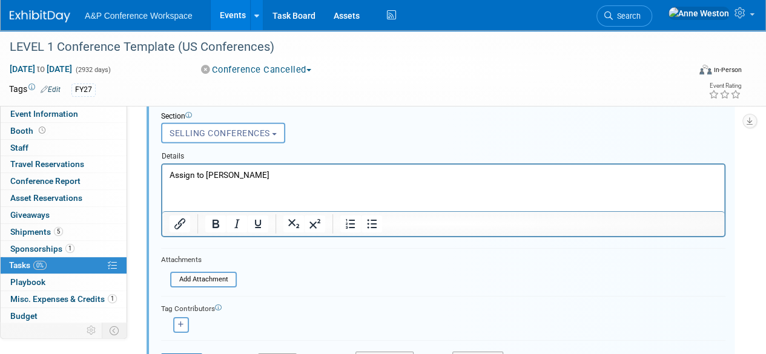
scroll to position [1867, 0]
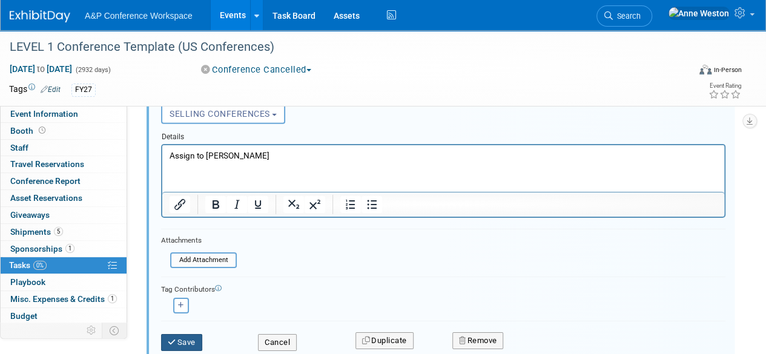
click at [184, 339] on button "Save" at bounding box center [181, 342] width 41 height 17
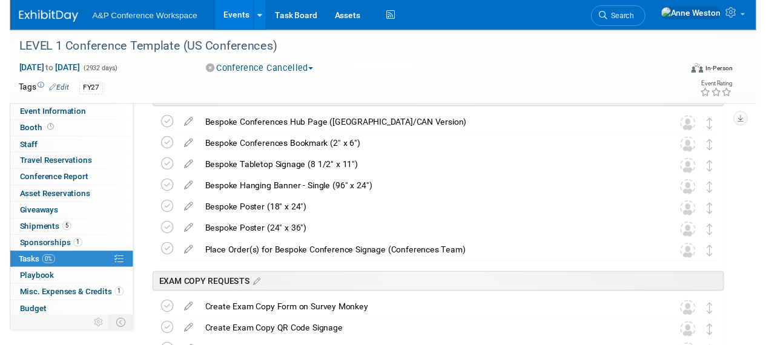
scroll to position [1140, 0]
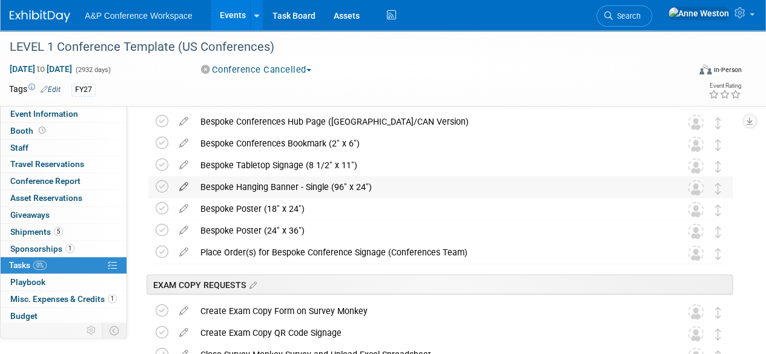
click at [184, 182] on icon at bounding box center [183, 183] width 21 height 15
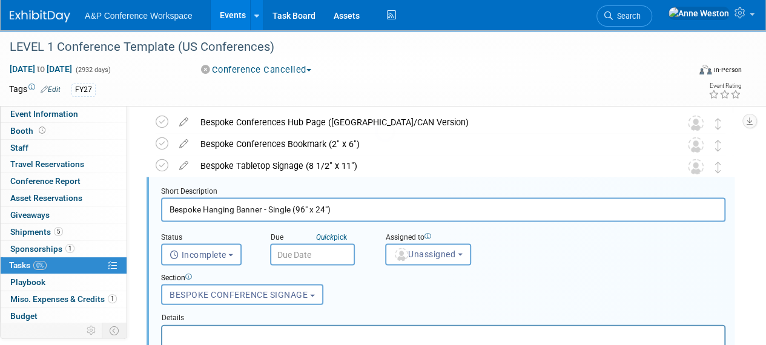
scroll to position [0, 0]
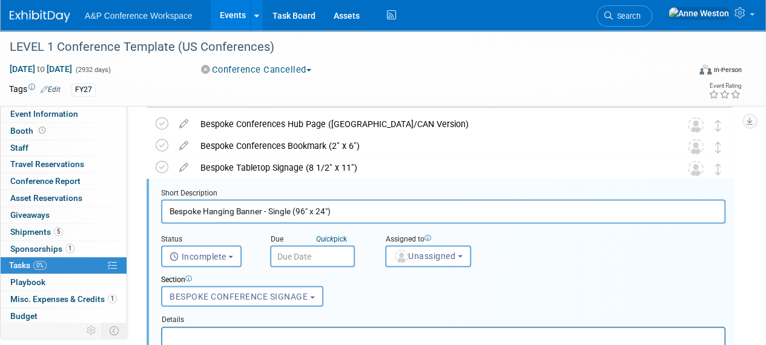
click at [294, 210] on input "Bespoke Hanging Banner - Single (96" x 24")" at bounding box center [443, 211] width 565 height 24
type input "Bespoke Hanging Banner - Single Booth (96" x 24")"
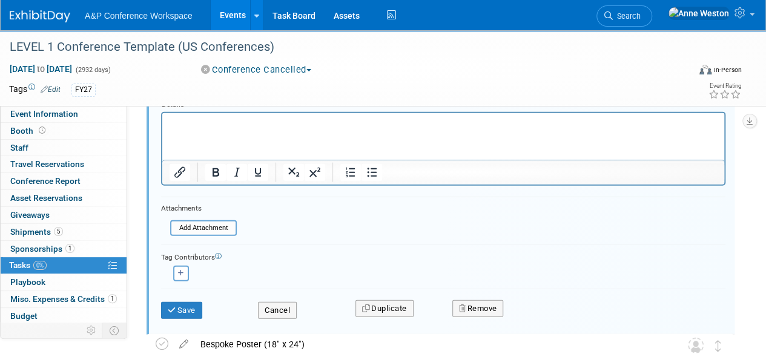
scroll to position [1380, 0]
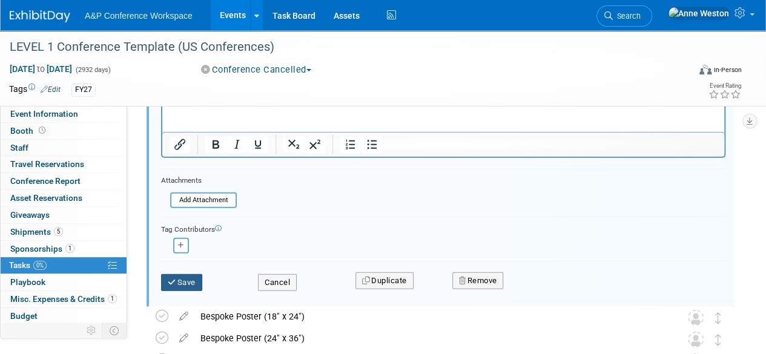
type input "Bespoke Hanging Banner - Single Booth (96" x 24")"
click at [178, 274] on button "Save" at bounding box center [181, 282] width 41 height 17
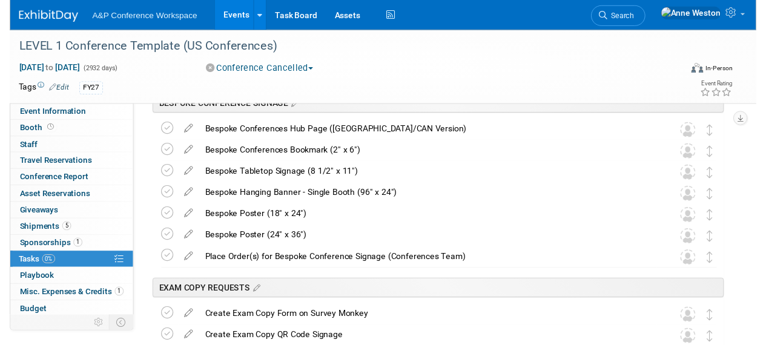
scroll to position [1099, 0]
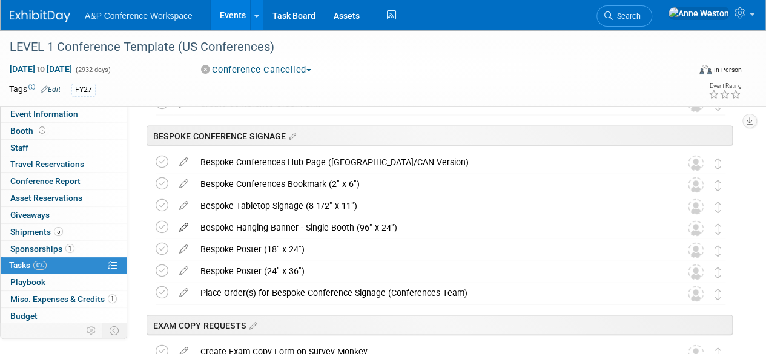
click at [185, 223] on icon at bounding box center [183, 224] width 21 height 15
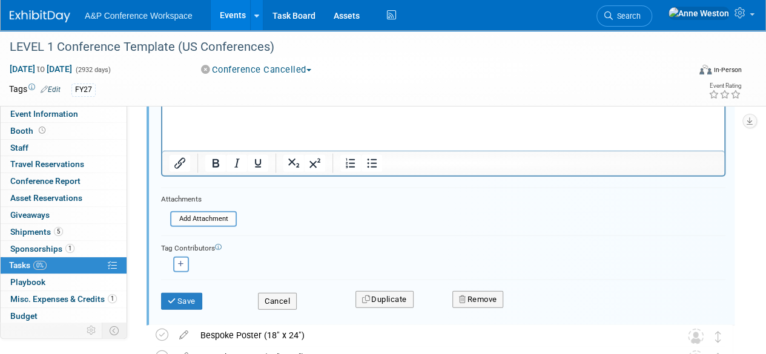
scroll to position [1380, 0]
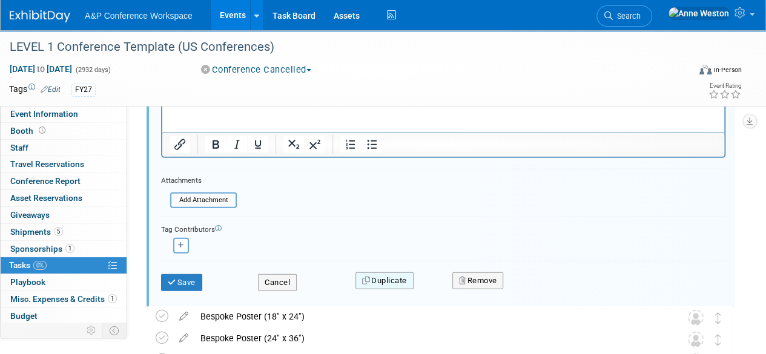
click at [382, 279] on button "Duplicate" at bounding box center [385, 281] width 58 height 17
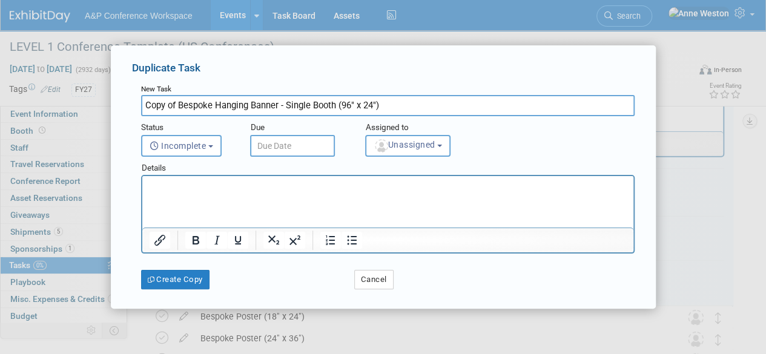
scroll to position [0, 0]
drag, startPoint x: 177, startPoint y: 107, endPoint x: 141, endPoint y: 104, distance: 36.5
click at [141, 104] on input "Copy of Bespoke Hanging Banner - Single Booth (96" x 24")" at bounding box center [388, 105] width 494 height 21
click at [268, 107] on input "Bespoke Hanging Banner - Single Booth (96" x 24")" at bounding box center [388, 105] width 494 height 21
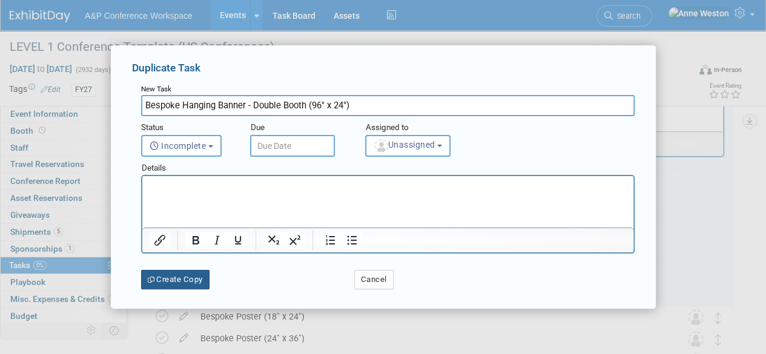
type input "Bespoke Hanging Banner - Double Booth (96" x 24")"
click at [191, 280] on button "Create Copy" at bounding box center [175, 279] width 68 height 19
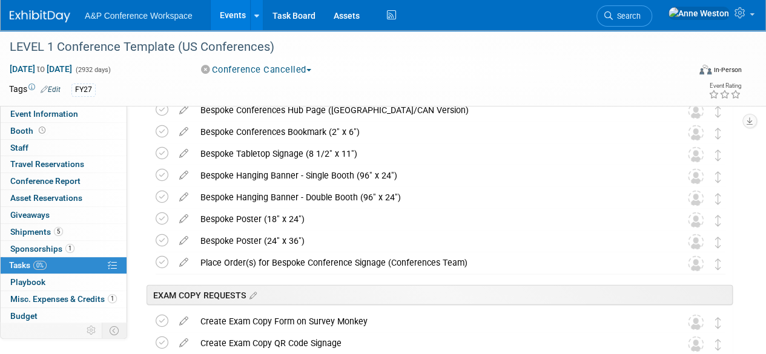
scroll to position [1090, 0]
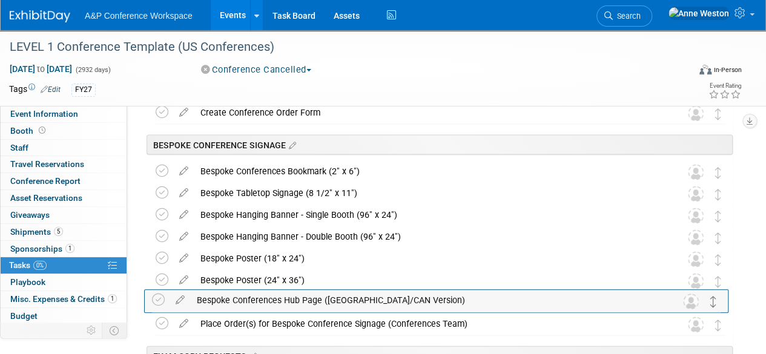
drag, startPoint x: 716, startPoint y: 169, endPoint x: 711, endPoint y: 299, distance: 129.7
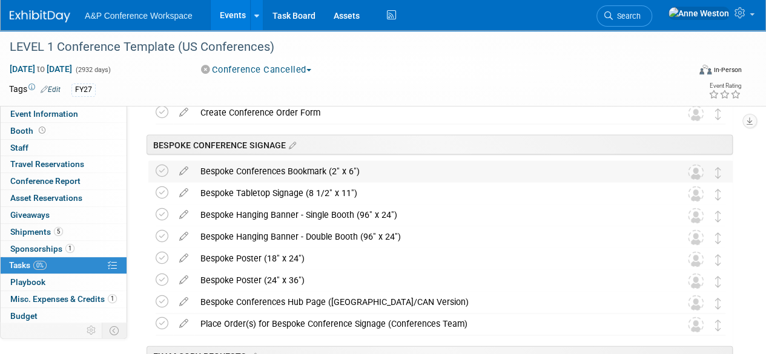
click at [259, 172] on div "Bespoke Conferences Bookmark (2" x 6")" at bounding box center [428, 171] width 469 height 21
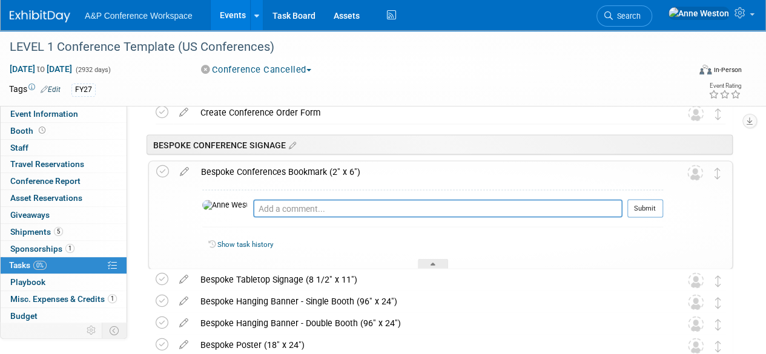
click at [250, 167] on div "Bespoke Conferences Bookmark (2" x 6")" at bounding box center [429, 171] width 468 height 21
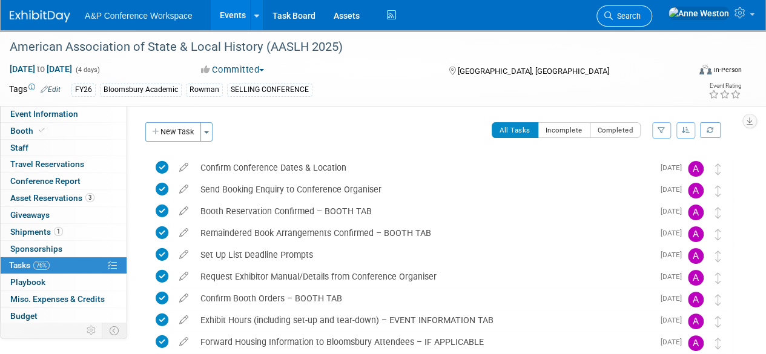
click at [641, 15] on span "Search" at bounding box center [627, 16] width 28 height 9
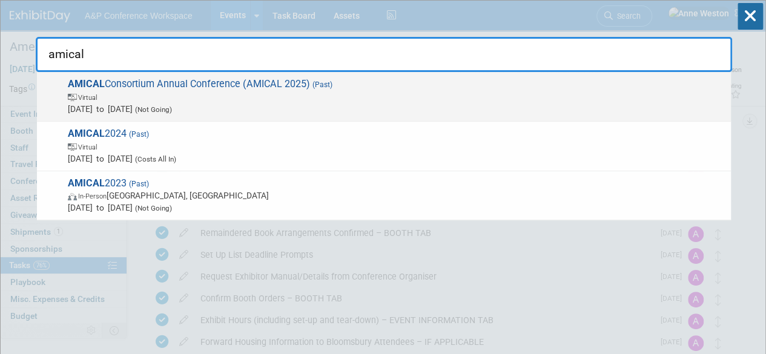
type input "amical"
click at [120, 78] on span "AMICAL Consortium Annual Conference (AMICAL 2025) (Past) Virtual [DATE] to [DAT…" at bounding box center [394, 96] width 661 height 37
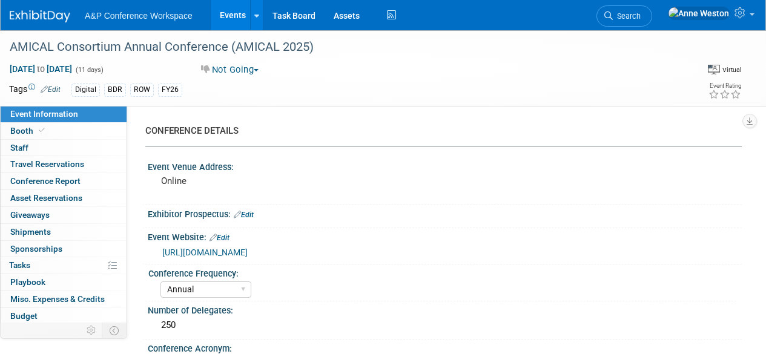
select select "Annual"
select select "Level 3"
select select "Sponsorship"
select select "Libraries"
select select "Bloomsbury Digital Resources"
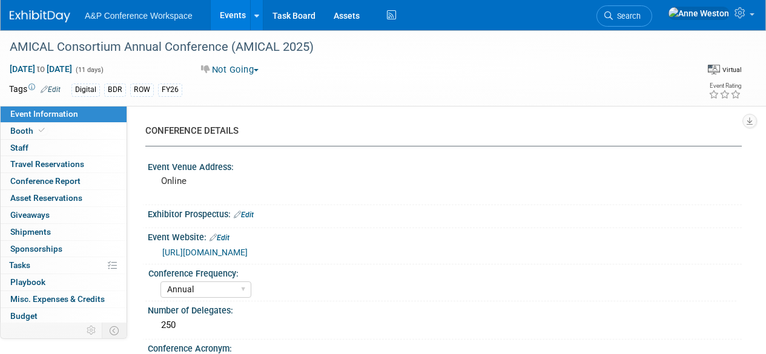
select select "[PERSON_NAME]"
select select "BDR Product Awareness and Trial Generation​"
